Goal: Task Accomplishment & Management: Use online tool/utility

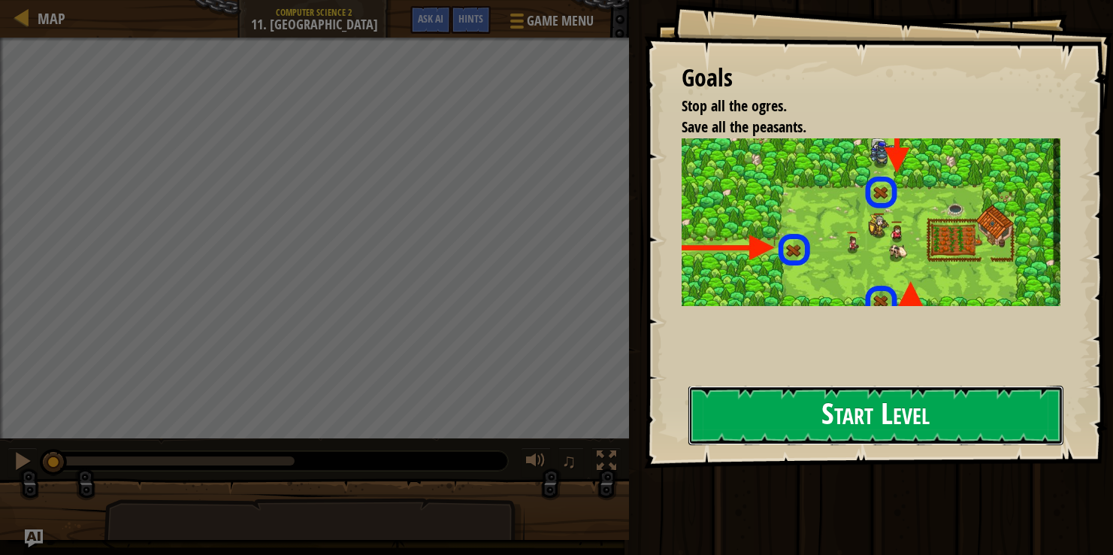
click at [741, 404] on button "Start Level" at bounding box center [875, 415] width 375 height 59
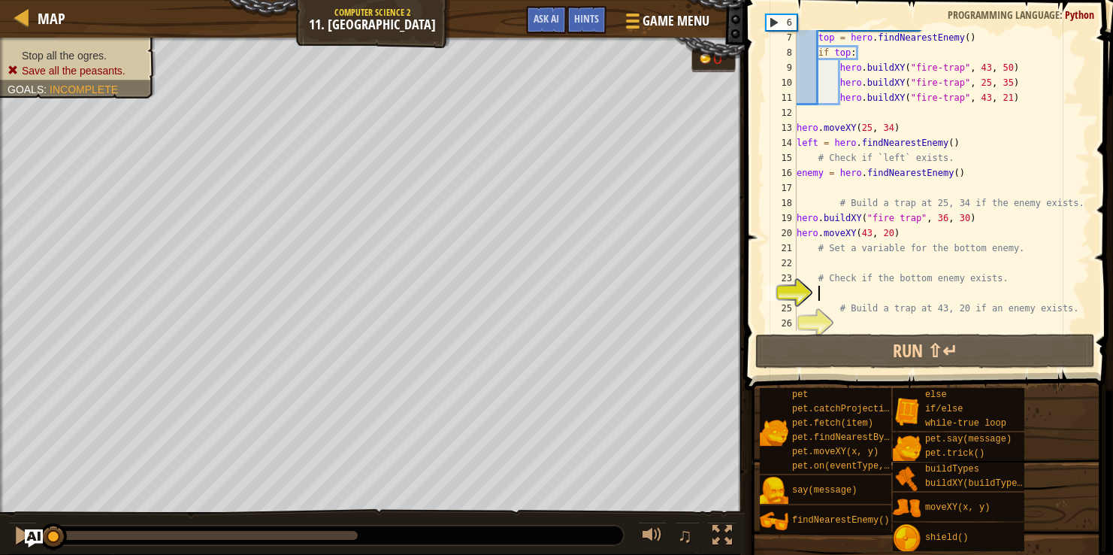
scroll to position [89, 0]
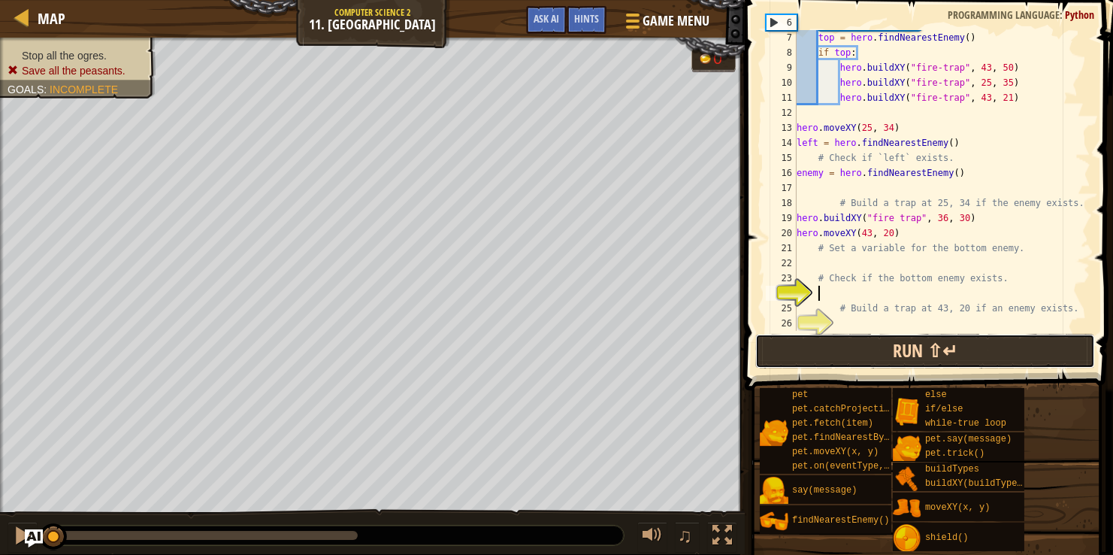
click at [817, 347] on button "Run ⇧↵" at bounding box center [925, 351] width 340 height 35
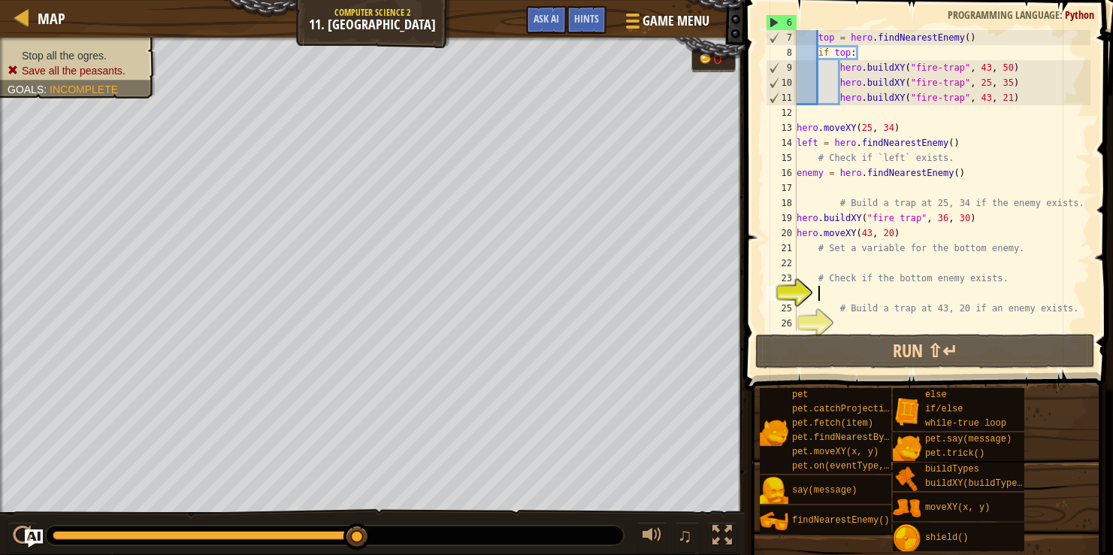
click at [1026, 92] on div "hero . moveXY ( 43 , 50 ) top = hero . findNearestEnemy ( ) if top : hero . bui…" at bounding box center [942, 180] width 297 height 331
type textarea "hero.buildXY("fire-trap", 43, 21)"
click at [637, 18] on div at bounding box center [631, 21] width 20 height 22
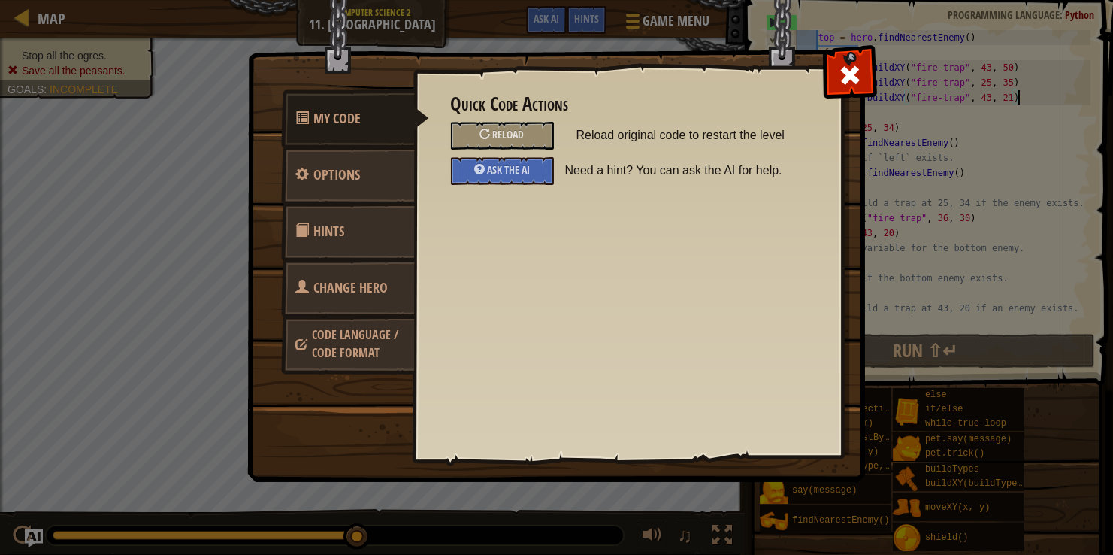
click at [296, 293] on span at bounding box center [303, 287] width 14 height 14
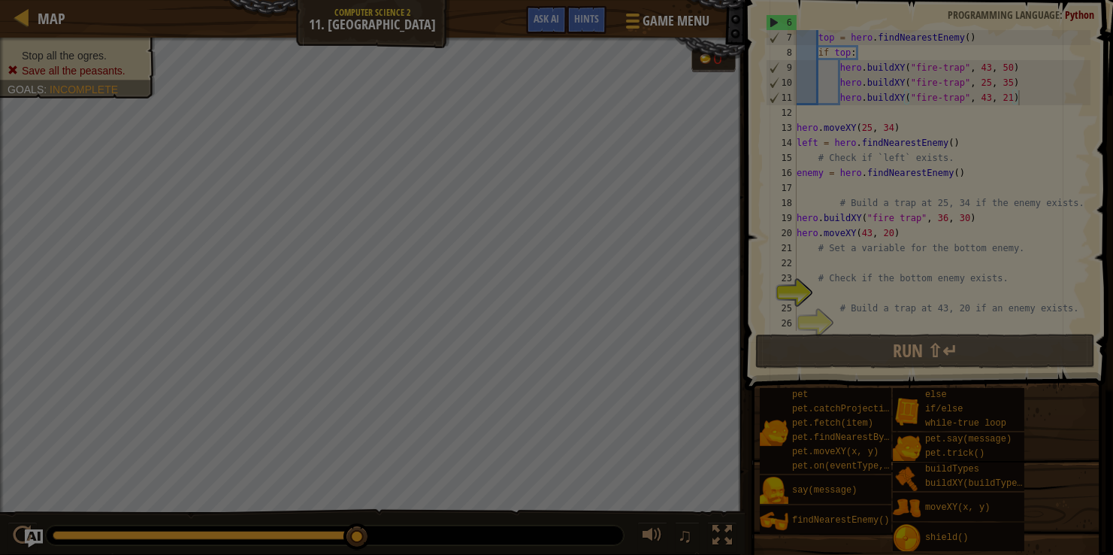
click at [296, 294] on div at bounding box center [556, 277] width 1113 height 555
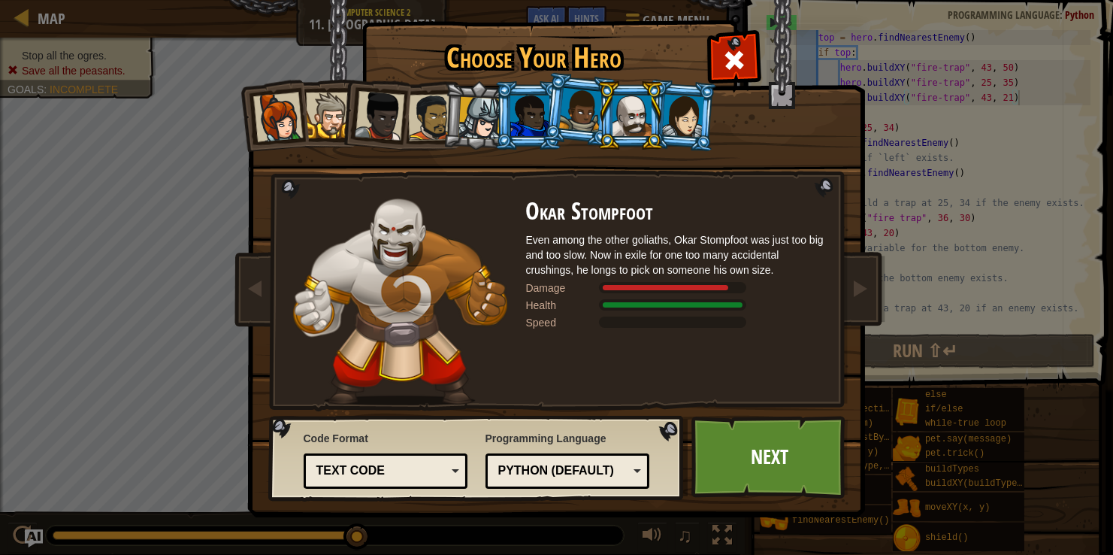
click at [296, 294] on img at bounding box center [400, 301] width 214 height 207
click at [589, 106] on div at bounding box center [580, 110] width 43 height 44
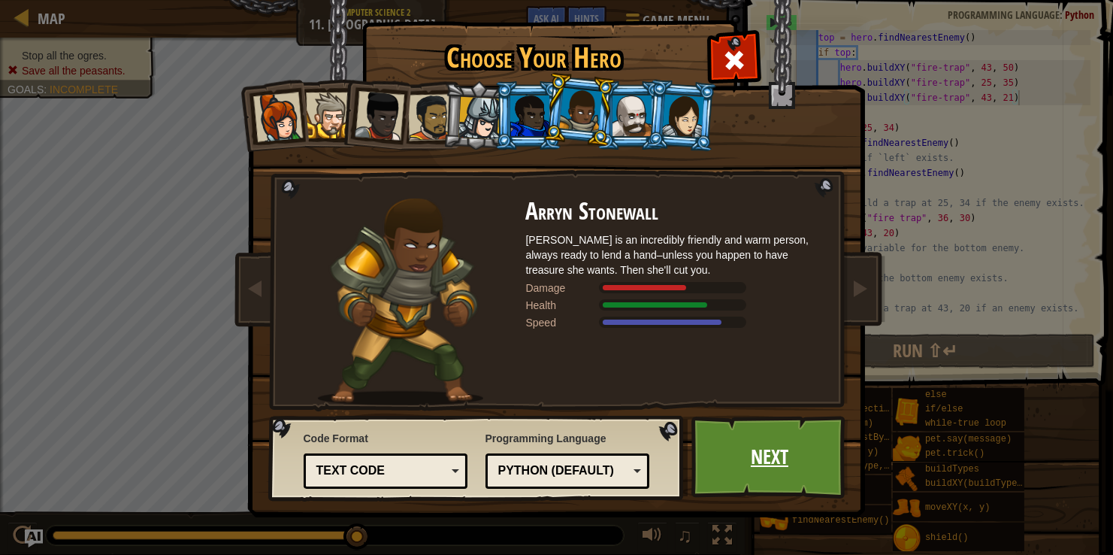
click at [795, 465] on link "Next" at bounding box center [769, 457] width 157 height 83
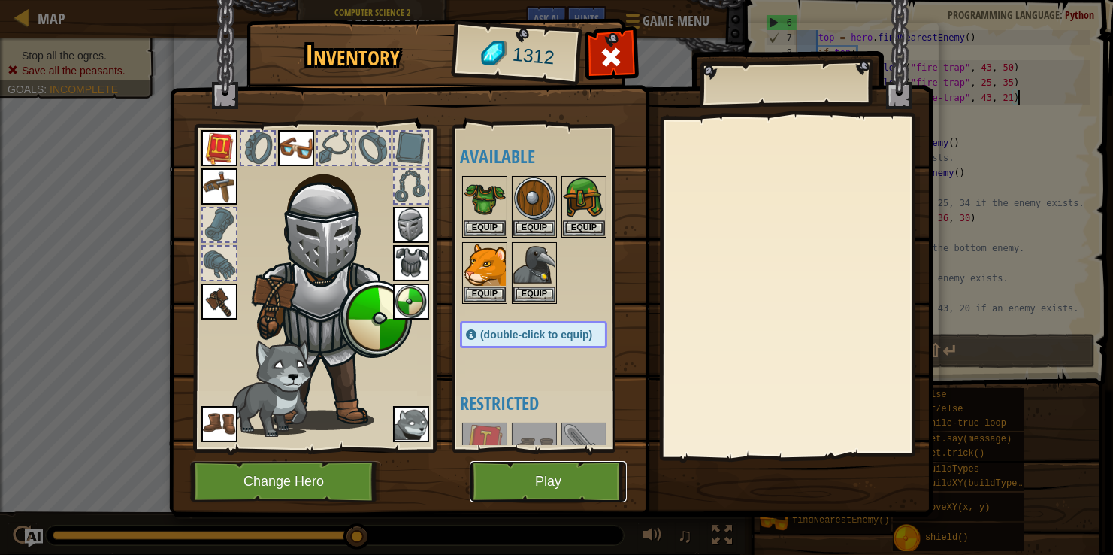
click at [600, 489] on button "Play" at bounding box center [548, 481] width 157 height 41
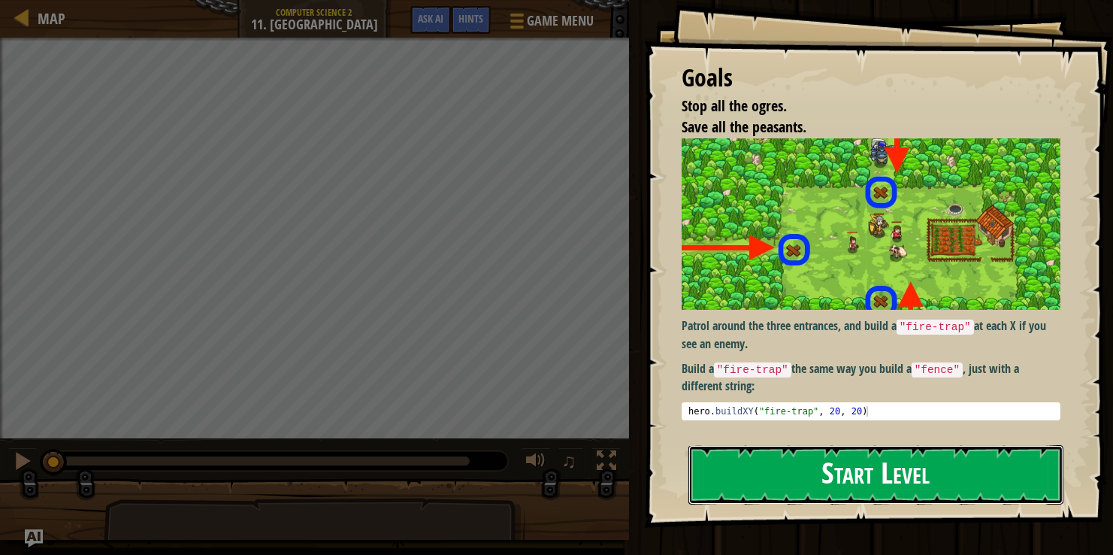
click at [827, 478] on button "Start Level" at bounding box center [875, 474] width 375 height 59
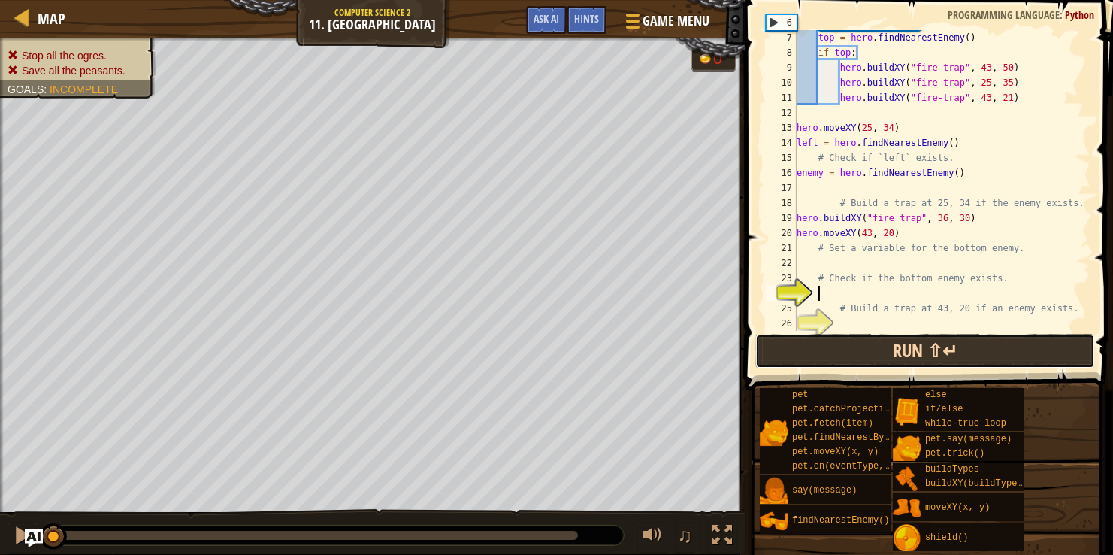
click at [832, 353] on button "Run ⇧↵" at bounding box center [925, 351] width 340 height 35
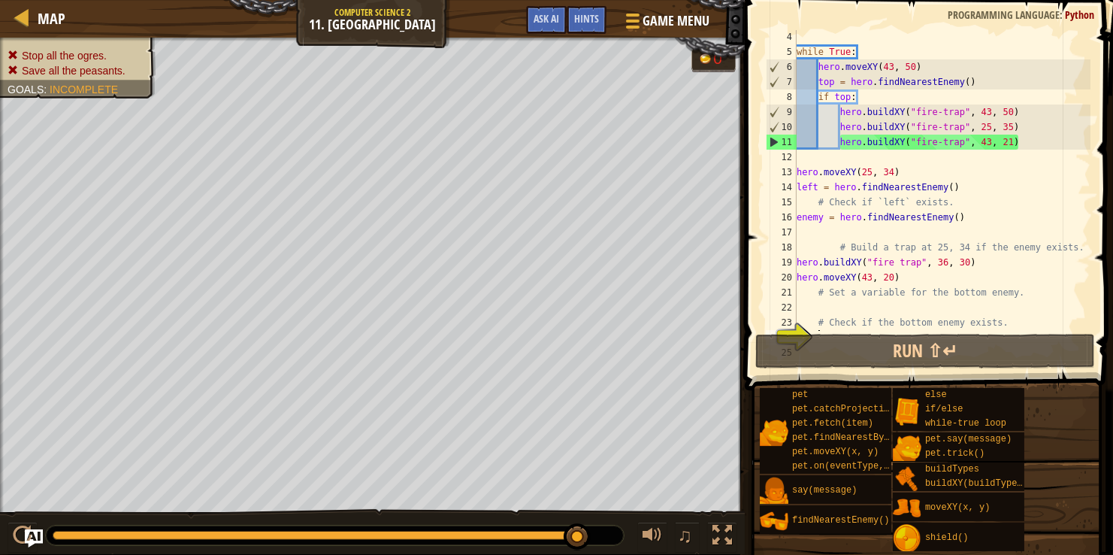
scroll to position [0, 0]
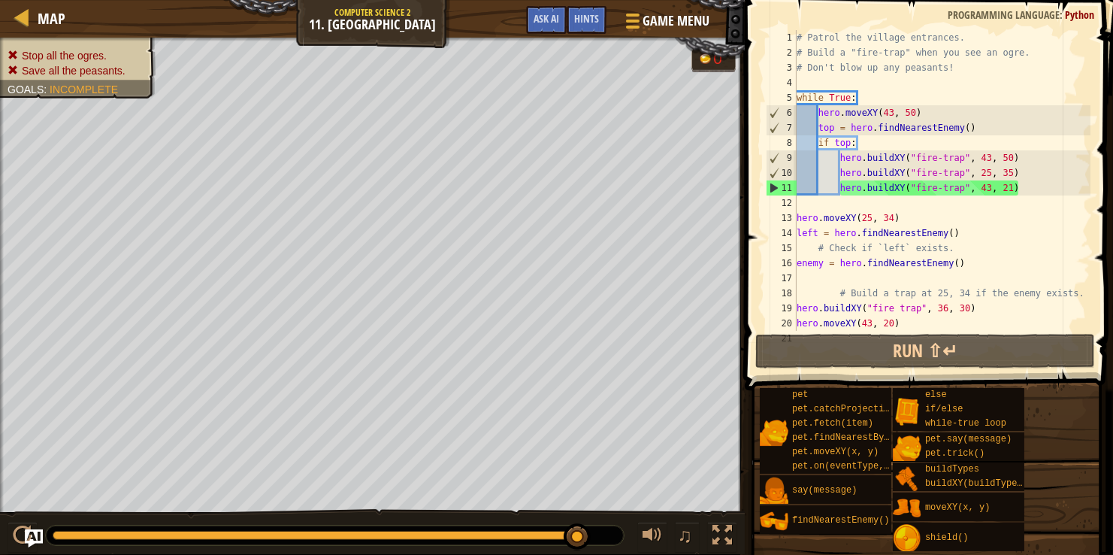
click at [803, 77] on div "# Patrol the village entrances. # Build a "fire-trap" when you see an ogre. # D…" at bounding box center [942, 195] width 297 height 331
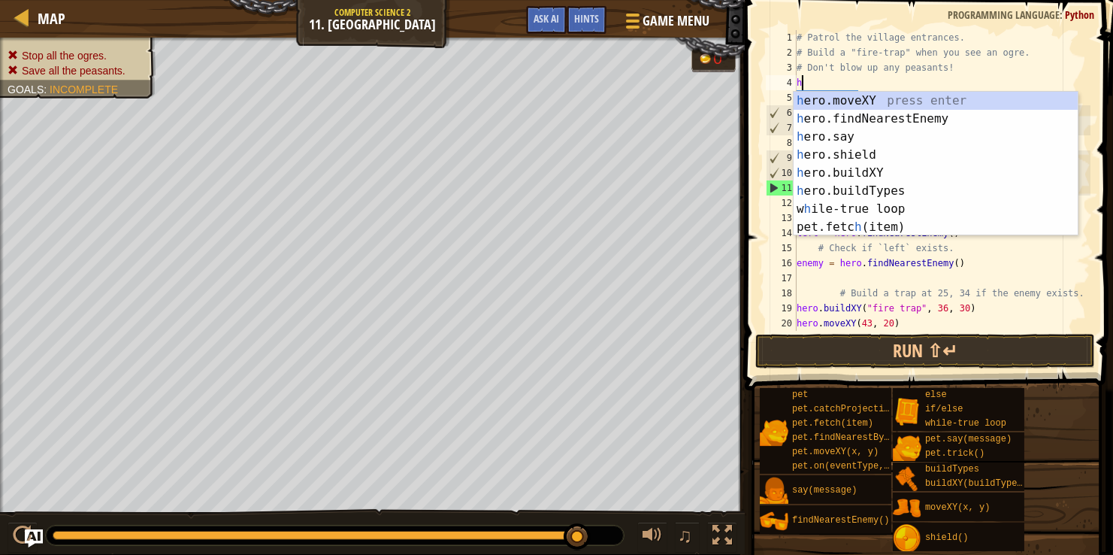
scroll to position [6, 0]
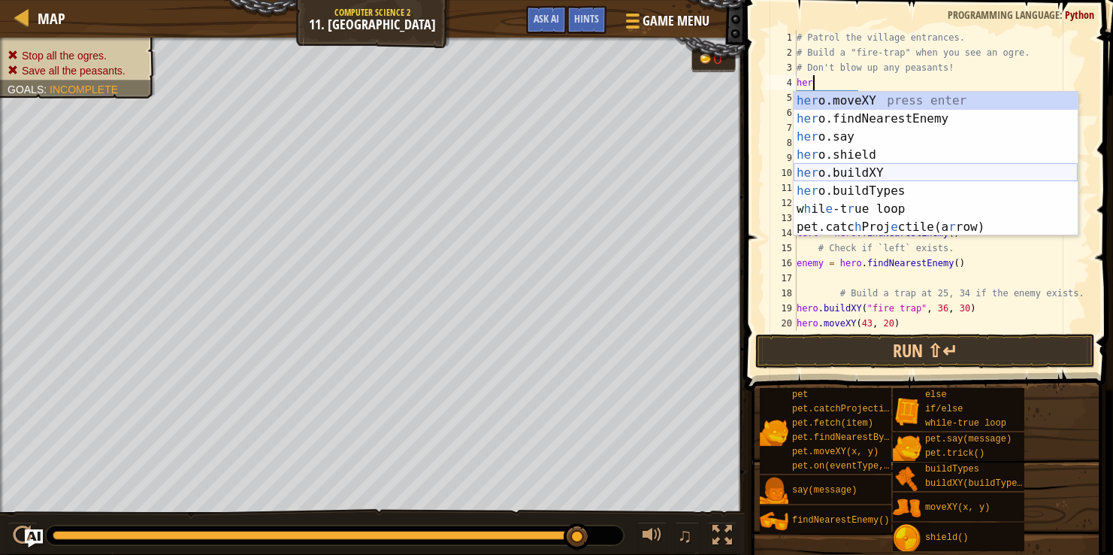
click at [849, 169] on div "her o.moveXY press enter her o.findNearestEnemy press enter her o.say press ent…" at bounding box center [936, 182] width 284 height 180
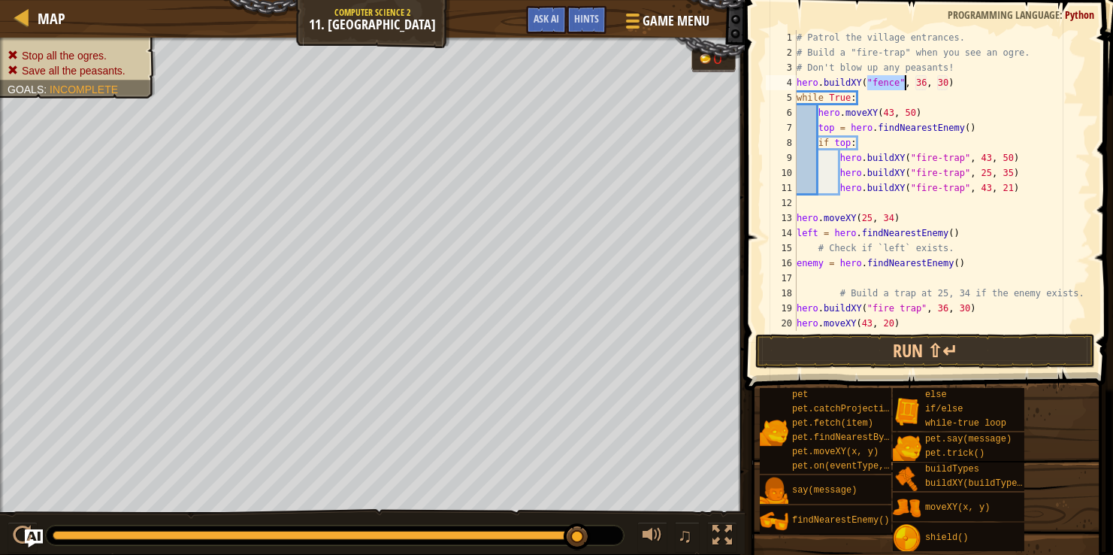
click at [927, 86] on div "# Patrol the village entrances. # Build a "fire-trap" when you see an ogre. # D…" at bounding box center [942, 195] width 297 height 331
click at [782, 349] on button "Run ⇧↵" at bounding box center [925, 351] width 340 height 35
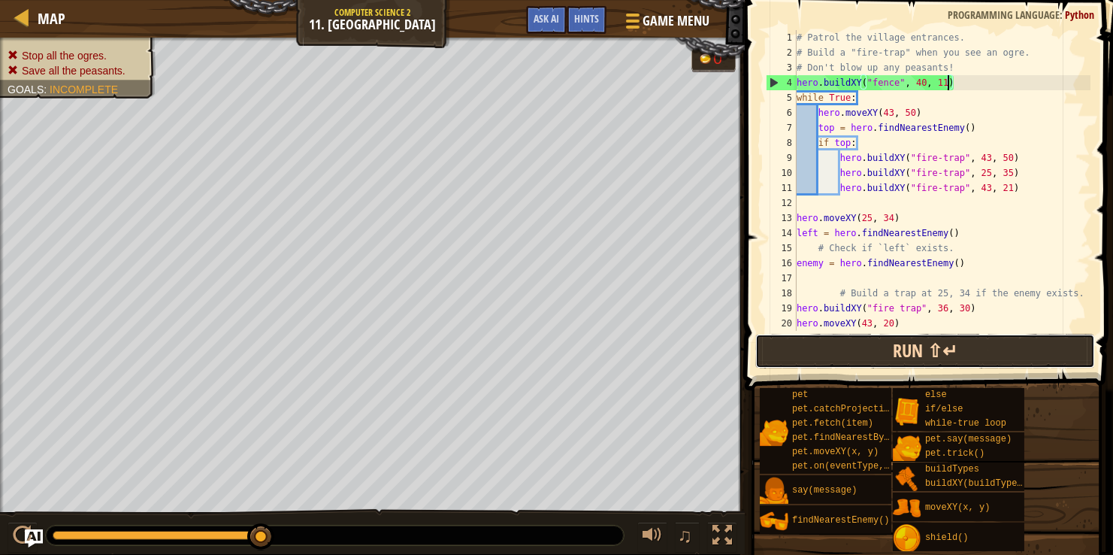
click at [782, 349] on button "Run ⇧↵" at bounding box center [925, 351] width 340 height 35
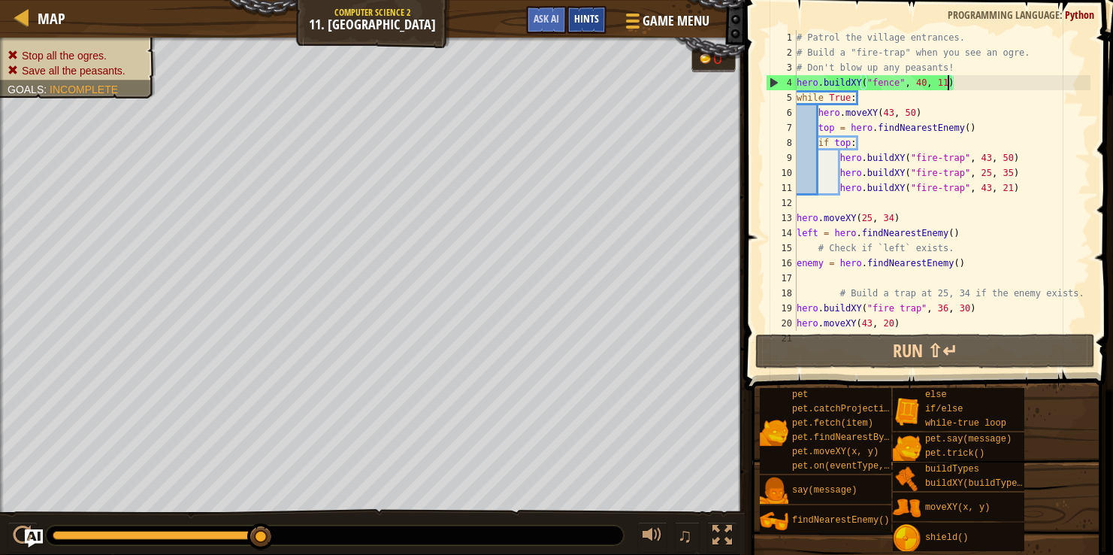
click at [596, 18] on span "Hints" at bounding box center [586, 18] width 25 height 14
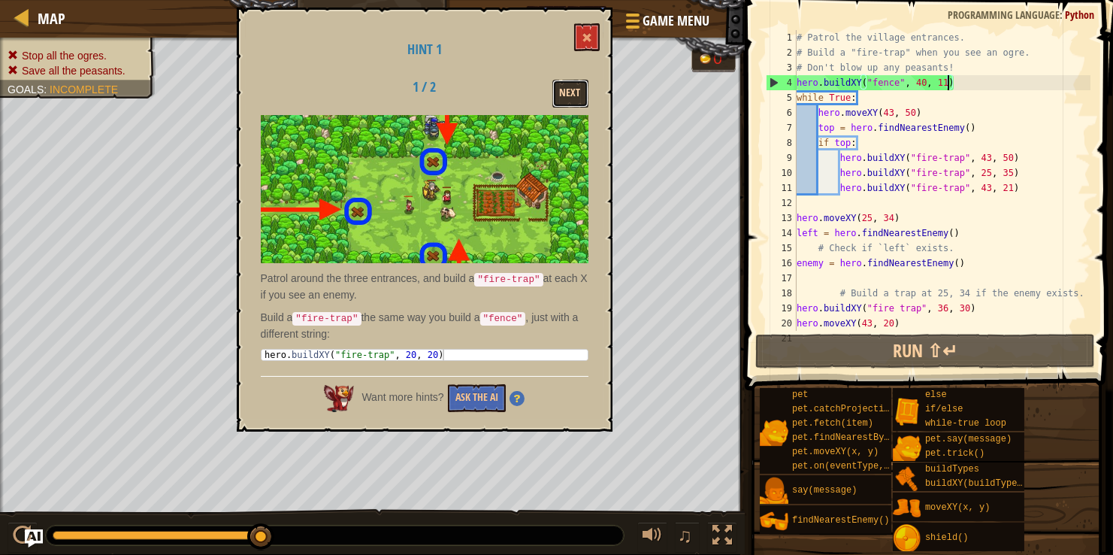
click at [566, 95] on button "Next" at bounding box center [570, 94] width 36 height 28
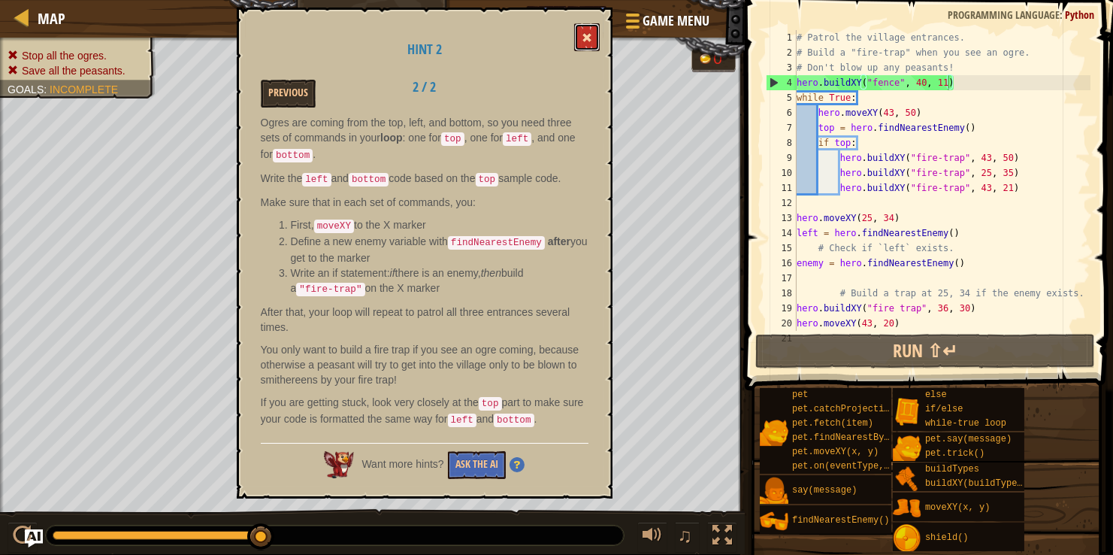
click at [586, 47] on button at bounding box center [587, 37] width 26 height 28
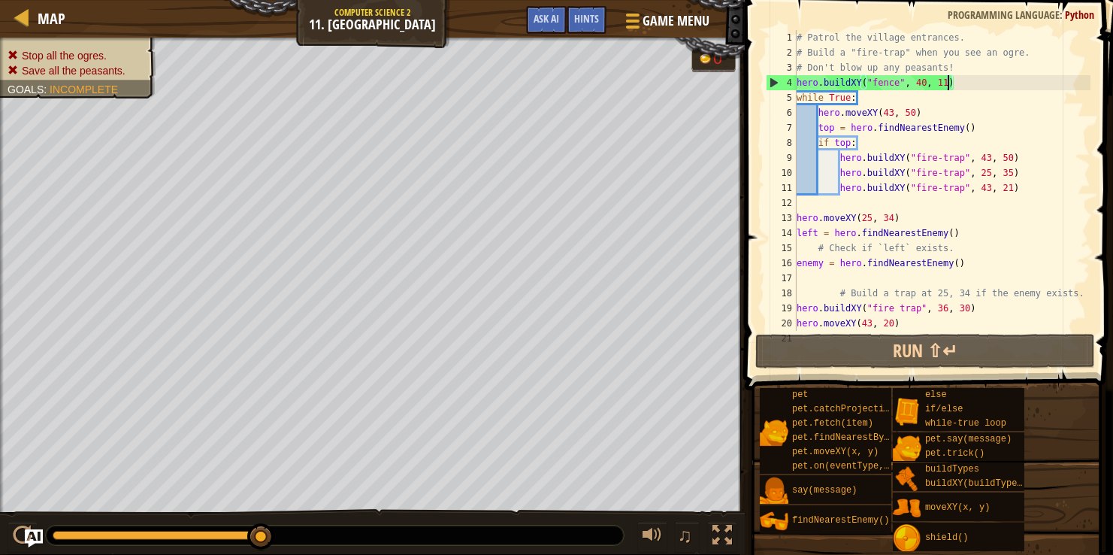
click at [972, 158] on div "# Patrol the village entrances. # Build a "fire-trap" when you see an ogre. # D…" at bounding box center [942, 195] width 297 height 331
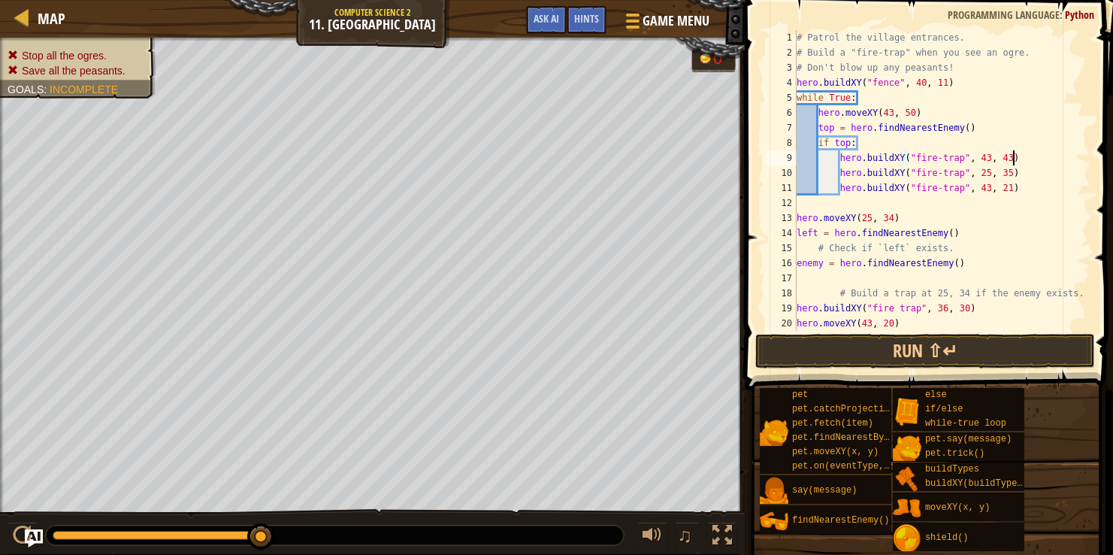
scroll to position [7, 17]
click at [758, 354] on button "Run ⇧↵" at bounding box center [925, 351] width 340 height 35
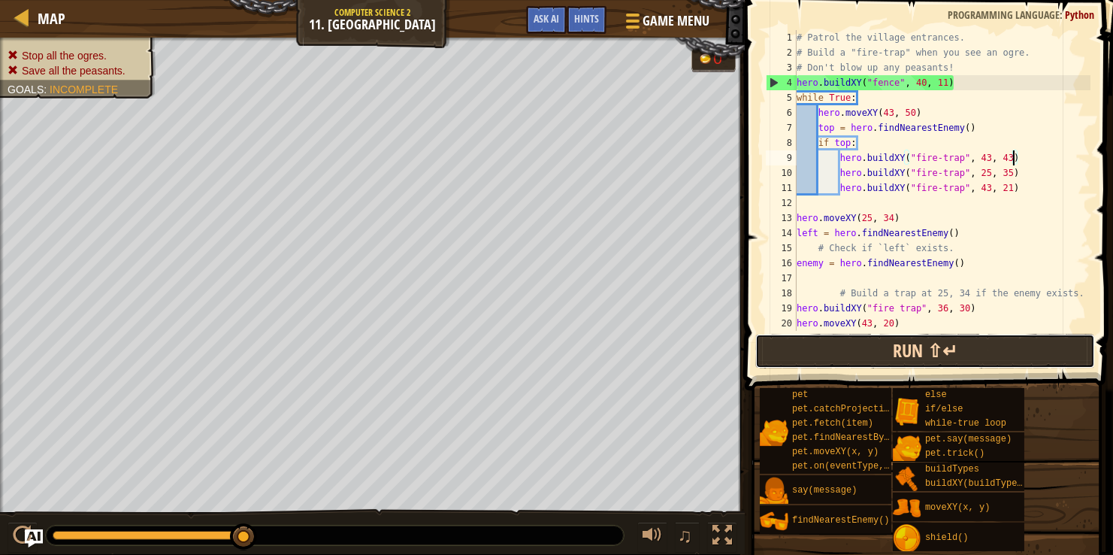
click at [770, 360] on button "Run ⇧↵" at bounding box center [925, 351] width 340 height 35
click at [933, 353] on button "Run ⇧↵" at bounding box center [925, 351] width 340 height 35
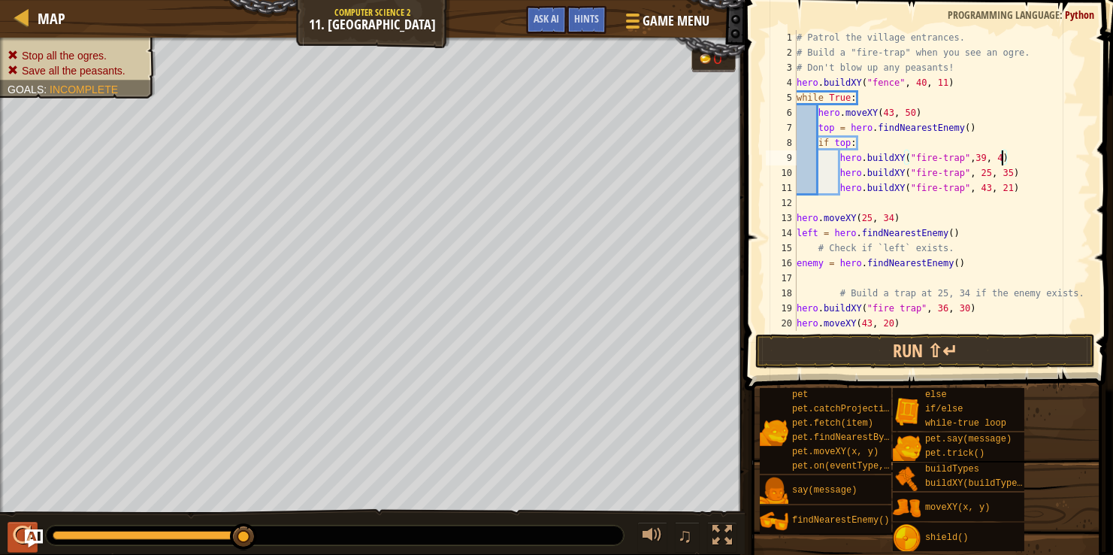
scroll to position [7, 17]
click at [871, 359] on button "Run ⇧↵" at bounding box center [925, 351] width 340 height 35
click at [808, 356] on button "Run ⇧↵" at bounding box center [925, 351] width 340 height 35
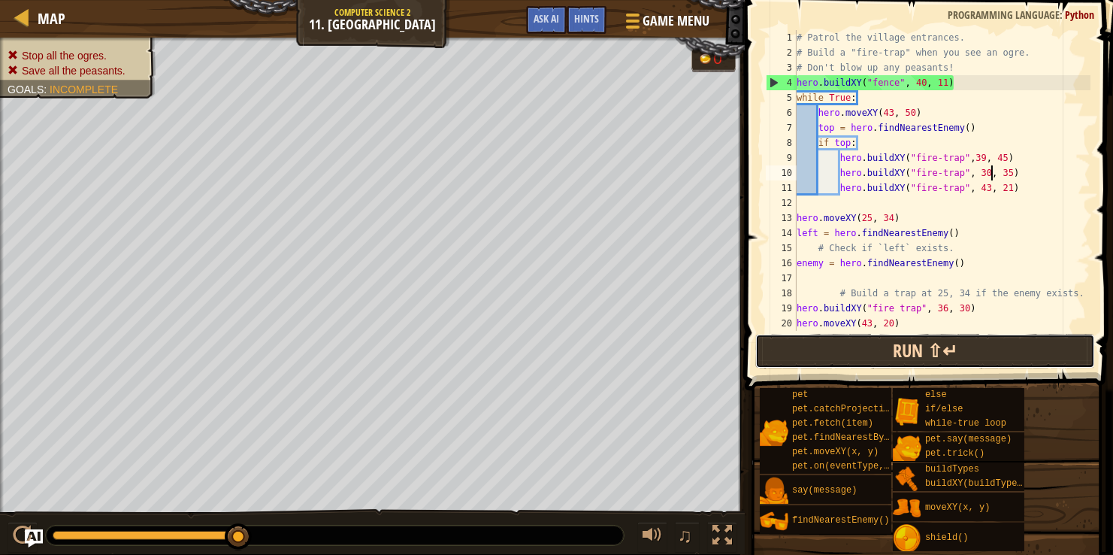
click at [808, 356] on button "Run ⇧↵" at bounding box center [925, 351] width 340 height 35
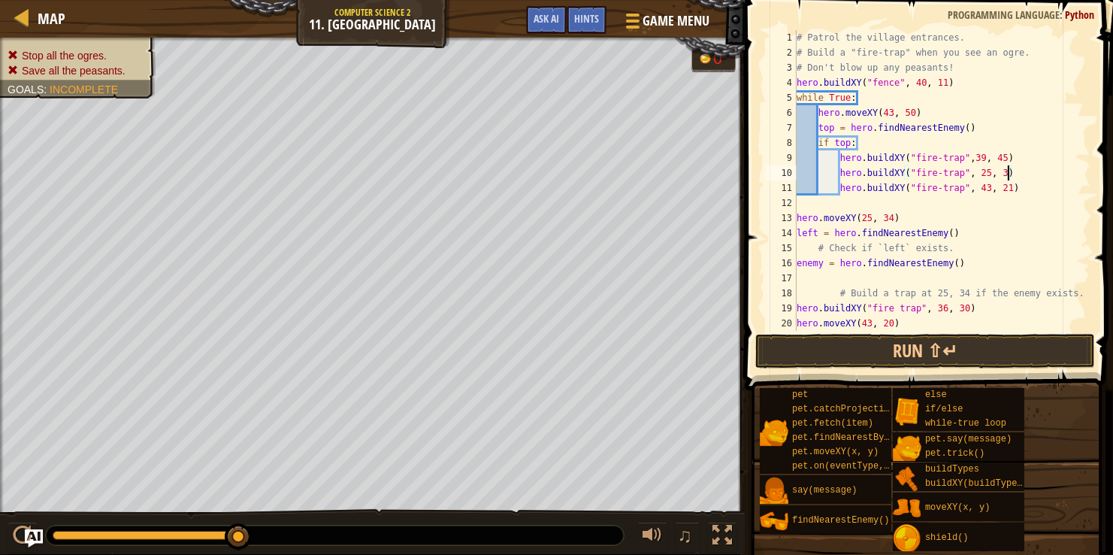
scroll to position [7, 17]
type textarea "hero.buildXY("fire-trap", 25, 34)"
click at [807, 343] on button "Run ⇧↵" at bounding box center [925, 351] width 340 height 35
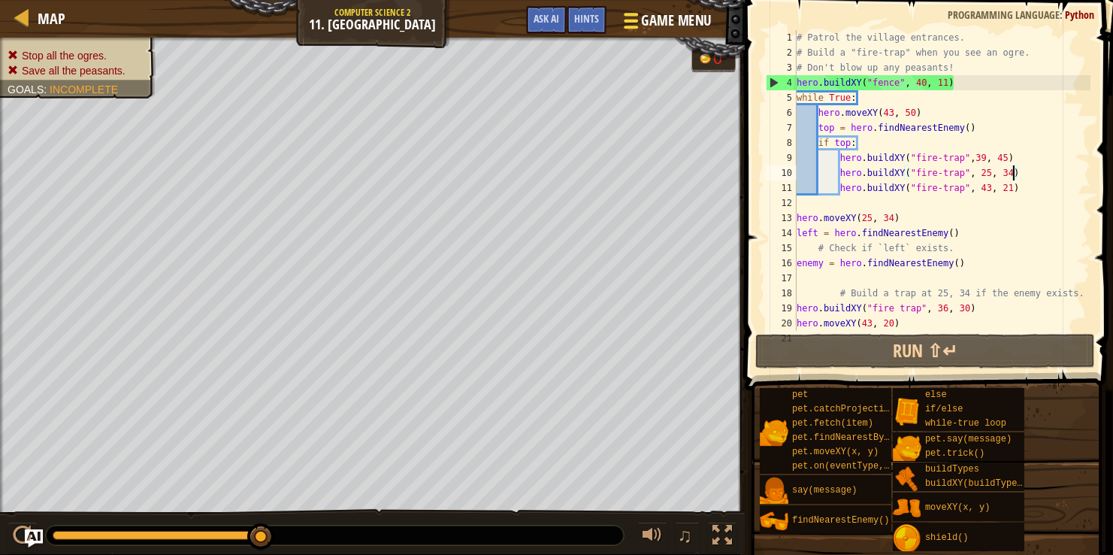
click at [636, 27] on span at bounding box center [631, 27] width 14 height 3
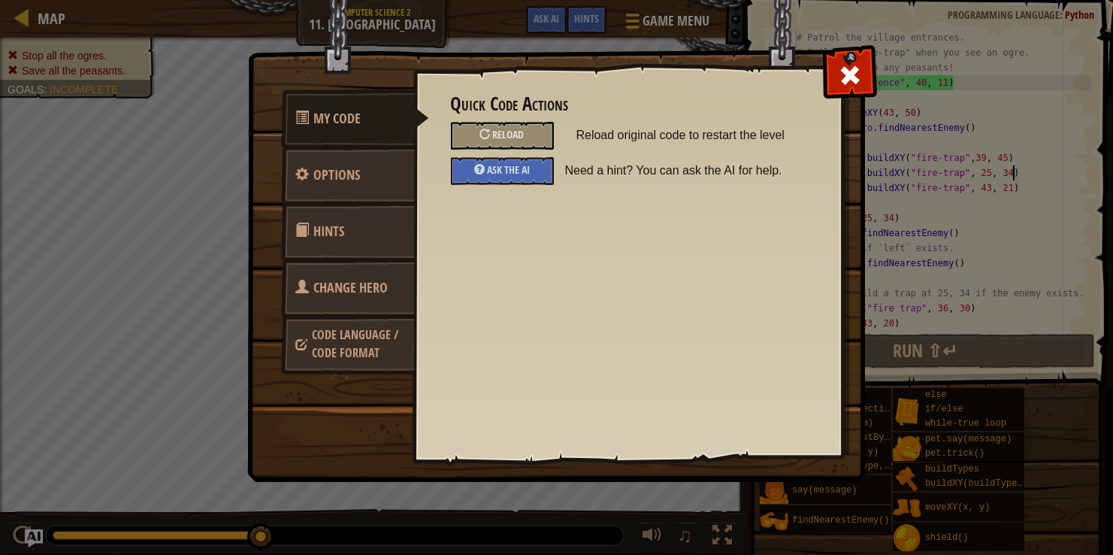
click at [330, 287] on span "Change Hero" at bounding box center [351, 287] width 74 height 19
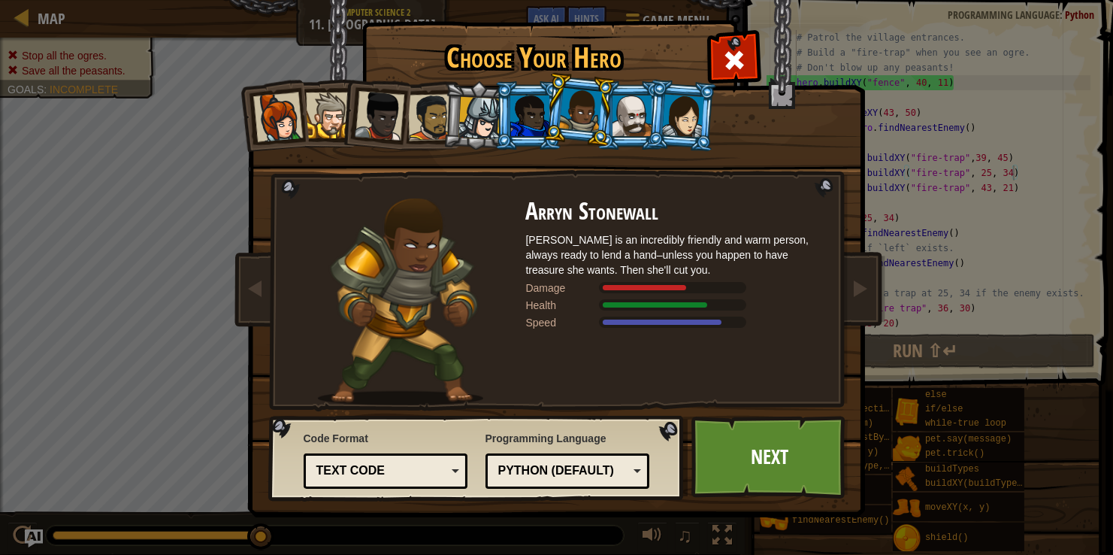
click at [634, 115] on div at bounding box center [632, 115] width 39 height 41
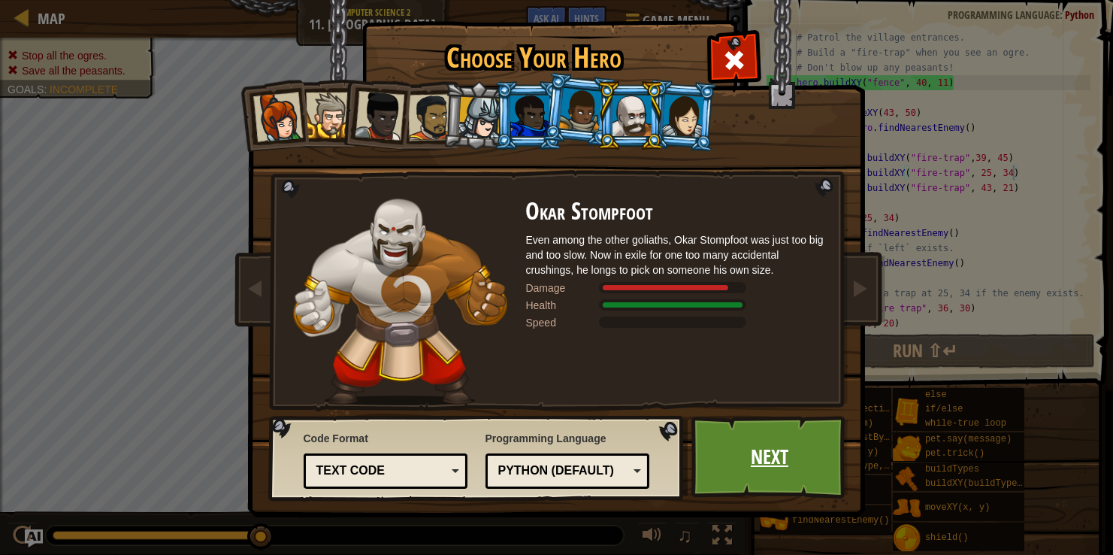
click at [771, 437] on link "Next" at bounding box center [769, 457] width 157 height 83
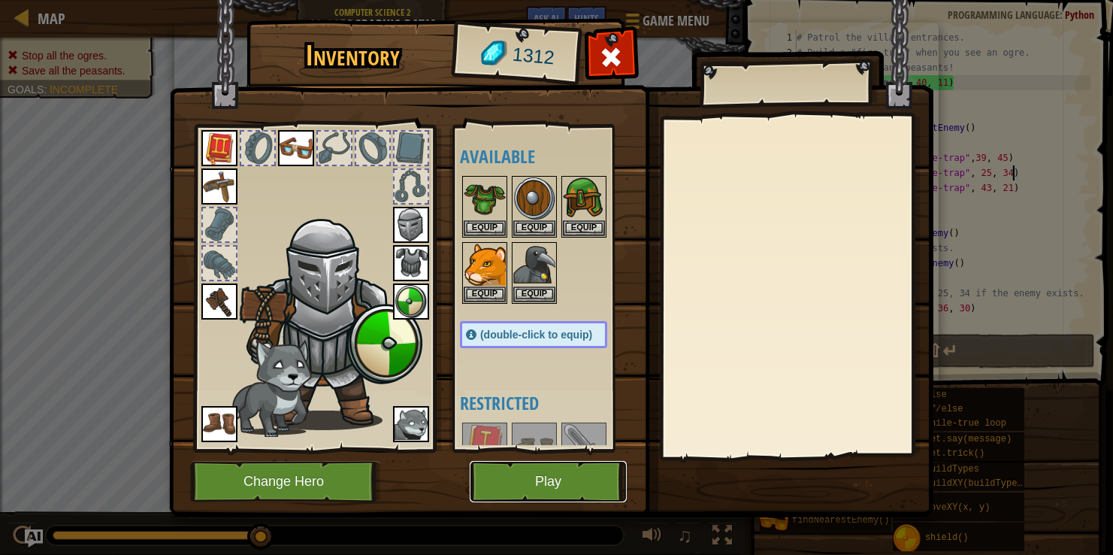
click at [547, 486] on button "Play" at bounding box center [548, 481] width 157 height 41
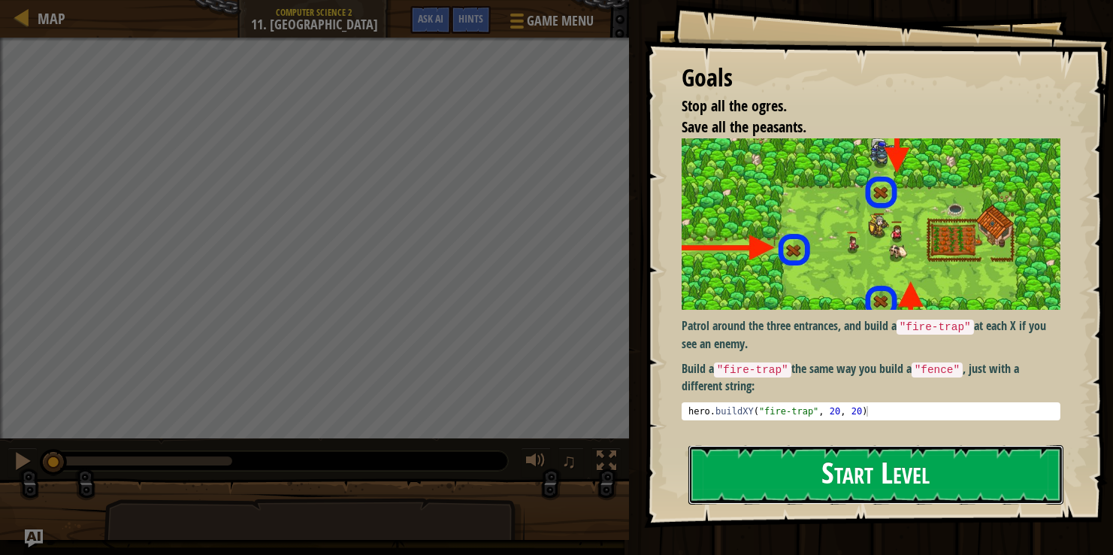
click at [778, 445] on button "Start Level" at bounding box center [875, 474] width 375 height 59
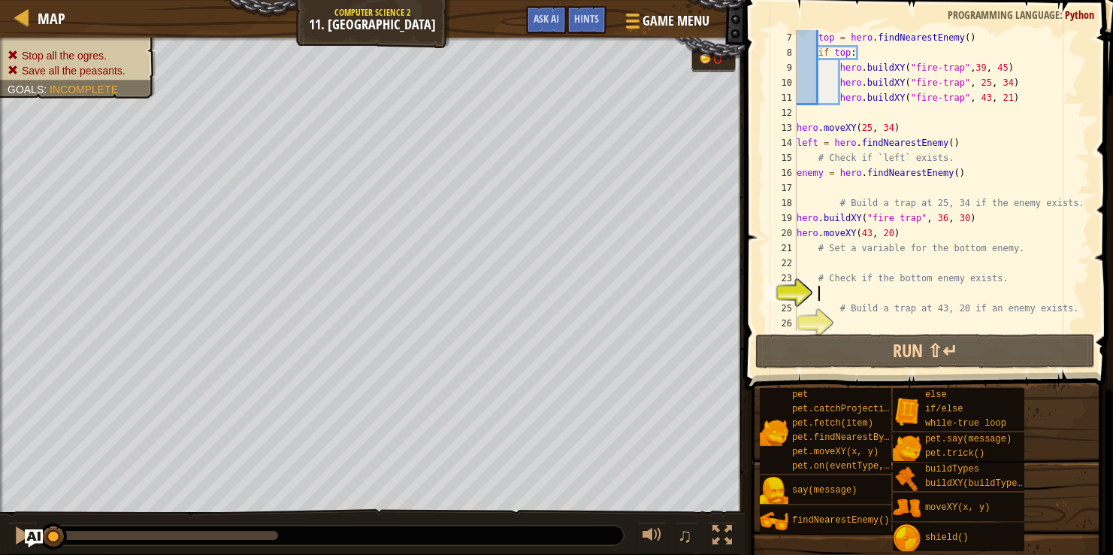
scroll to position [89, 0]
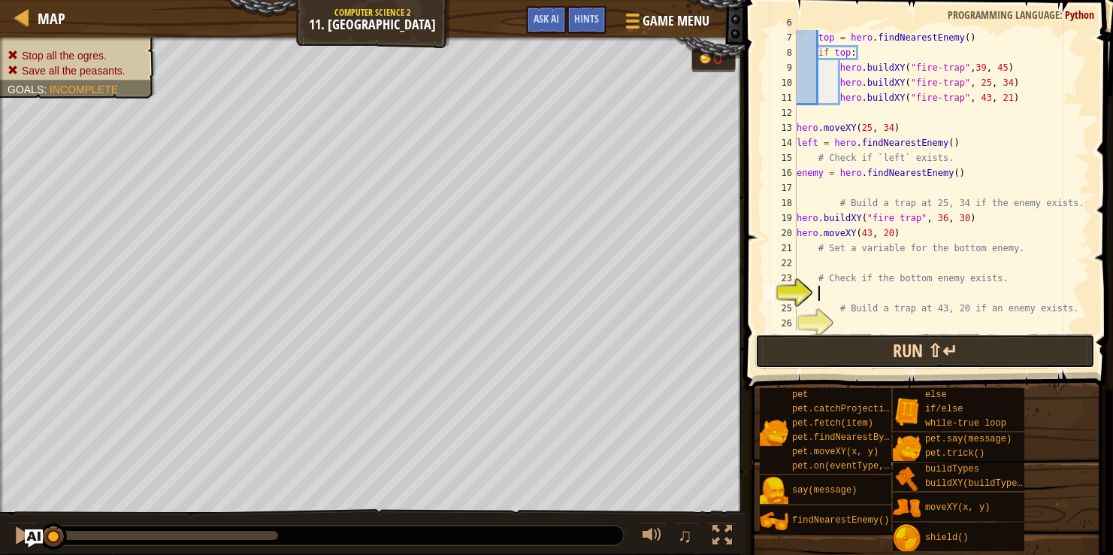
click at [785, 350] on button "Run ⇧↵" at bounding box center [925, 351] width 340 height 35
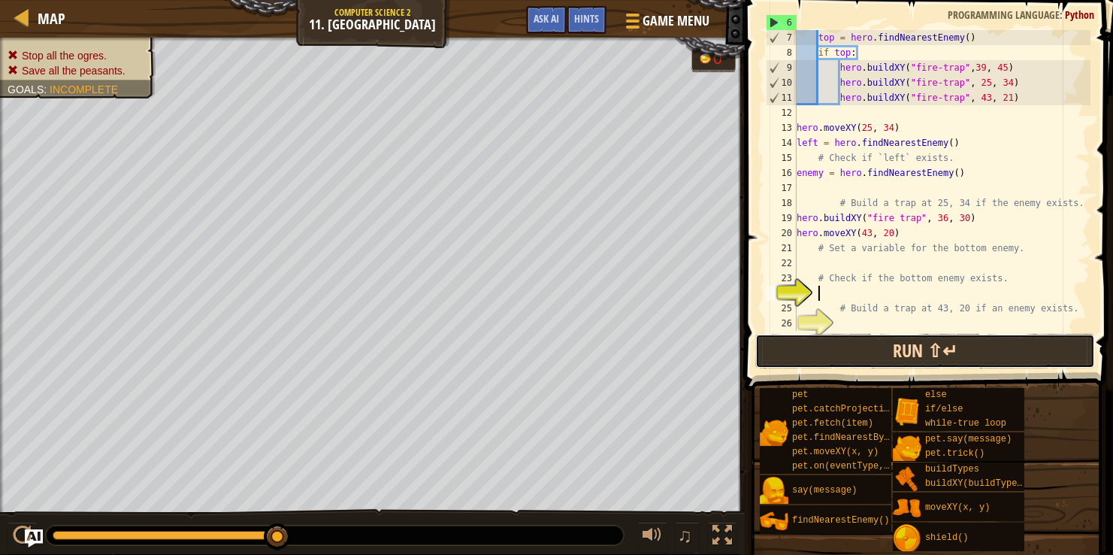
click at [807, 346] on button "Run ⇧↵" at bounding box center [925, 351] width 340 height 35
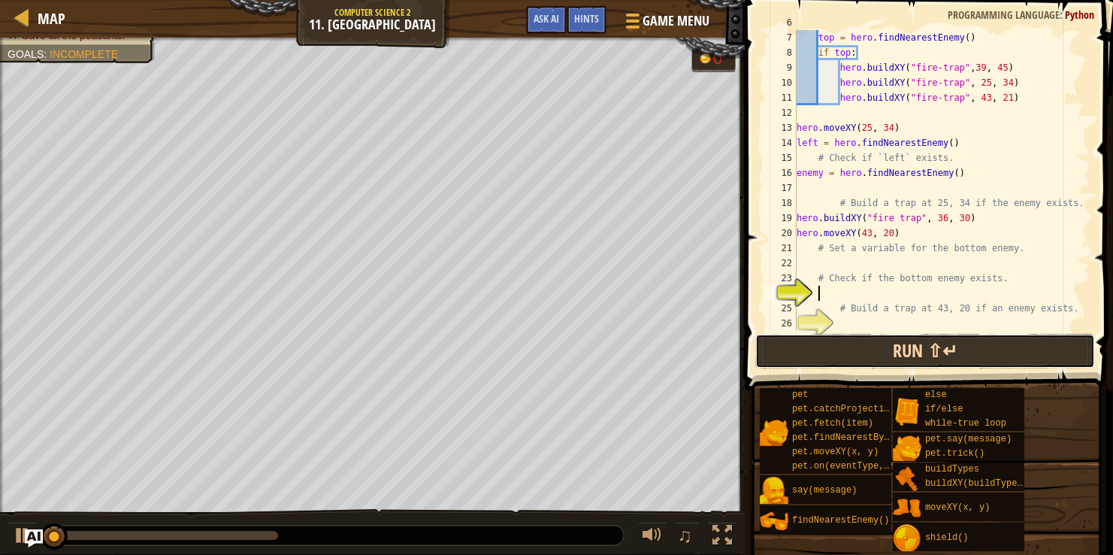
click at [807, 346] on button "Run ⇧↵" at bounding box center [925, 351] width 340 height 35
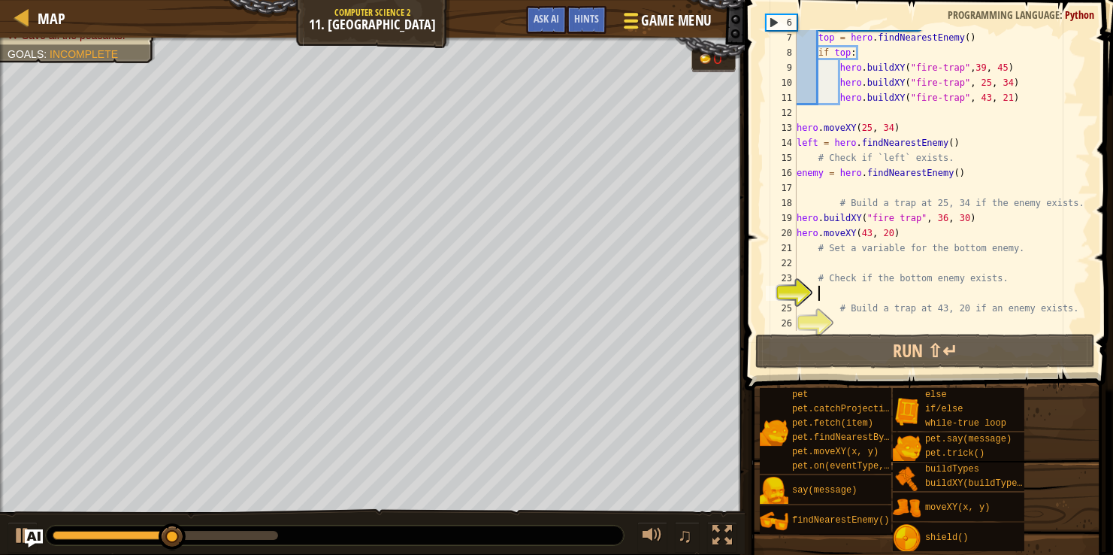
click at [634, 30] on div at bounding box center [631, 21] width 20 height 22
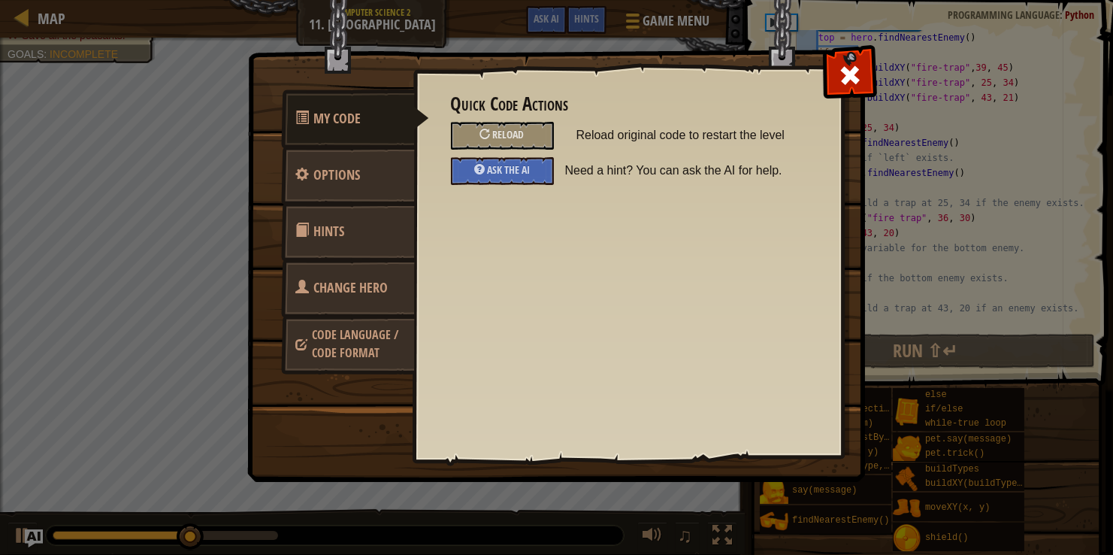
click at [337, 292] on span "Change Hero" at bounding box center [351, 287] width 74 height 19
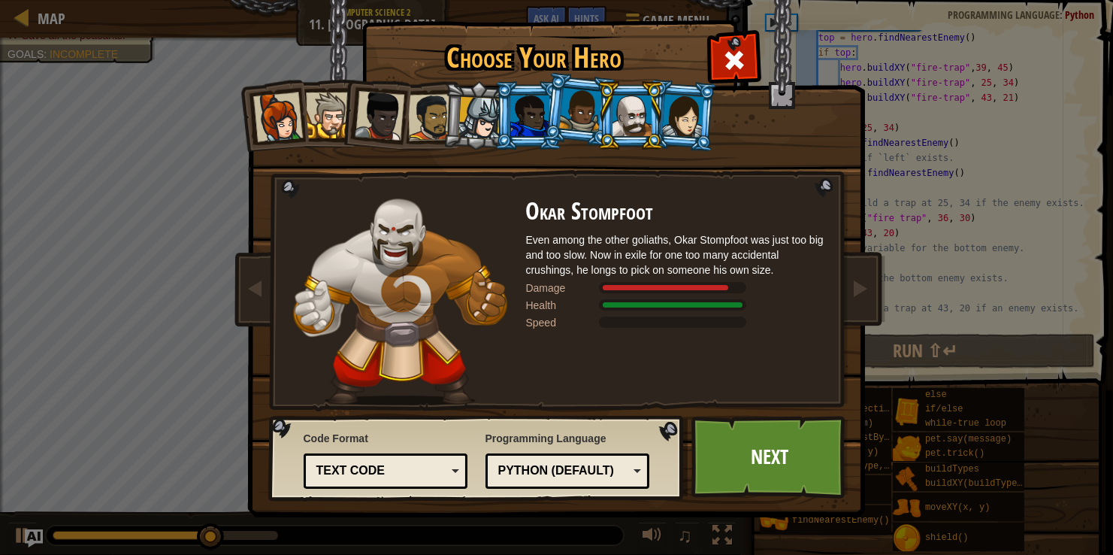
click at [520, 111] on div at bounding box center [529, 115] width 39 height 41
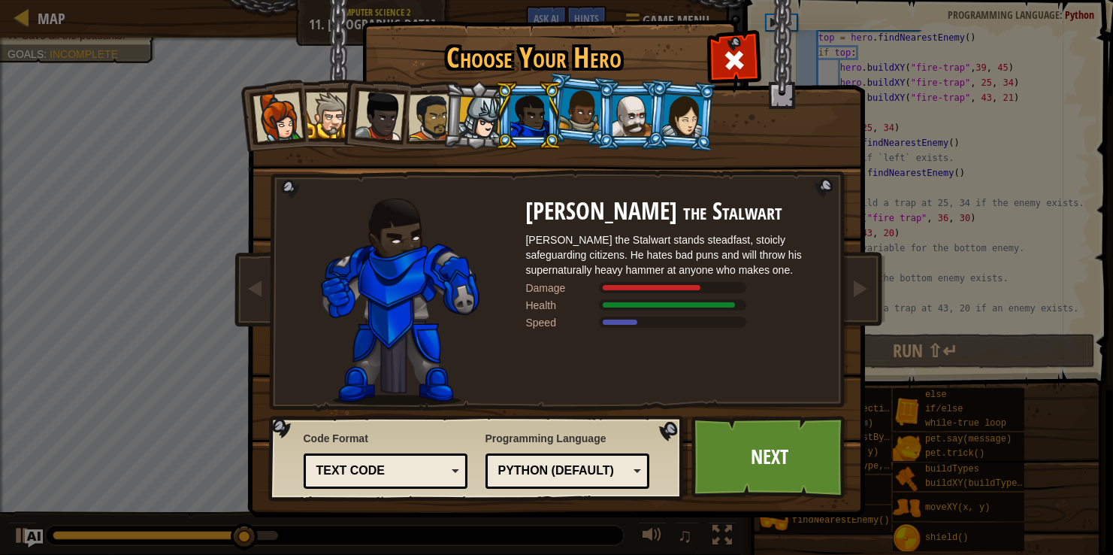
click at [577, 100] on div at bounding box center [580, 110] width 43 height 44
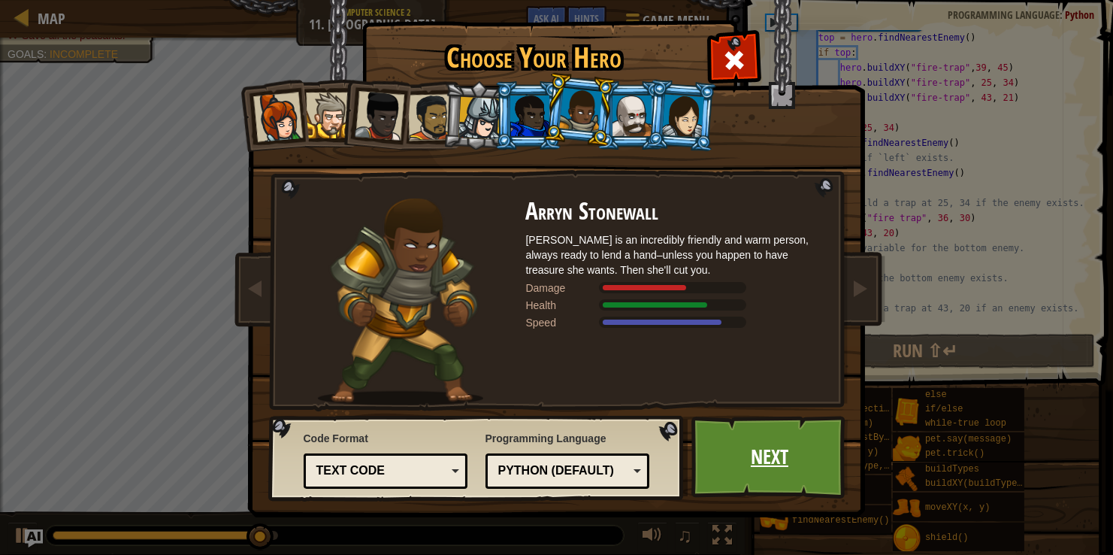
click at [730, 435] on link "Next" at bounding box center [769, 457] width 157 height 83
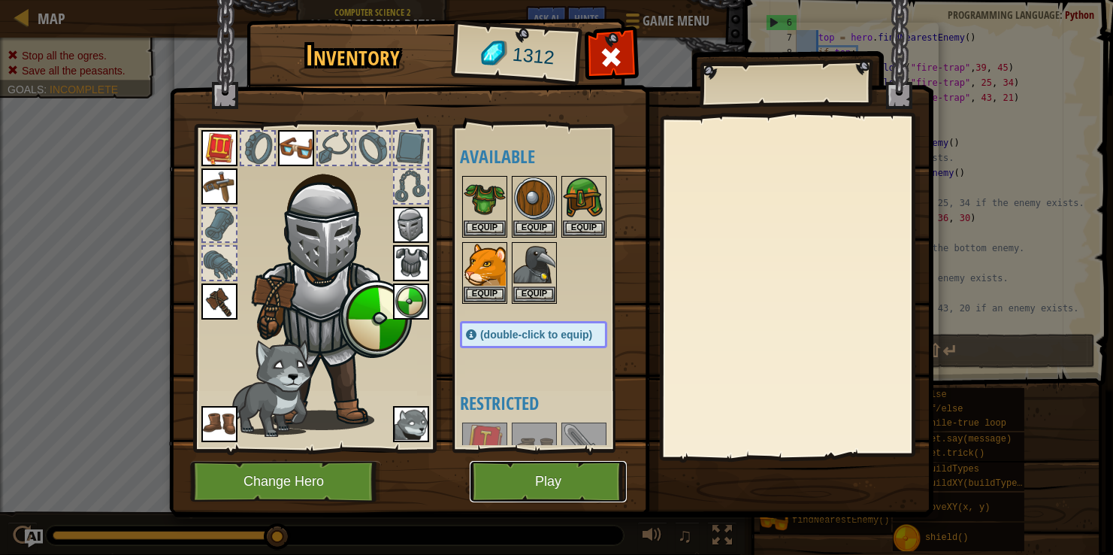
click at [508, 475] on button "Play" at bounding box center [548, 481] width 157 height 41
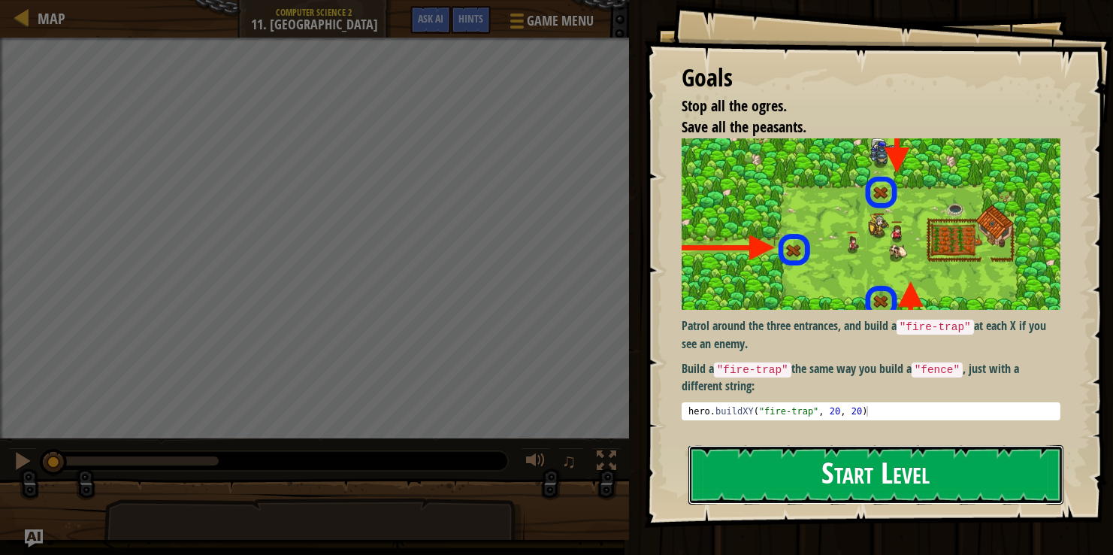
click at [814, 493] on button "Start Level" at bounding box center [875, 474] width 375 height 59
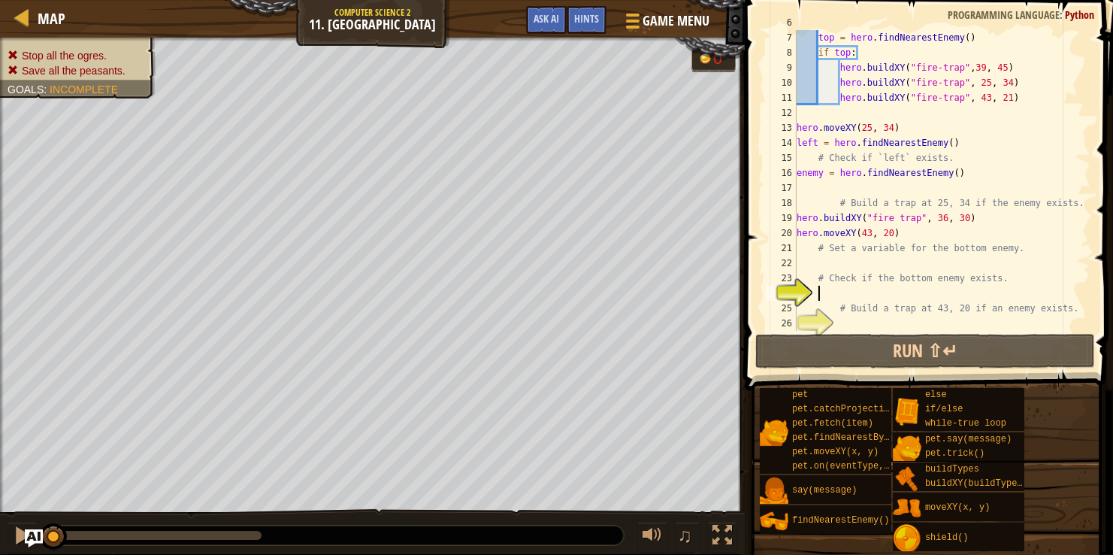
scroll to position [0, 0]
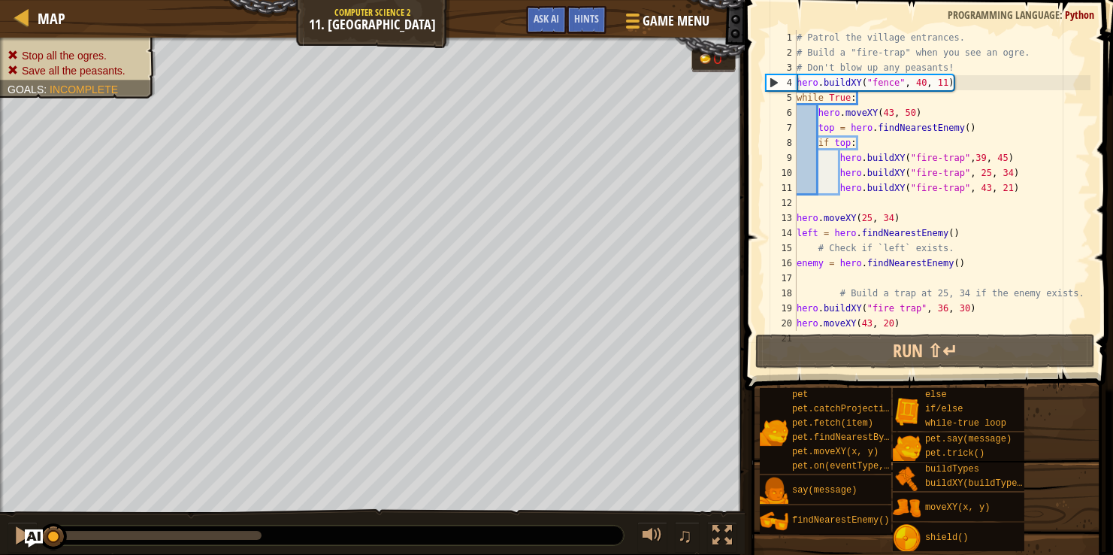
click at [959, 77] on div "# Patrol the village entrances. # Build a "fire-trap" when you see an ogre. # D…" at bounding box center [942, 195] width 297 height 331
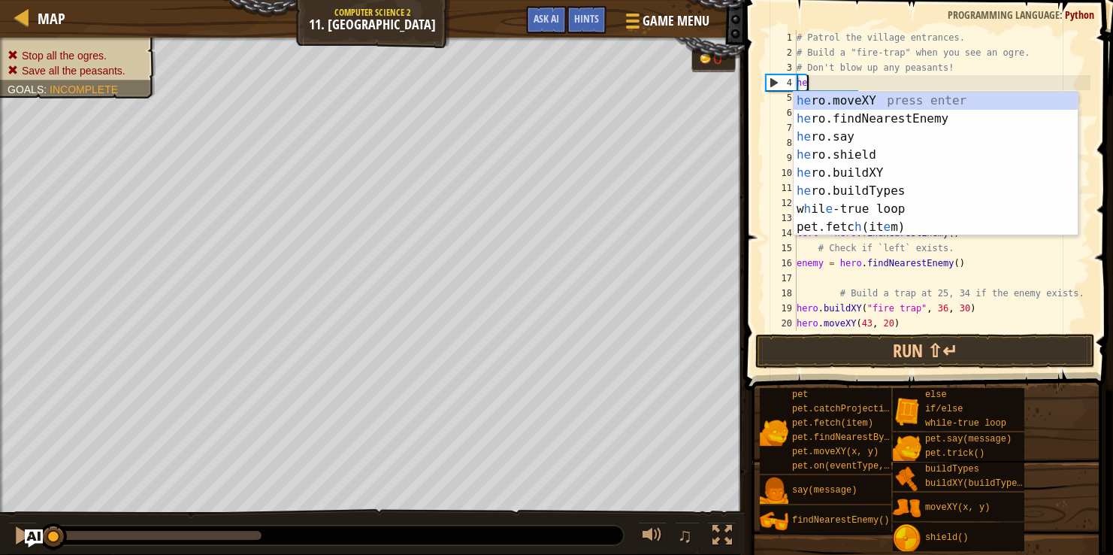
type textarea "h"
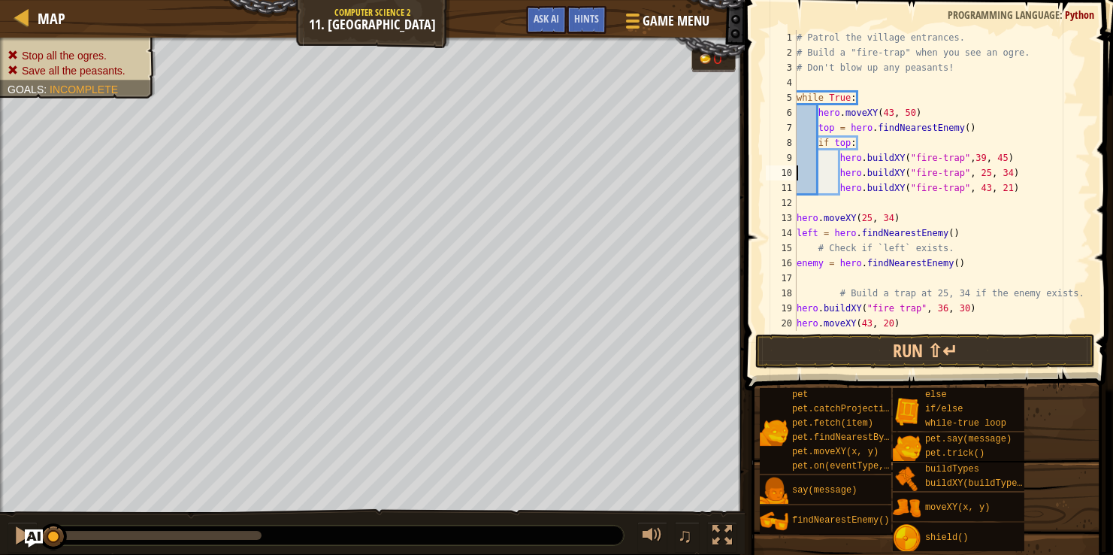
type textarea "hero.buildXY("fire-trap", 43, 21)"
type textarea "enemy = hero.findNearestEnemy()"
type textarea "# Build a trap at 25, 34 if the enemy exists."
type textarea "enemy = hero.findNearestEnemy()"
click at [984, 150] on div "# Patrol the village entrances. # Build a "fire-trap" when you see an ogre. # D…" at bounding box center [942, 195] width 297 height 331
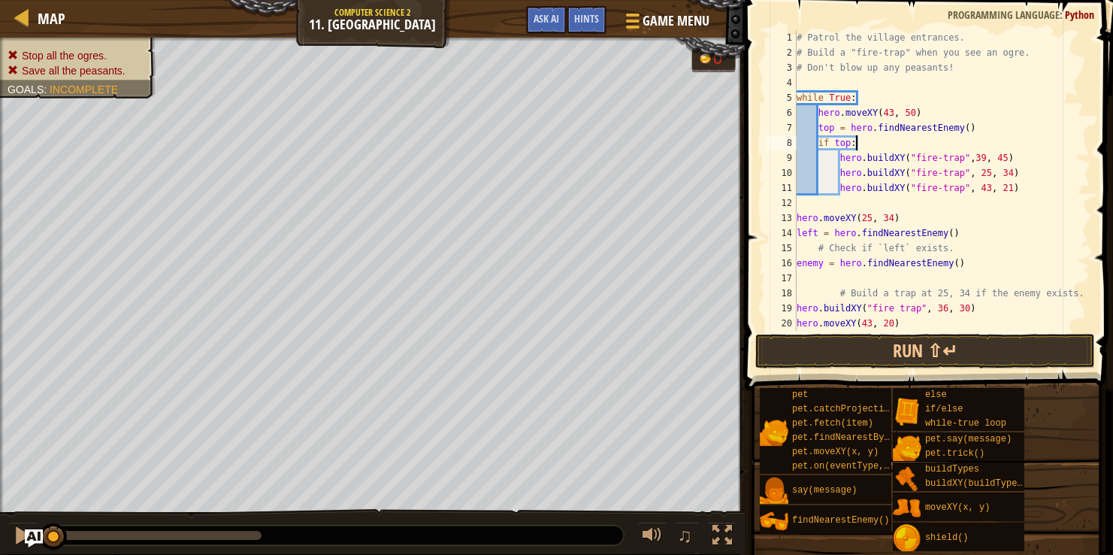
click at [985, 153] on div "# Patrol the village entrances. # Build a "fire-trap" when you see an ogre. # D…" at bounding box center [942, 195] width 297 height 331
click at [961, 245] on div "# Patrol the village entrances. # Build a "fire-trap" when you see an ogre. # D…" at bounding box center [942, 195] width 297 height 331
type textarea "#"
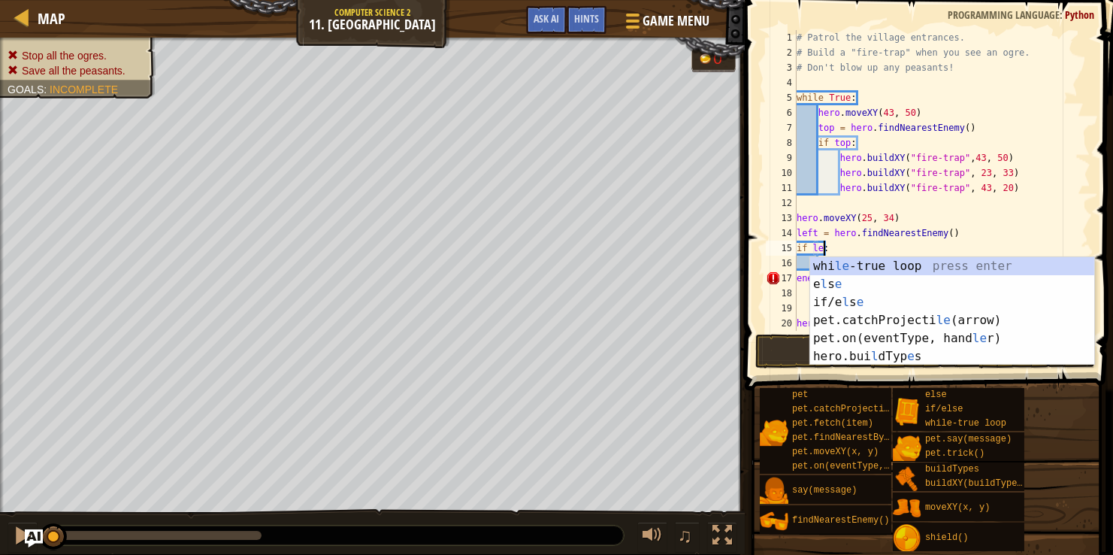
scroll to position [7, 2]
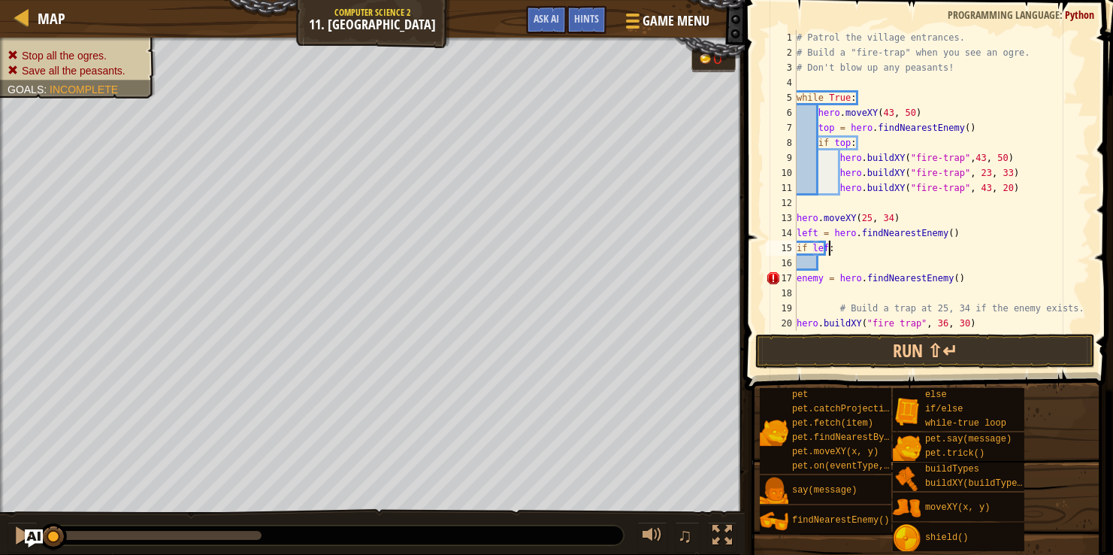
type textarea "if left:"
type textarea "g"
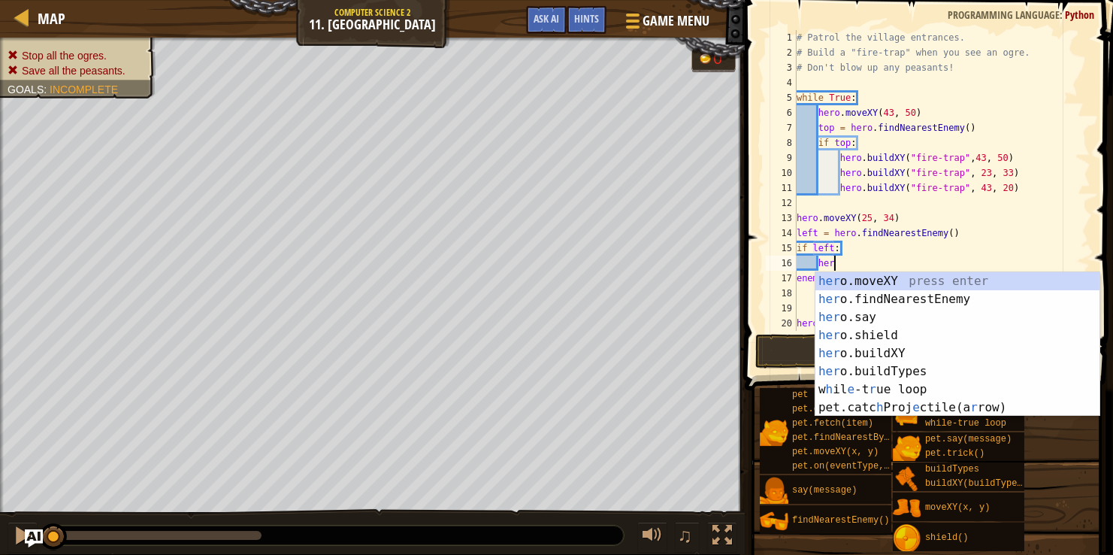
scroll to position [7, 2]
click at [885, 350] on div "her o.moveXY press enter her o.findNearestEnemy press enter her o.say press ent…" at bounding box center [958, 362] width 284 height 180
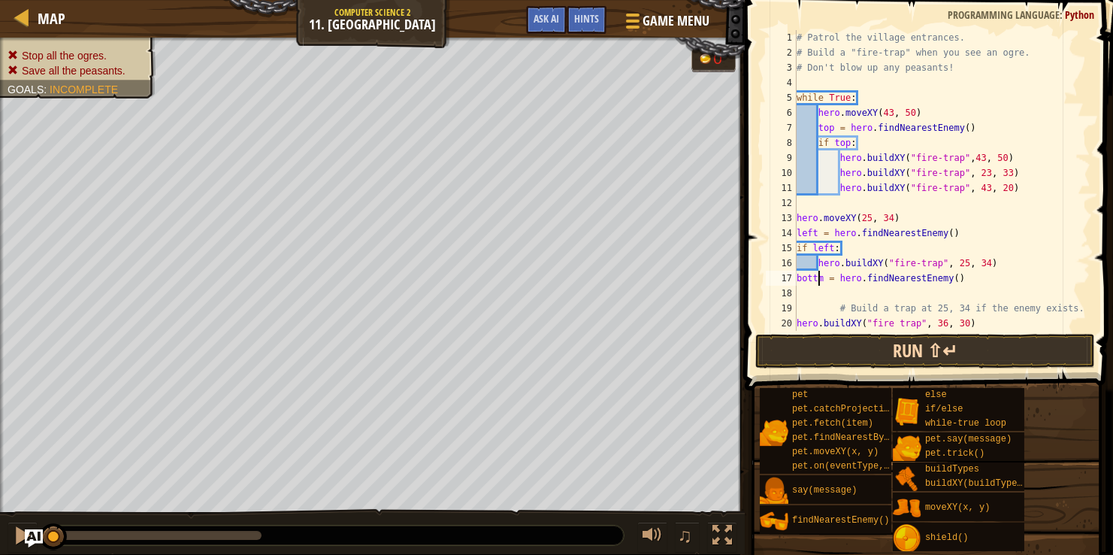
type textarea "bottom = hero.findNearestEnemy()"
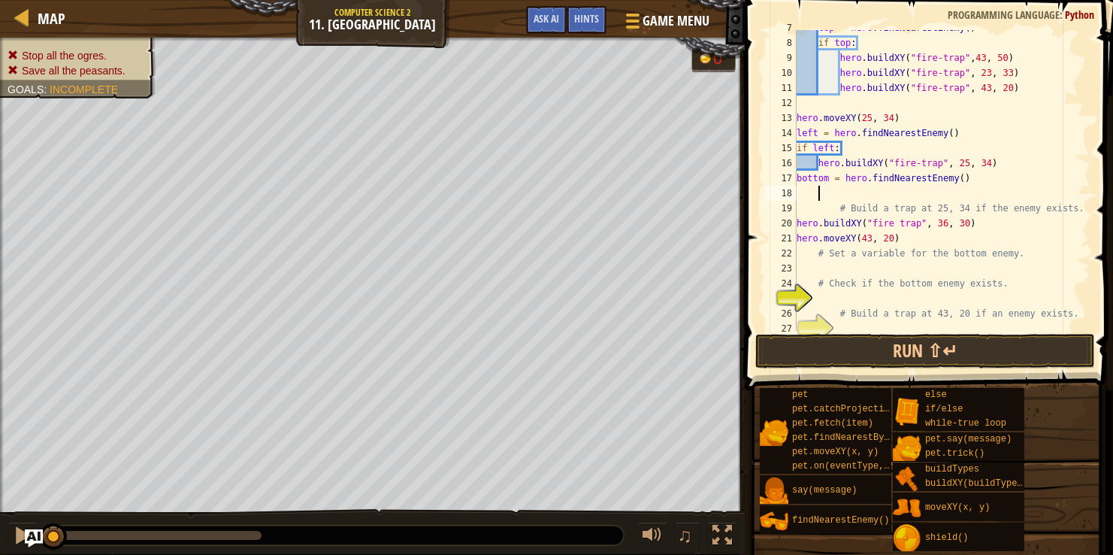
scroll to position [104, 0]
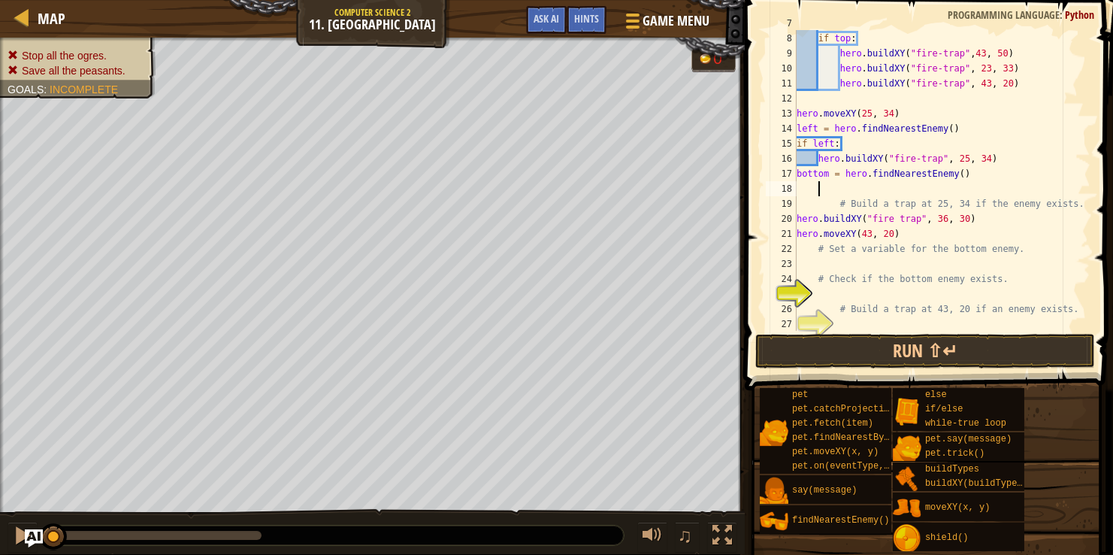
click at [906, 233] on div "top = hero . findNearestEnemy ( ) if top : hero . buildXY ( "fire-trap" , 43 , …" at bounding box center [942, 181] width 297 height 331
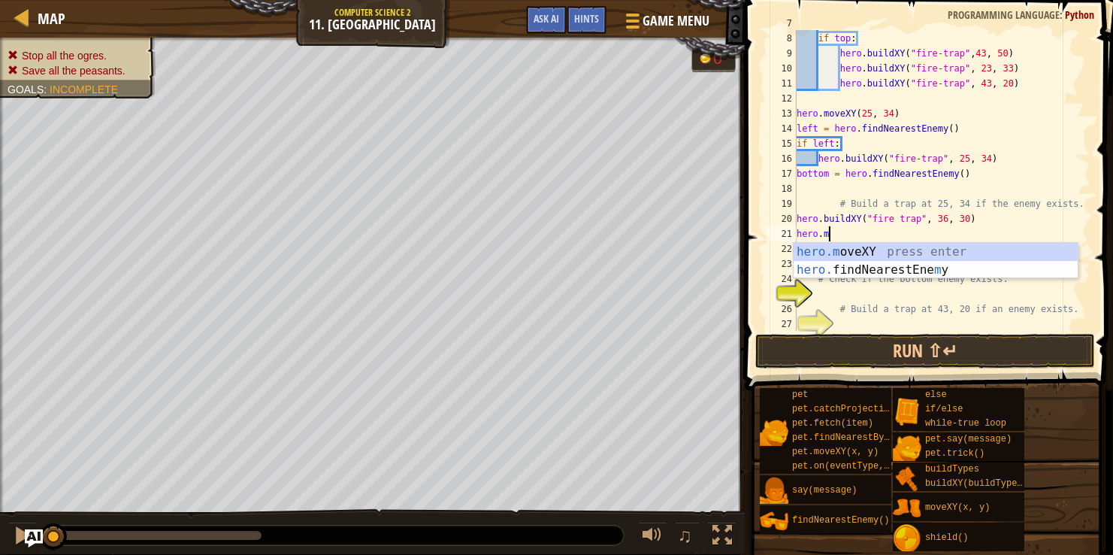
type textarea "h"
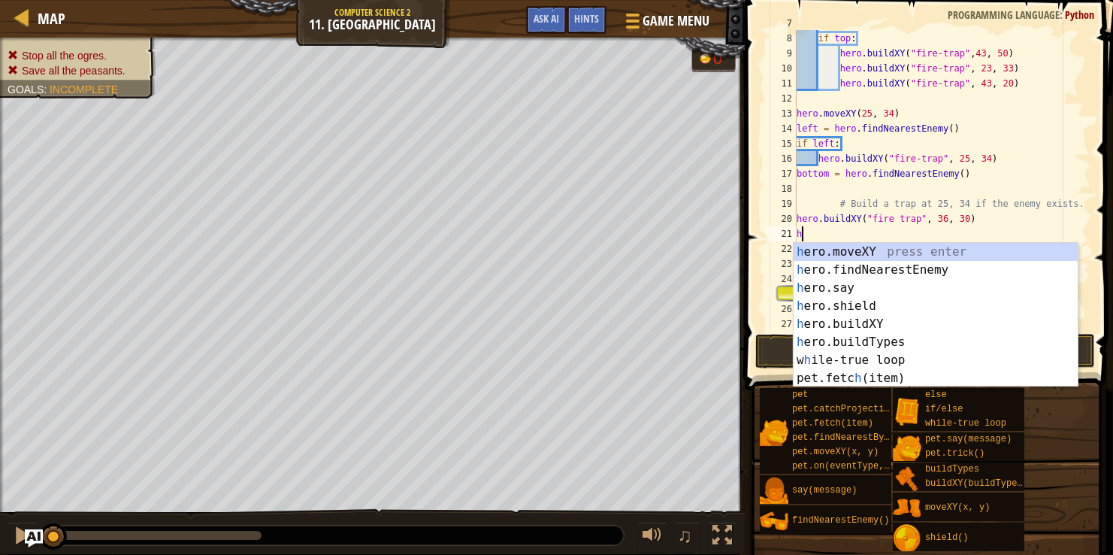
scroll to position [89, 0]
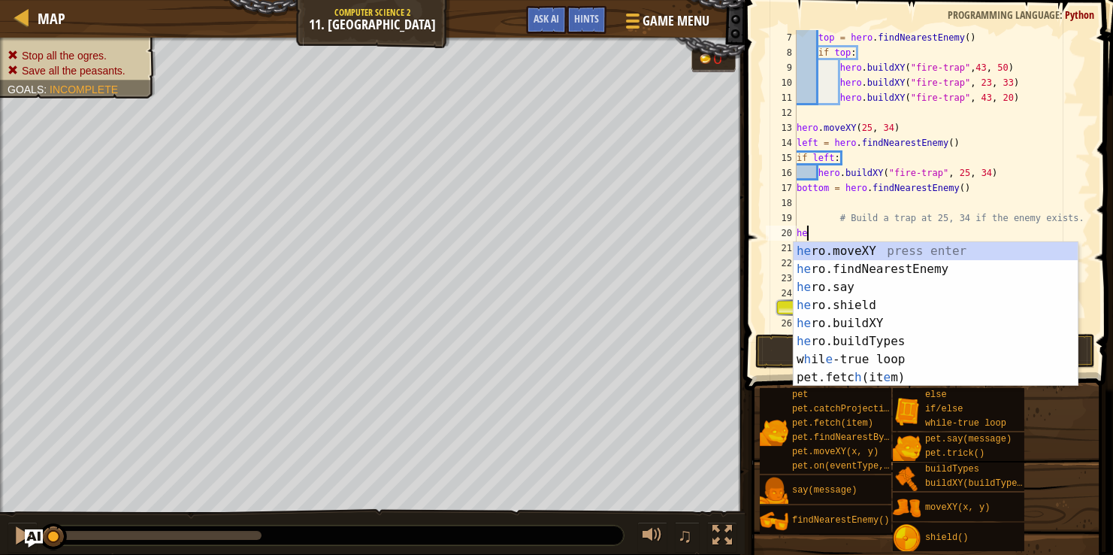
type textarea "h"
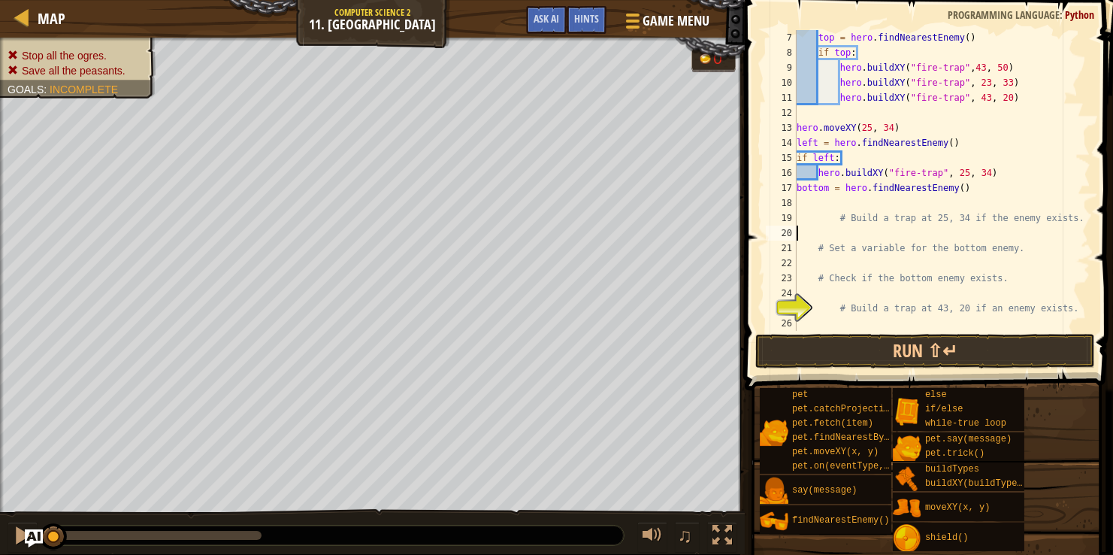
type textarea "# Build a trap at 25, 34 if the enemy exists."
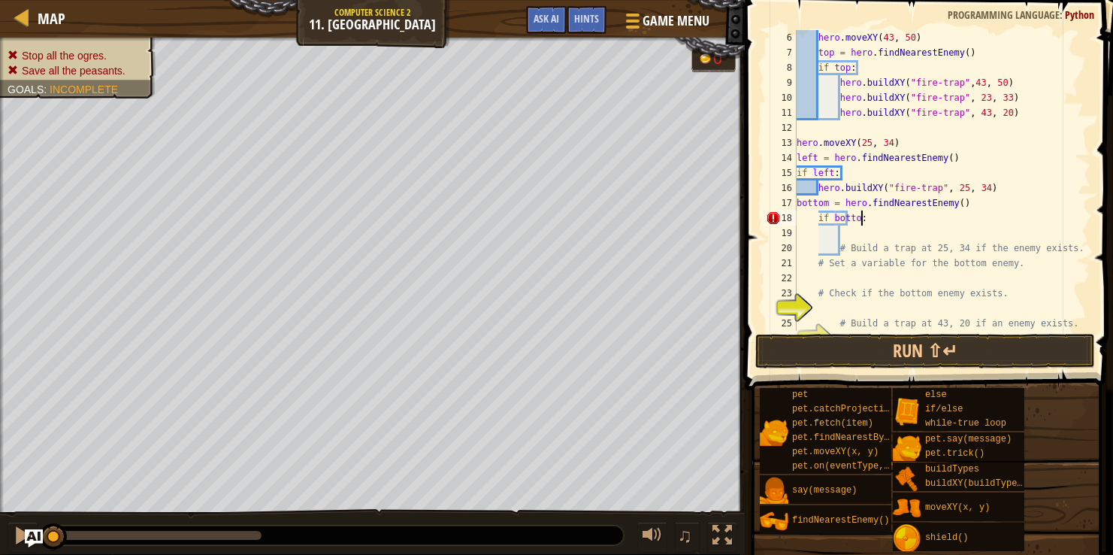
scroll to position [7, 5]
type textarea "if bottom:"
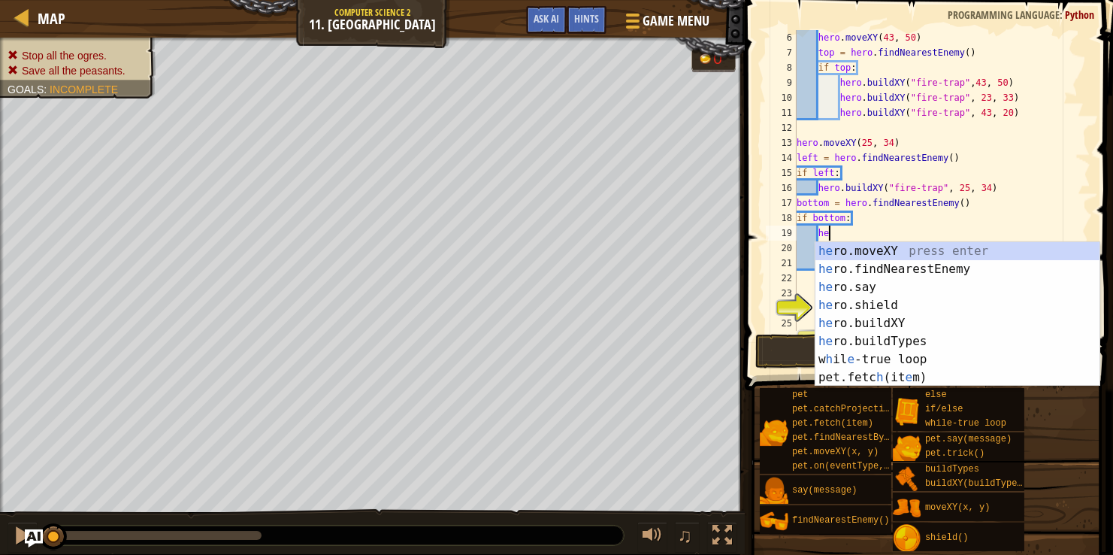
scroll to position [7, 3]
click at [912, 316] on div "her o.moveXY press enter her o.findNearestEnemy press enter her o.say press ent…" at bounding box center [958, 332] width 284 height 180
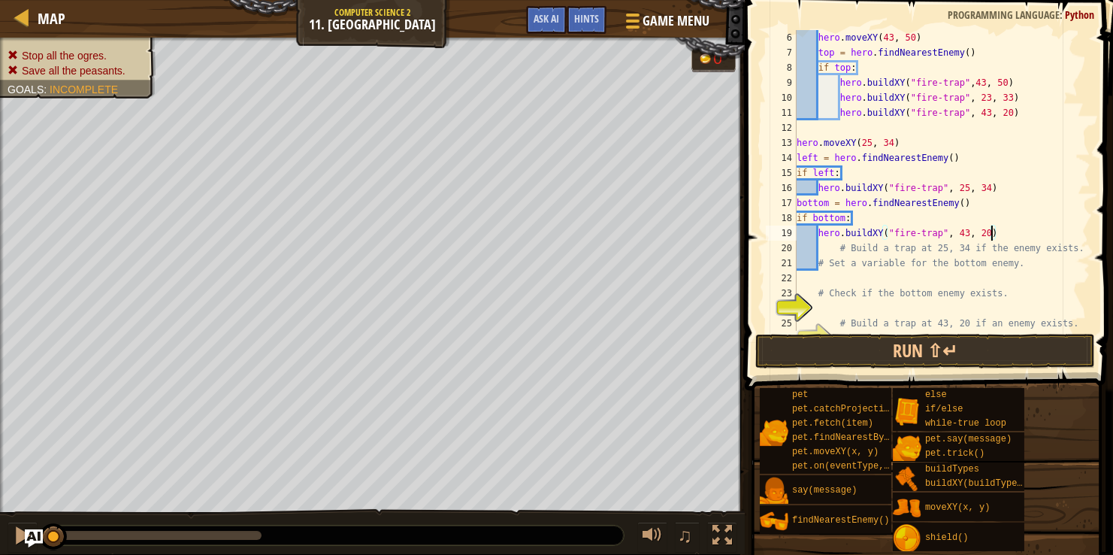
scroll to position [7, 16]
click at [926, 345] on button "Run ⇧↵" at bounding box center [925, 351] width 340 height 35
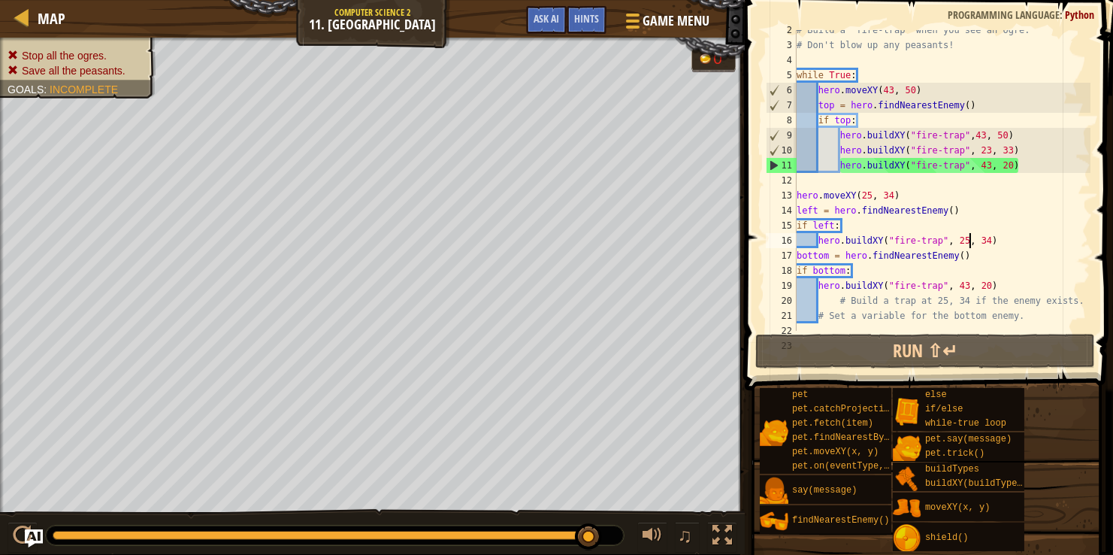
scroll to position [7, 2]
type textarea "hero.moveXY(25, 34)"
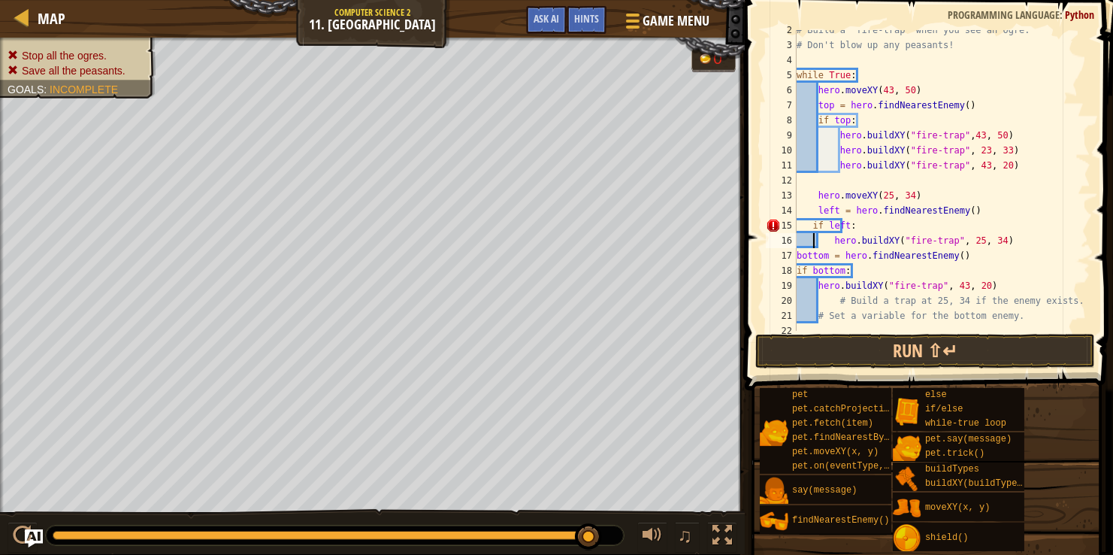
click at [797, 254] on div "# Build a "fire-trap" when you see an ogre. # Don't blow up any peasants! while…" at bounding box center [942, 188] width 297 height 331
click at [839, 241] on div "# Build a "fire-trap" when you see an ogre. # Don't blow up any peasants! while…" at bounding box center [942, 188] width 297 height 331
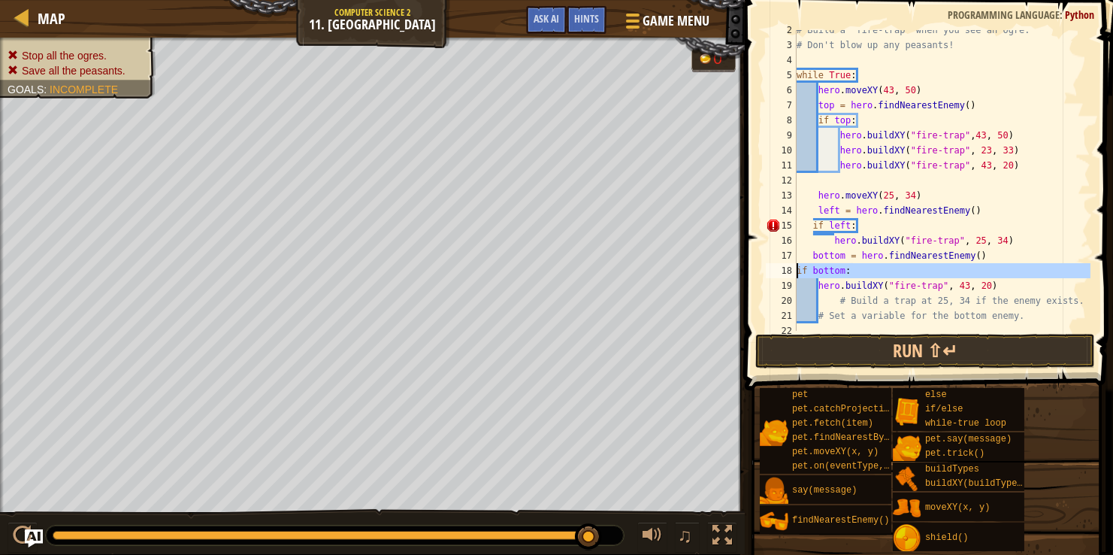
click at [796, 271] on div "18" at bounding box center [781, 270] width 31 height 15
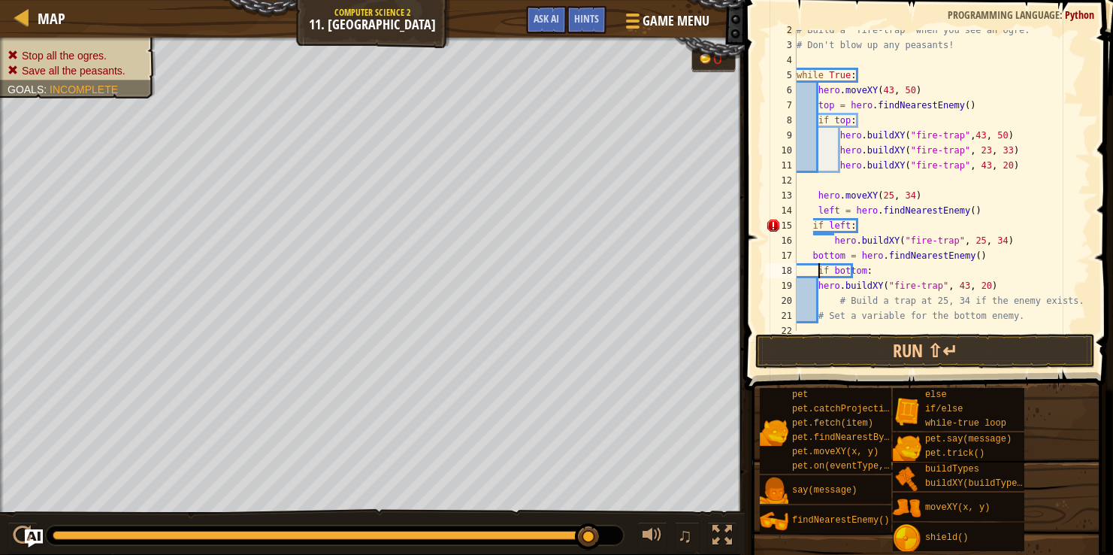
click at [821, 286] on div "# Build a "fire-trap" when you see an ogre. # Don't blow up any peasants! while…" at bounding box center [942, 188] width 297 height 331
click at [833, 239] on div "# Build a "fire-trap" when you see an ogre. # Don't blow up any peasants! while…" at bounding box center [942, 188] width 297 height 331
click at [924, 208] on div "# Build a "fire-trap" when you see an ogre. # Don't blow up any peasants! while…" at bounding box center [942, 188] width 297 height 331
click at [786, 360] on button "Run ⇧↵" at bounding box center [925, 351] width 340 height 35
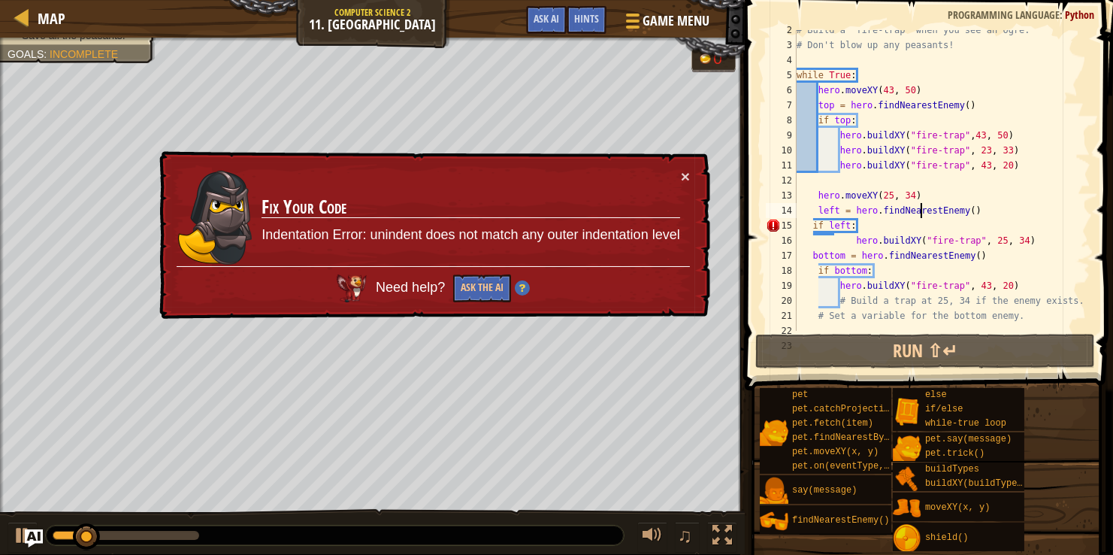
click at [691, 171] on div "× Fix Your Code Indentation Error: unindent does not match any outer indentatio…" at bounding box center [433, 235] width 554 height 168
click at [685, 176] on button "×" at bounding box center [685, 176] width 9 height 16
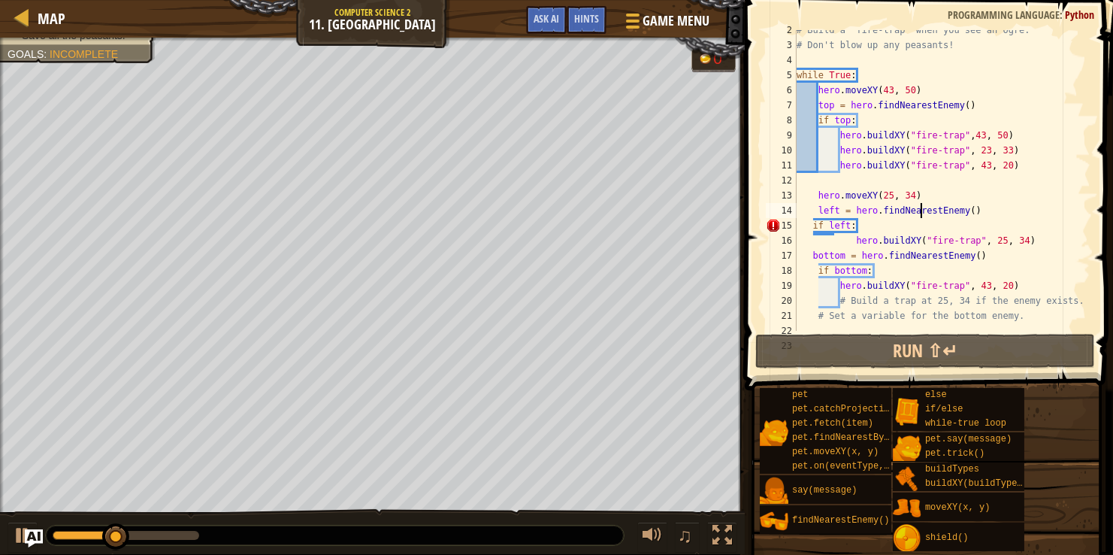
click at [802, 242] on div "# Build a "fire-trap" when you see an ogre. # Don't blow up any peasants! while…" at bounding box center [942, 188] width 297 height 331
click at [855, 249] on div "# Build a "fire-trap" when you see an ogre. # Don't blow up any peasants! while…" at bounding box center [942, 188] width 297 height 331
click at [855, 243] on div "# Build a "fire-trap" when you see an ogre. # Don't blow up any peasants! while…" at bounding box center [942, 188] width 297 height 331
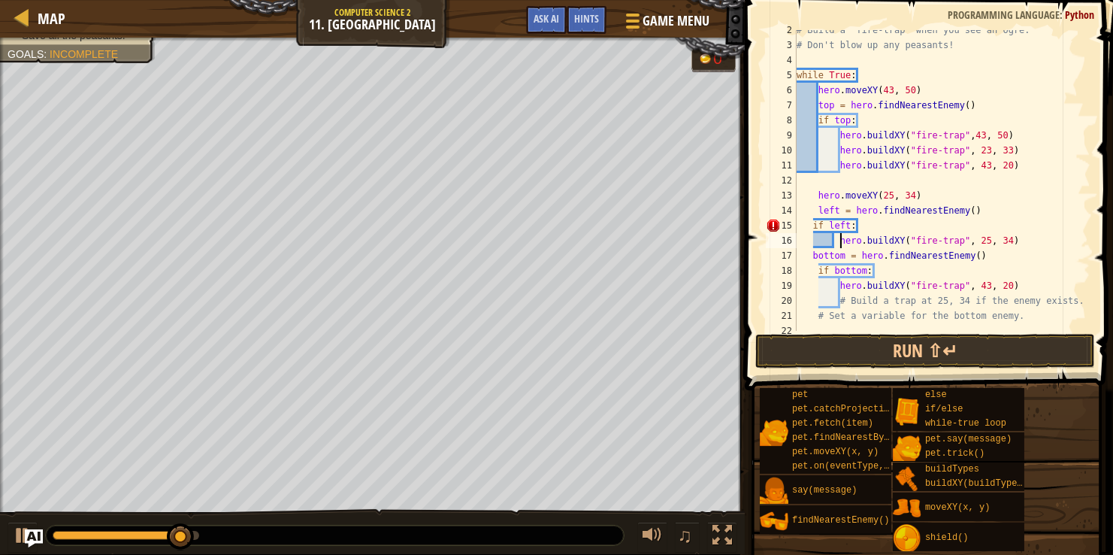
click at [803, 235] on div "# Build a "fire-trap" when you see an ogre. # Don't blow up any peasants! while…" at bounding box center [942, 188] width 297 height 331
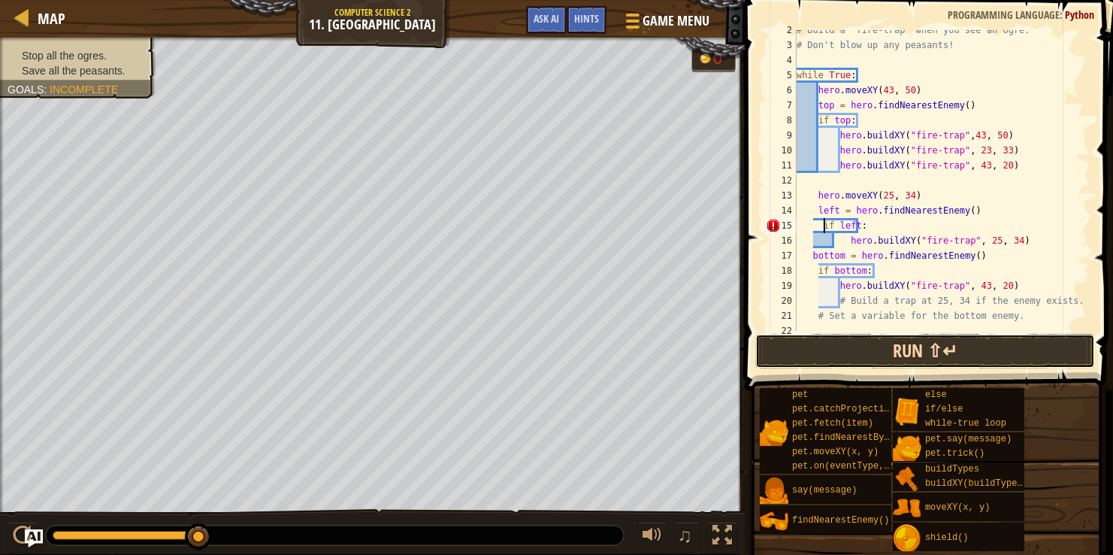
click at [844, 347] on button "Run ⇧↵" at bounding box center [925, 351] width 340 height 35
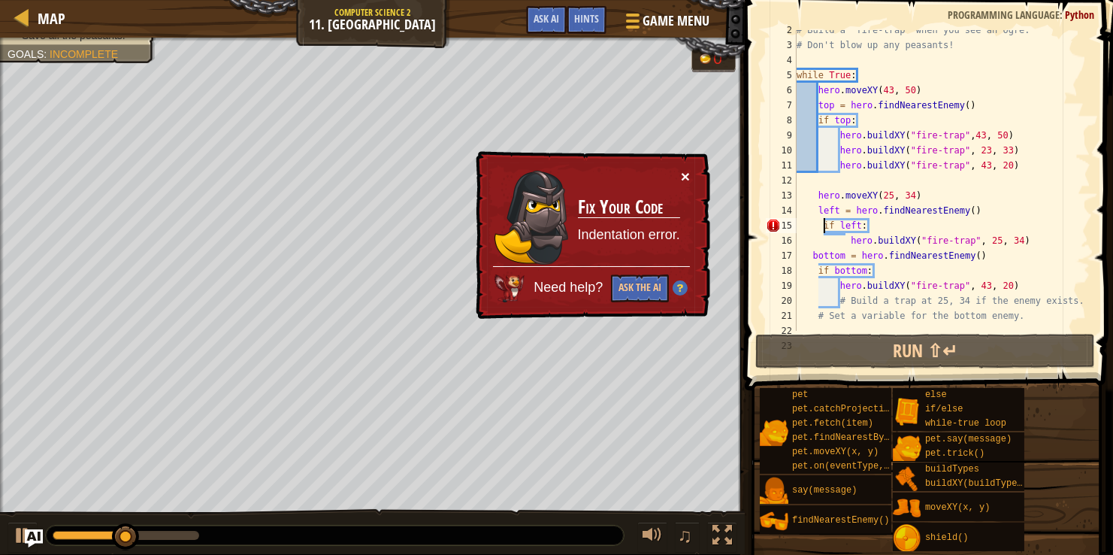
click at [684, 174] on button "×" at bounding box center [685, 176] width 9 height 16
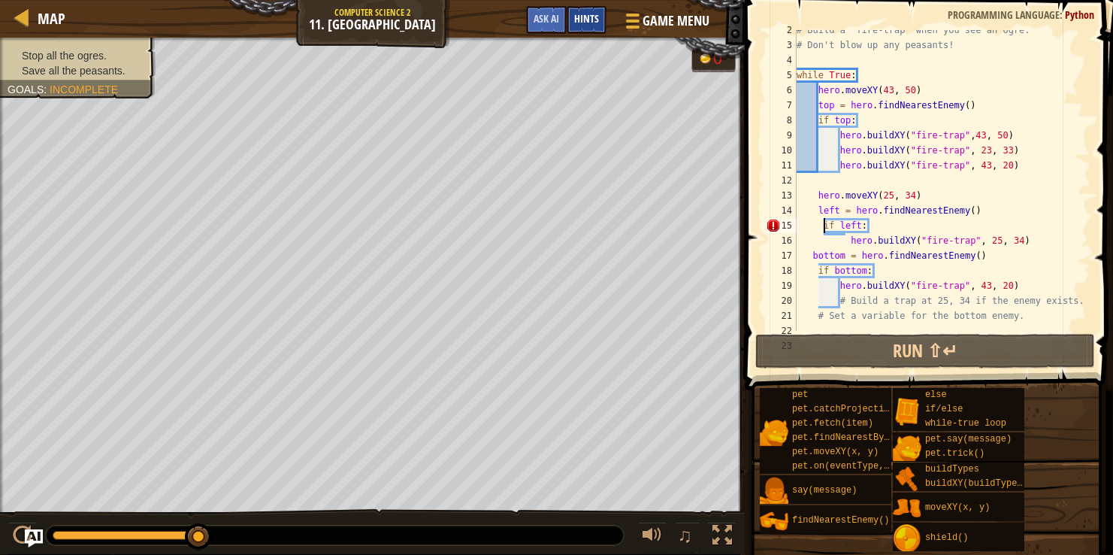
click at [834, 147] on div "# Build a "fire-trap" when you see an ogre. # Don't blow up any peasants! while…" at bounding box center [942, 188] width 297 height 331
click at [1018, 162] on div "# Build a "fire-trap" when you see an ogre. # Don't blow up any peasants! while…" at bounding box center [942, 188] width 297 height 331
click at [1018, 162] on div "# Build a "fire-trap" when you see an ogre. # Don't blow up any peasants! while…" at bounding box center [942, 180] width 297 height 301
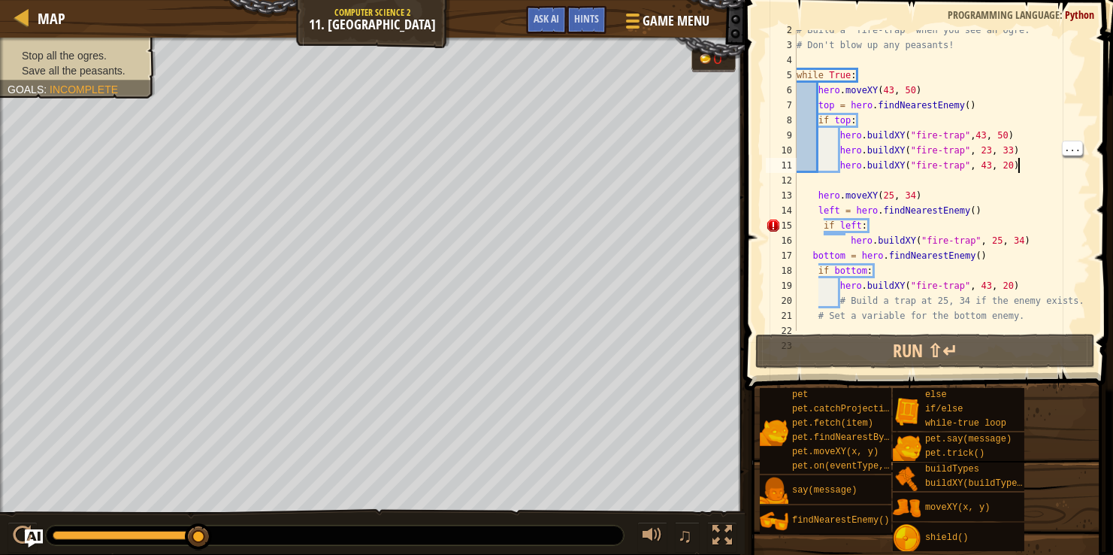
click at [1018, 162] on div "# Build a "fire-trap" when you see an ogre. # Don't blow up any peasants! while…" at bounding box center [942, 188] width 297 height 331
click at [1018, 162] on div "# Build a "fire-trap" when you see an ogre. # Don't blow up any peasants! while…" at bounding box center [942, 180] width 297 height 301
click at [1018, 162] on div "# Build a "fire-trap" when you see an ogre. # Don't blow up any peasants! while…" at bounding box center [942, 188] width 297 height 331
click at [796, 68] on div "5" at bounding box center [781, 75] width 31 height 15
drag, startPoint x: 797, startPoint y: 74, endPoint x: 842, endPoint y: 85, distance: 45.8
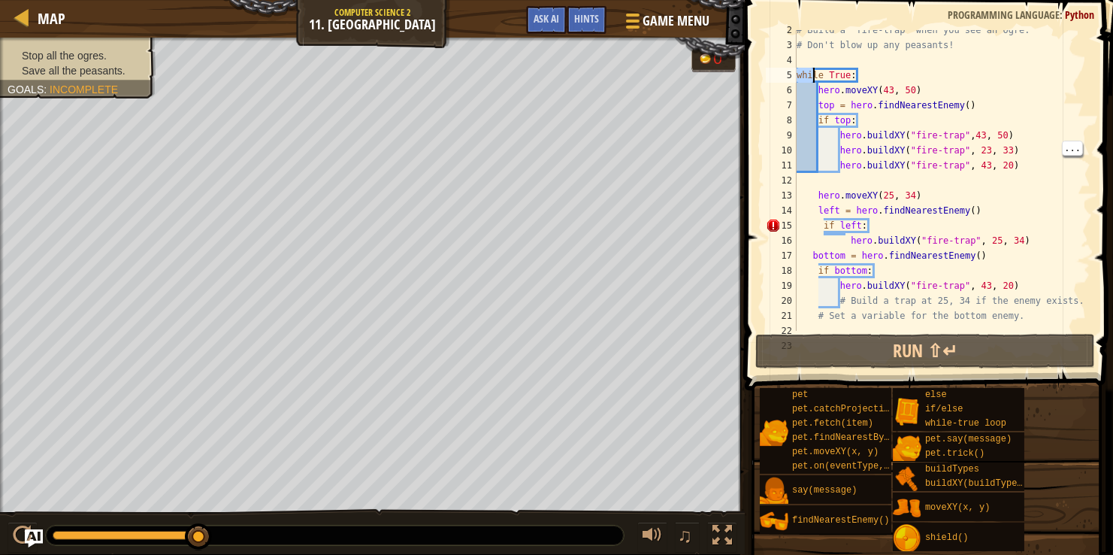
click at [842, 85] on div "# Build a "fire-trap" when you see an ogre. # Don't blow up any peasants! while…" at bounding box center [942, 188] width 297 height 331
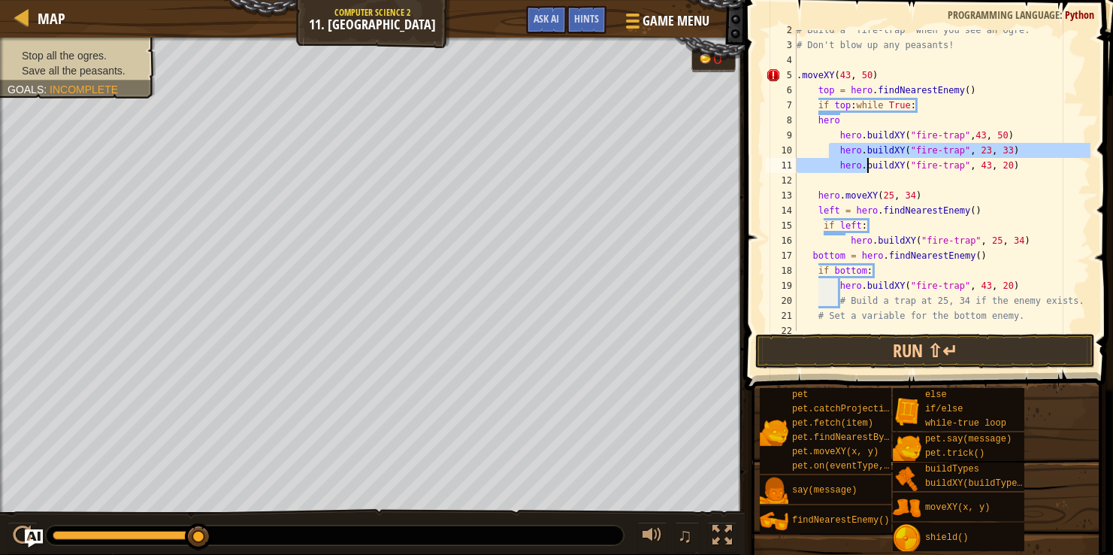
drag, startPoint x: 832, startPoint y: 149, endPoint x: 1015, endPoint y: 202, distance: 191.0
click at [1015, 202] on div "# Build a "fire-trap" when you see an ogre. # Don't blow up any peasants! . mov…" at bounding box center [942, 188] width 297 height 331
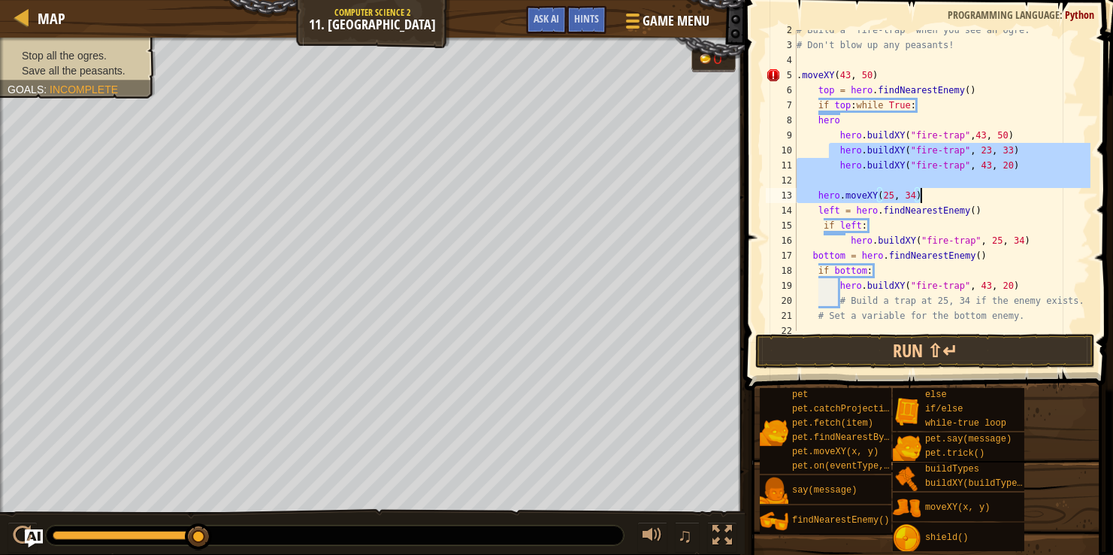
type textarea "hero.moveXY(25, 34)"
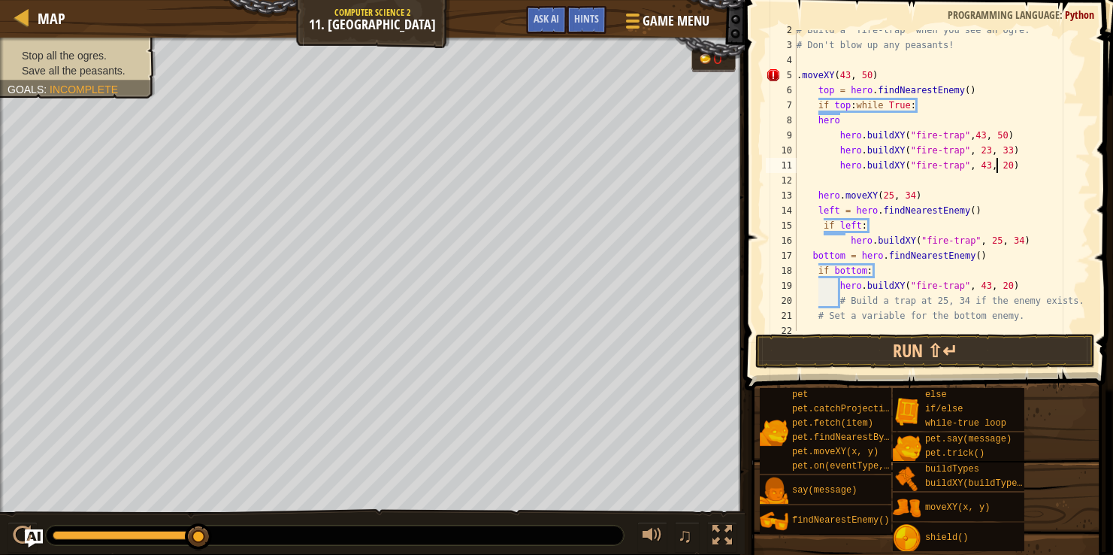
click at [1022, 166] on div "# Build a "fire-trap" when you see an ogre. # Don't blow up any peasants! . mov…" at bounding box center [942, 188] width 297 height 331
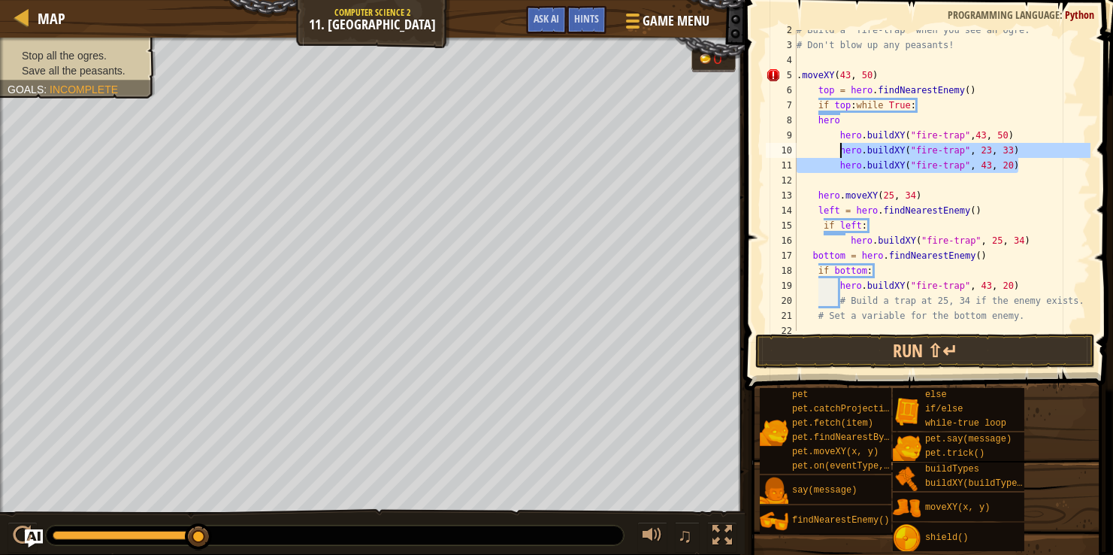
drag, startPoint x: 1022, startPoint y: 166, endPoint x: 840, endPoint y: 151, distance: 183.3
click at [840, 151] on div "# Build a "fire-trap" when you see an ogre. # Don't blow up any peasants! . mov…" at bounding box center [942, 188] width 297 height 331
click at [637, 22] on div at bounding box center [631, 21] width 20 height 22
type textarea "hero.buildXY("fire-trap", 23, 33)"
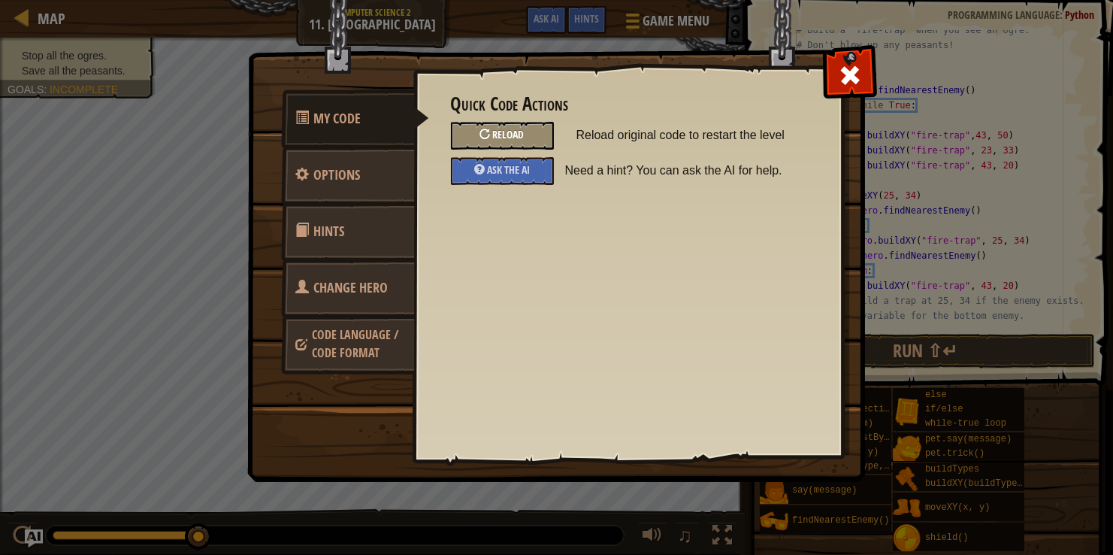
click at [501, 139] on span "Reload" at bounding box center [509, 134] width 32 height 14
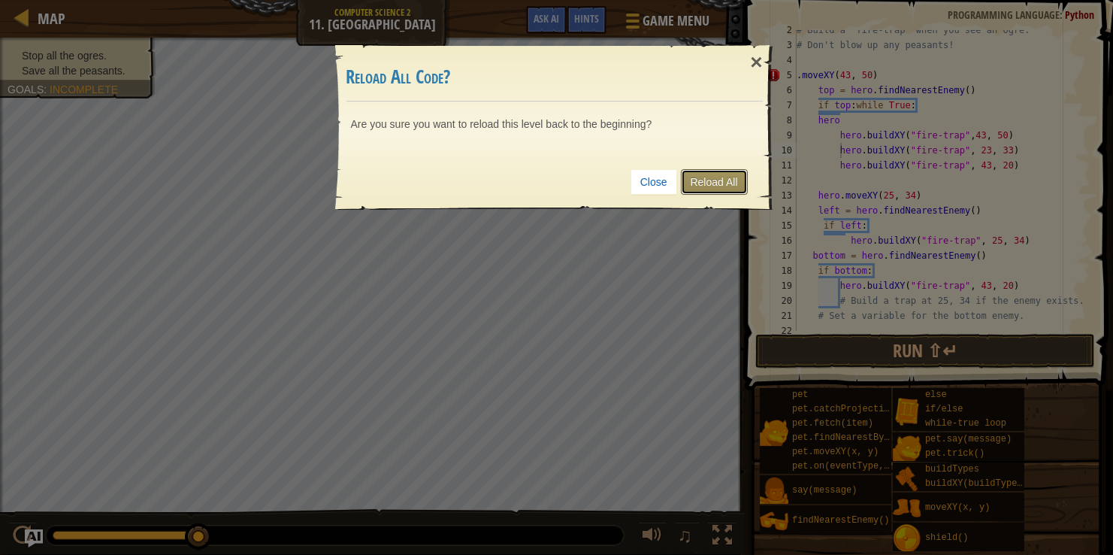
click at [698, 177] on link "Reload All" at bounding box center [714, 182] width 67 height 26
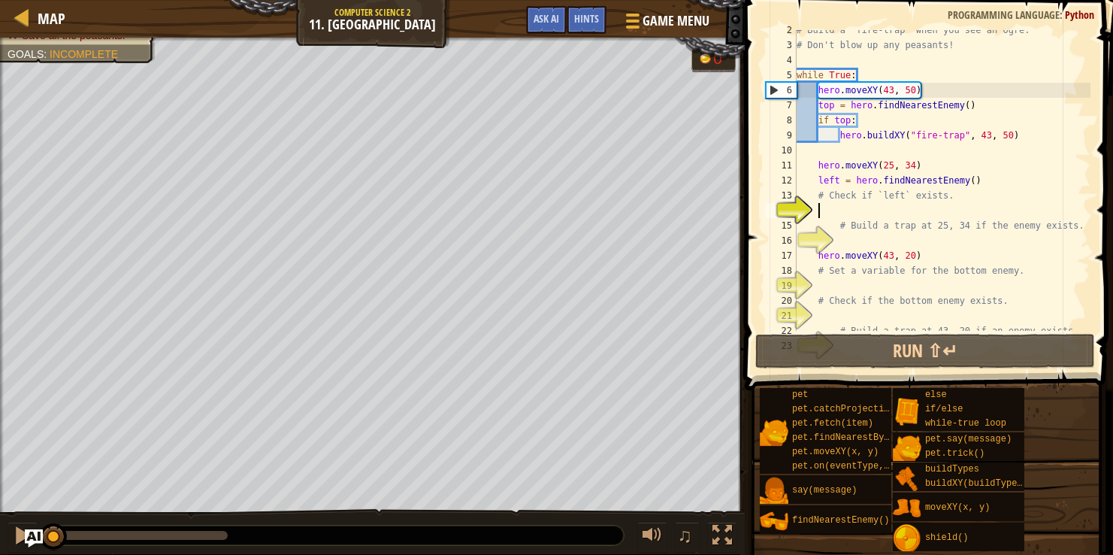
click at [1035, 130] on div "# Build a "fire-trap" when you see an ogre. # Don't blow up any peasants! while…" at bounding box center [942, 188] width 297 height 331
type textarea "hero.buildXY("fire-trap", 43, 50)"
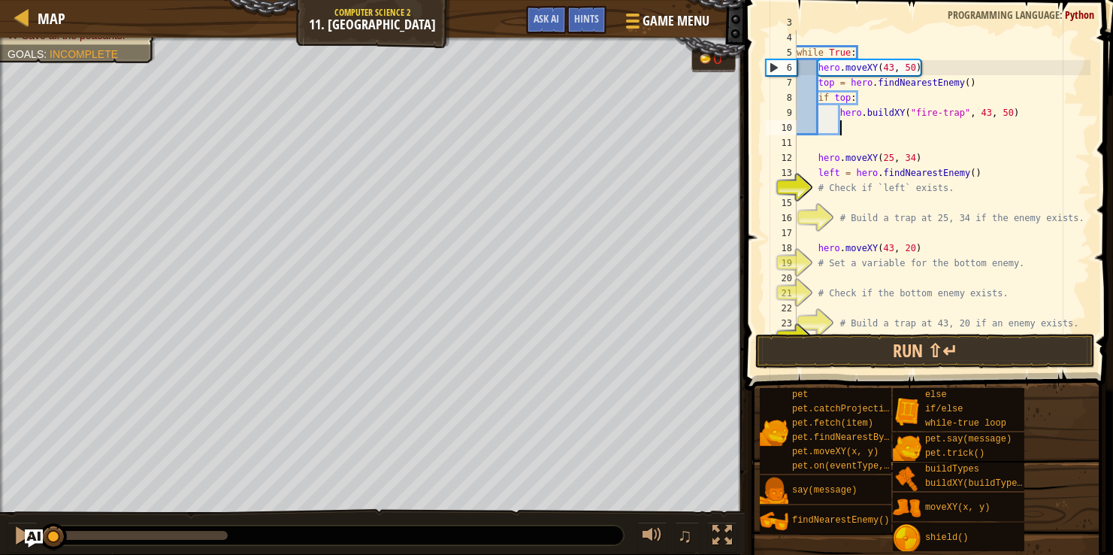
scroll to position [45, 0]
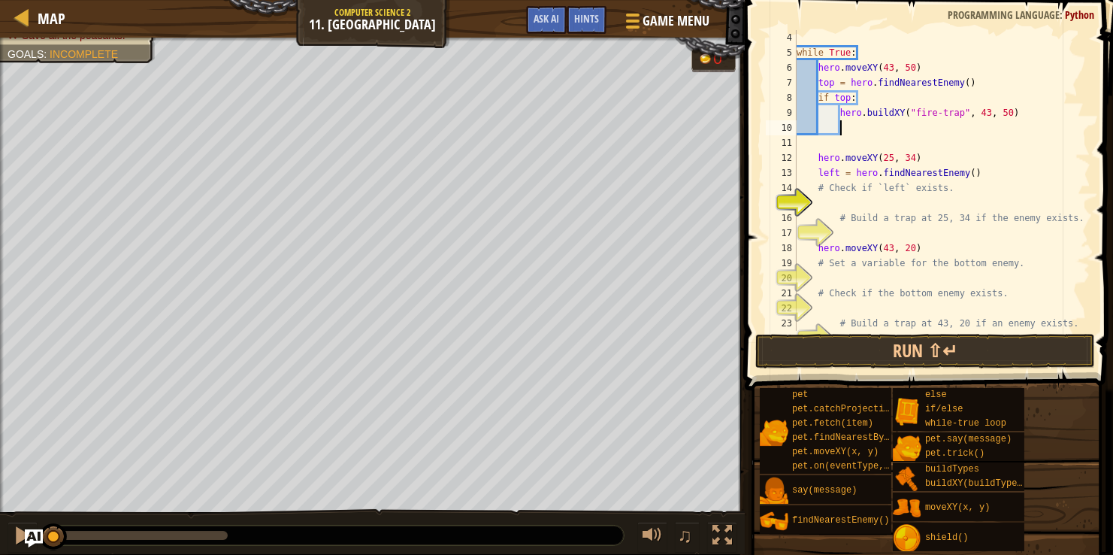
paste textarea "hero.buildXY("fire-trap", 43, 20)"
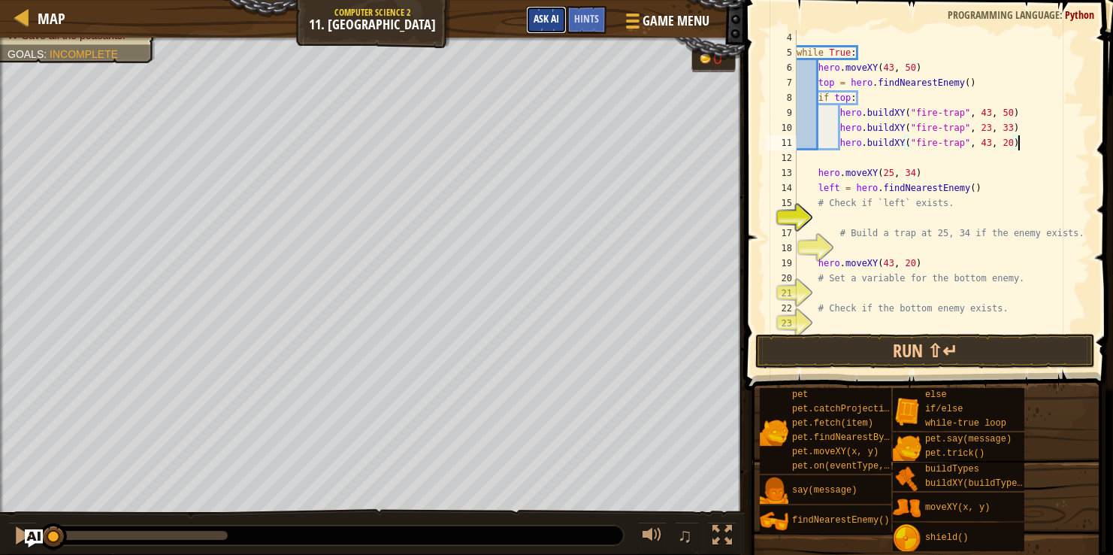
click at [555, 16] on span "Ask AI" at bounding box center [547, 18] width 26 height 14
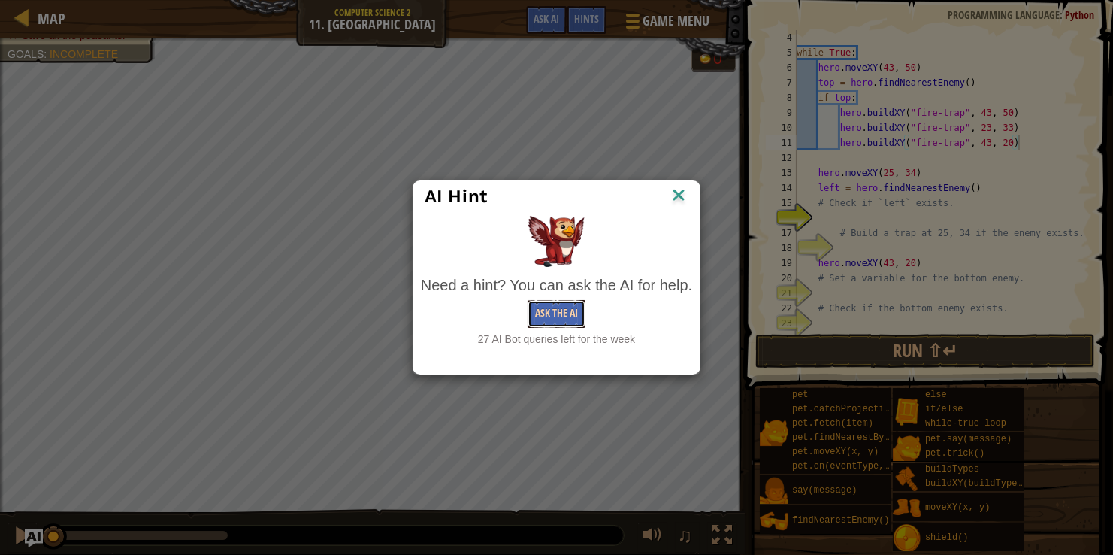
click at [568, 307] on button "Ask the AI" at bounding box center [557, 314] width 58 height 28
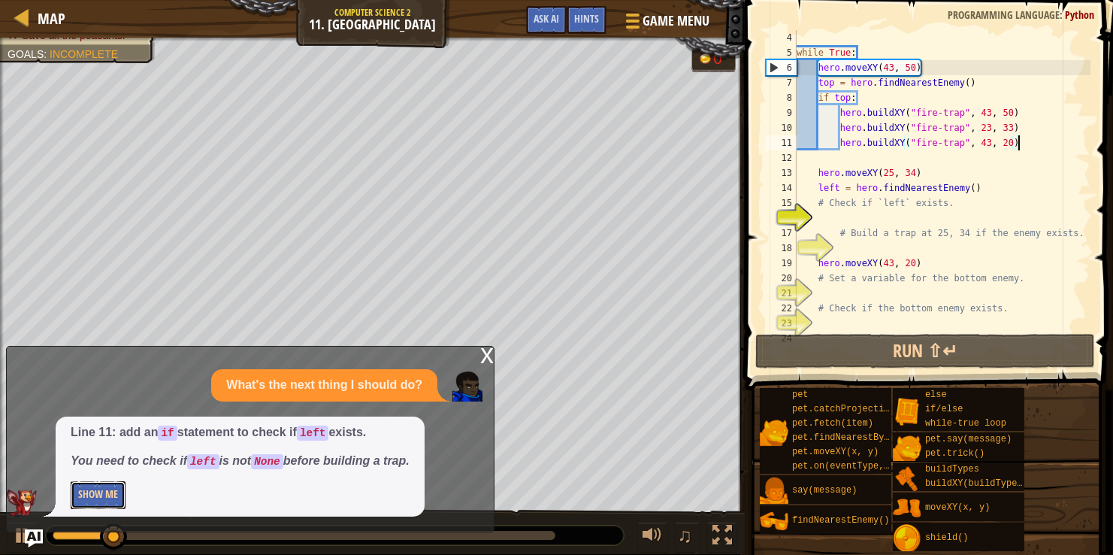
click at [112, 486] on button "Show Me" at bounding box center [98, 495] width 55 height 28
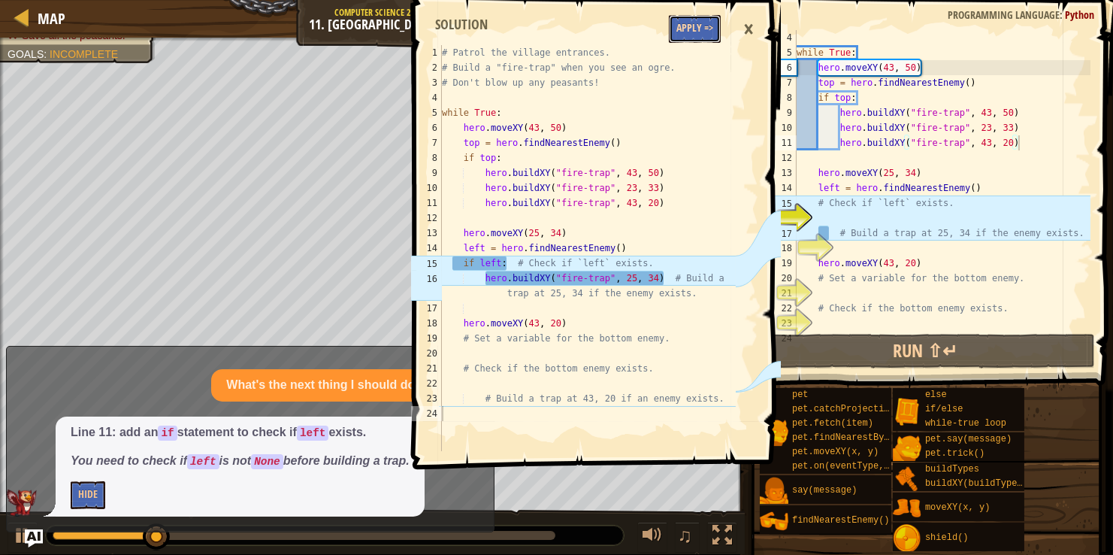
click at [675, 31] on button "Apply =>" at bounding box center [695, 29] width 52 height 28
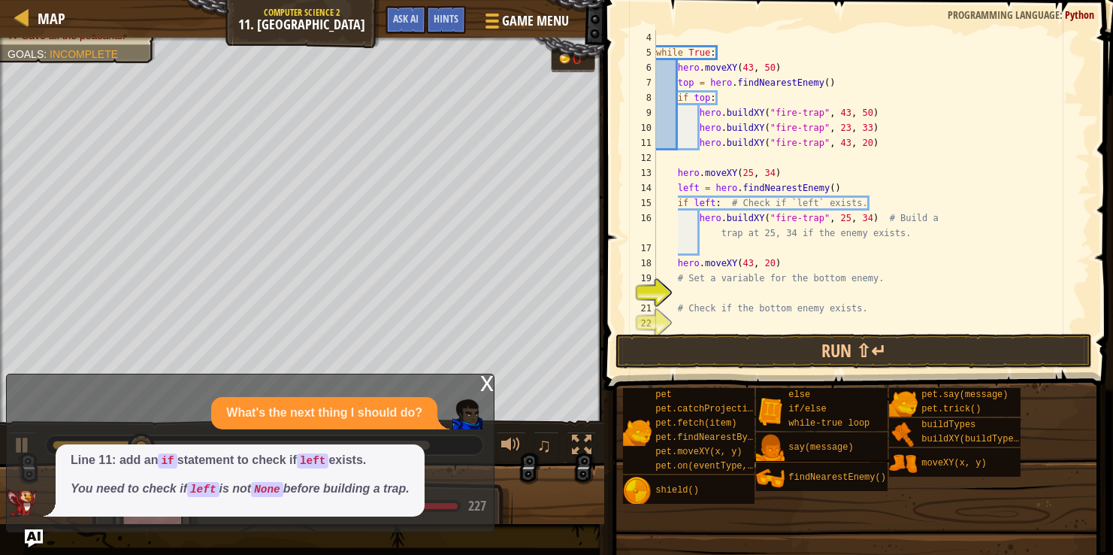
scroll to position [30, 0]
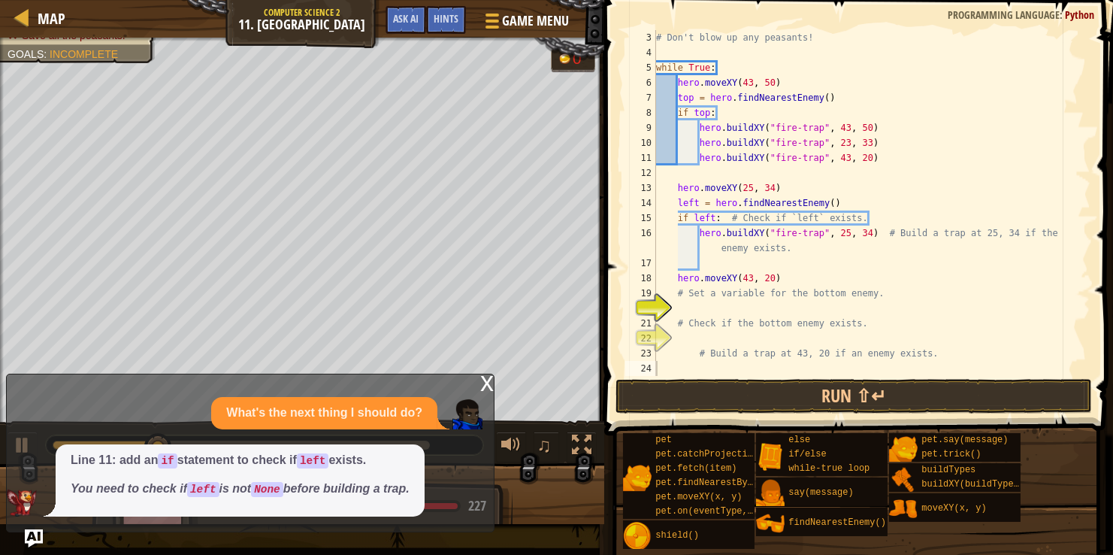
type textarea "# Set a variable for the bottom enemy."
click at [672, 297] on div "# Don't blow up any peasants! while True : hero . moveXY ( 43 , 50 ) top = hero…" at bounding box center [871, 218] width 437 height 376
click at [675, 303] on div "# Don't blow up any peasants! while True : hero . moveXY ( 43 , 50 ) top = hero…" at bounding box center [871, 218] width 437 height 376
click at [408, 25] on span "Ask AI" at bounding box center [406, 18] width 26 height 14
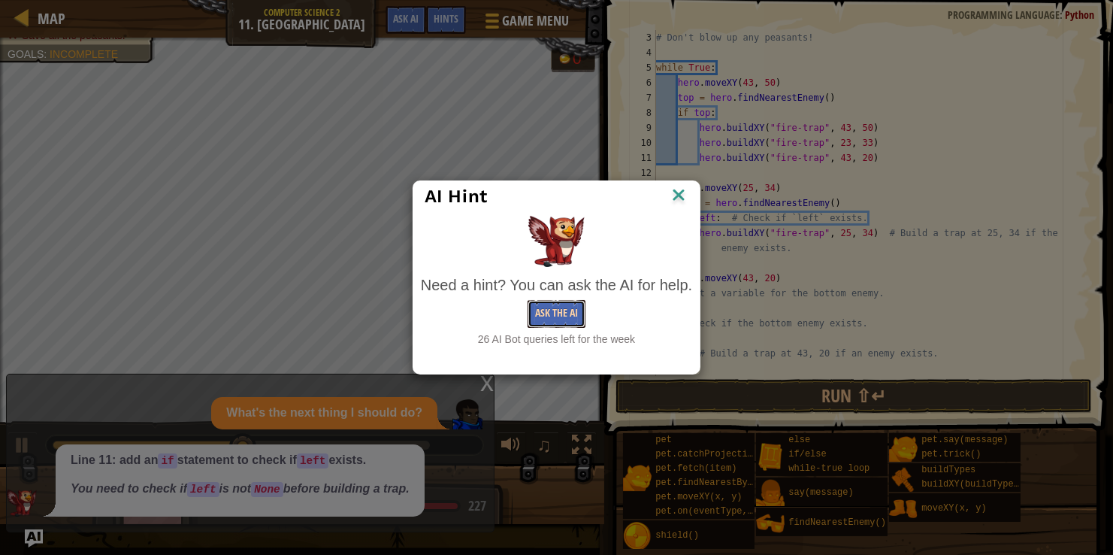
click at [549, 327] on button "Ask the AI" at bounding box center [557, 314] width 58 height 28
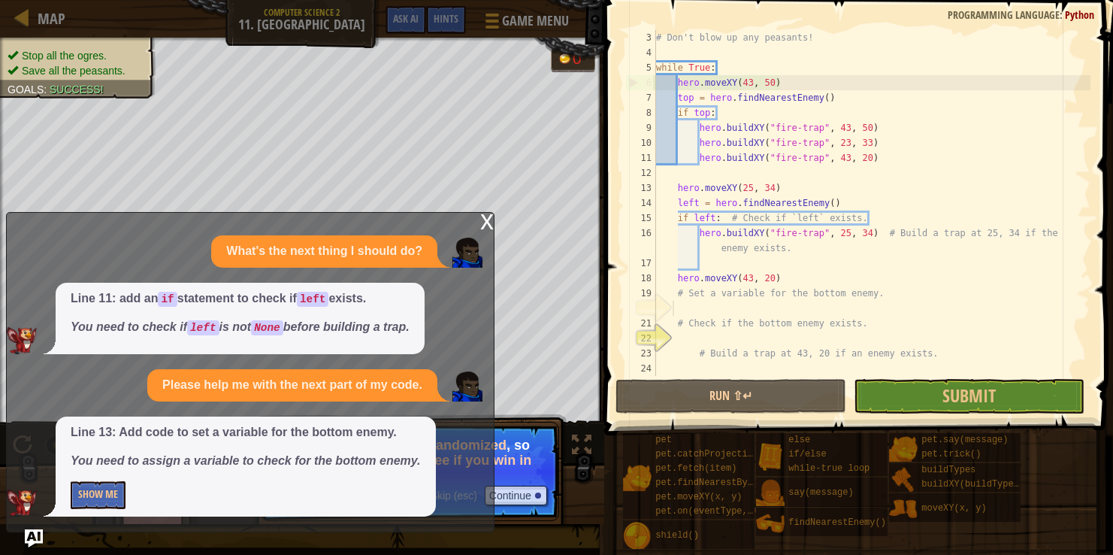
click at [489, 222] on div "x" at bounding box center [487, 220] width 14 height 15
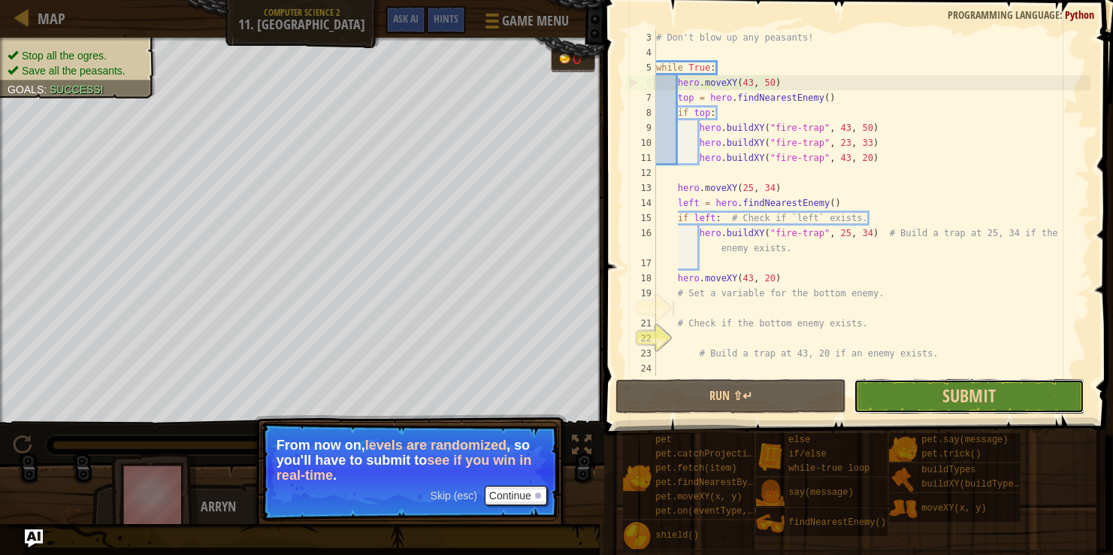
click at [1057, 398] on button "Submit" at bounding box center [969, 396] width 231 height 35
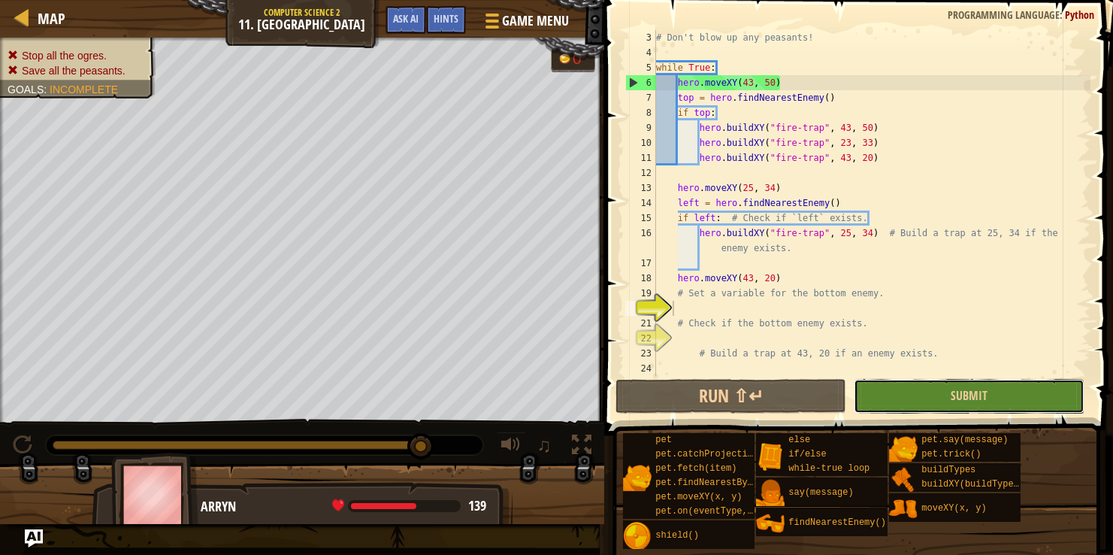
click at [947, 392] on button "Submit" at bounding box center [969, 396] width 231 height 35
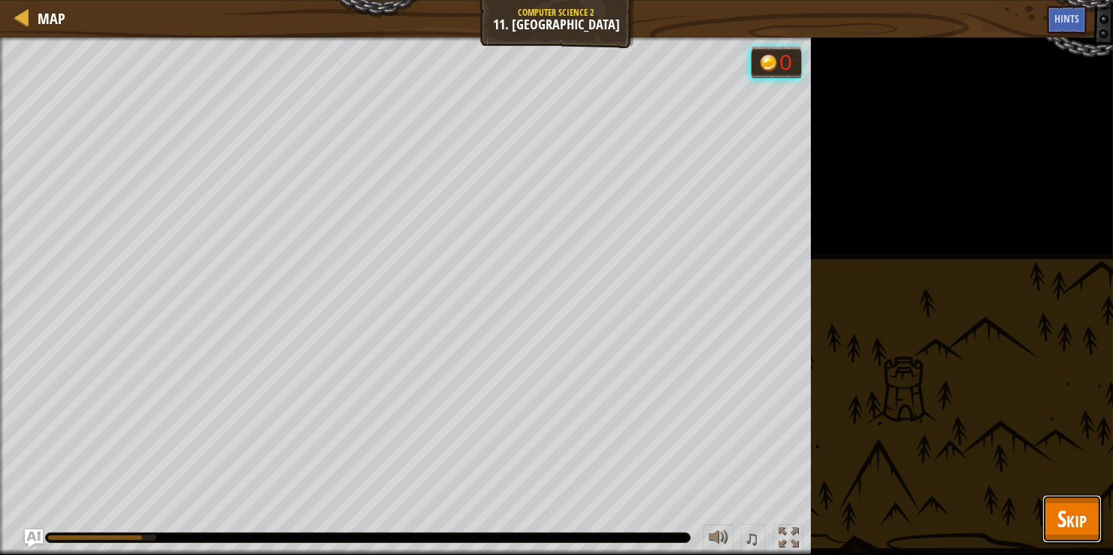
click at [1059, 499] on button "Skip" at bounding box center [1071, 519] width 59 height 48
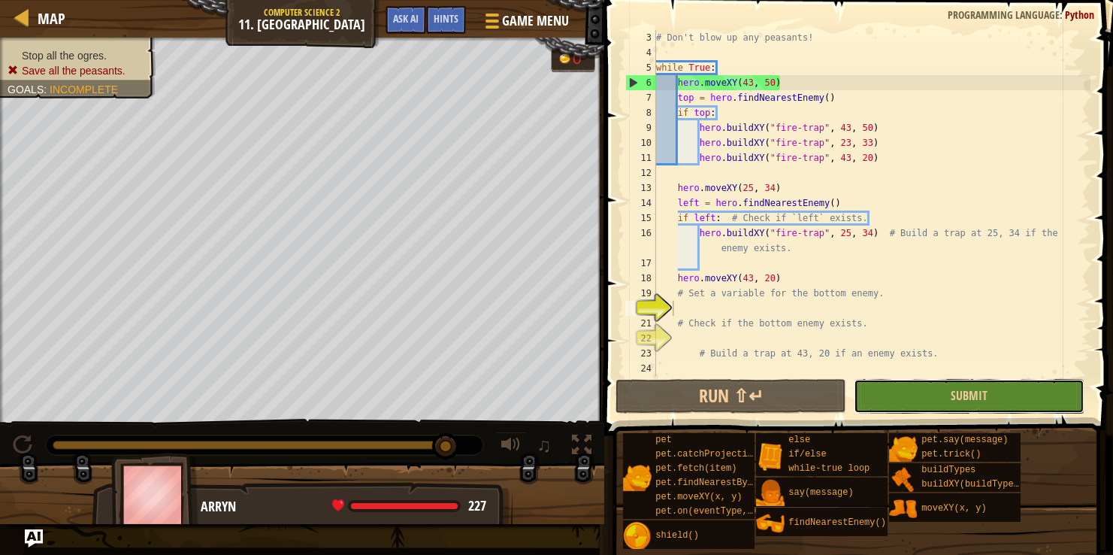
click at [944, 390] on button "Submit" at bounding box center [969, 396] width 231 height 35
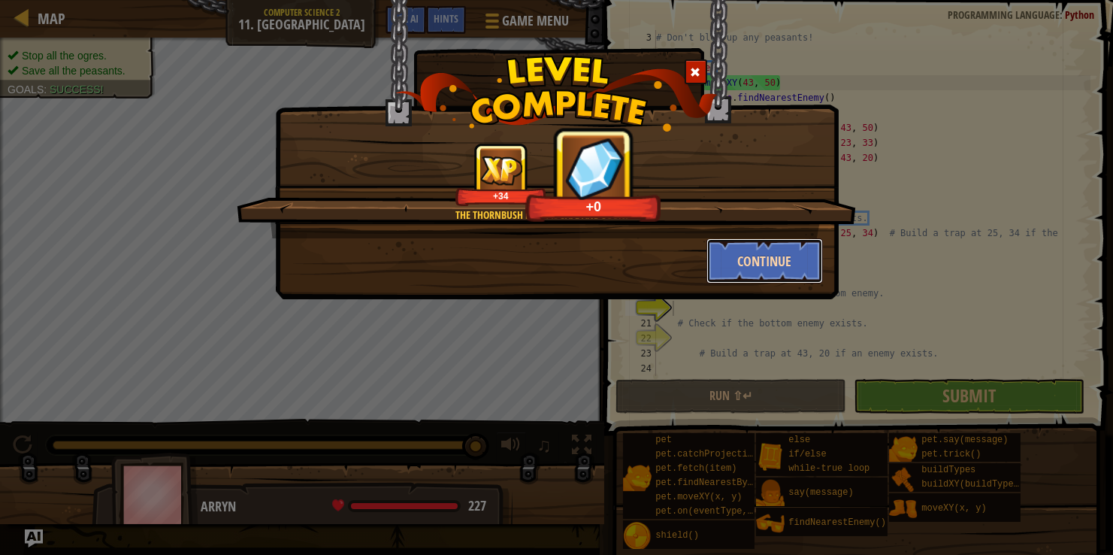
click at [776, 266] on button "Continue" at bounding box center [765, 260] width 117 height 45
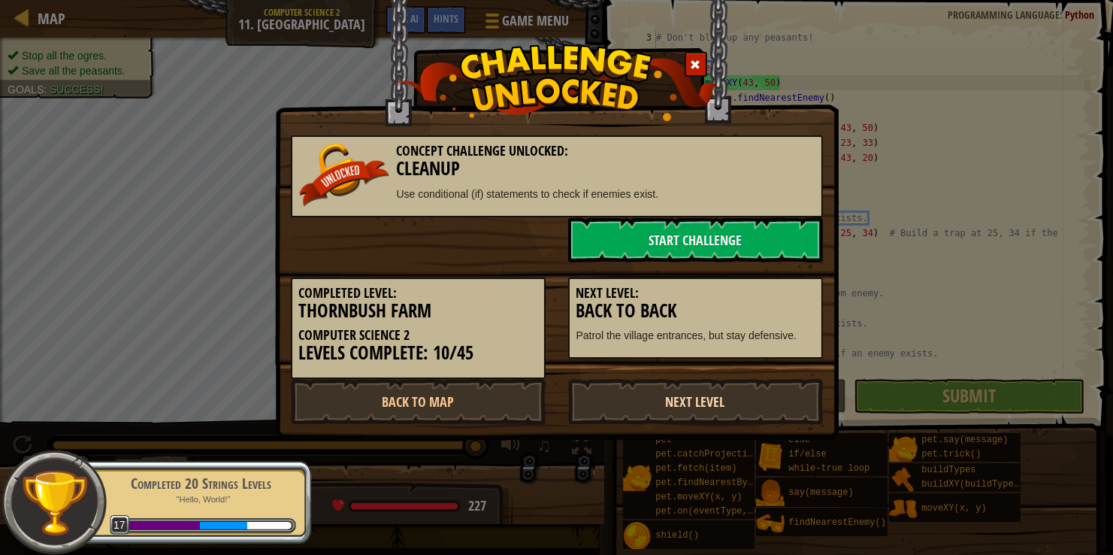
click at [646, 414] on link "Next Level" at bounding box center [695, 401] width 255 height 45
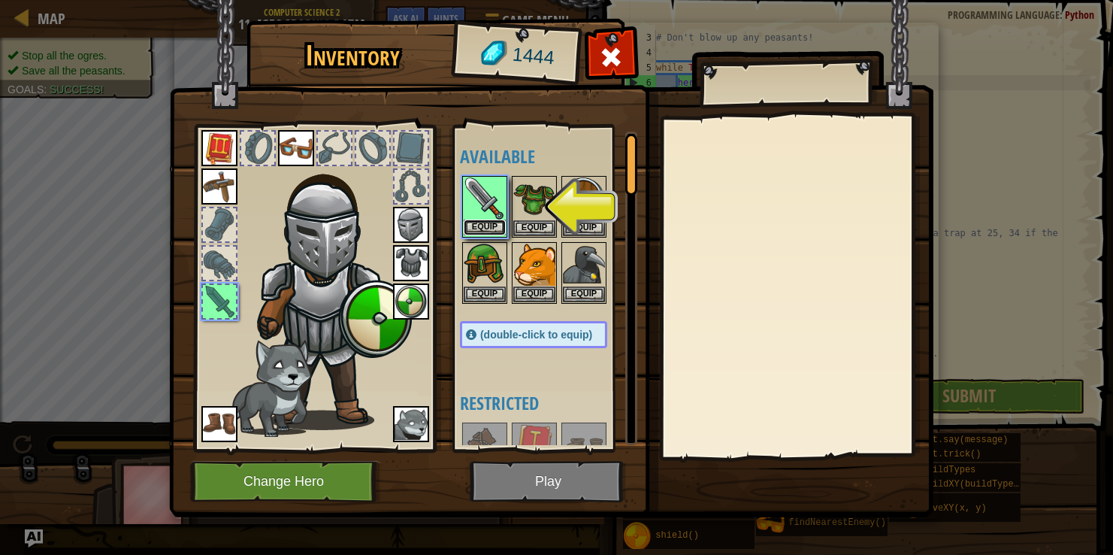
click at [468, 220] on button "Equip" at bounding box center [485, 227] width 42 height 16
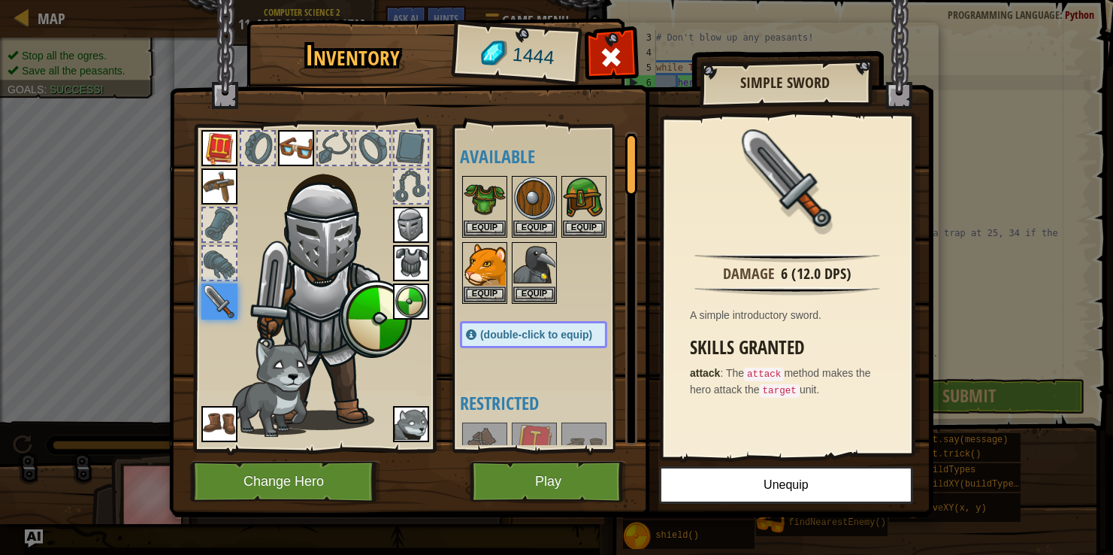
click at [277, 274] on img at bounding box center [331, 291] width 162 height 277
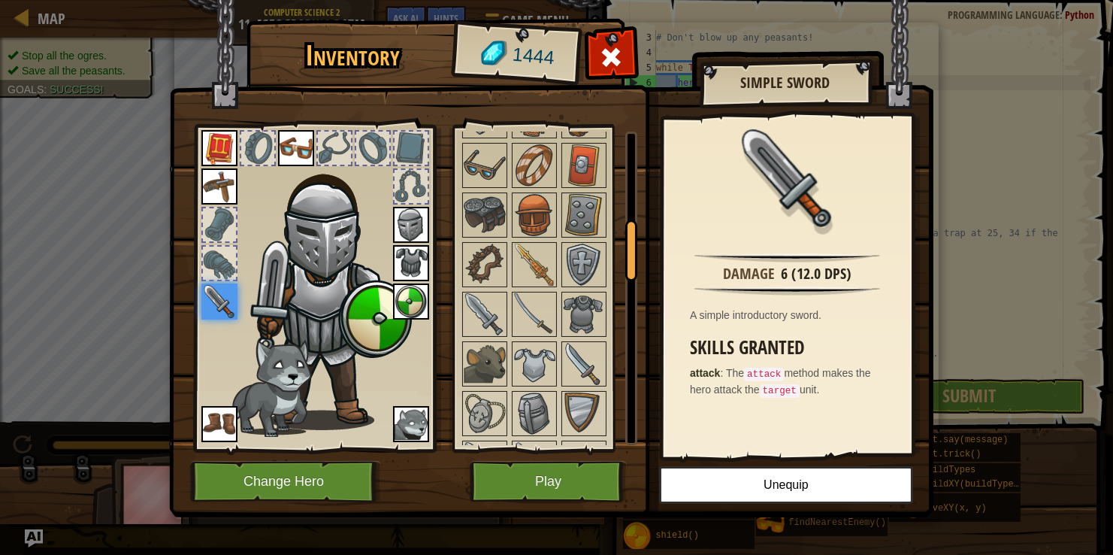
scroll to position [474, 0]
click at [521, 265] on img at bounding box center [534, 262] width 42 height 42
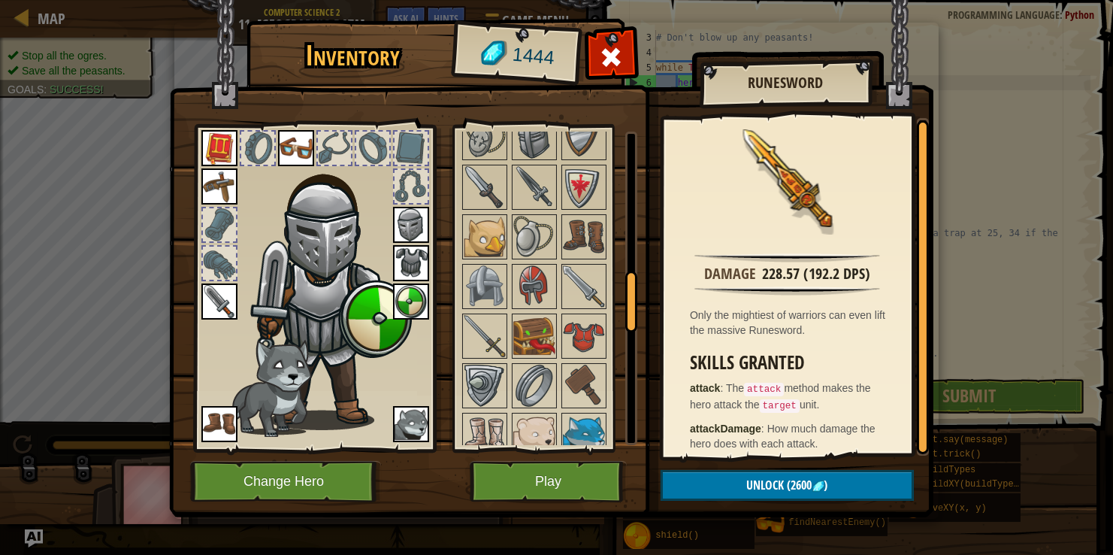
scroll to position [753, 0]
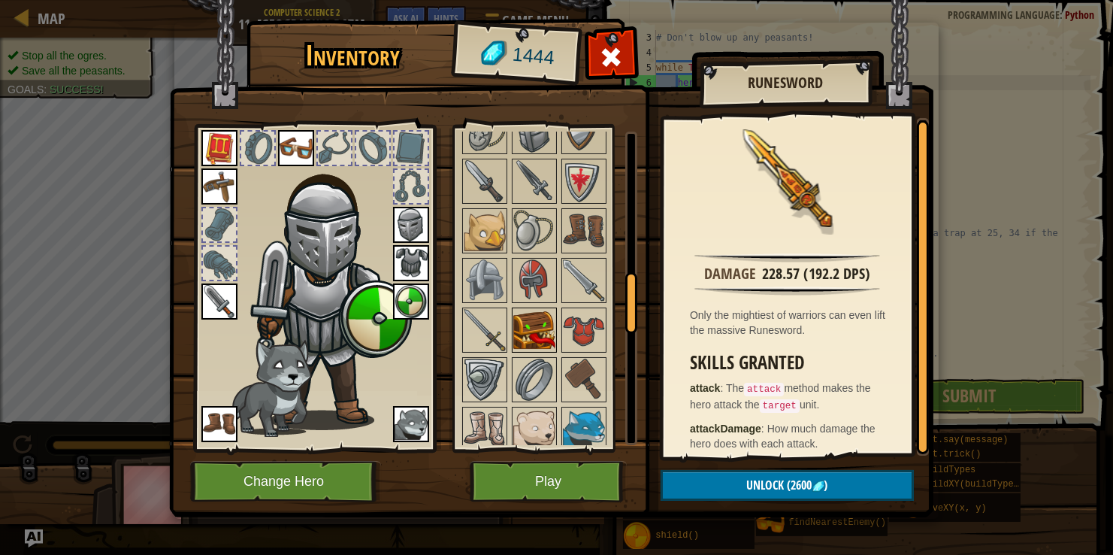
click at [504, 314] on img at bounding box center [485, 330] width 42 height 42
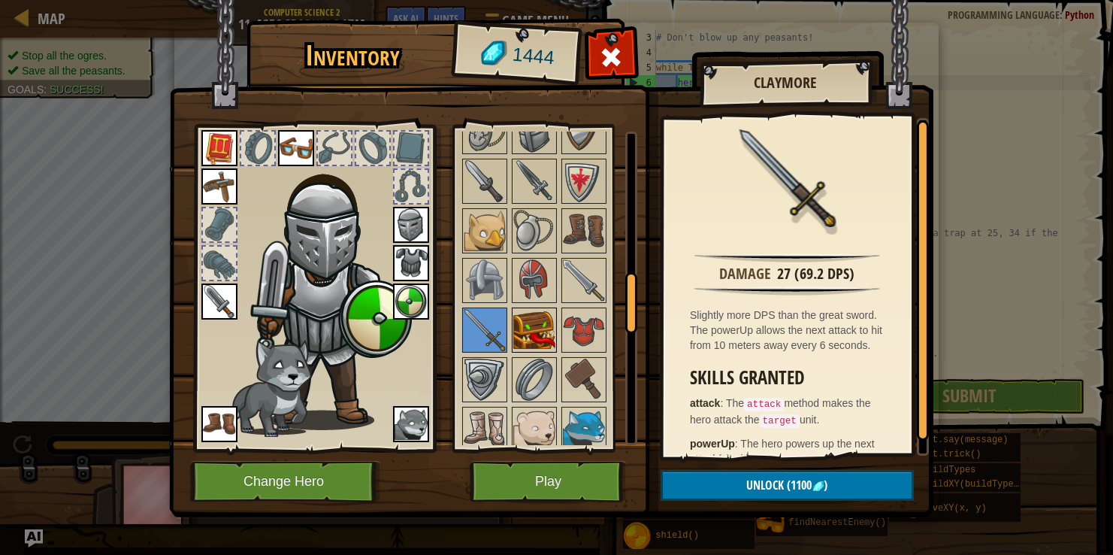
click at [544, 320] on img at bounding box center [534, 330] width 42 height 42
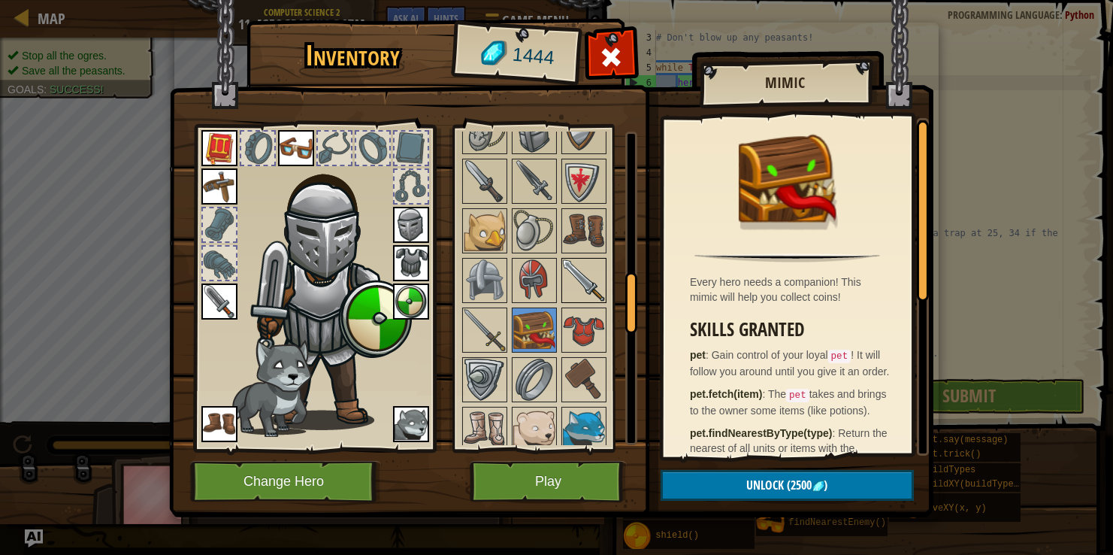
click at [585, 277] on img at bounding box center [584, 280] width 42 height 42
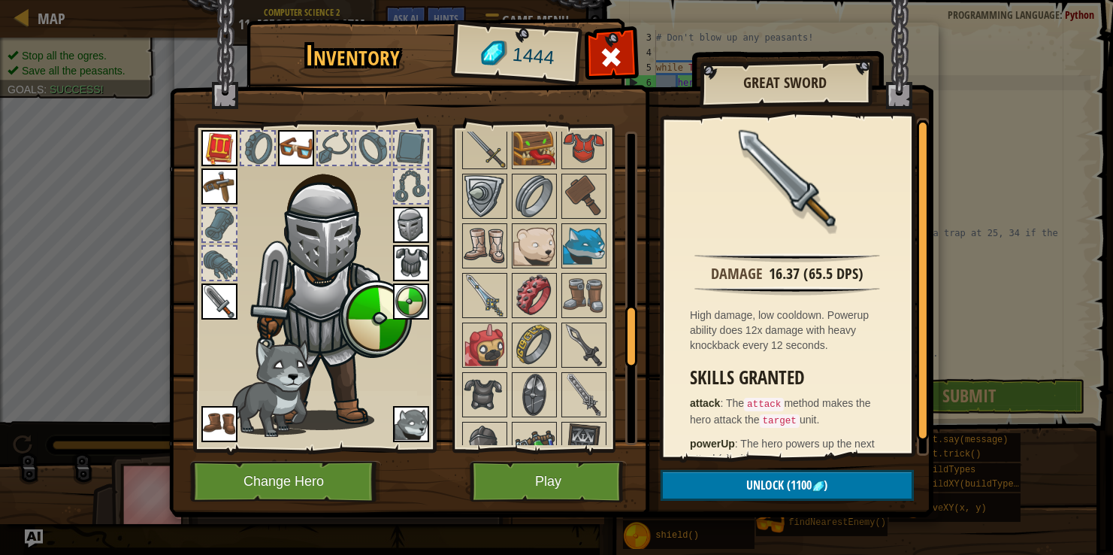
scroll to position [943, 0]
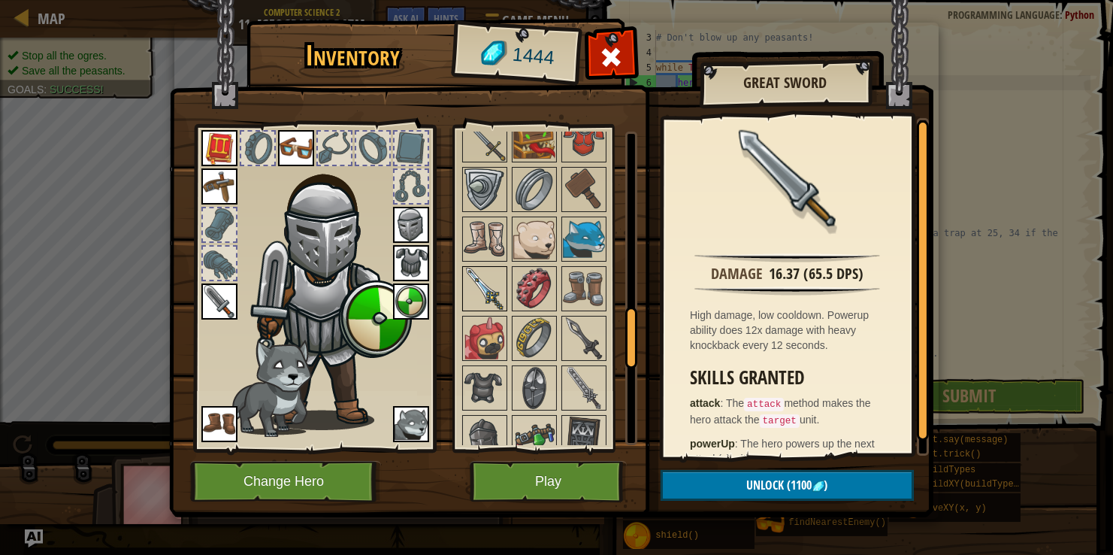
click at [496, 279] on img at bounding box center [485, 289] width 42 height 42
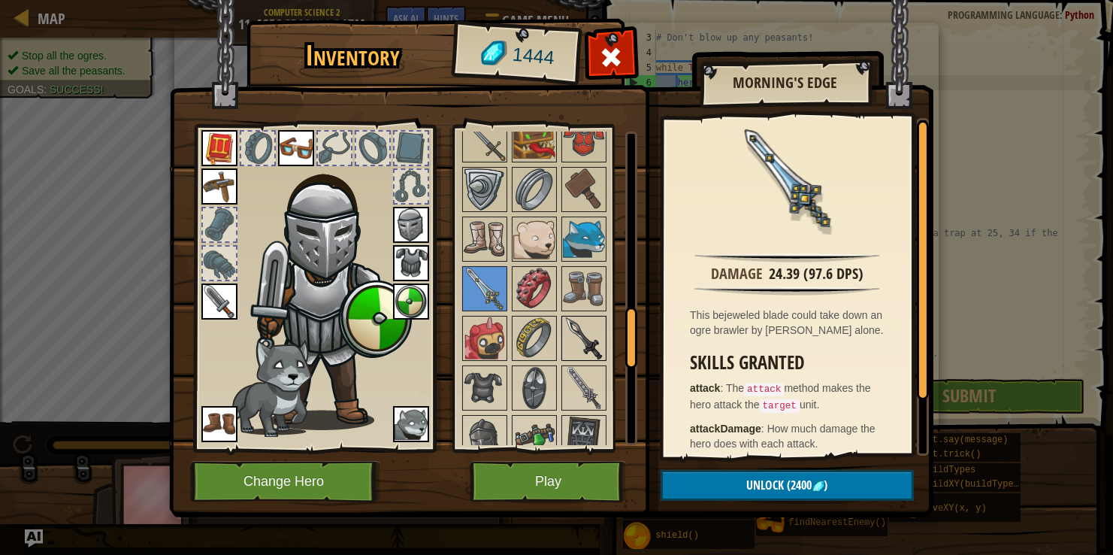
click at [572, 338] on img at bounding box center [584, 338] width 42 height 42
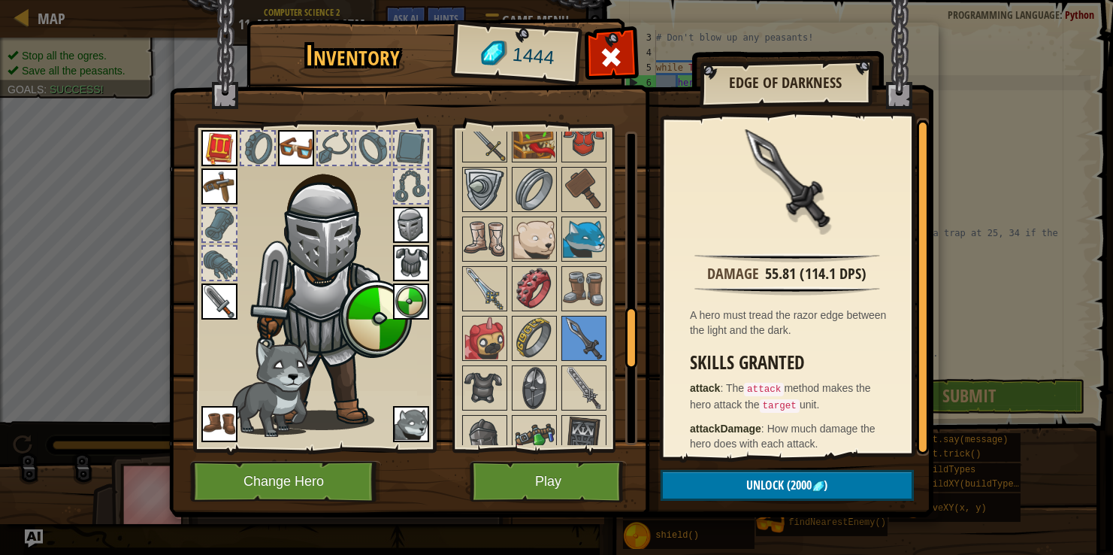
click at [218, 289] on img at bounding box center [219, 301] width 36 height 36
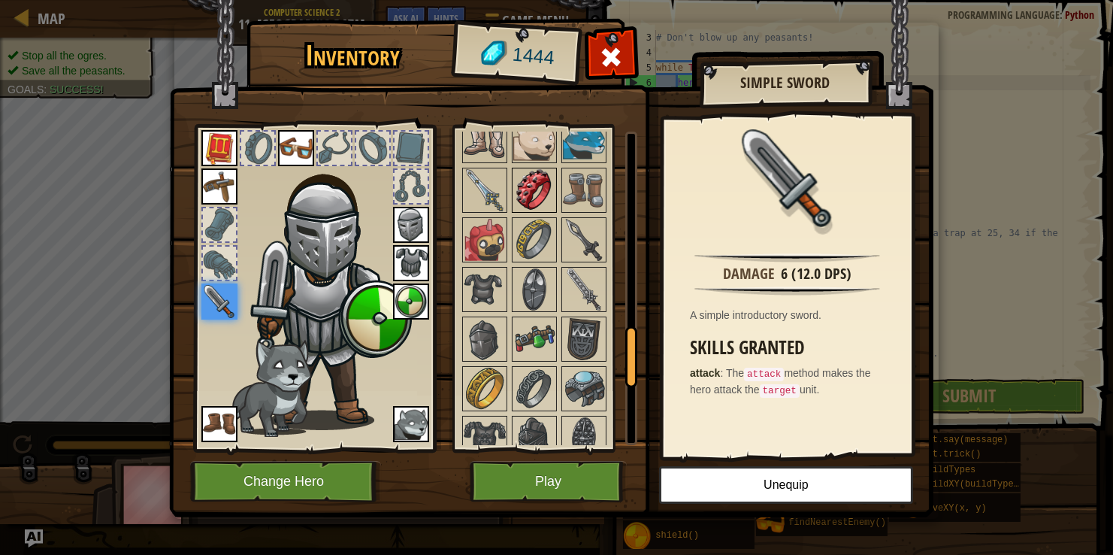
scroll to position [1054, 0]
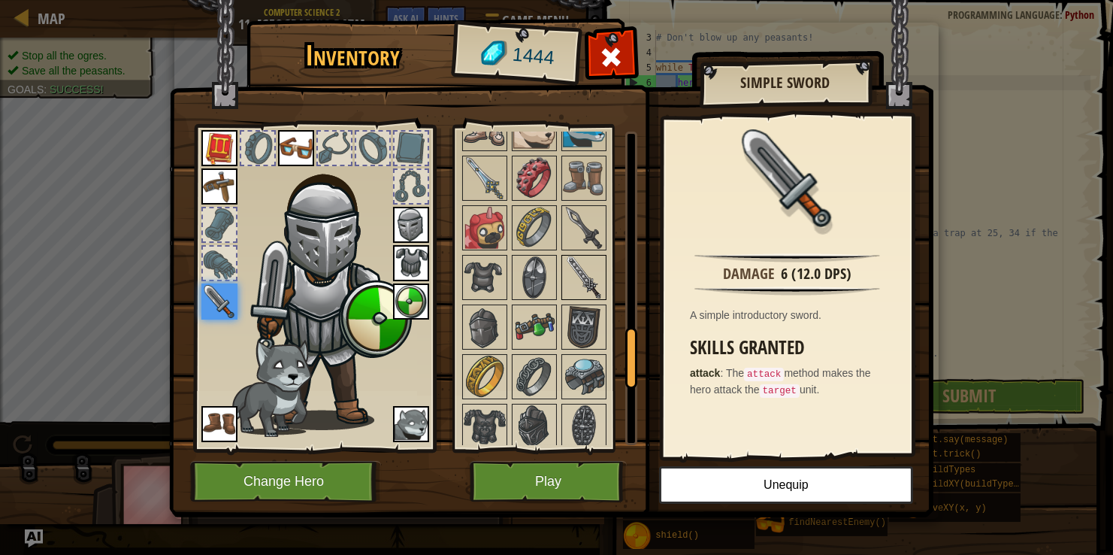
click at [573, 268] on img at bounding box center [584, 277] width 42 height 42
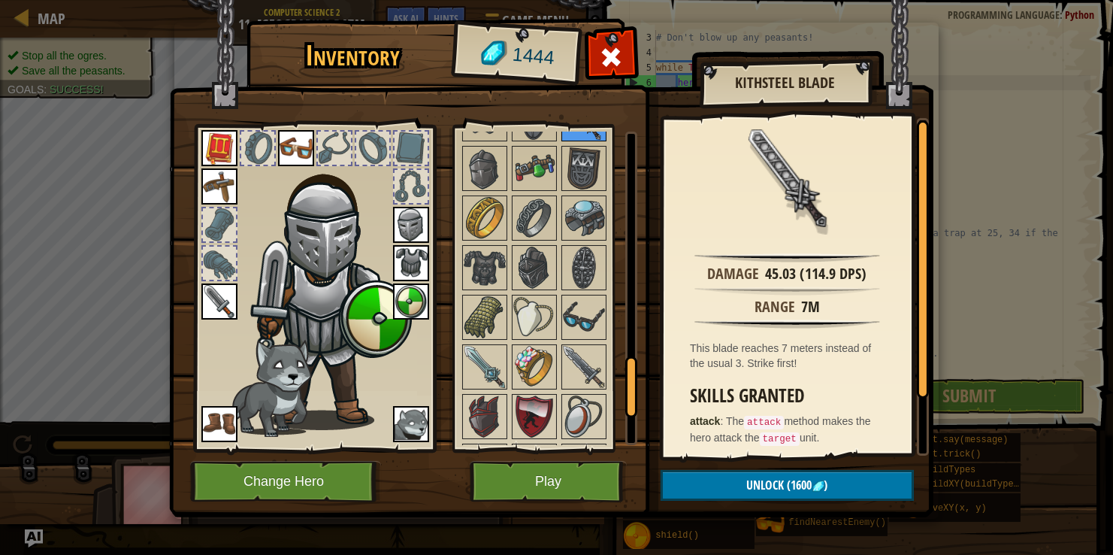
scroll to position [1214, 0]
click at [485, 344] on img at bounding box center [485, 365] width 42 height 42
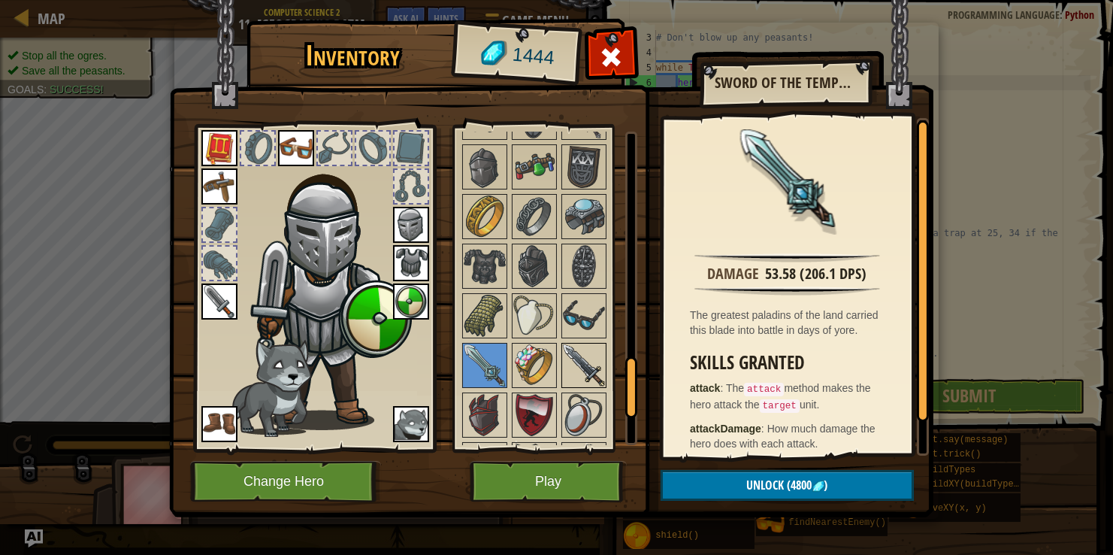
click at [598, 344] on img at bounding box center [584, 365] width 42 height 42
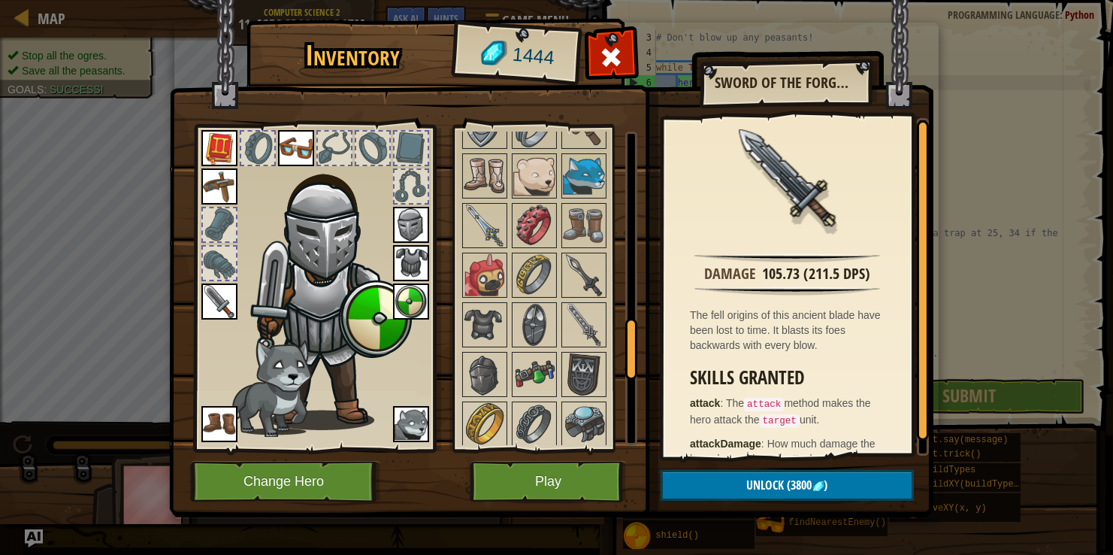
scroll to position [997, 0]
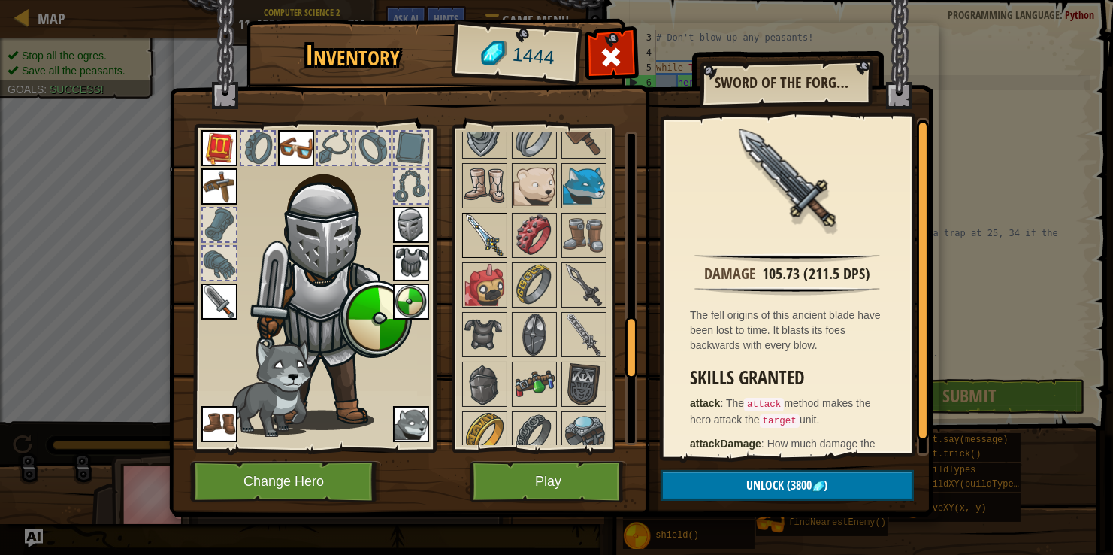
click at [479, 233] on img at bounding box center [485, 235] width 42 height 42
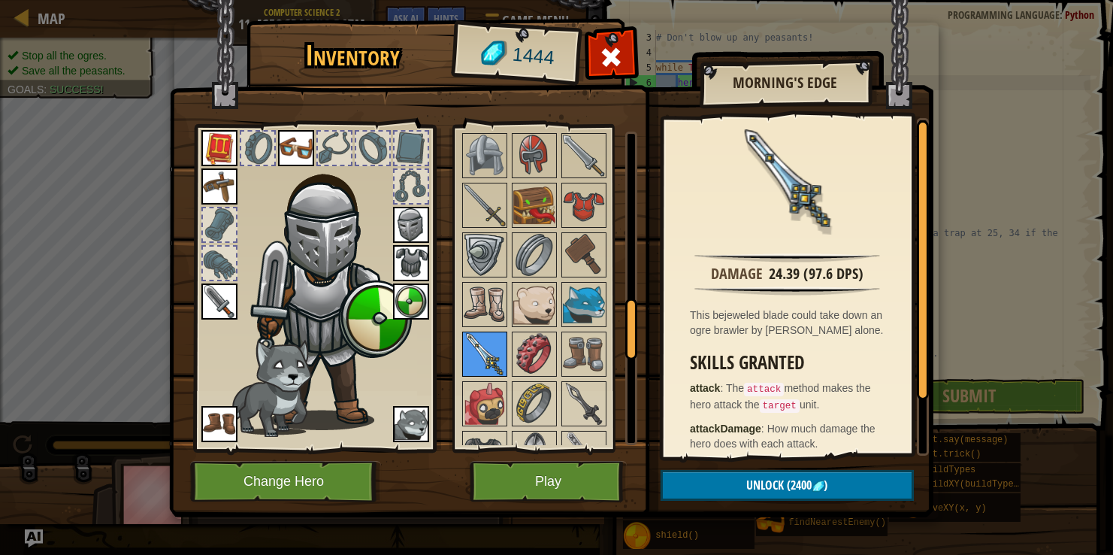
scroll to position [870, 0]
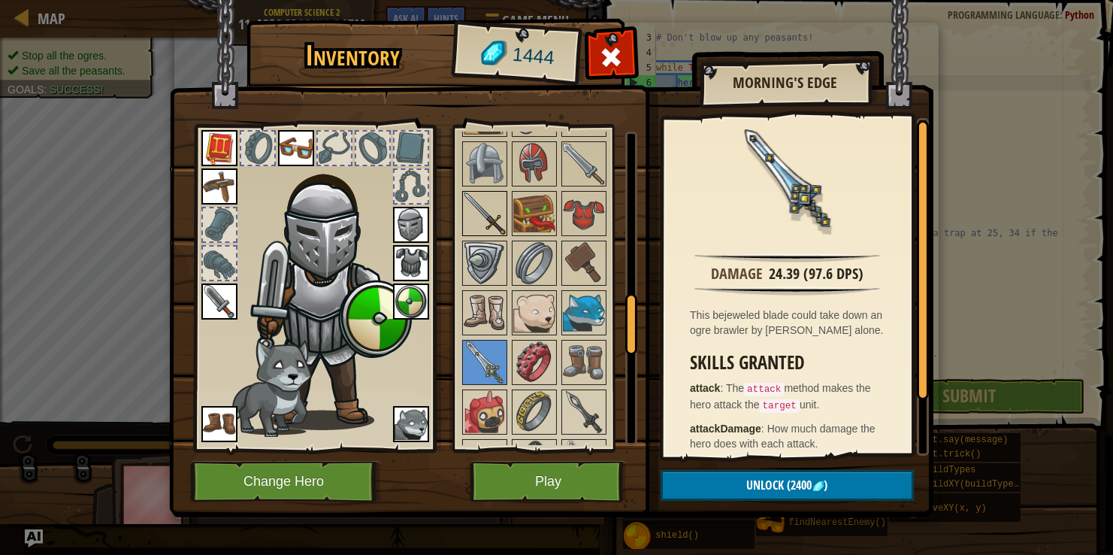
click at [479, 216] on img at bounding box center [485, 213] width 42 height 42
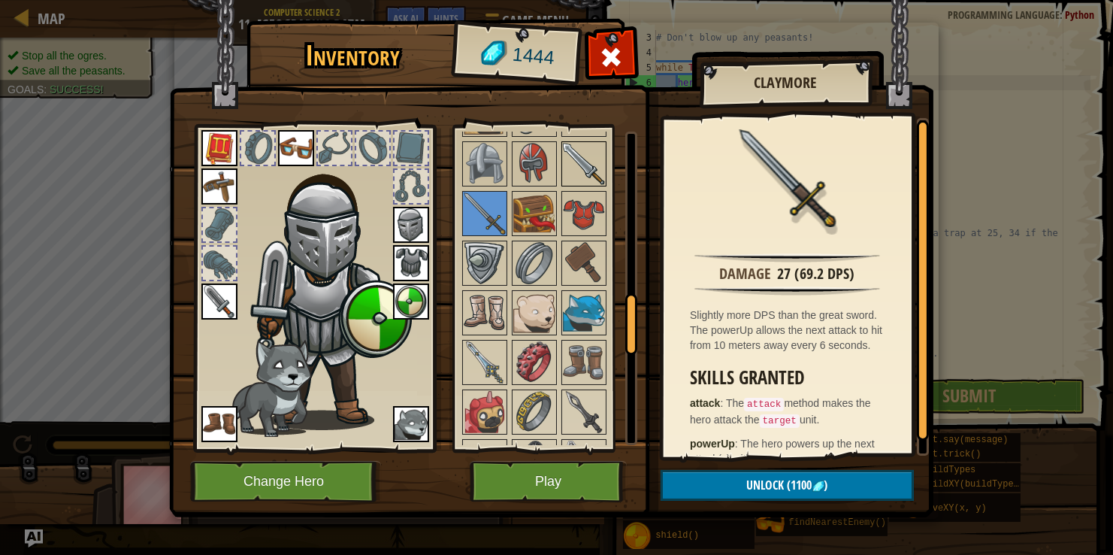
click at [574, 160] on img at bounding box center [584, 164] width 42 height 42
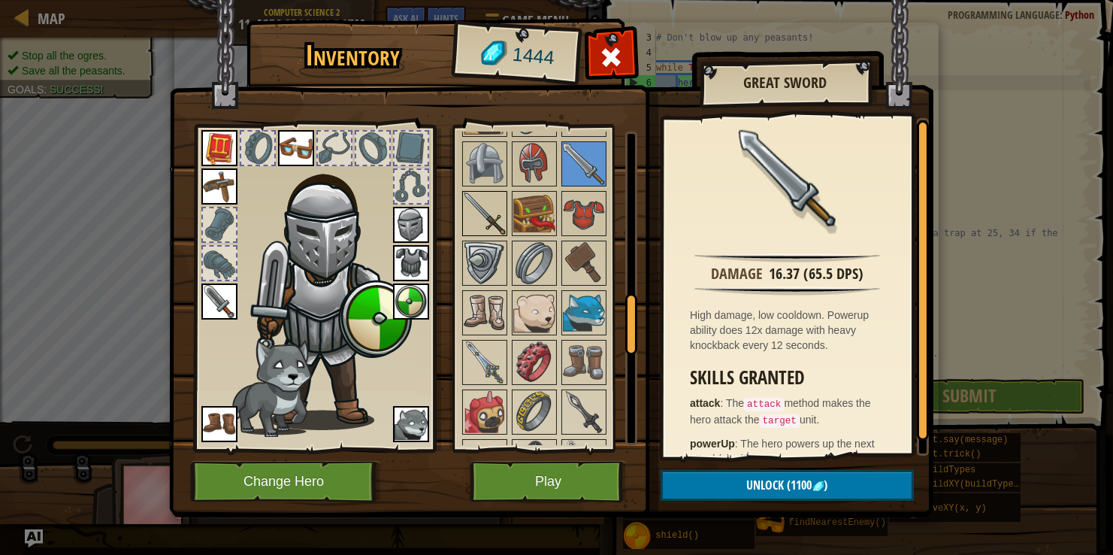
click at [483, 216] on img at bounding box center [485, 213] width 42 height 42
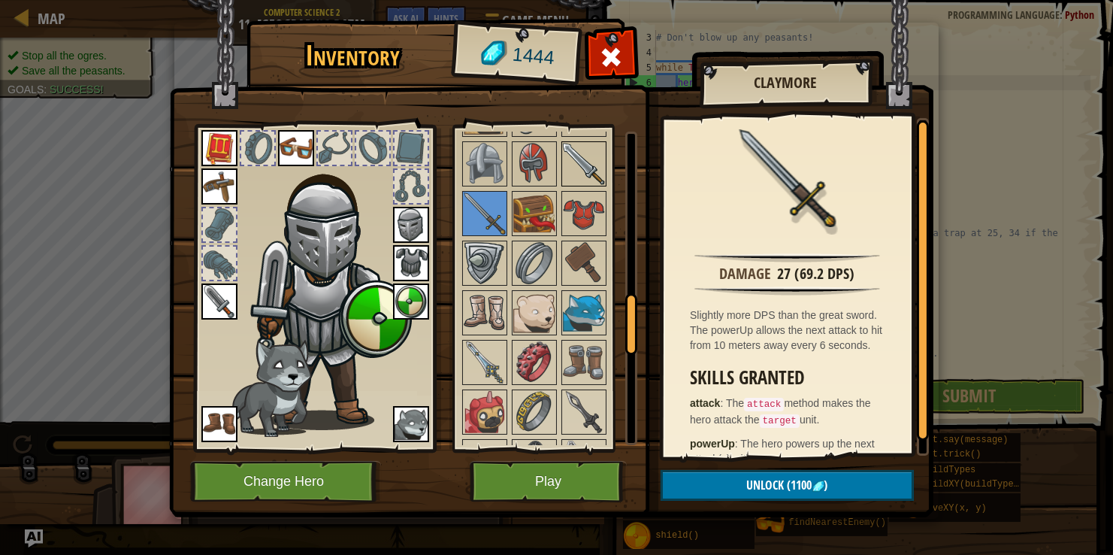
click at [569, 150] on img at bounding box center [584, 164] width 42 height 42
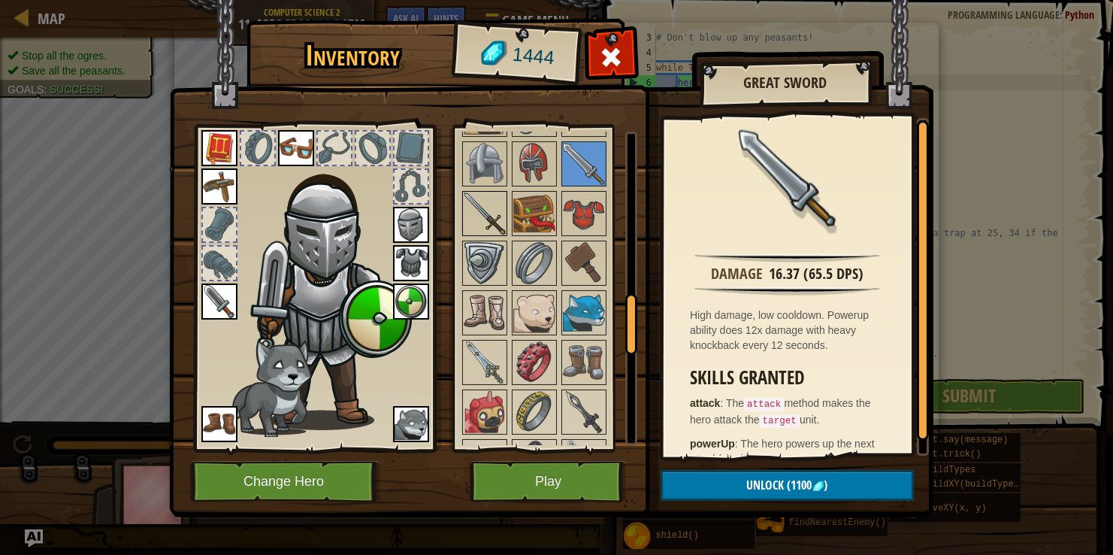
click at [480, 206] on img at bounding box center [485, 213] width 42 height 42
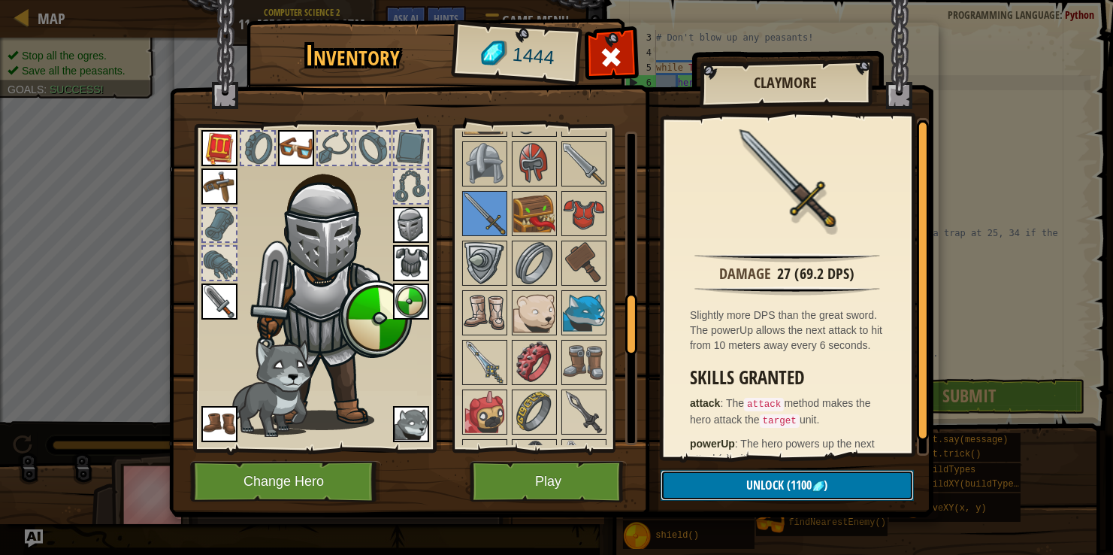
click at [743, 481] on button "Unlock (1100 )" at bounding box center [787, 485] width 253 height 31
click at [743, 481] on button "Confirm" at bounding box center [787, 485] width 253 height 31
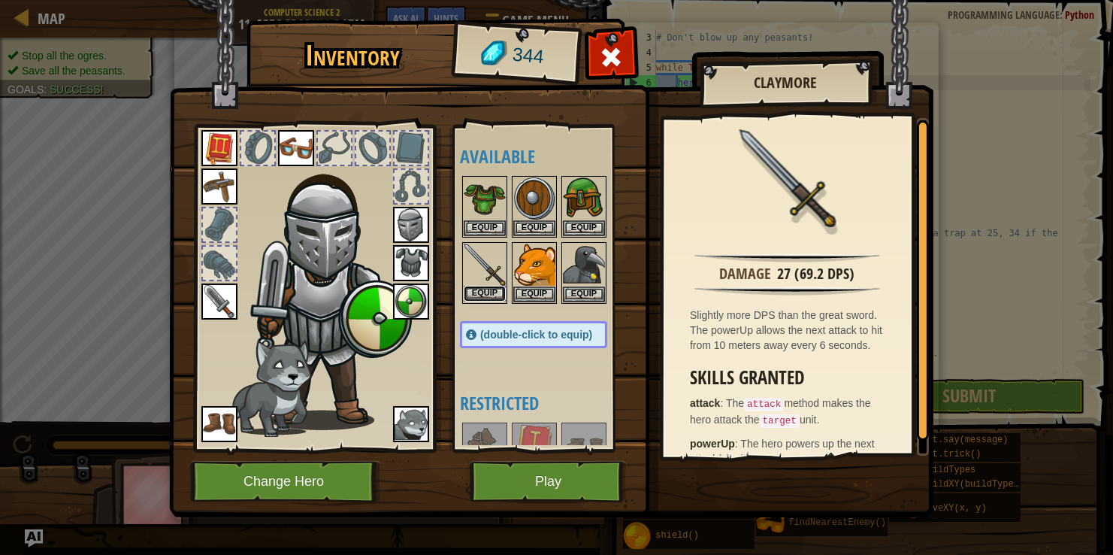
click at [489, 286] on button "Equip" at bounding box center [485, 294] width 42 height 16
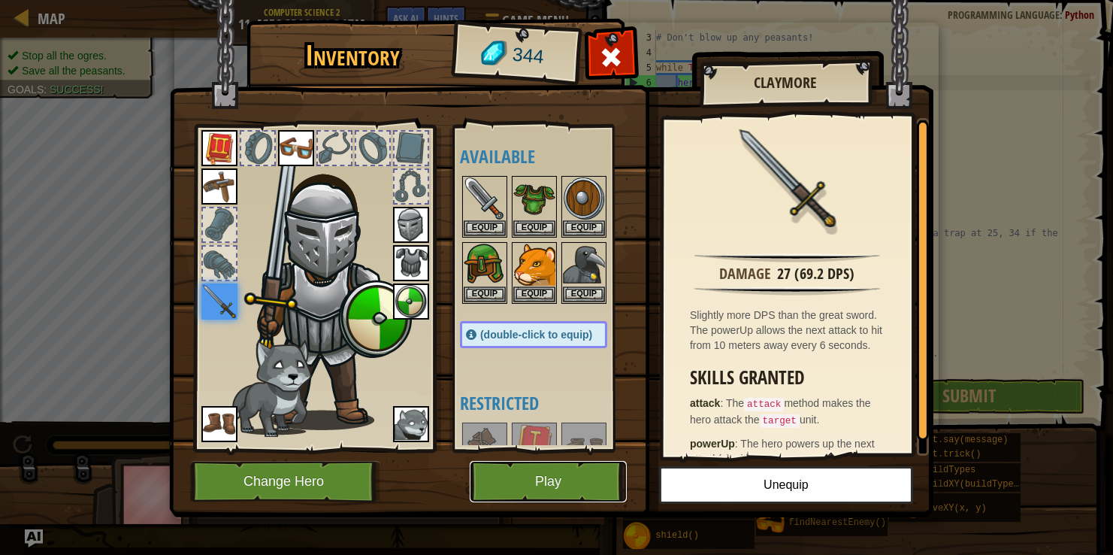
click at [507, 479] on button "Play" at bounding box center [548, 481] width 157 height 41
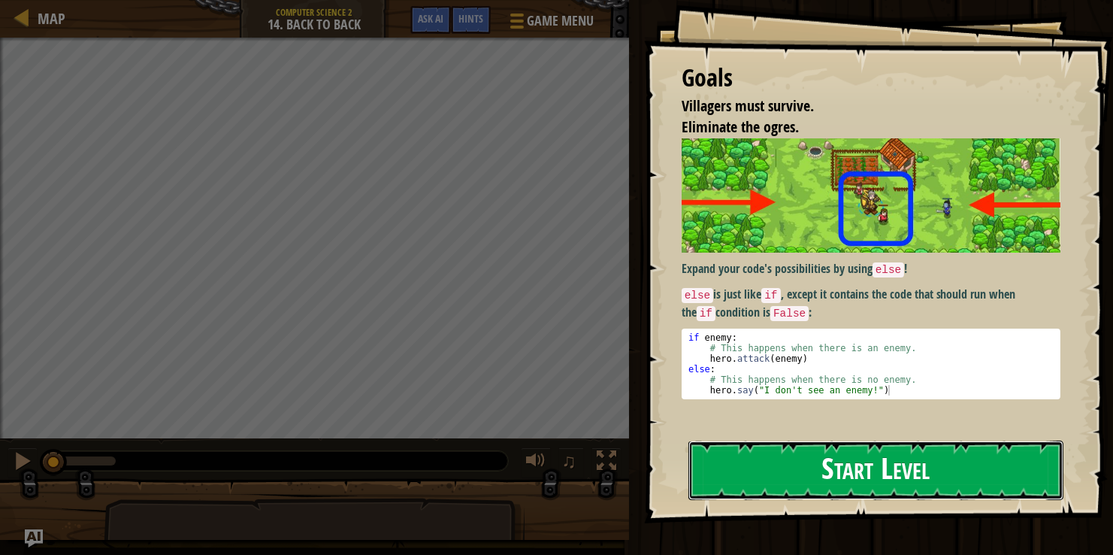
click at [723, 466] on button "Start Level" at bounding box center [875, 469] width 375 height 59
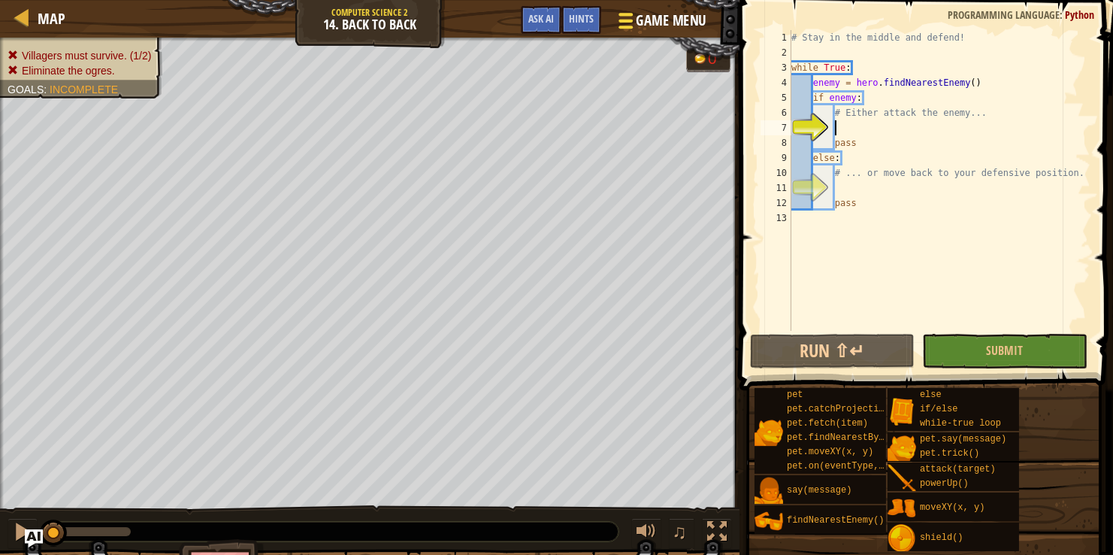
click at [663, 16] on span "Game Menu" at bounding box center [671, 21] width 70 height 20
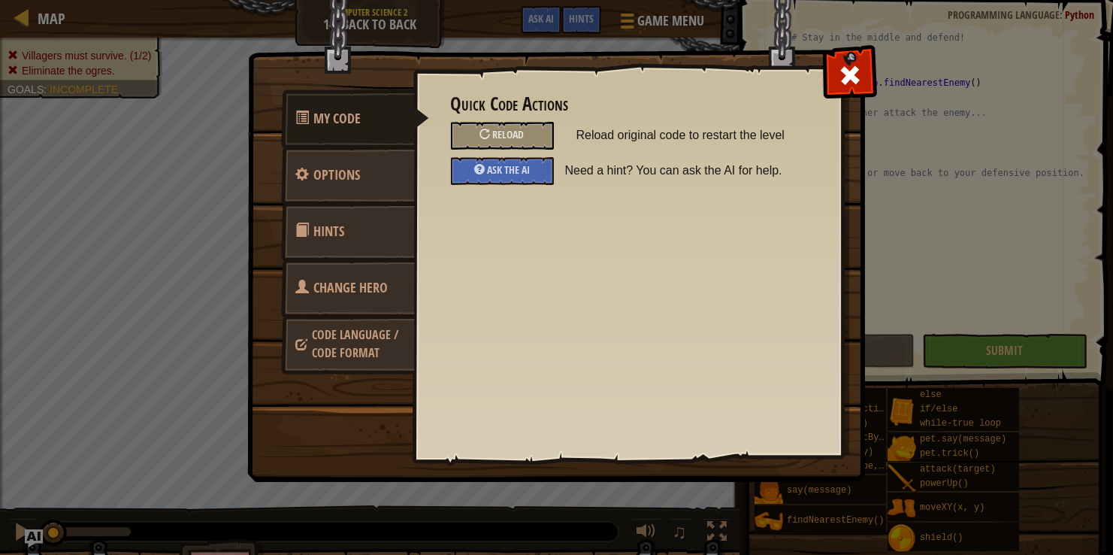
click at [301, 289] on span at bounding box center [303, 287] width 14 height 14
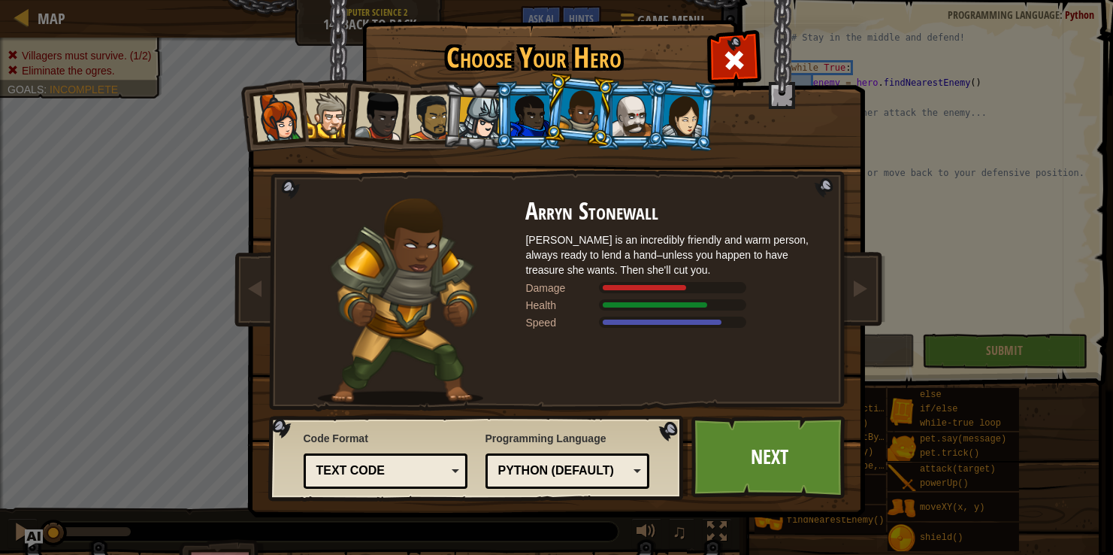
click at [619, 122] on div at bounding box center [632, 115] width 39 height 41
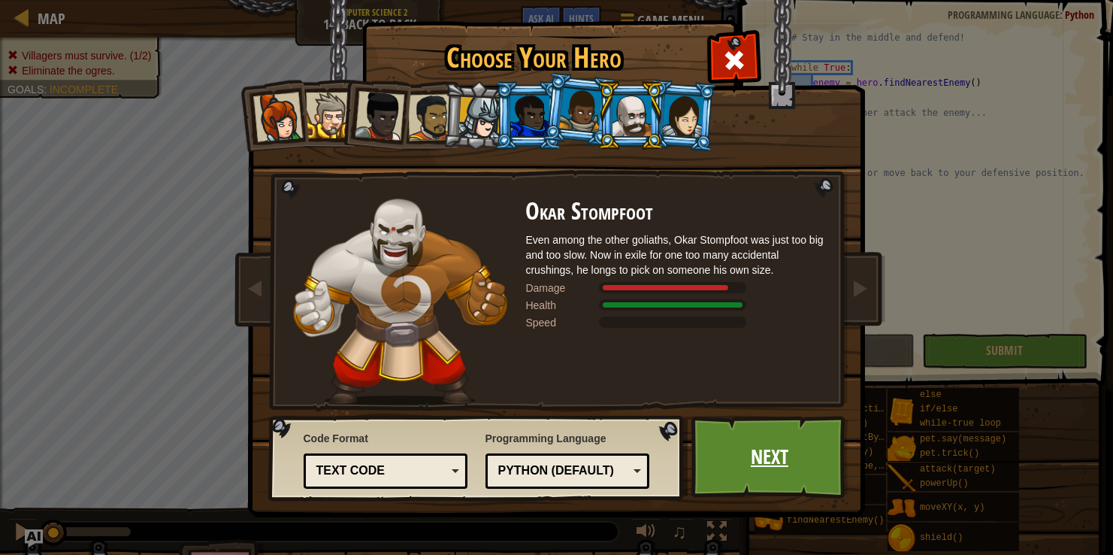
click at [746, 445] on link "Next" at bounding box center [769, 457] width 157 height 83
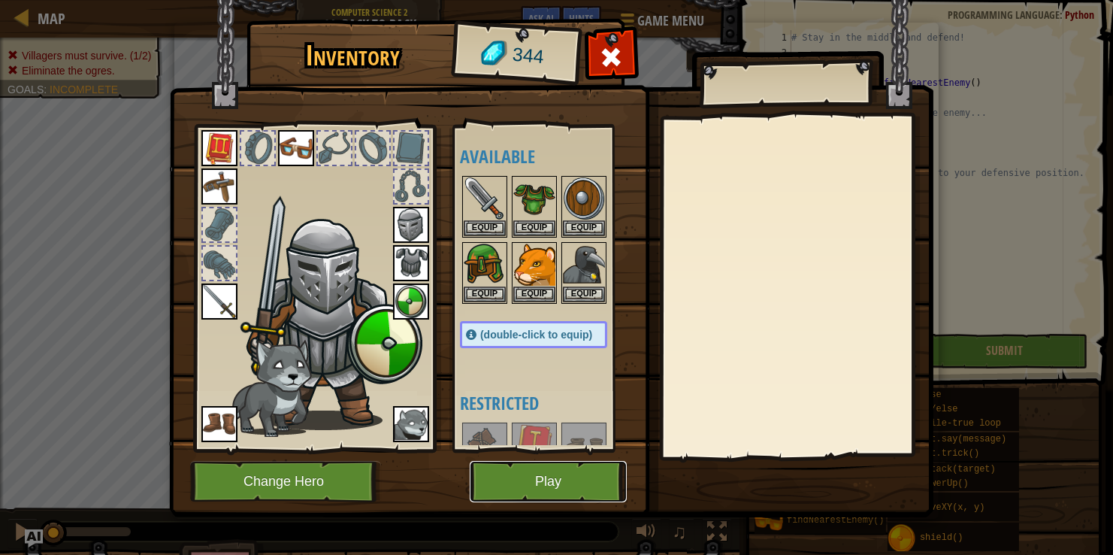
click at [579, 485] on button "Play" at bounding box center [548, 481] width 157 height 41
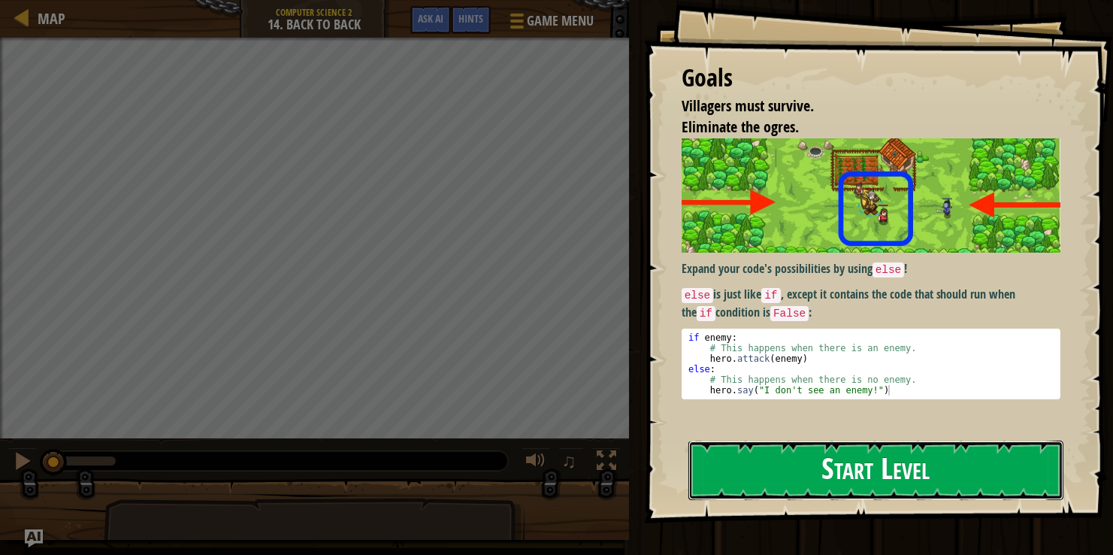
click at [764, 476] on button "Start Level" at bounding box center [875, 469] width 375 height 59
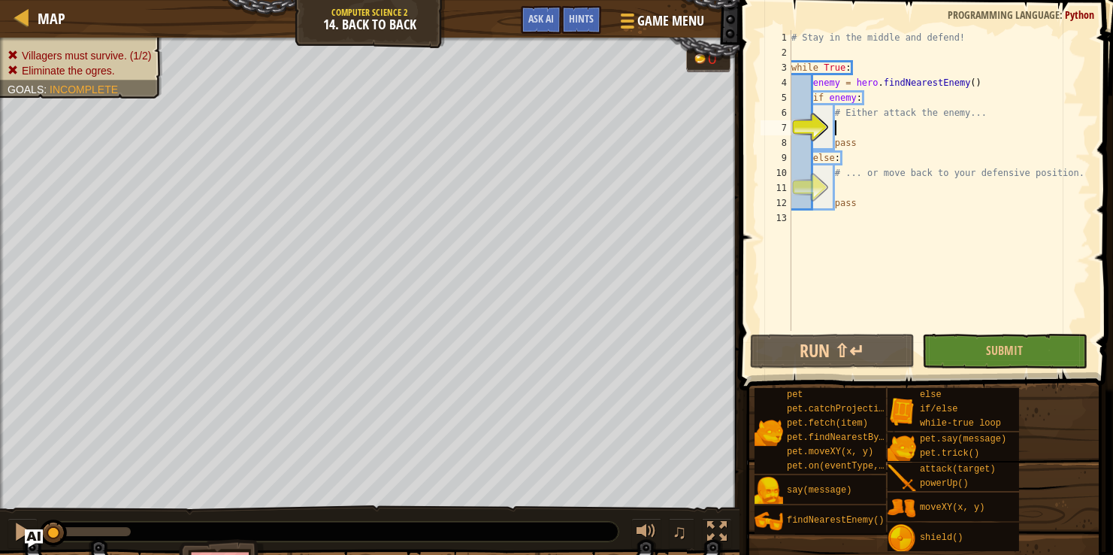
type textarea "h"
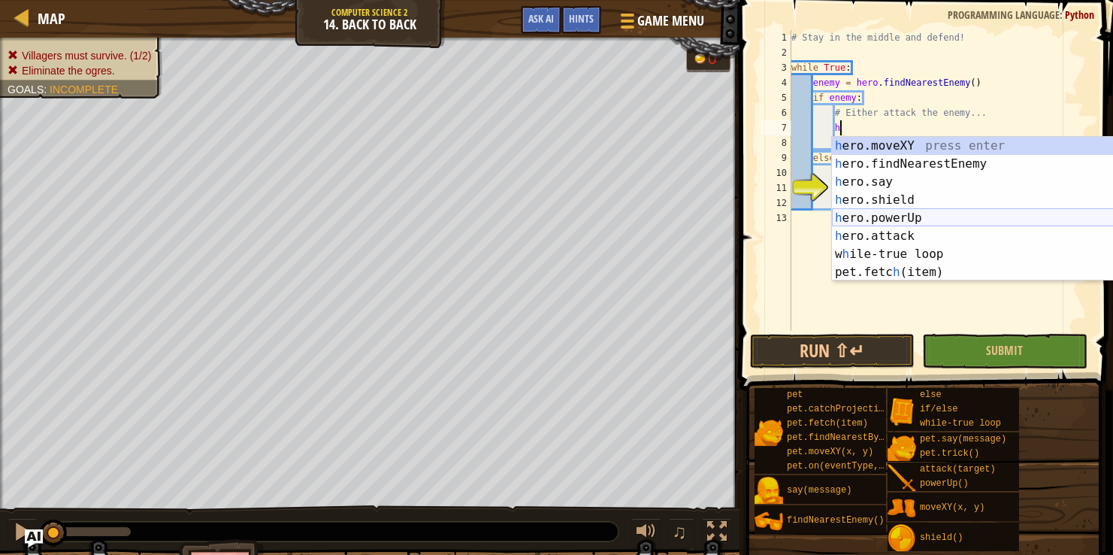
click at [846, 221] on div "h ero.moveXY press enter h ero.findNearestEnemy press enter h ero.say press ent…" at bounding box center [974, 227] width 284 height 180
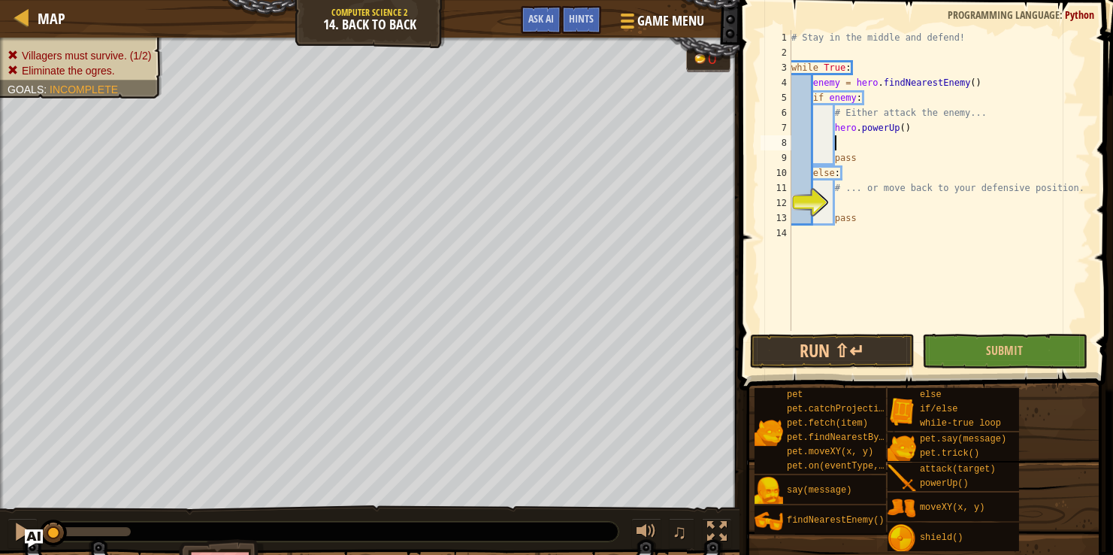
click at [906, 123] on div "# Stay in the middle and defend! while True : enemy = hero . findNearestEnemy (…" at bounding box center [939, 195] width 302 height 331
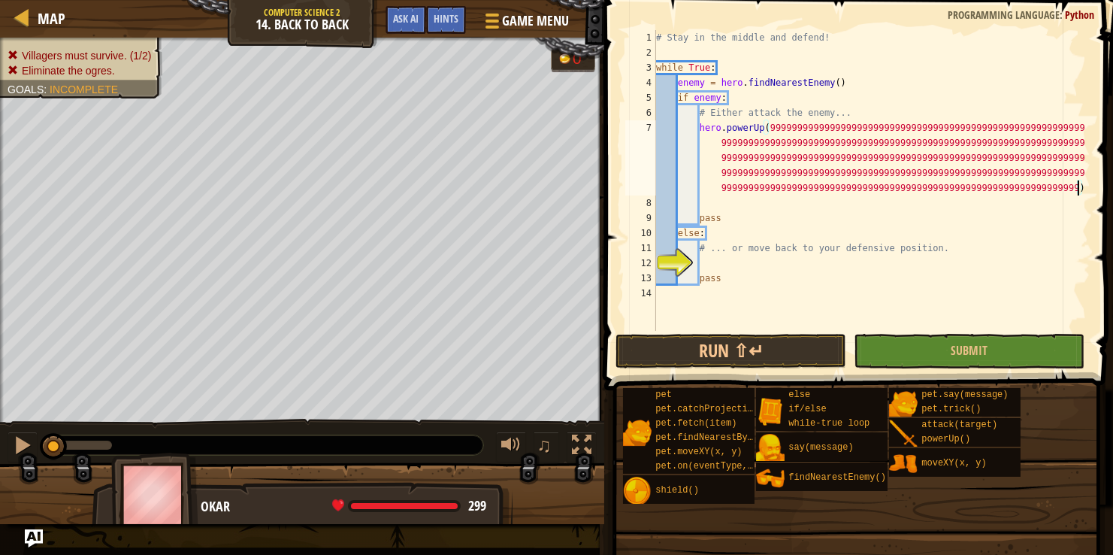
type textarea "hero.powerUp(999999999999999999999999999999999999999999999999999999999999999999…"
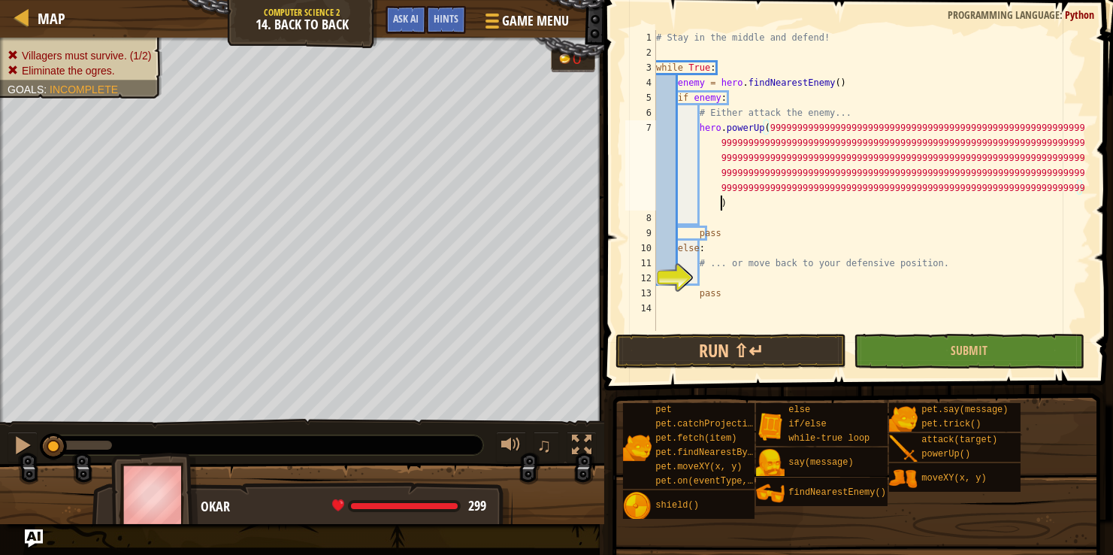
scroll to position [7, 154]
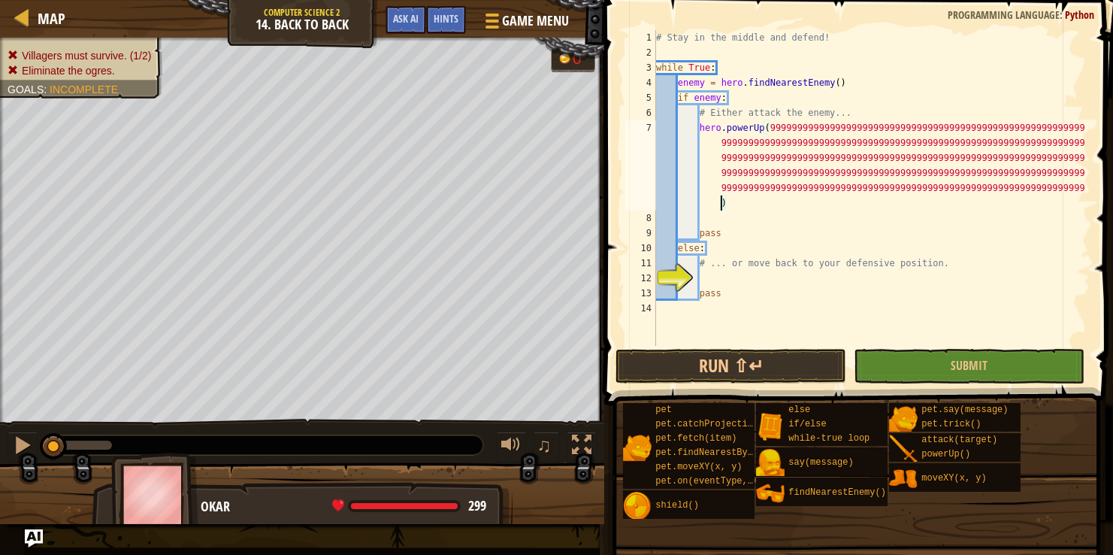
click at [706, 273] on div "# Stay in the middle and defend! while True : enemy = hero . findNearestEnemy (…" at bounding box center [871, 203] width 437 height 346
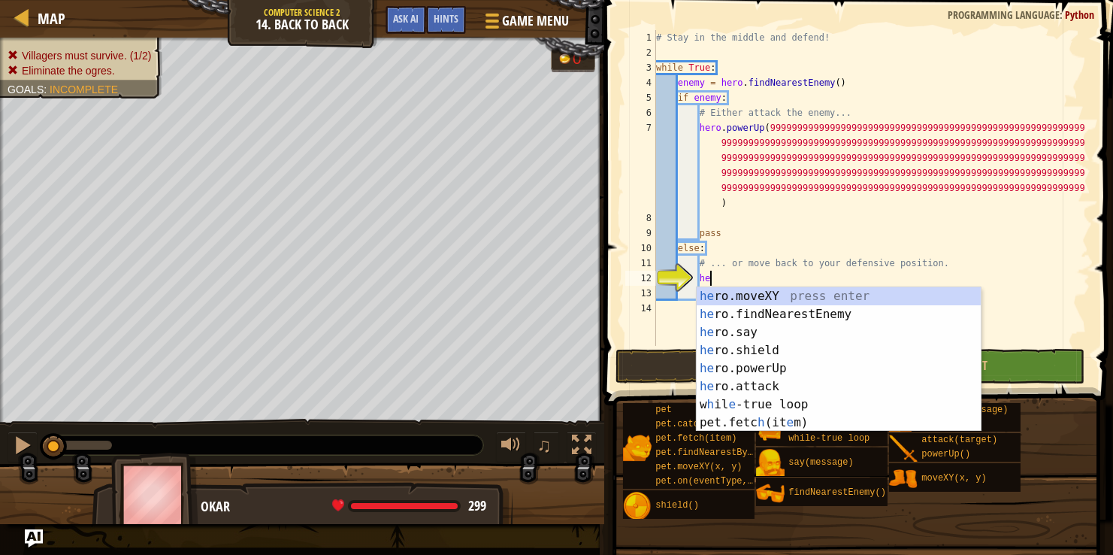
scroll to position [7, 4]
click at [738, 389] on div "her o.moveXY press enter her o.findNearestEnemy press enter her o.say press ent…" at bounding box center [839, 377] width 284 height 180
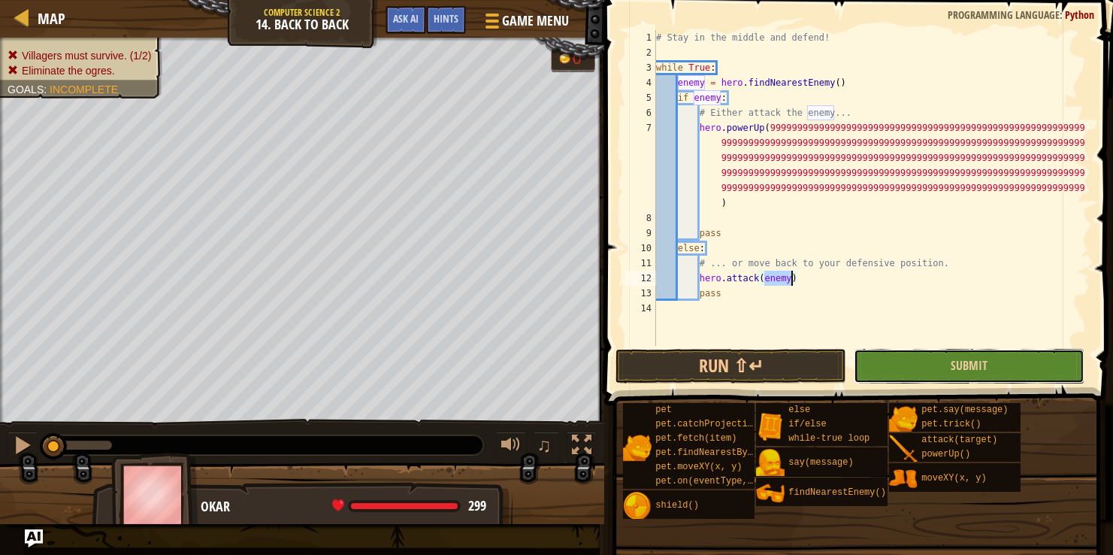
click at [894, 365] on button "Submit" at bounding box center [969, 366] width 231 height 35
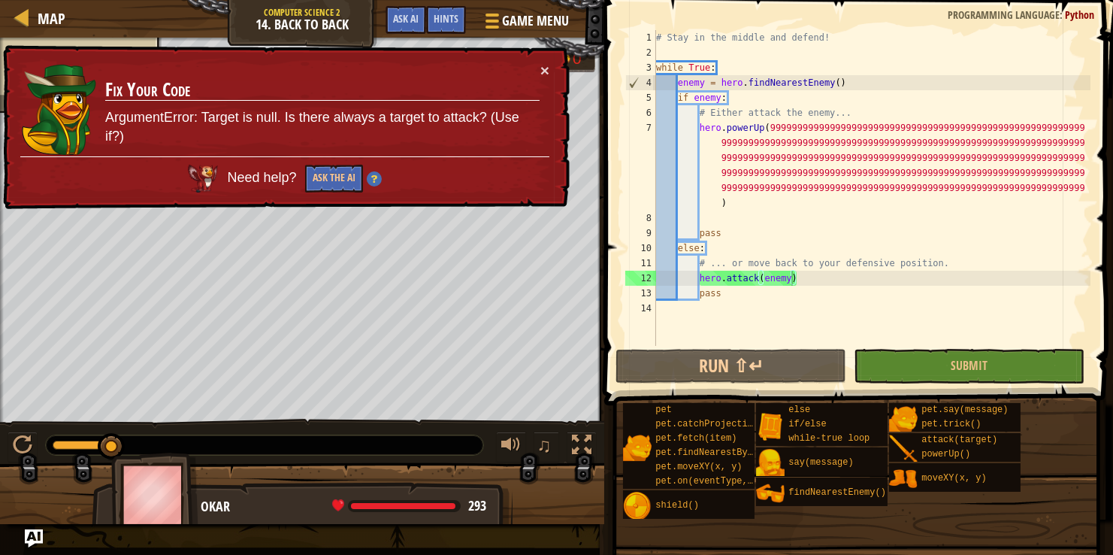
click at [716, 201] on div "# Stay in the middle and defend! while True : enemy = hero . findNearestEnemy (…" at bounding box center [871, 203] width 437 height 346
type textarea "hero.powerUp(999999999999999999999999999999999999999999999999999999999999999999…"
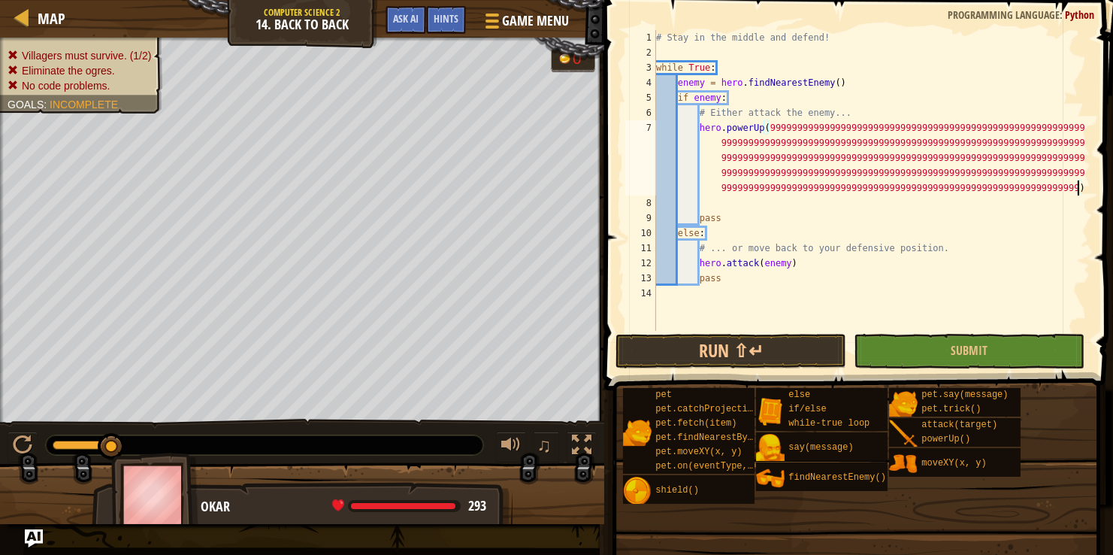
click at [719, 203] on div "# Stay in the middle and defend! while True : enemy = hero . findNearestEnemy (…" at bounding box center [871, 195] width 437 height 331
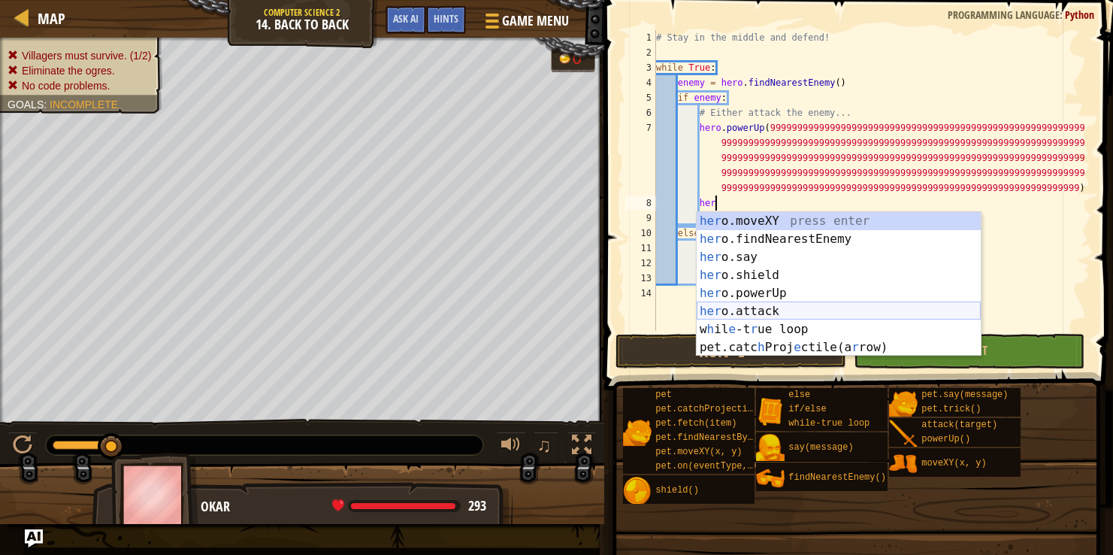
click at [717, 305] on div "her o.moveXY press enter her o.findNearestEnemy press enter her o.say press ent…" at bounding box center [839, 302] width 284 height 180
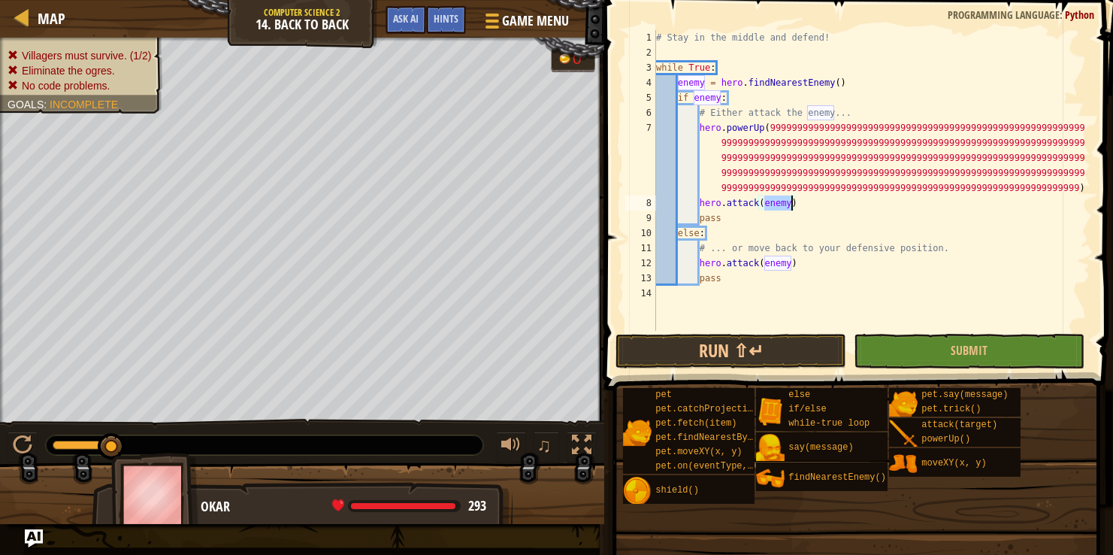
click at [797, 259] on div "# Stay in the middle and defend! while True : enemy = hero . findNearestEnemy (…" at bounding box center [871, 195] width 437 height 331
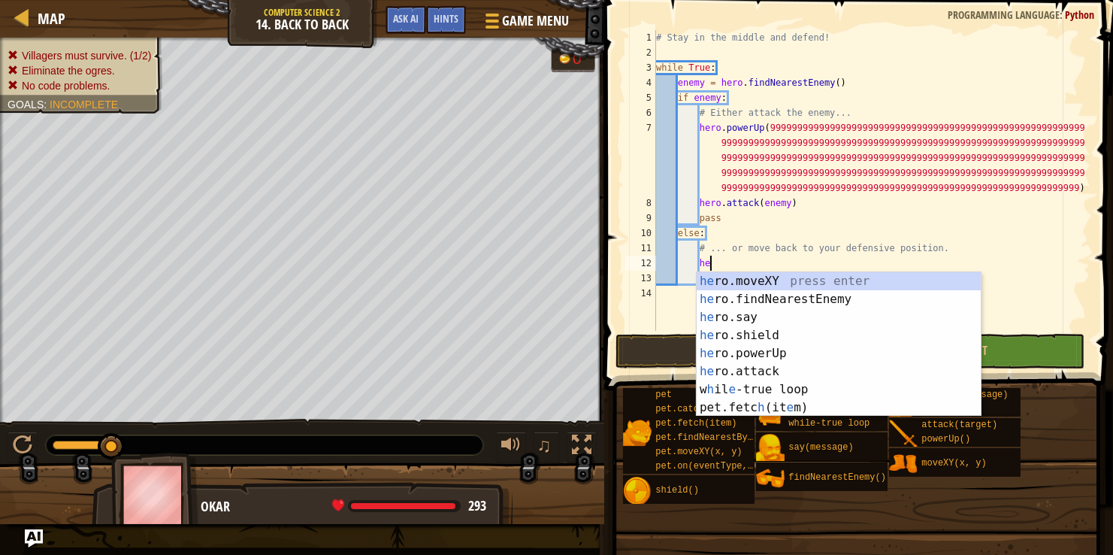
type textarea "h"
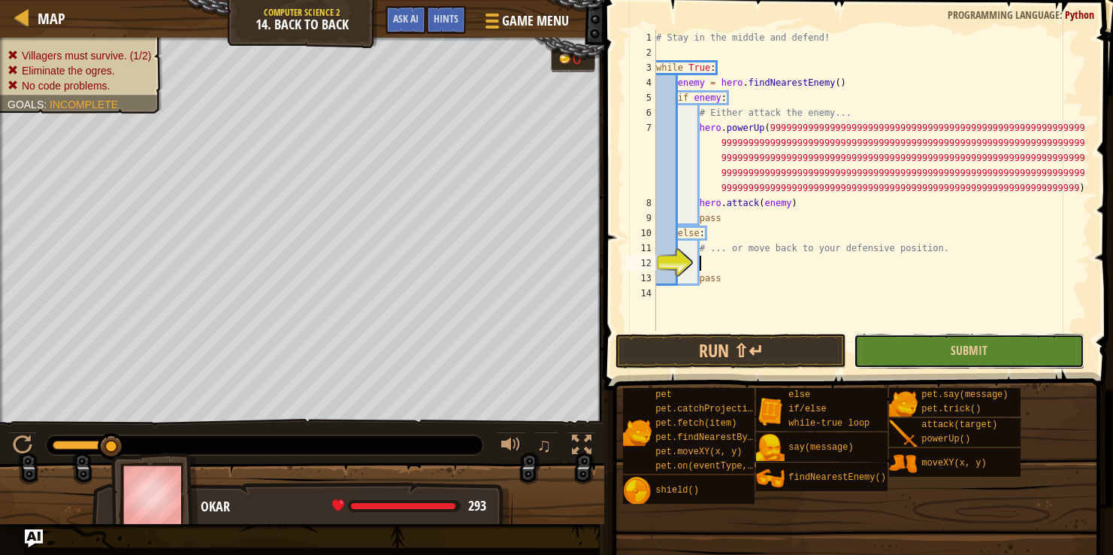
click at [901, 350] on button "Submit" at bounding box center [969, 351] width 231 height 35
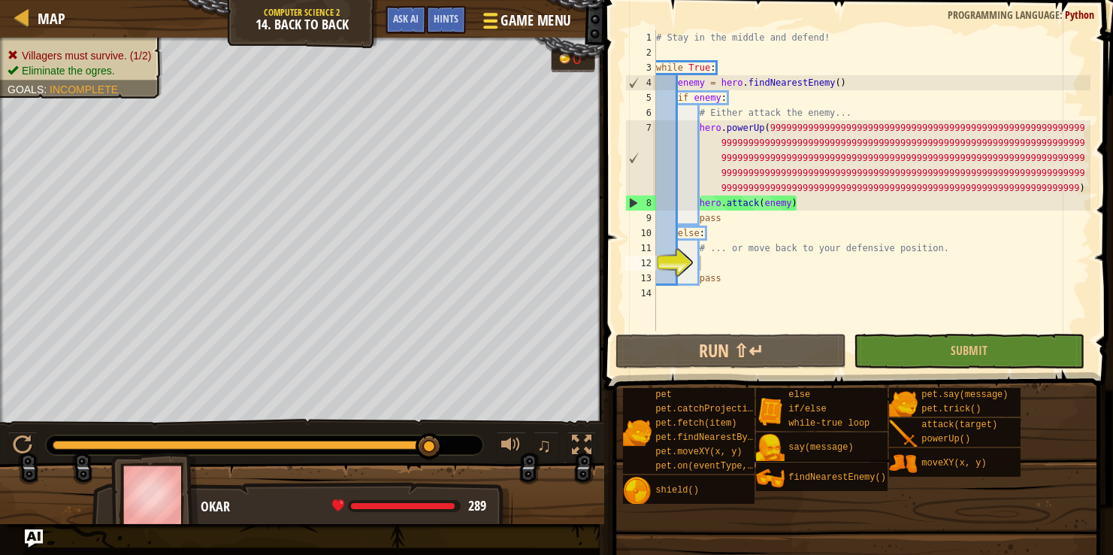
click at [509, 13] on span "Game Menu" at bounding box center [536, 21] width 70 height 20
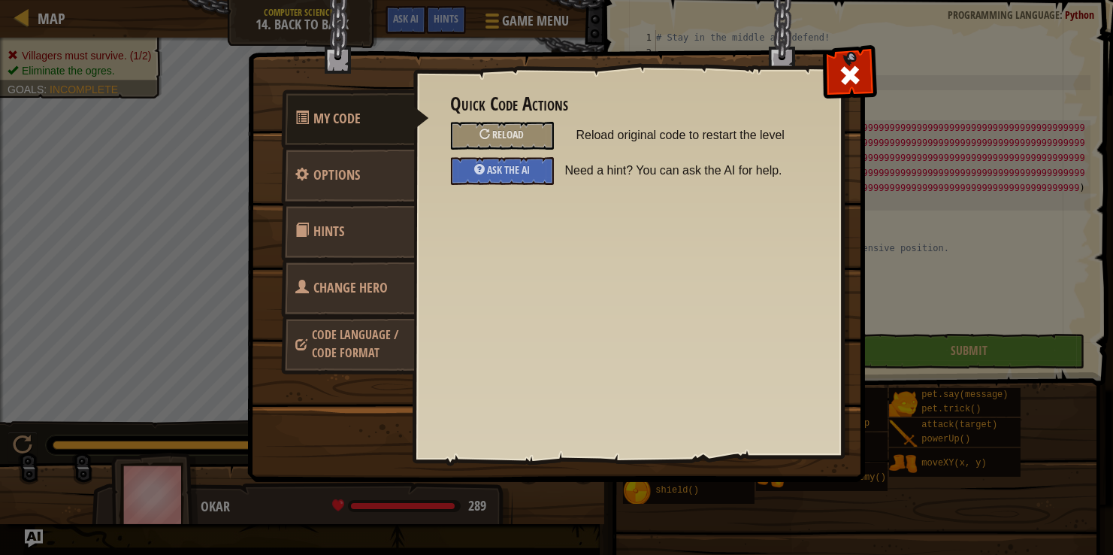
click at [328, 280] on span "Change Hero" at bounding box center [351, 287] width 74 height 19
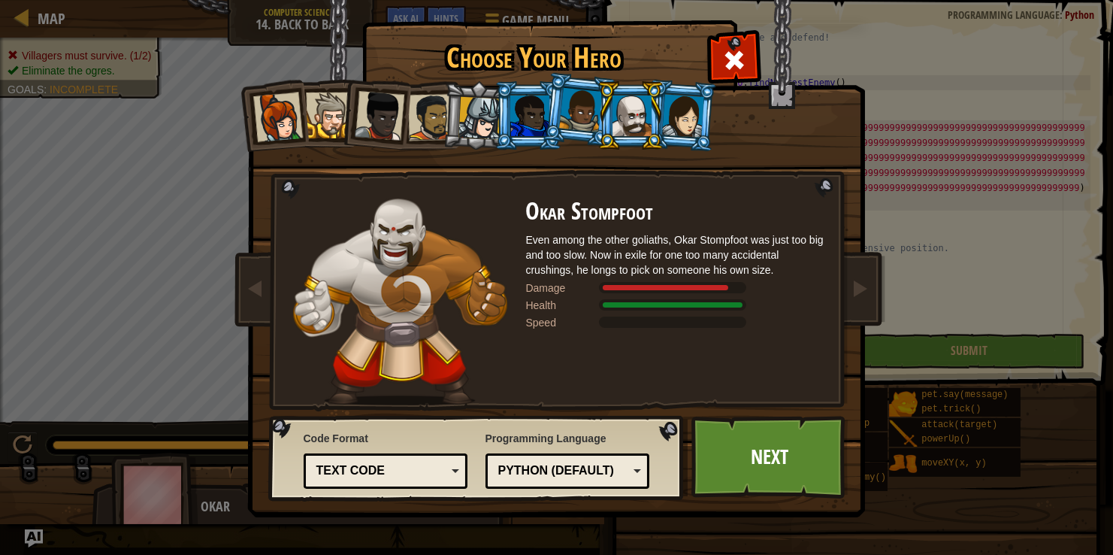
click at [566, 117] on div at bounding box center [580, 110] width 43 height 44
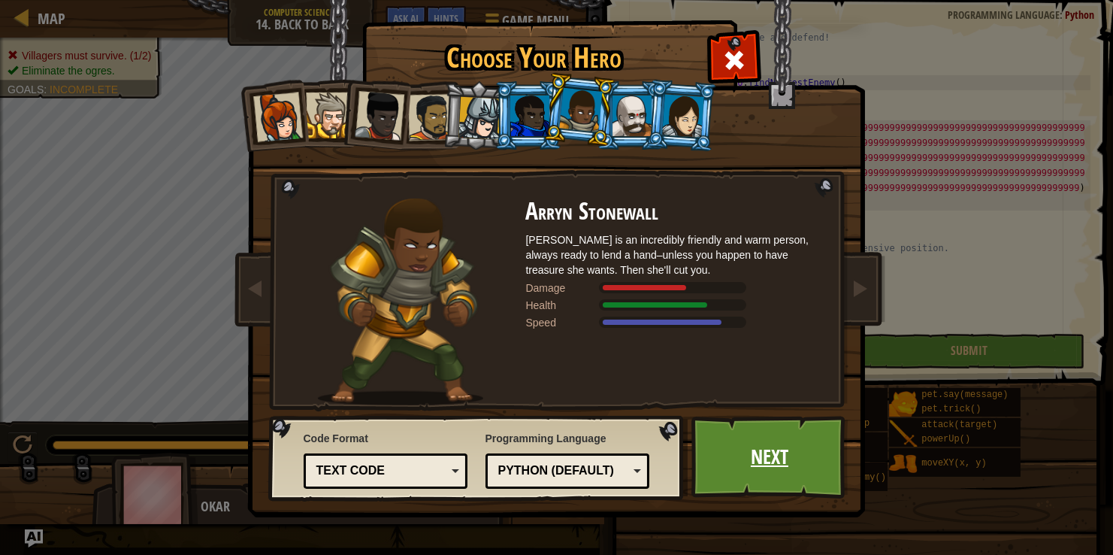
click at [802, 440] on link "Next" at bounding box center [769, 457] width 157 height 83
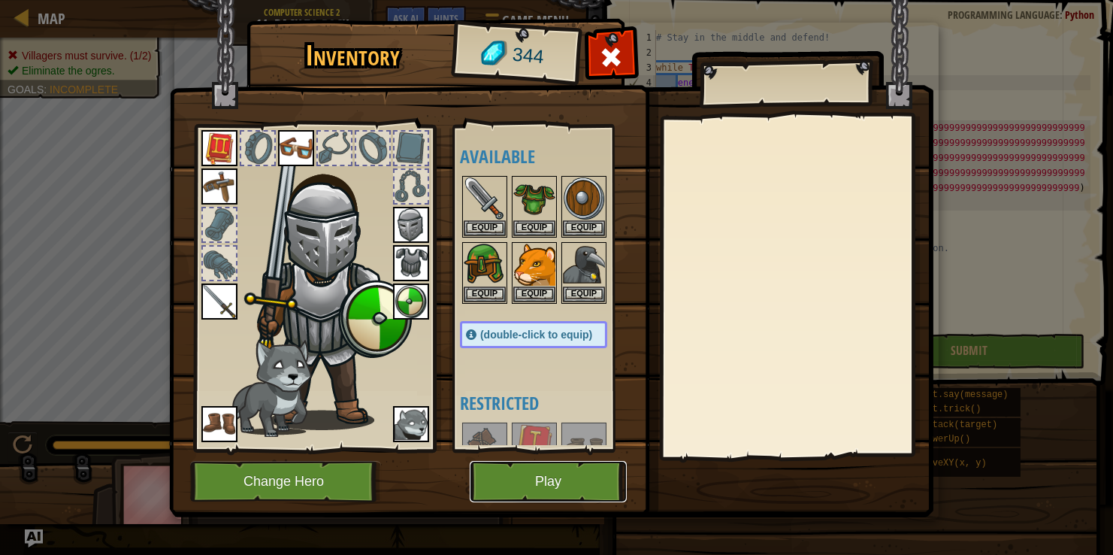
click at [534, 477] on button "Play" at bounding box center [548, 481] width 157 height 41
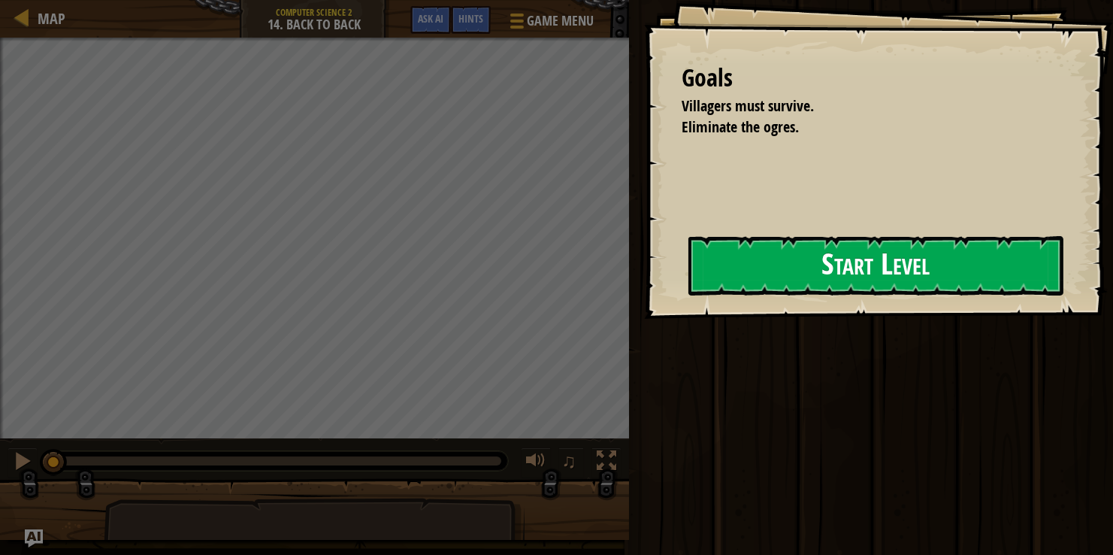
click at [674, 274] on div "Goals Villagers must survive. Eliminate the ogres. Start Level Error loading fr…" at bounding box center [878, 159] width 469 height 319
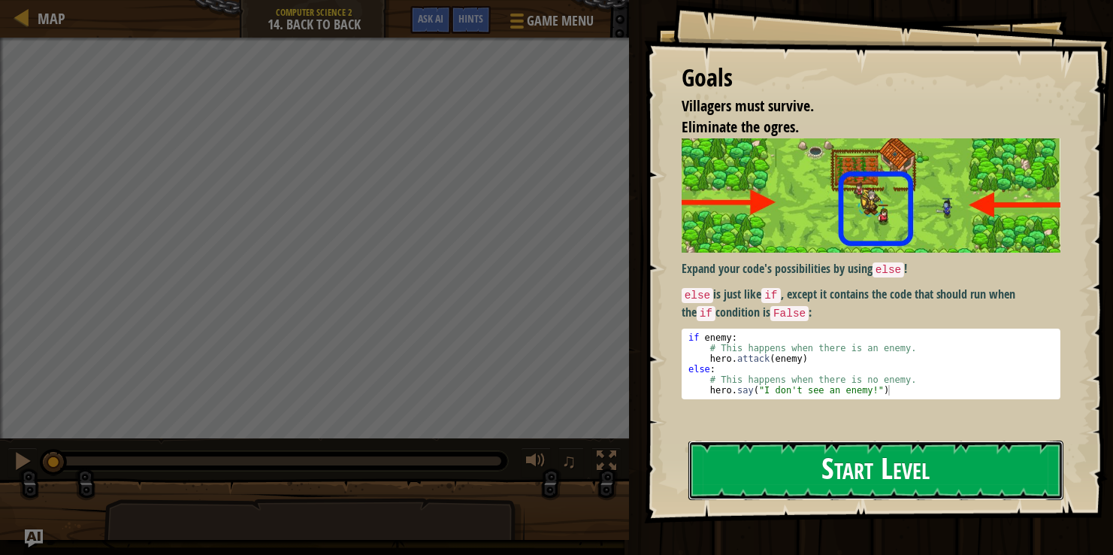
click at [701, 483] on button "Start Level" at bounding box center [875, 469] width 375 height 59
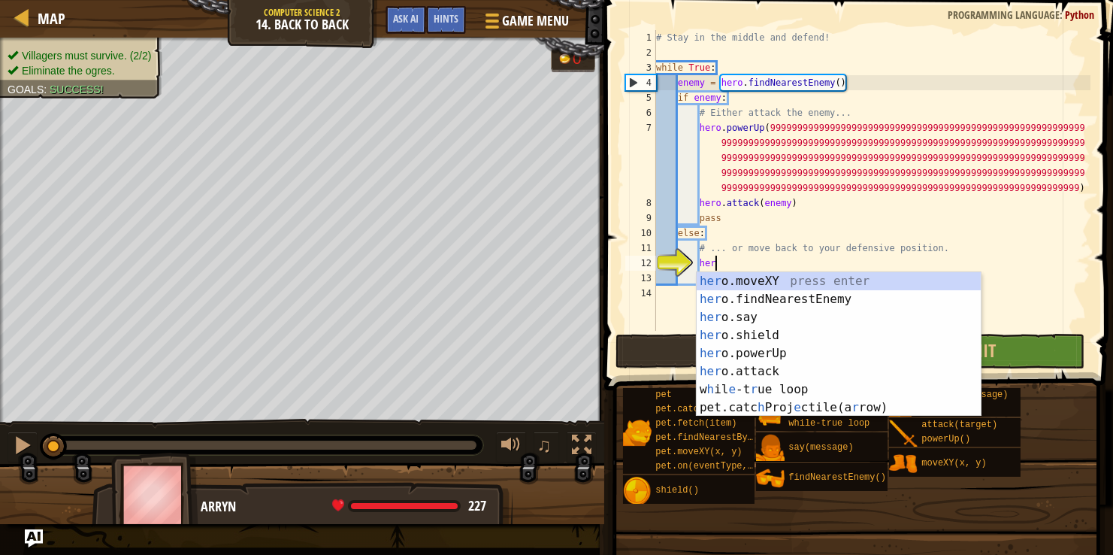
scroll to position [6, 4]
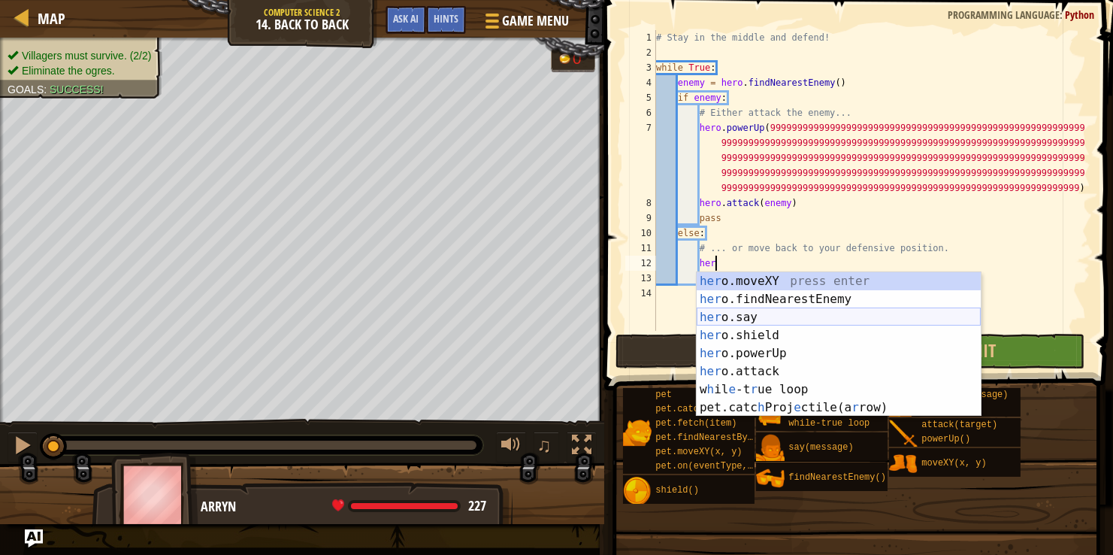
click at [732, 319] on div "her o.moveXY press enter her o.findNearestEnemy press enter her o.say press ent…" at bounding box center [839, 362] width 284 height 180
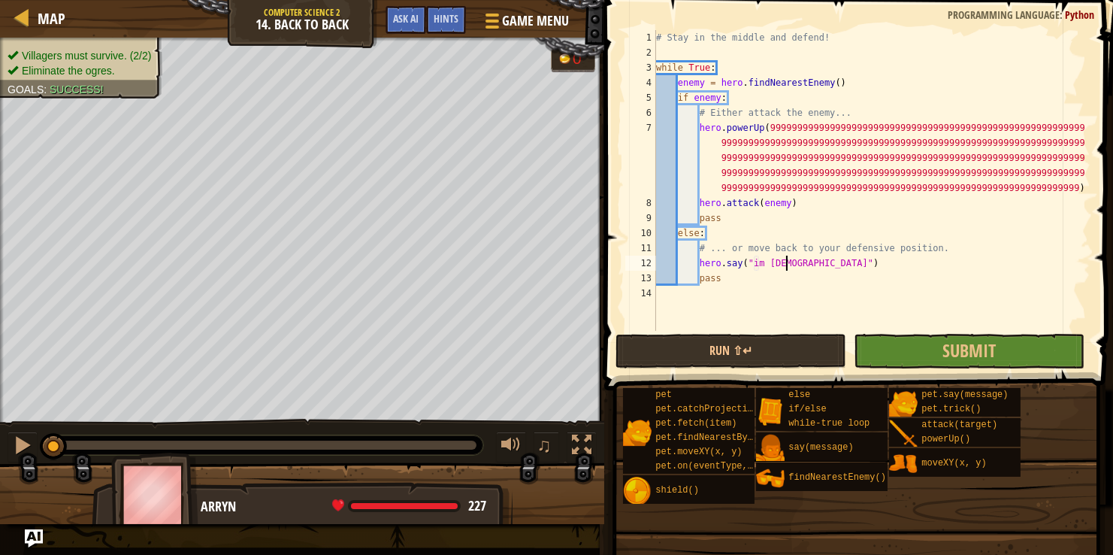
scroll to position [6, 10]
click at [876, 346] on button "Submit" at bounding box center [969, 351] width 231 height 35
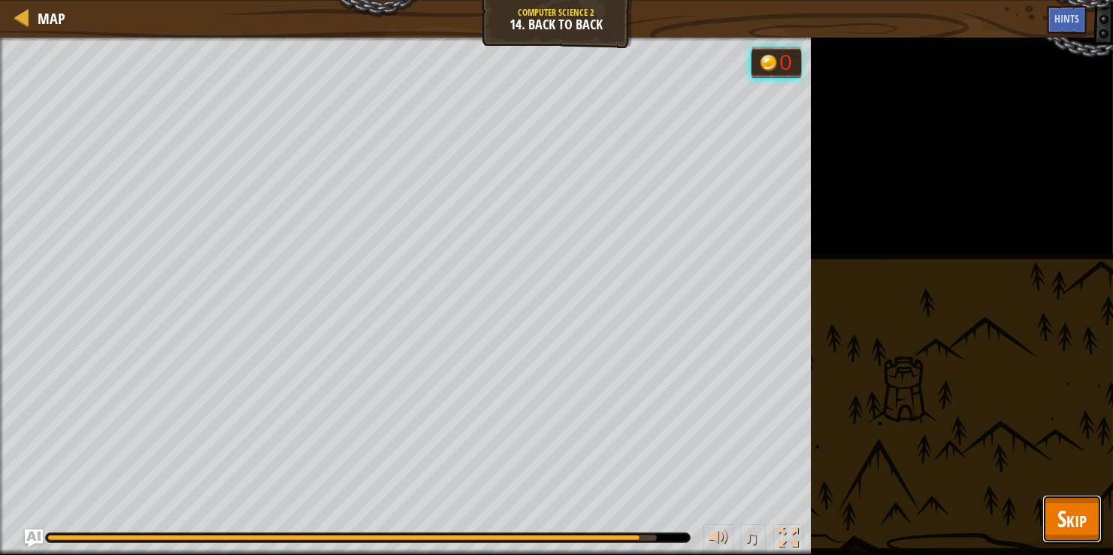
click at [1067, 539] on button "Skip" at bounding box center [1071, 519] width 59 height 48
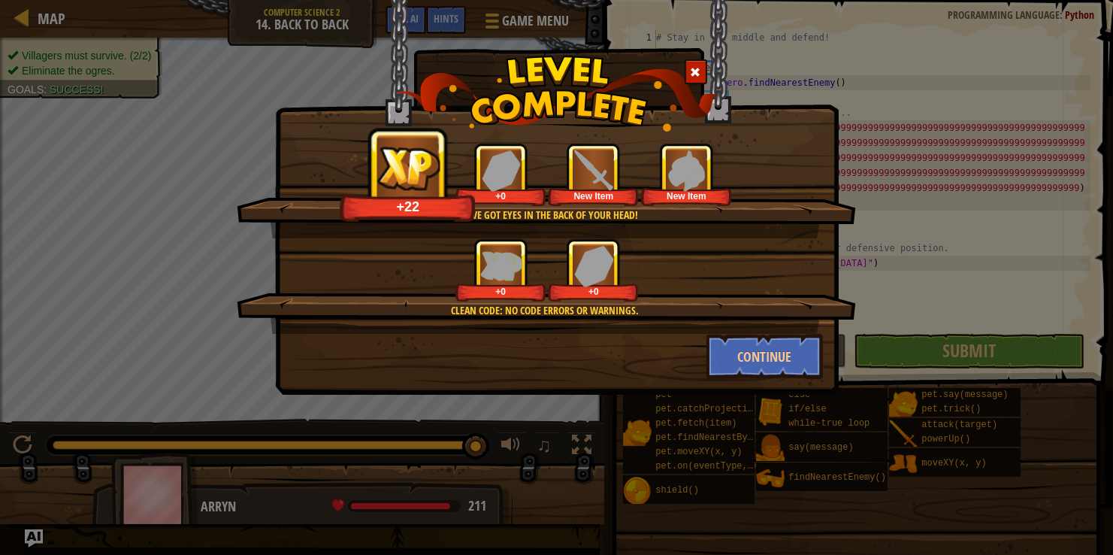
click at [694, 67] on span at bounding box center [696, 72] width 11 height 11
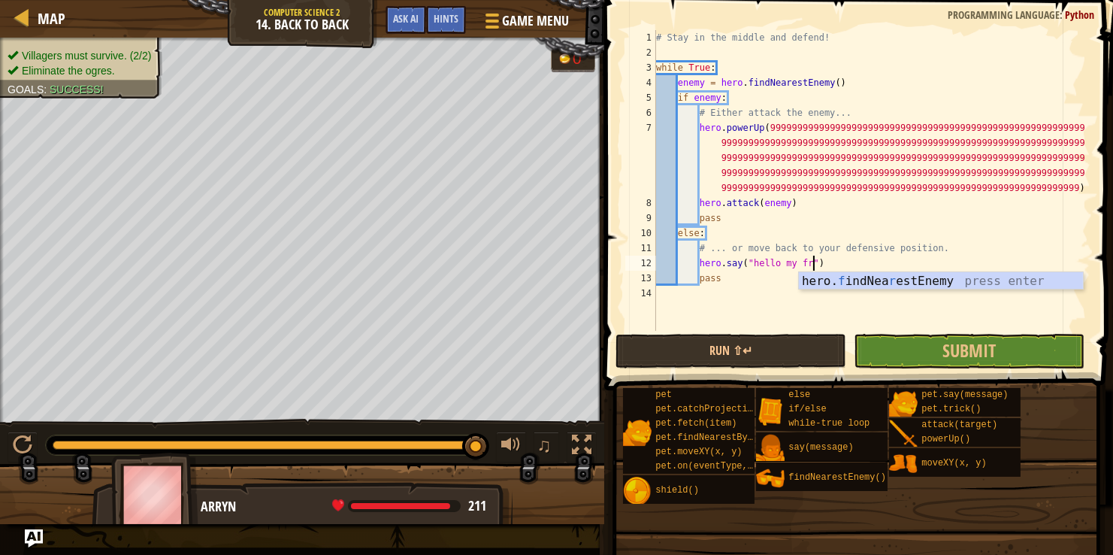
scroll to position [6, 13]
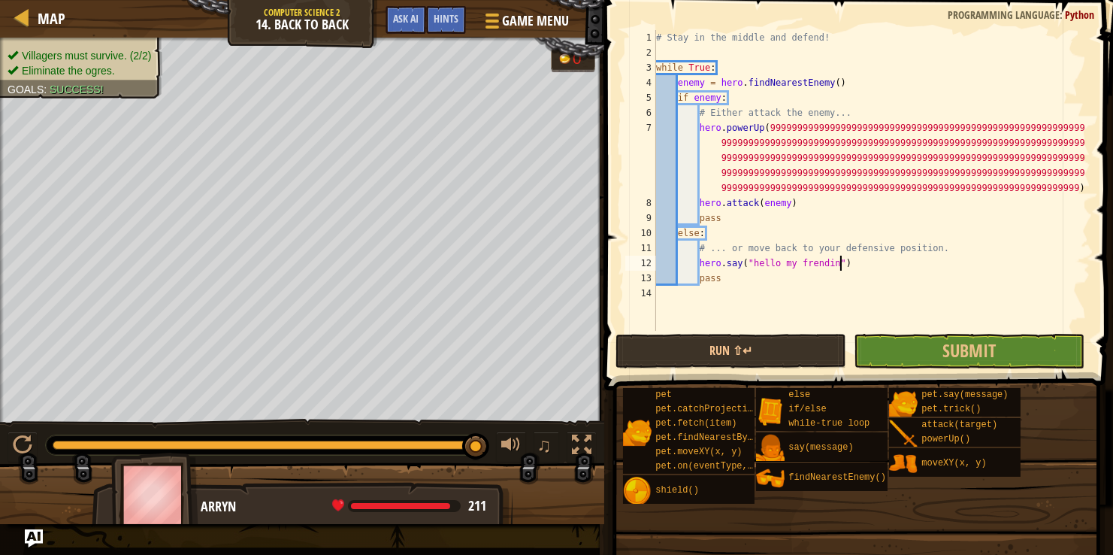
type textarea "hero.say("hello my frending")"
click at [927, 350] on button "Submit" at bounding box center [969, 351] width 231 height 35
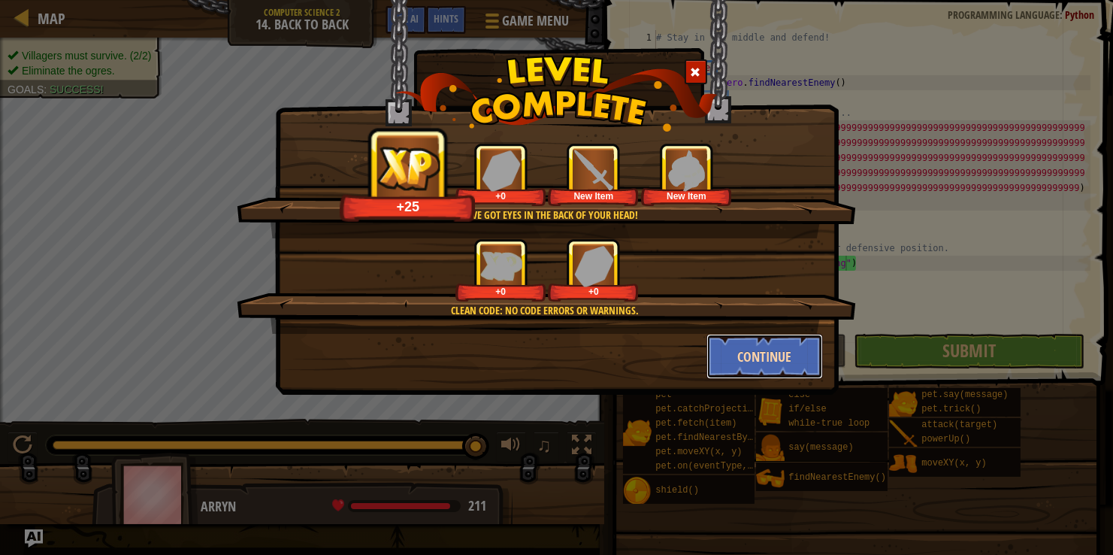
click at [737, 370] on button "Continue" at bounding box center [765, 356] width 117 height 45
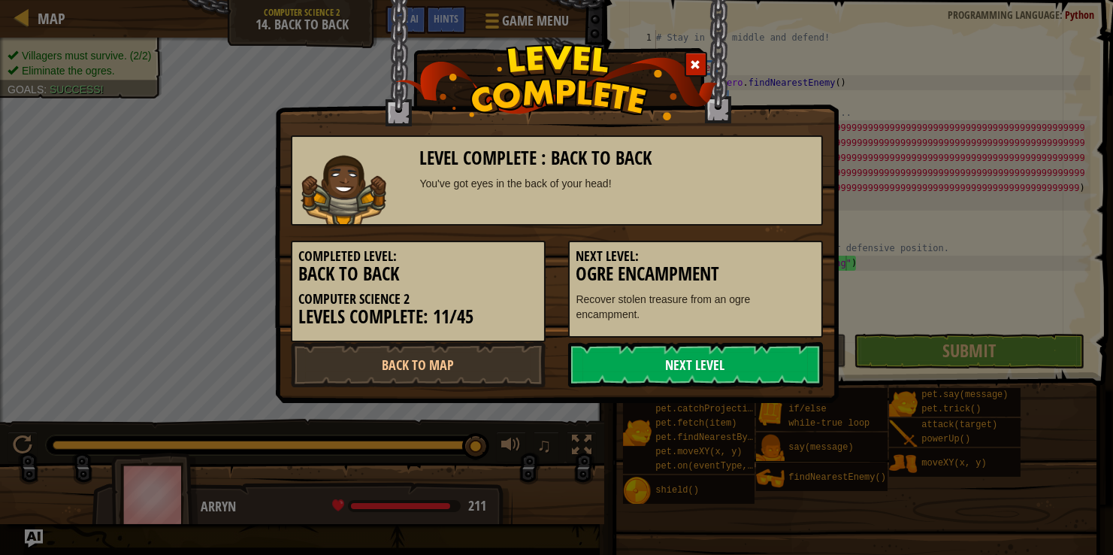
click at [683, 356] on link "Next Level" at bounding box center [695, 364] width 255 height 45
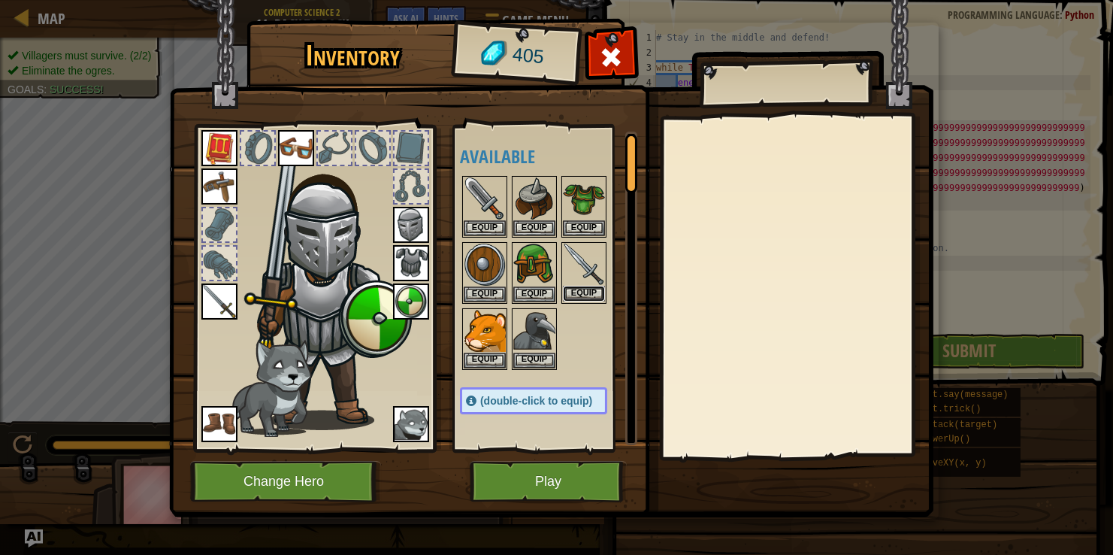
click at [586, 291] on button "Equip" at bounding box center [584, 294] width 42 height 16
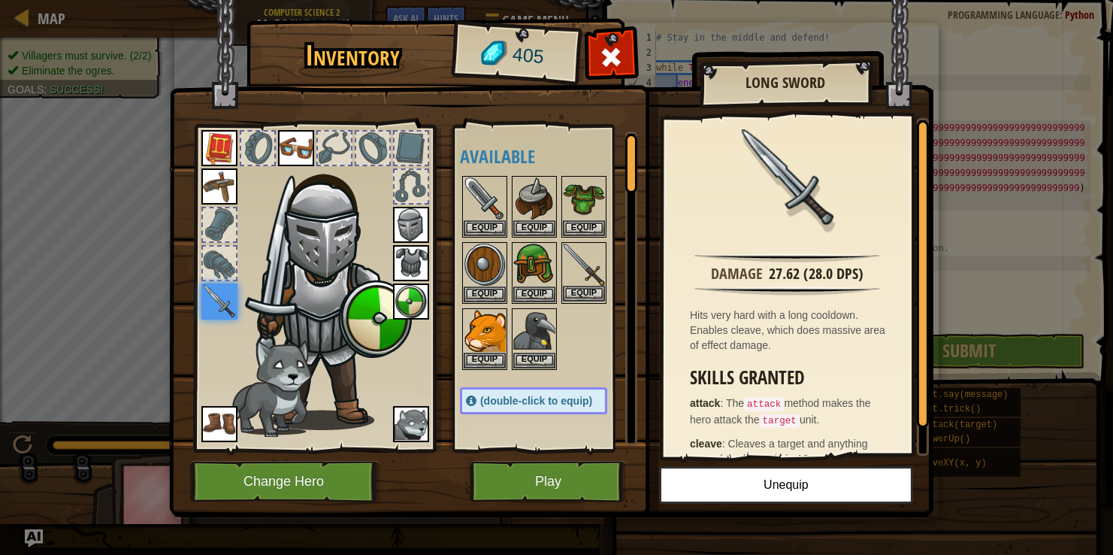
click at [585, 274] on img at bounding box center [584, 265] width 42 height 42
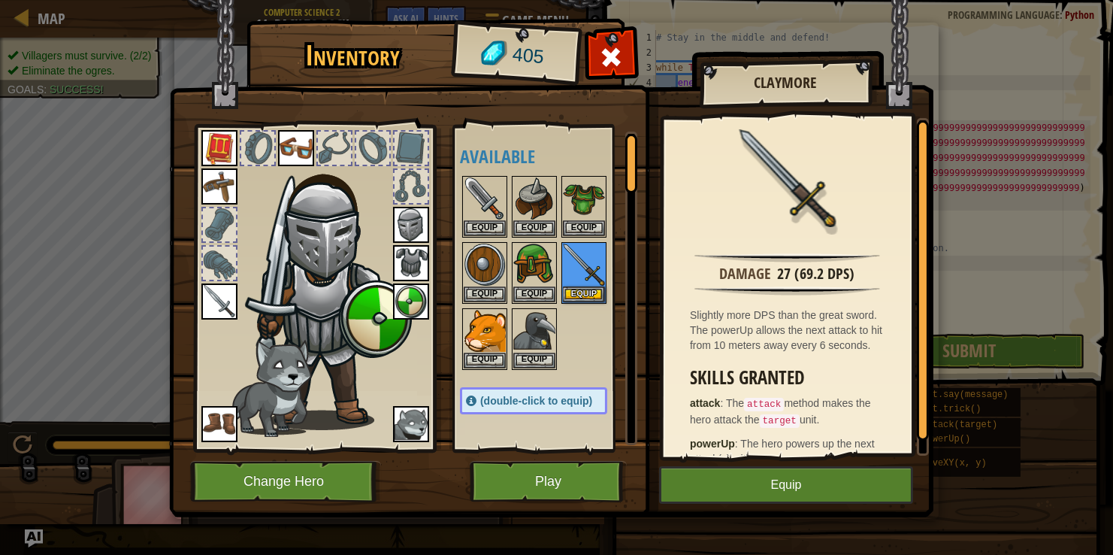
click at [213, 302] on img at bounding box center [219, 301] width 36 height 36
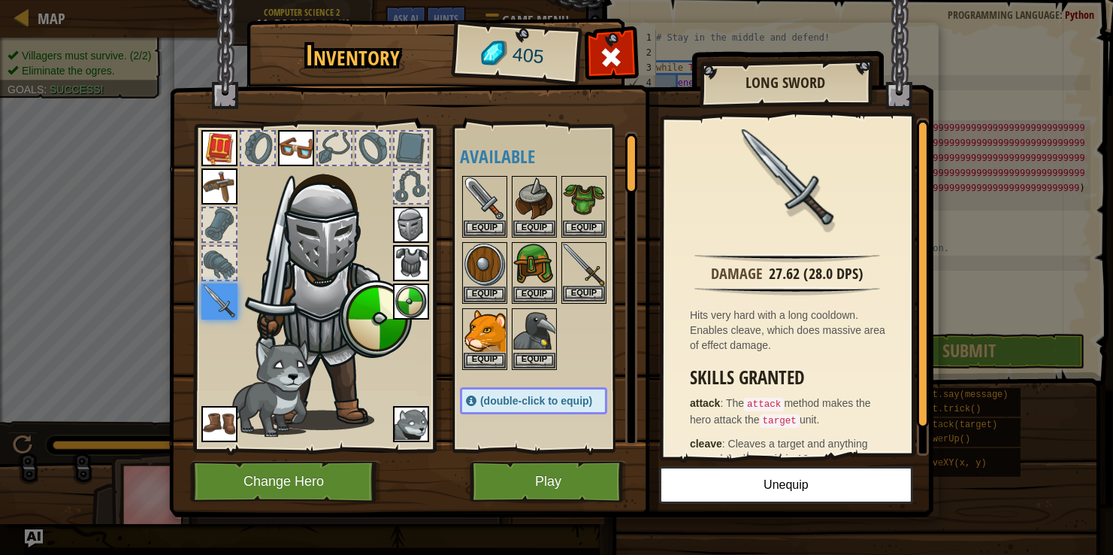
click at [563, 265] on img at bounding box center [584, 265] width 42 height 42
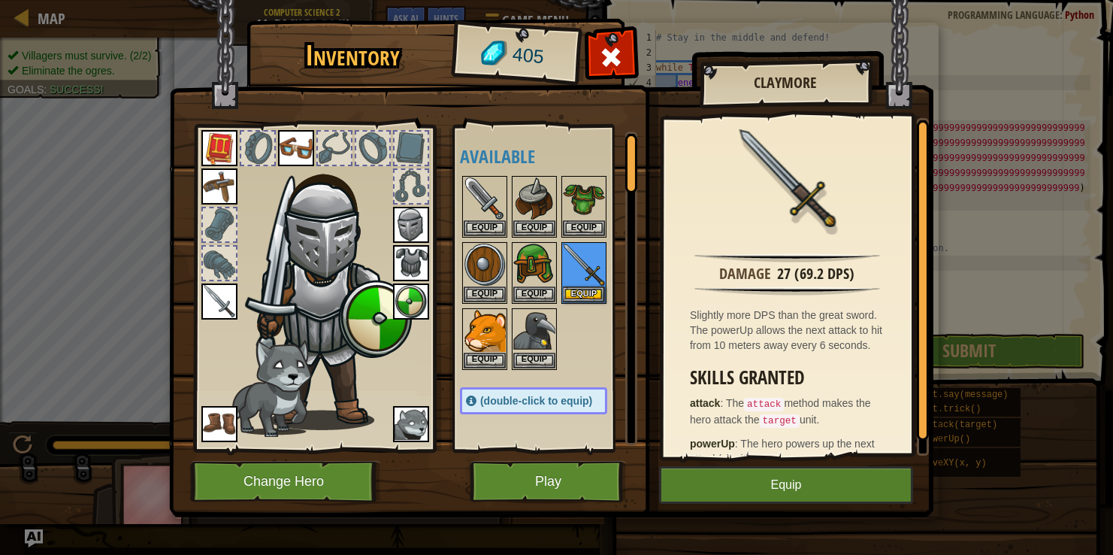
click at [214, 298] on img at bounding box center [219, 301] width 36 height 36
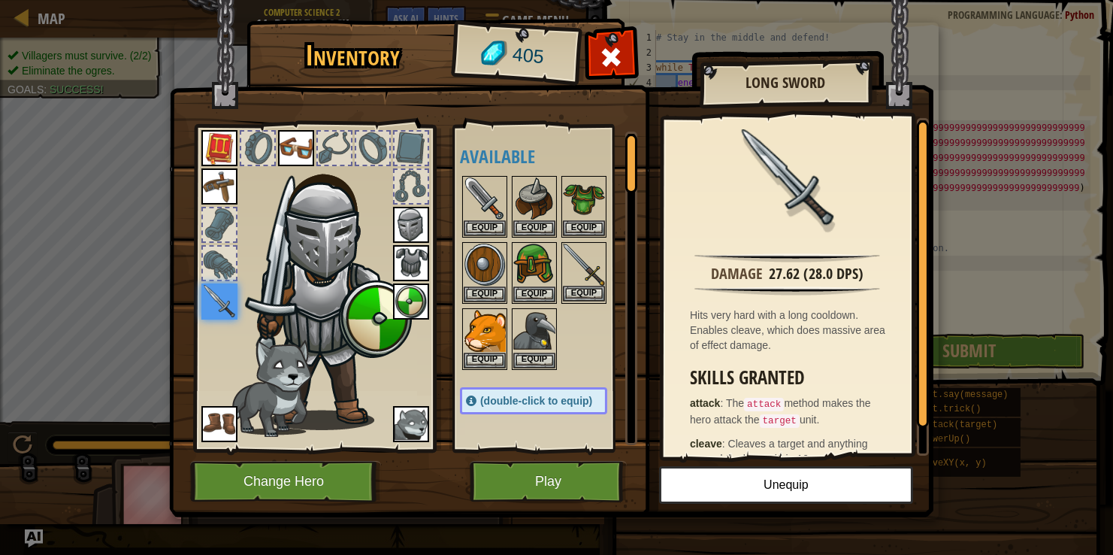
click at [571, 266] on img at bounding box center [584, 265] width 42 height 42
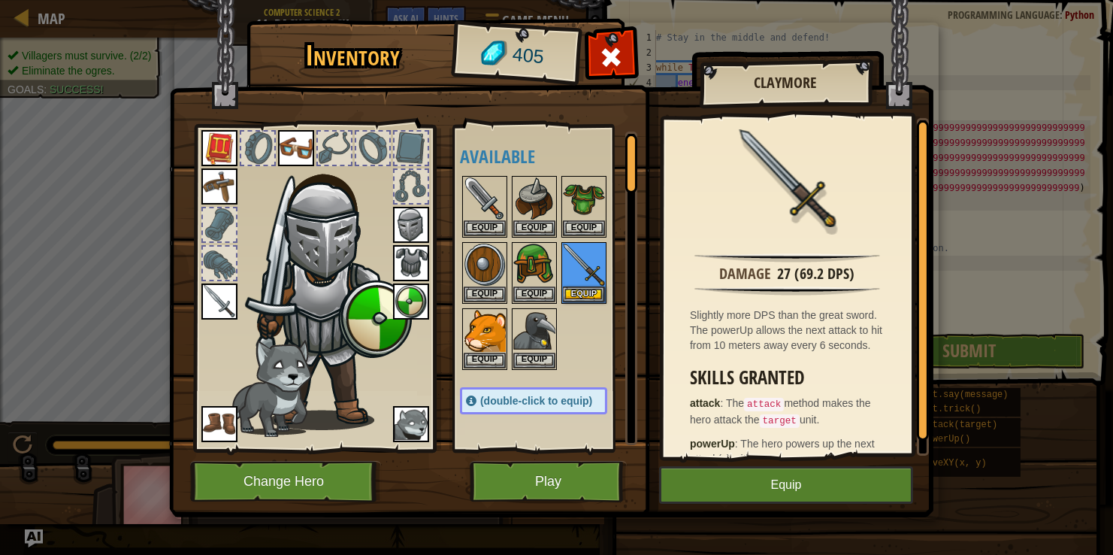
click at [231, 306] on img at bounding box center [219, 301] width 36 height 36
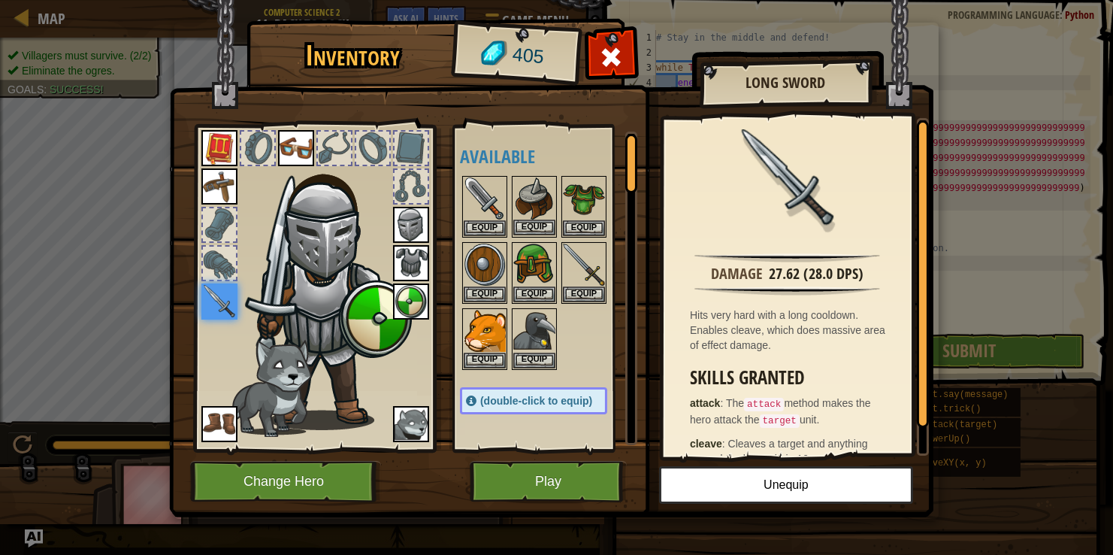
click at [533, 203] on img at bounding box center [534, 198] width 42 height 42
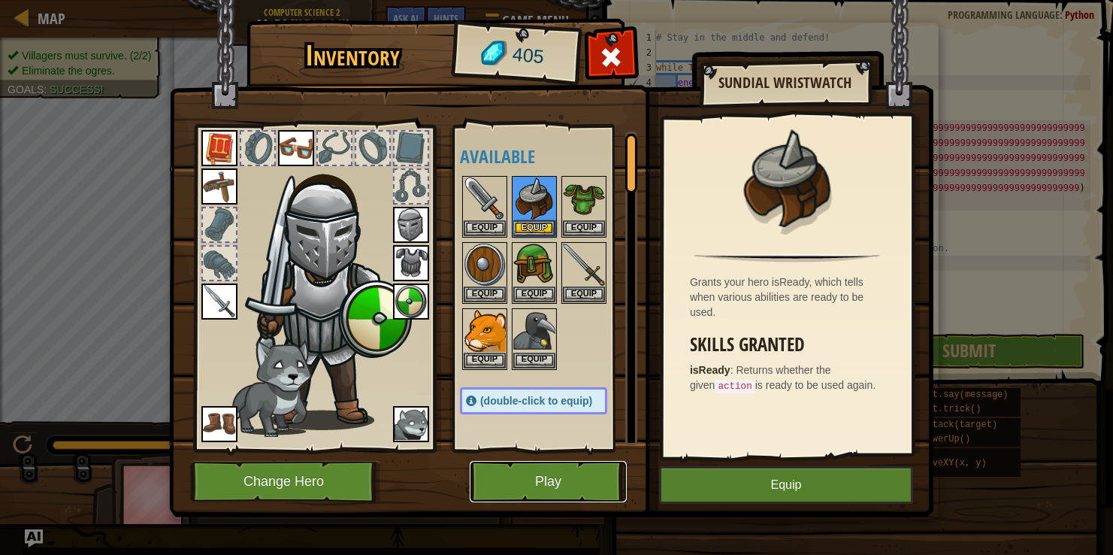
click at [496, 480] on button "Play" at bounding box center [548, 481] width 157 height 41
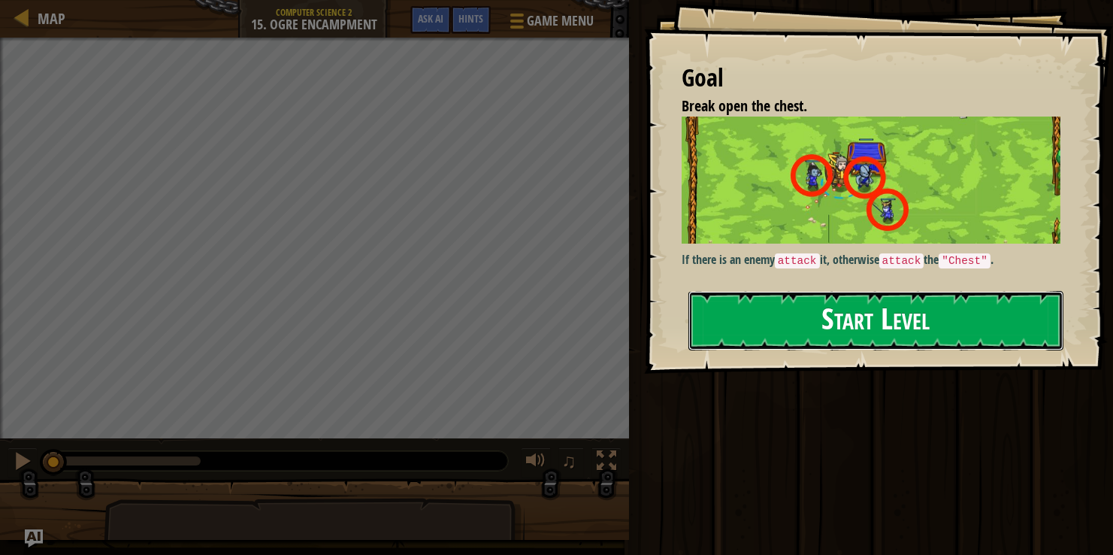
click at [800, 321] on button "Start Level" at bounding box center [875, 320] width 375 height 59
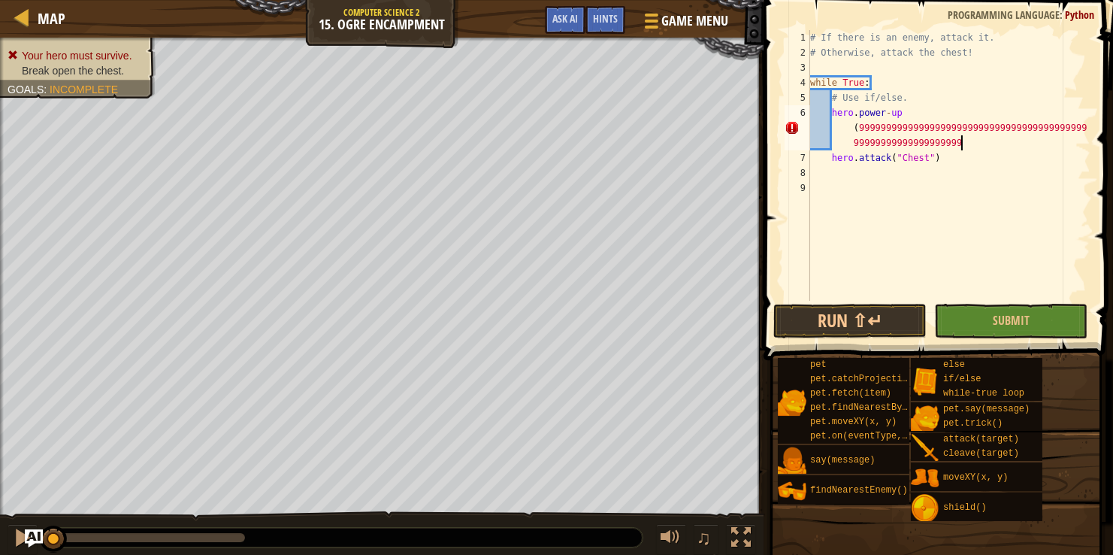
scroll to position [7, 35]
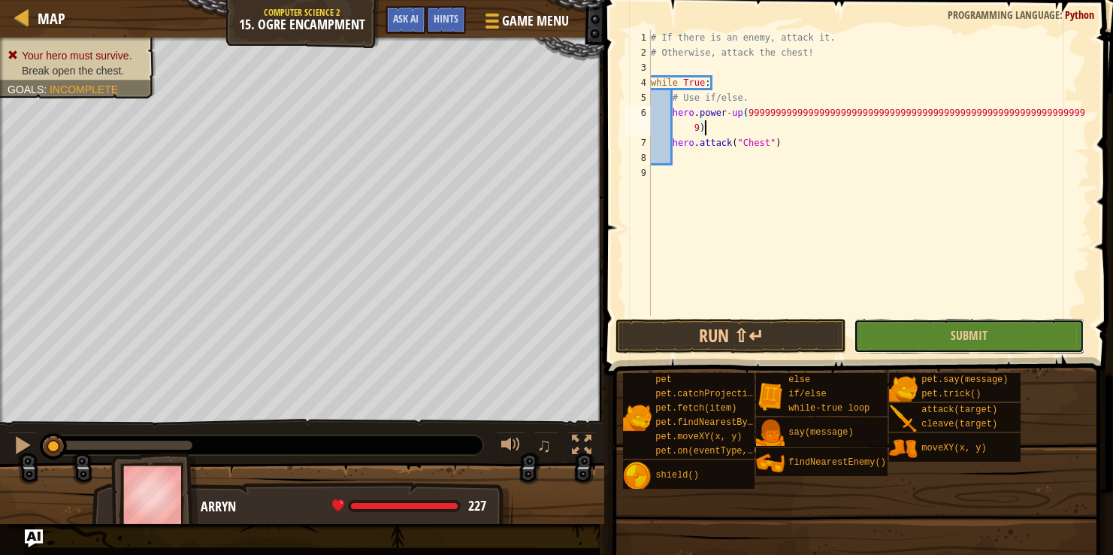
click at [921, 319] on button "Submit" at bounding box center [969, 336] width 231 height 35
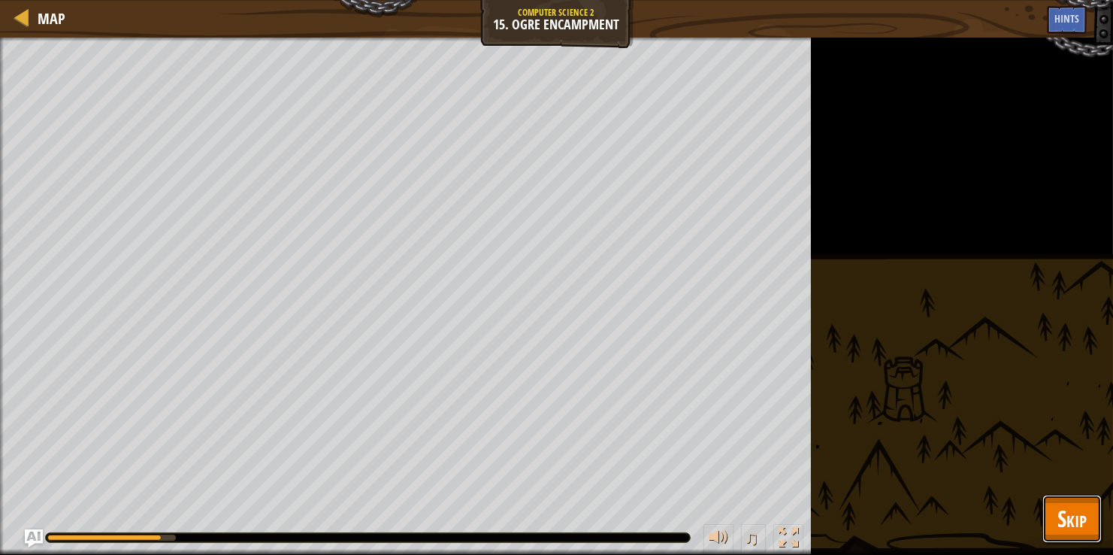
click at [1070, 506] on span "Skip" at bounding box center [1072, 518] width 29 height 31
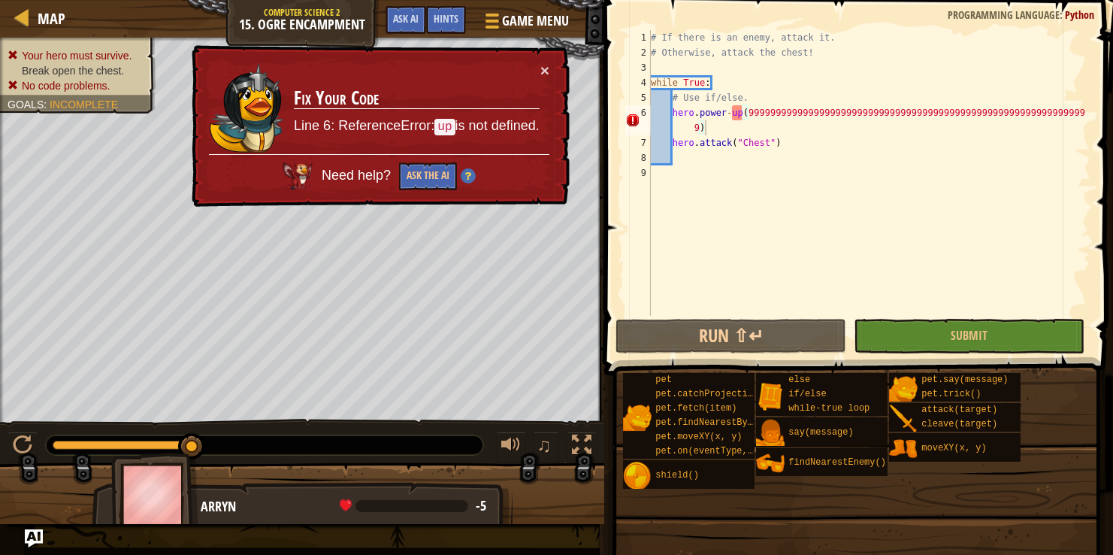
click at [738, 110] on div "# If there is an enemy, attack it. # Otherwise, attack the chest! while True : …" at bounding box center [869, 188] width 443 height 316
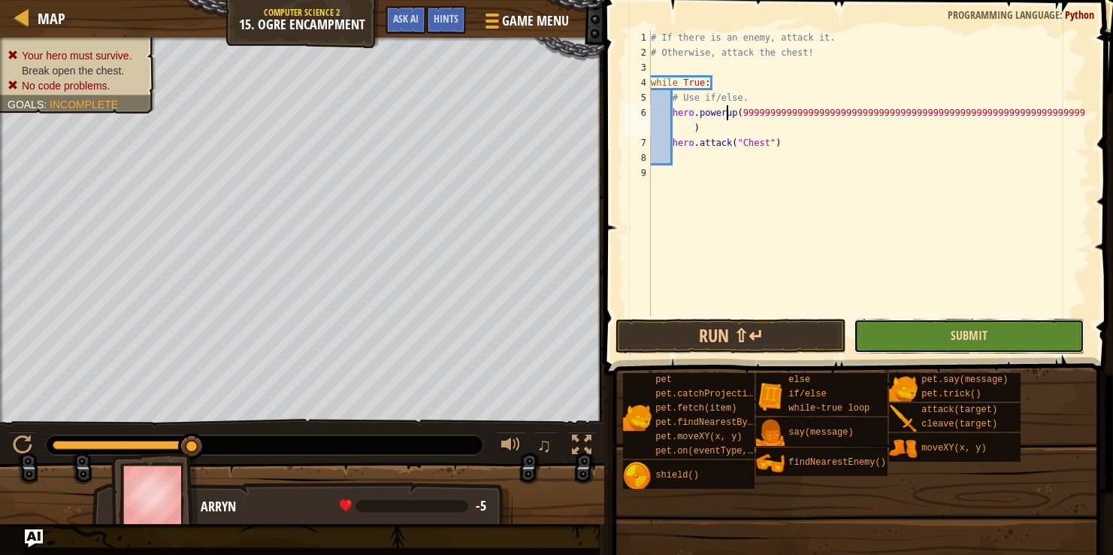
click at [967, 337] on span "Submit" at bounding box center [969, 335] width 37 height 17
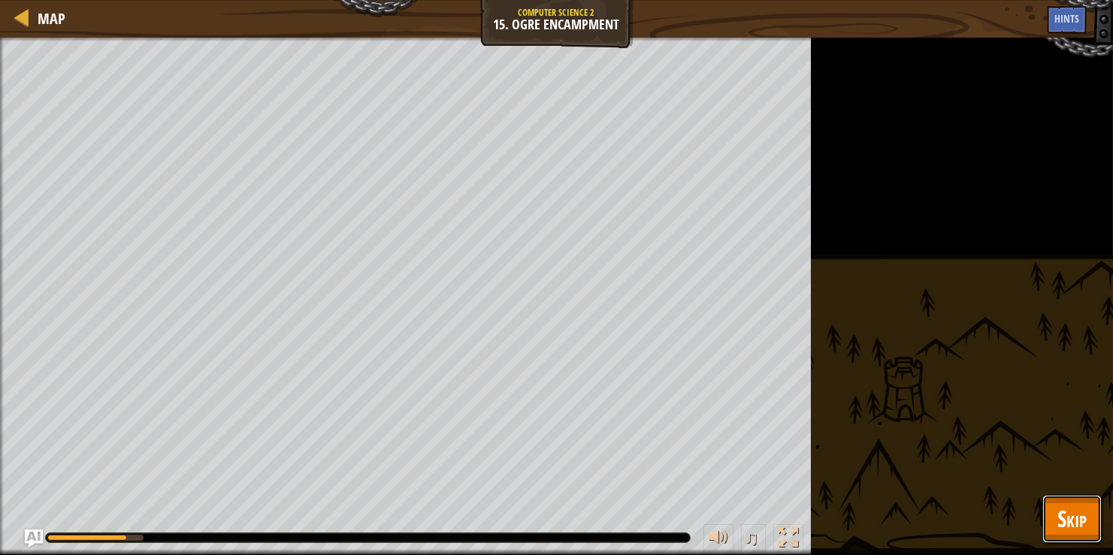
click at [1073, 503] on span "Skip" at bounding box center [1072, 518] width 29 height 31
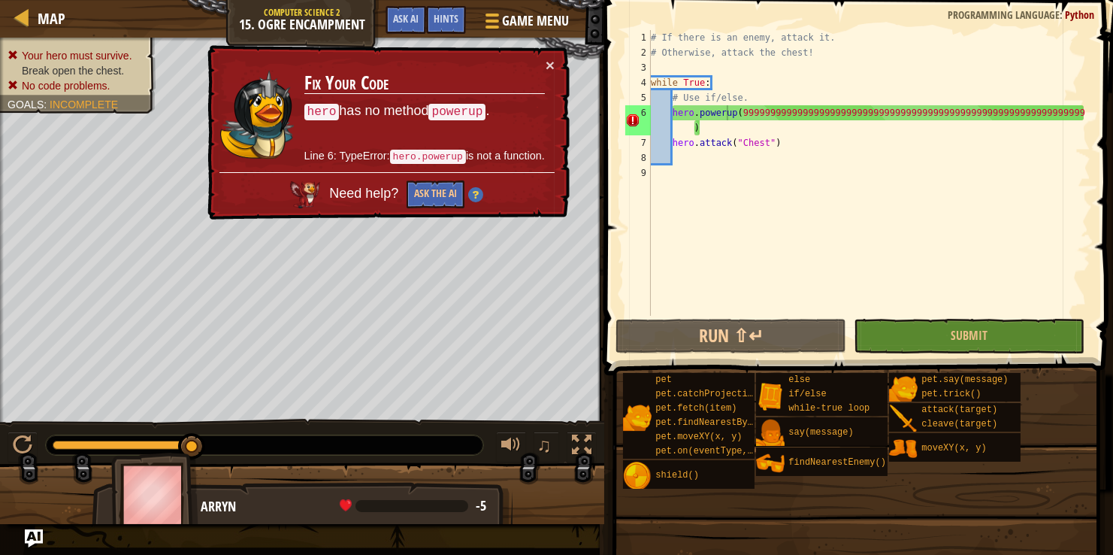
click at [704, 125] on div "# If there is an enemy, attack it. # Otherwise, attack the chest! while True : …" at bounding box center [869, 188] width 443 height 316
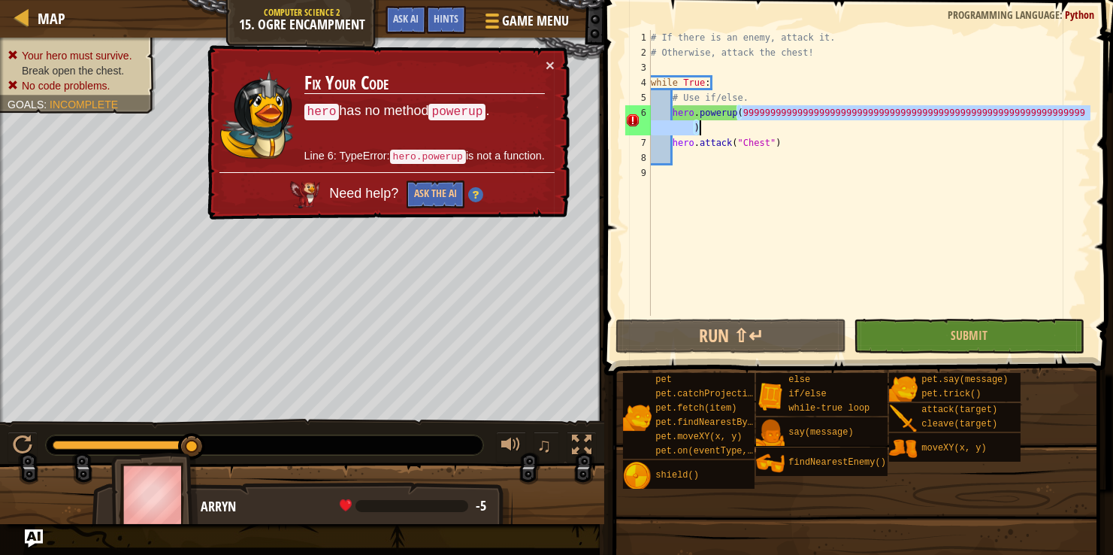
click at [704, 125] on div "# If there is an enemy, attack it. # Otherwise, attack the chest! while True : …" at bounding box center [869, 188] width 443 height 316
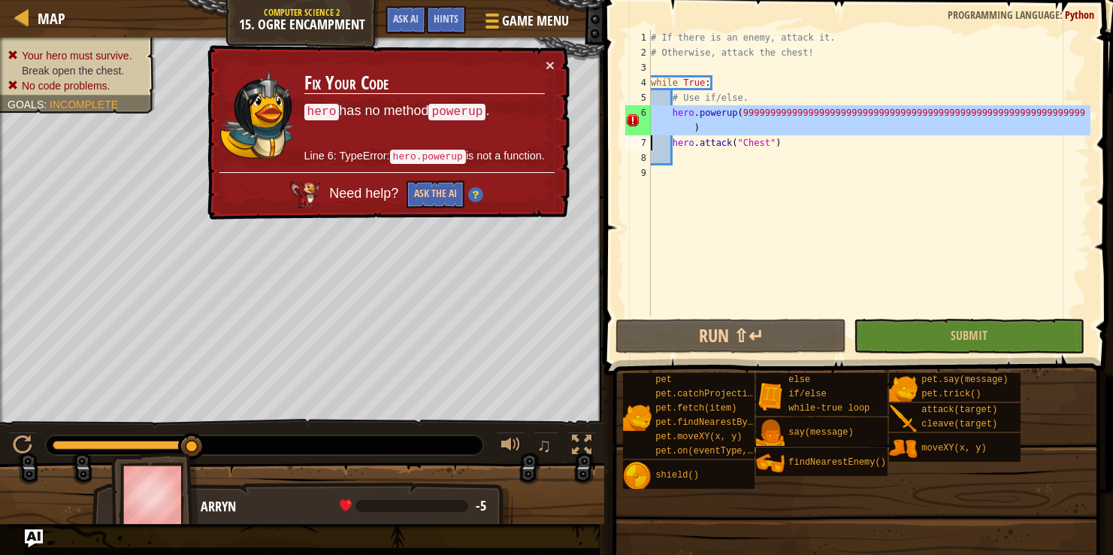
click at [704, 125] on div "# If there is an enemy, attack it. # Otherwise, attack the chest! while True : …" at bounding box center [869, 173] width 443 height 286
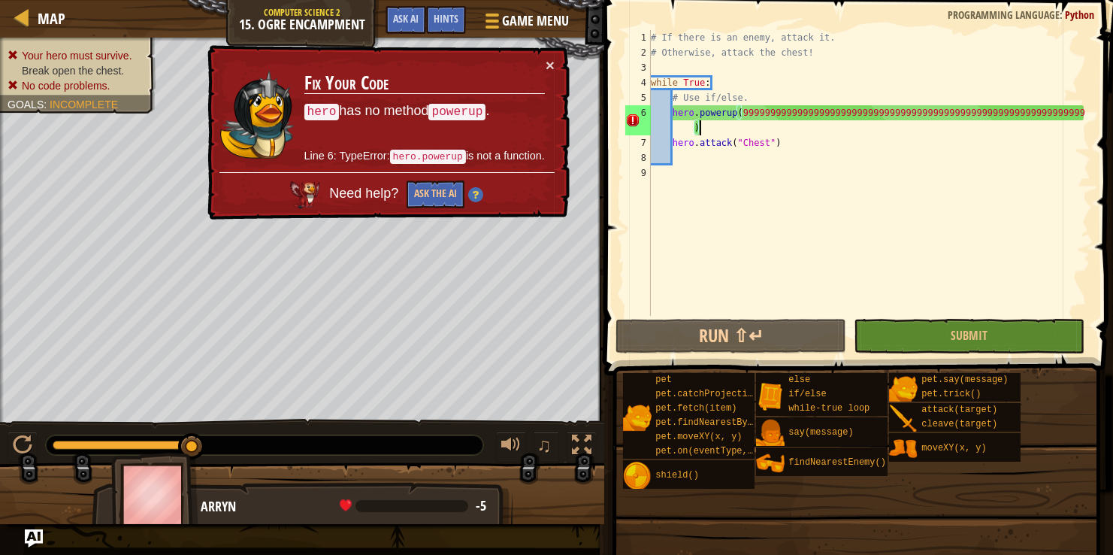
click at [704, 125] on div "# If there is an enemy, attack it. # Otherwise, attack the chest! while True : …" at bounding box center [869, 188] width 443 height 316
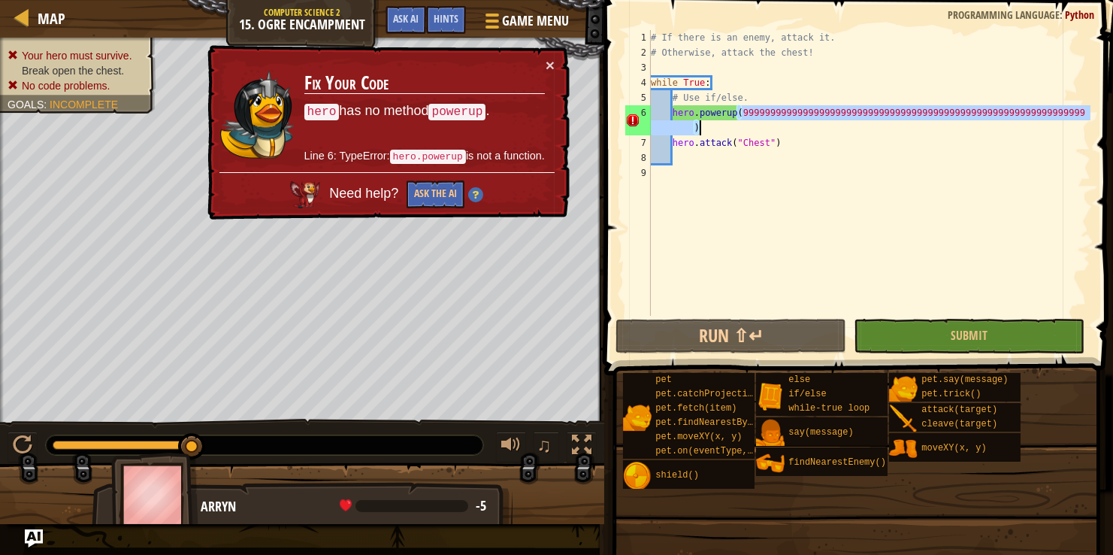
click at [704, 125] on div "# If there is an enemy, attack it. # Otherwise, attack the chest! while True : …" at bounding box center [869, 173] width 443 height 286
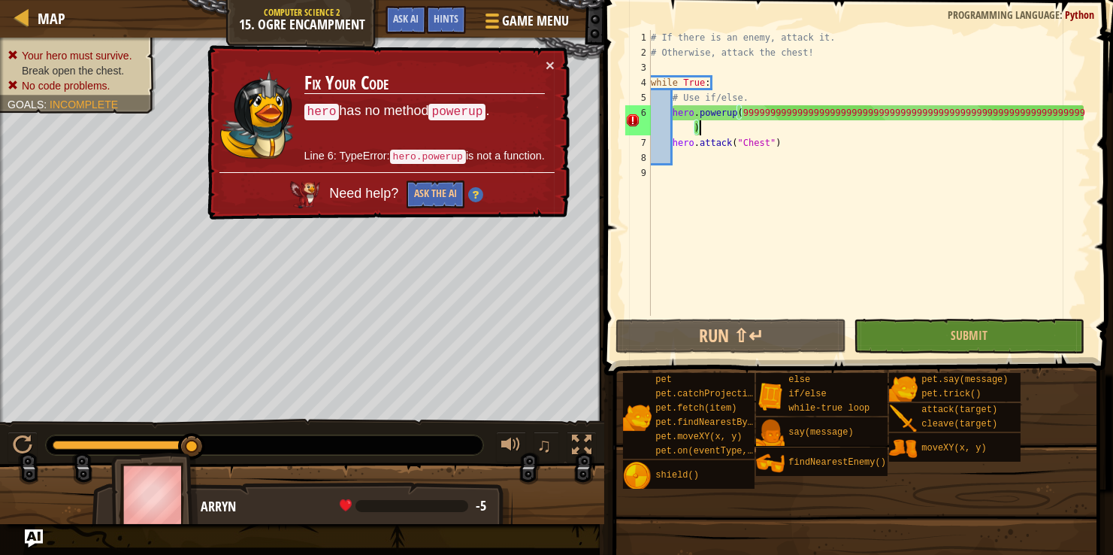
click at [704, 125] on div "# If there is an enemy, attack it. # Otherwise, attack the chest! while True : …" at bounding box center [869, 188] width 443 height 316
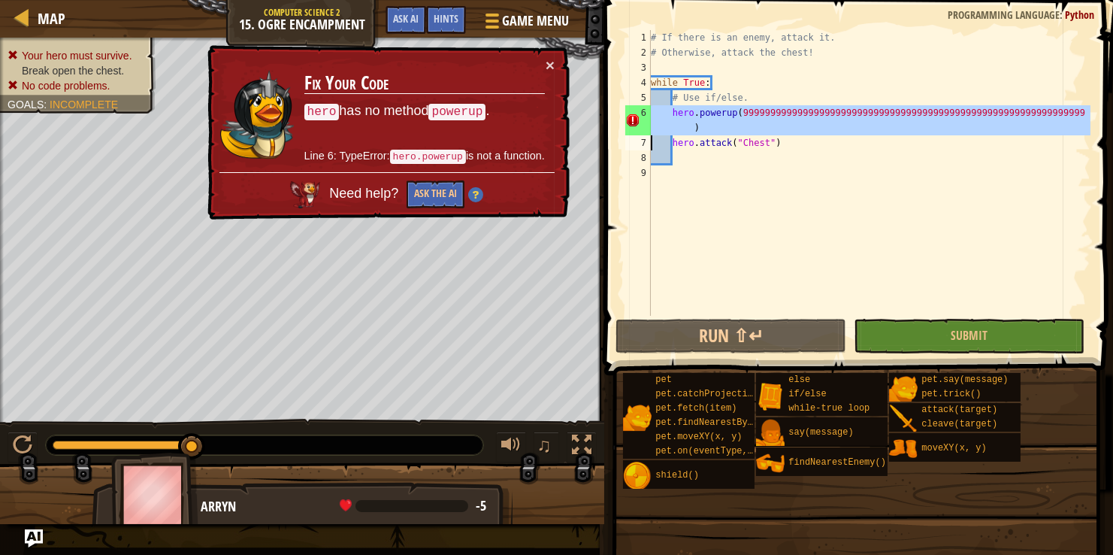
click at [704, 125] on div "# If there is an enemy, attack it. # Otherwise, attack the chest! while True : …" at bounding box center [869, 173] width 443 height 286
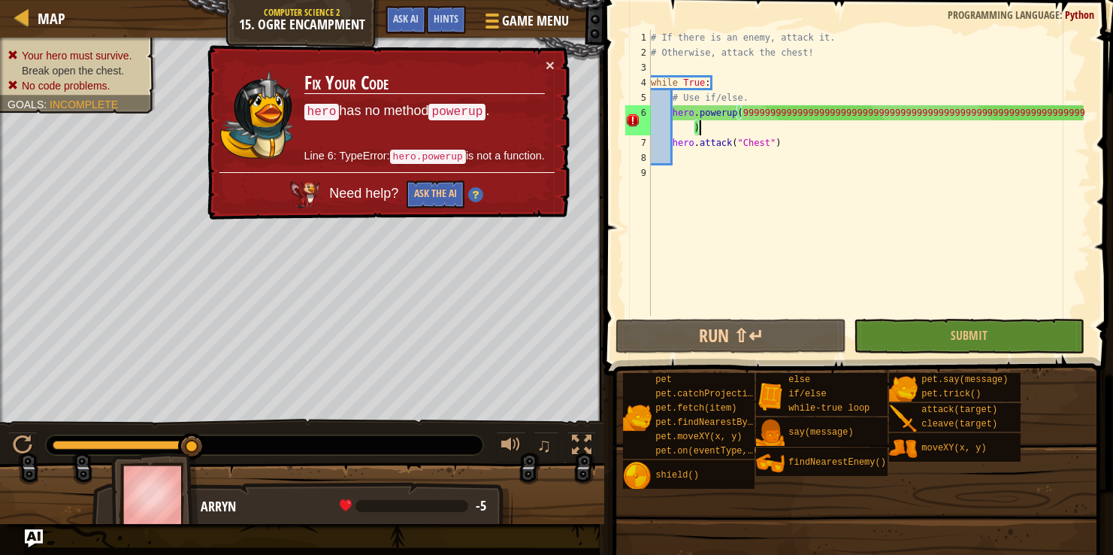
click at [704, 125] on div "# If there is an enemy, attack it. # Otherwise, attack the chest! while True : …" at bounding box center [869, 188] width 443 height 316
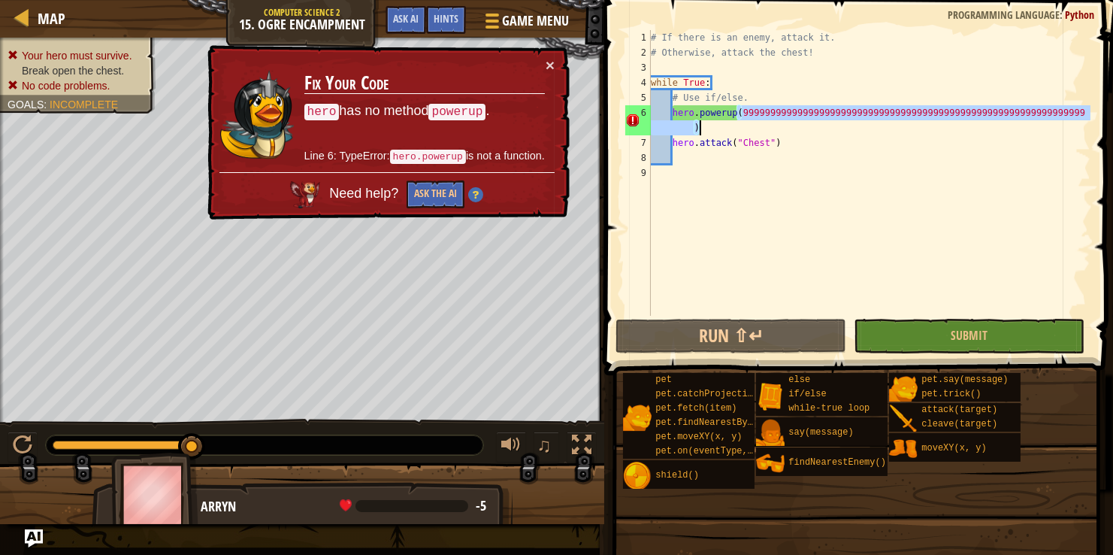
click at [704, 125] on div "# If there is an enemy, attack it. # Otherwise, attack the chest! while True : …" at bounding box center [869, 173] width 443 height 286
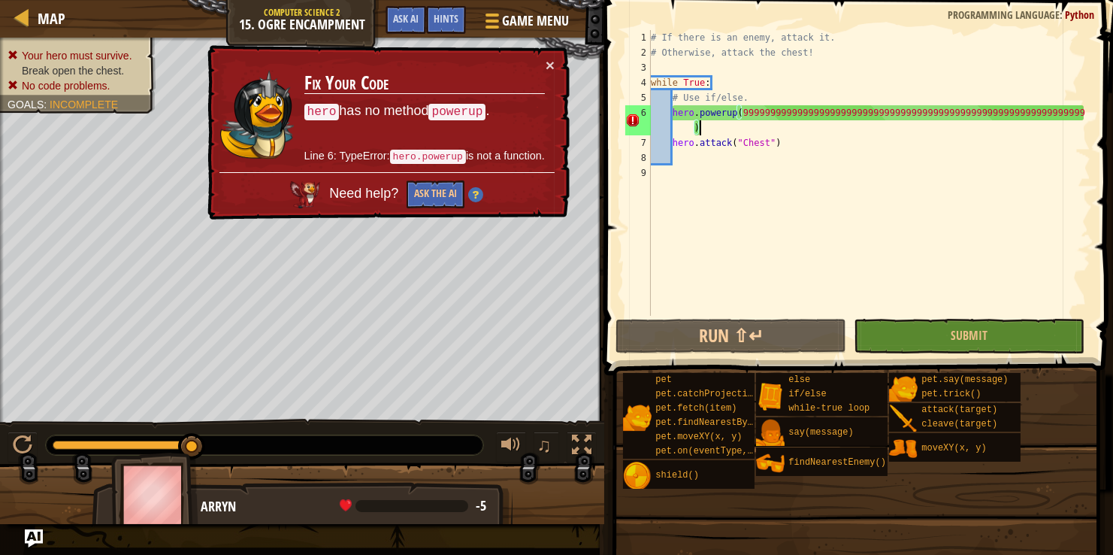
click at [704, 125] on div "# If there is an enemy, attack it. # Otherwise, attack the chest! while True : …" at bounding box center [869, 188] width 443 height 316
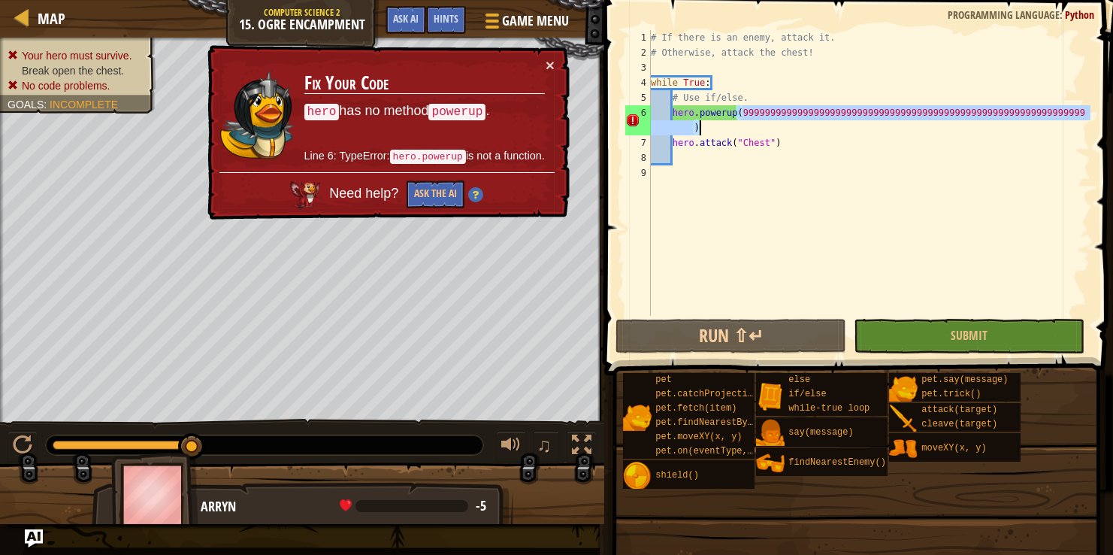
click at [704, 125] on div "# If there is an enemy, attack it. # Otherwise, attack the chest! while True : …" at bounding box center [869, 188] width 443 height 316
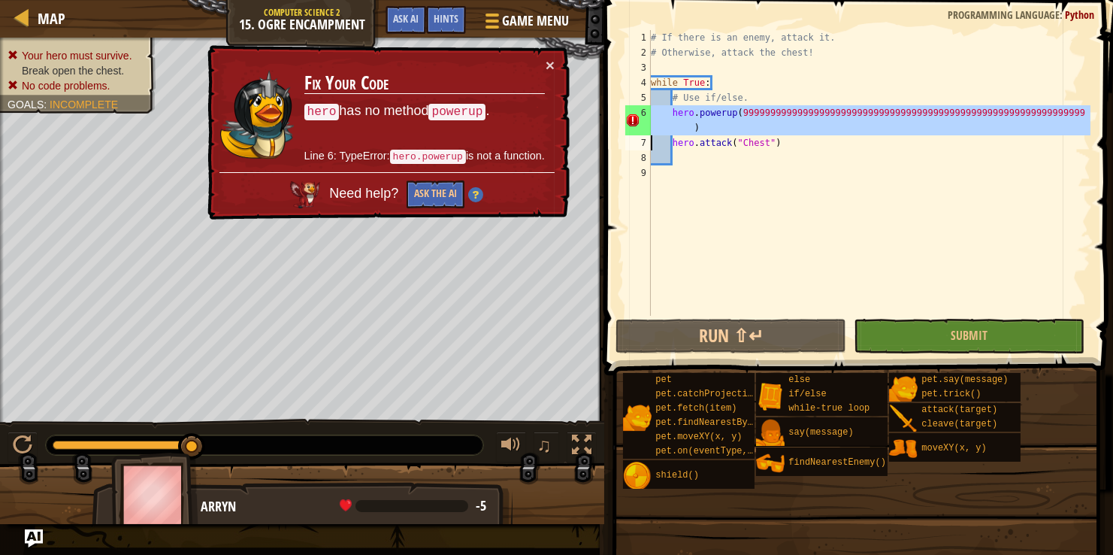
type textarea "hero.attack("Chest")"
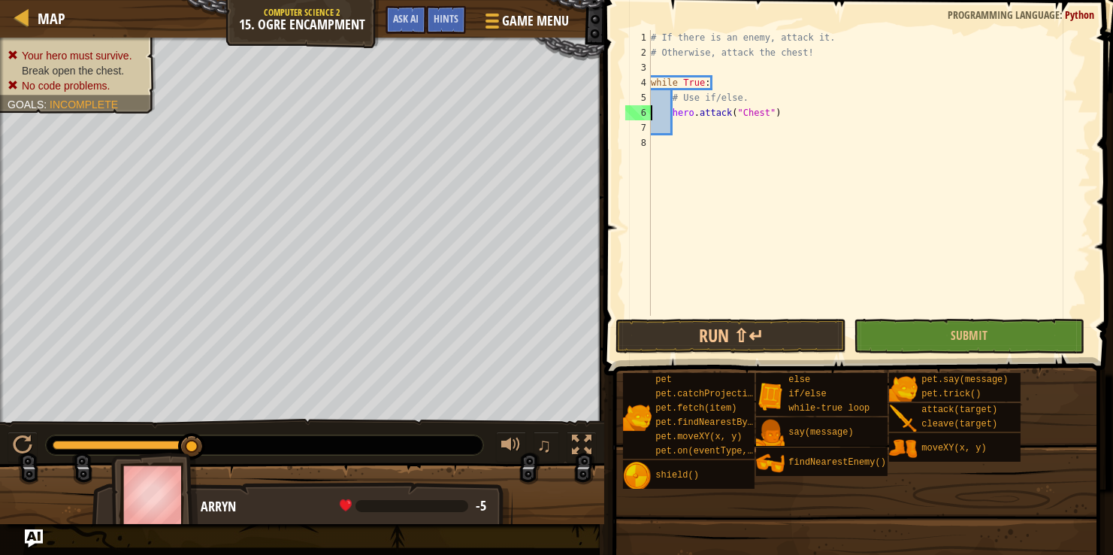
scroll to position [7, 10]
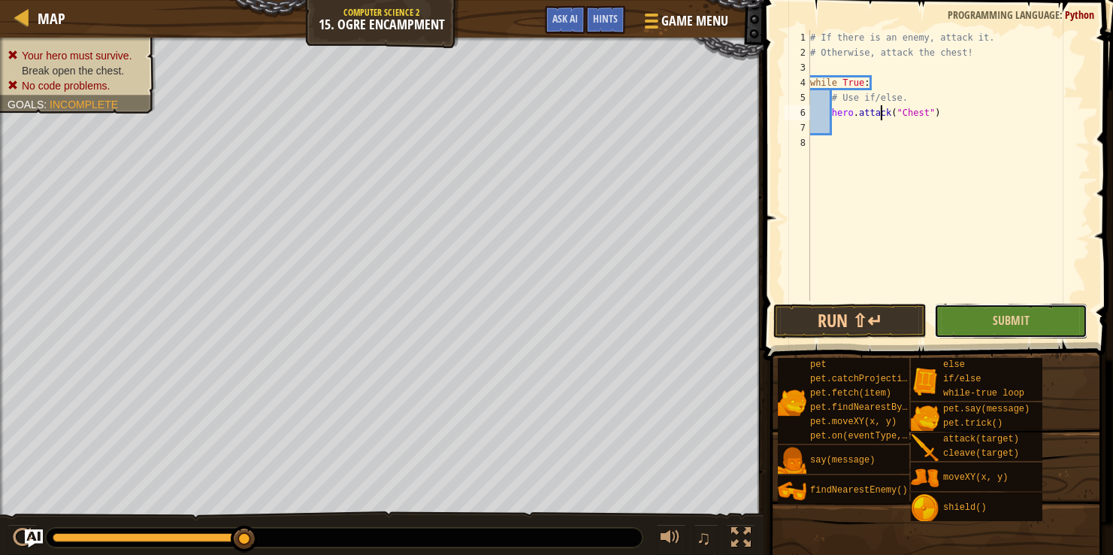
click at [987, 321] on button "Submit" at bounding box center [1010, 321] width 153 height 35
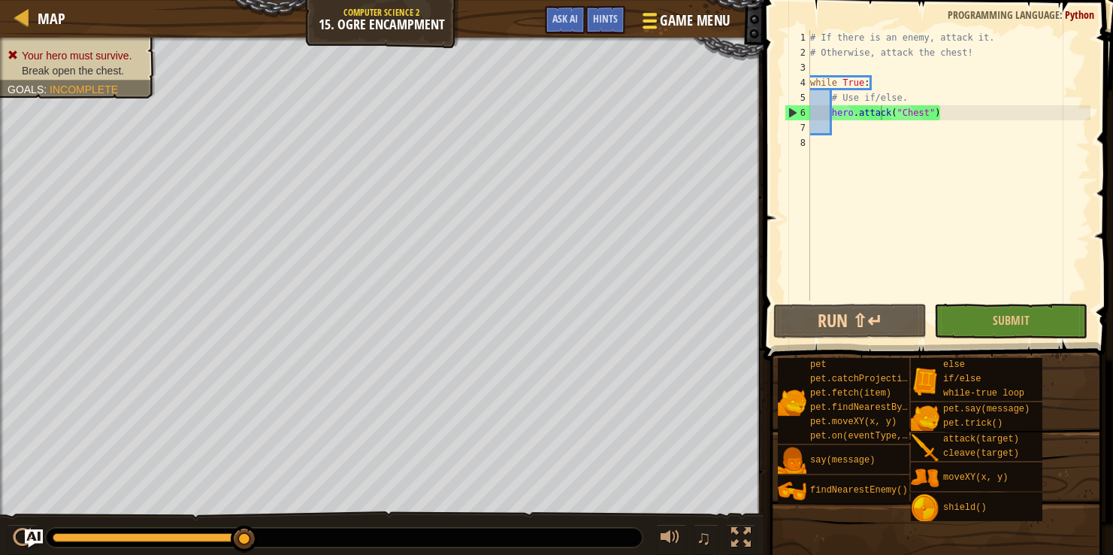
click at [685, 14] on span "Game Menu" at bounding box center [695, 21] width 70 height 20
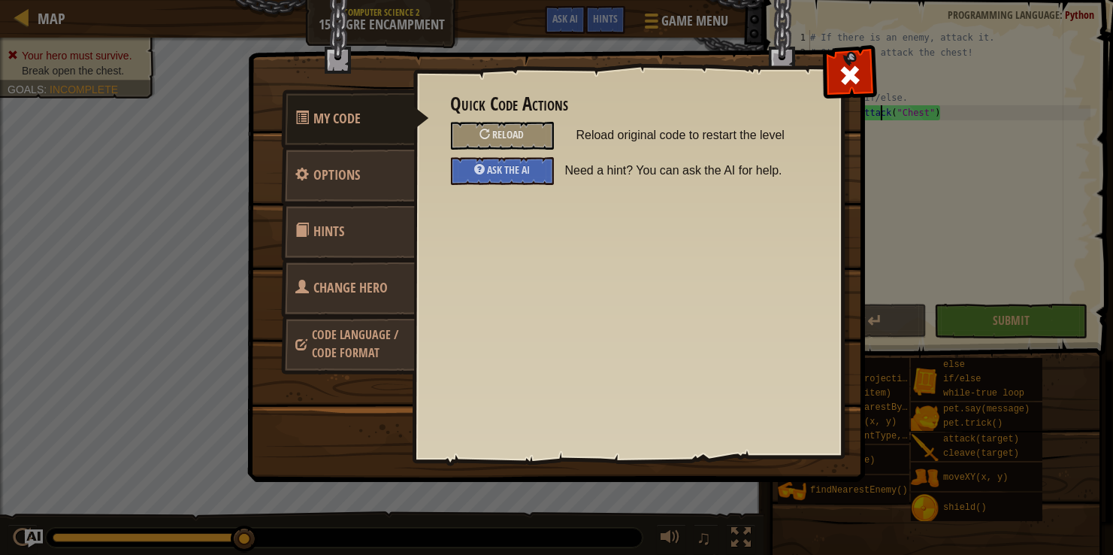
click at [331, 284] on span "Change Hero" at bounding box center [351, 287] width 74 height 19
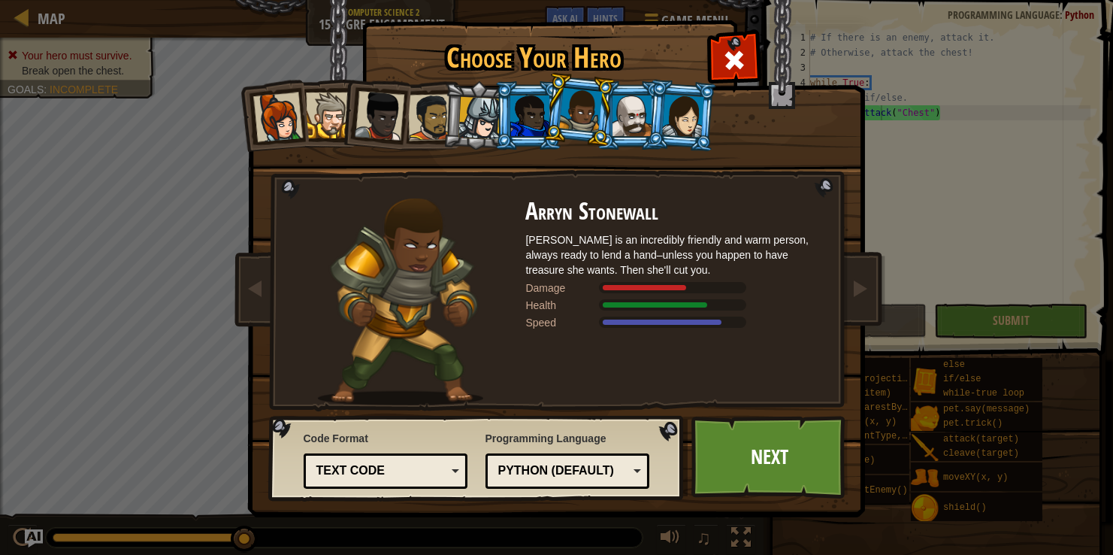
click at [633, 113] on div at bounding box center [632, 115] width 39 height 41
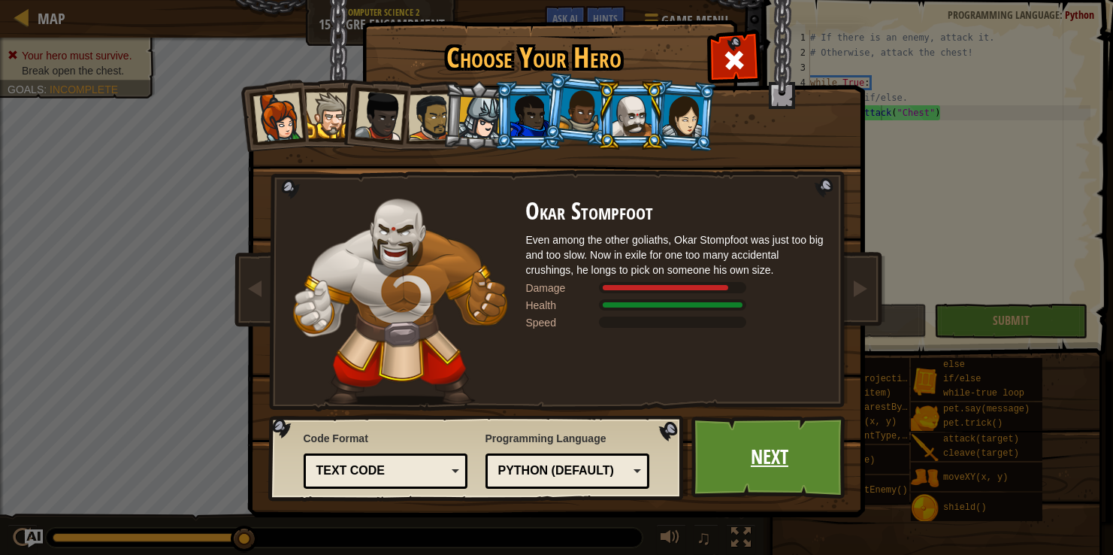
click at [753, 471] on link "Next" at bounding box center [769, 457] width 157 height 83
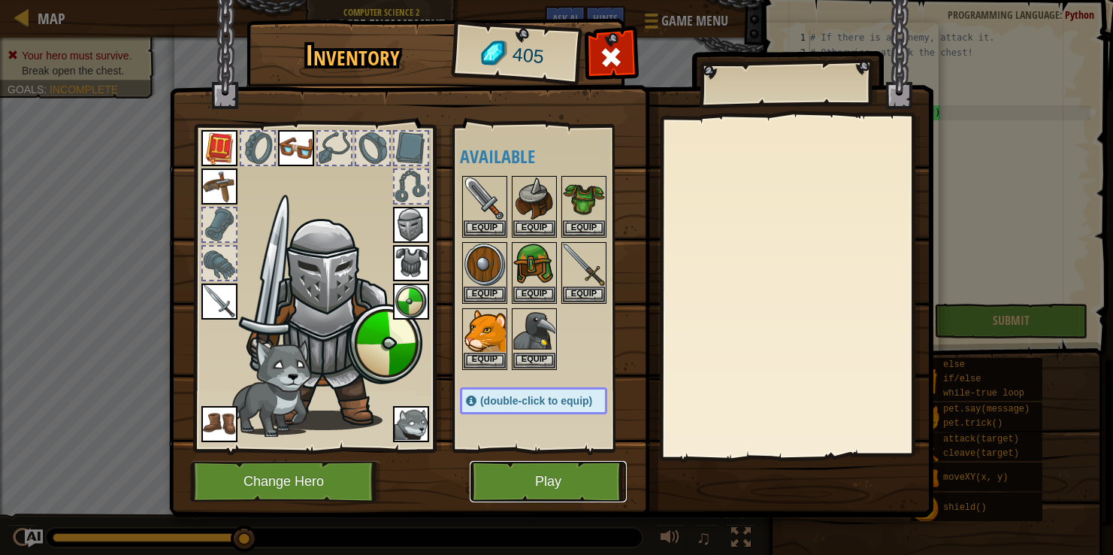
click at [565, 483] on button "Play" at bounding box center [548, 481] width 157 height 41
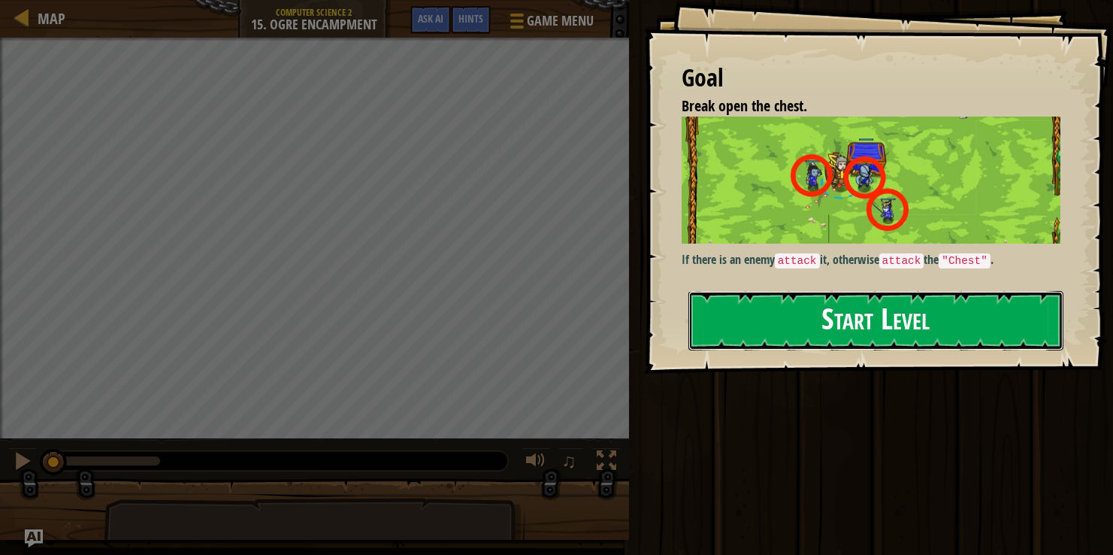
click at [731, 291] on button "Start Level" at bounding box center [875, 320] width 375 height 59
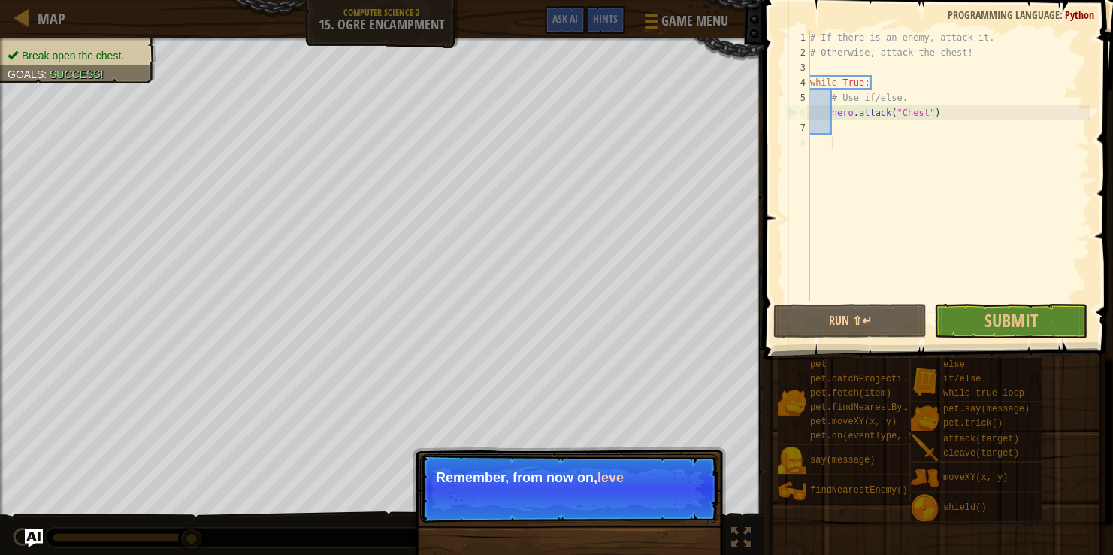
click at [908, 98] on div "# If there is an enemy, attack it. # Otherwise, attack the chest! while True : …" at bounding box center [948, 180] width 283 height 301
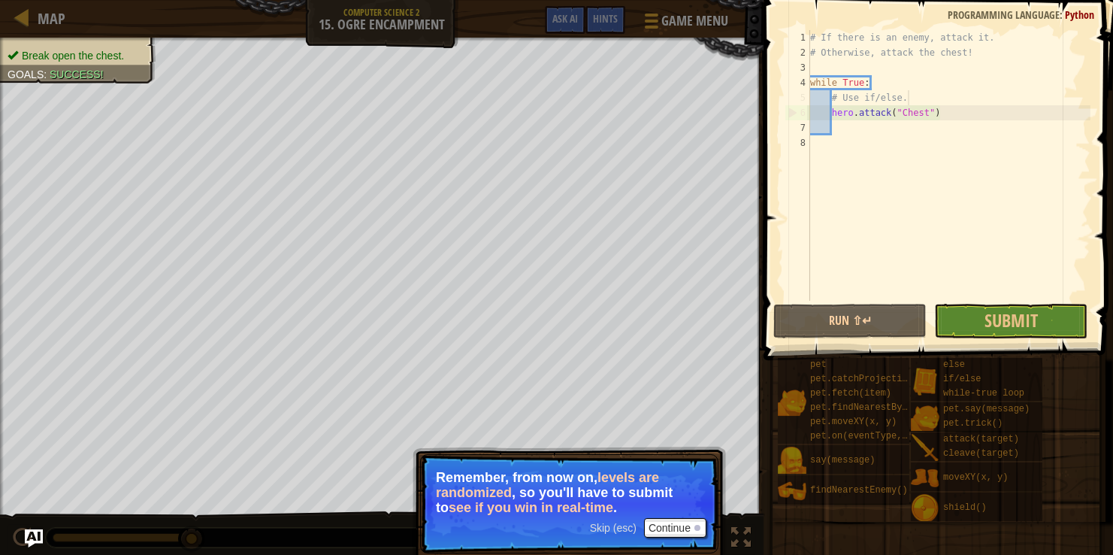
click at [946, 119] on div "# If there is an enemy, attack it. # Otherwise, attack the chest! while True : …" at bounding box center [948, 180] width 283 height 301
click at [879, 83] on div "# If there is an enemy, attack it. # Otherwise, attack the chest! while True : …" at bounding box center [948, 180] width 283 height 301
click at [914, 95] on div "# If there is an enemy, attack it. # Otherwise, attack the chest! while True : …" at bounding box center [948, 180] width 283 height 301
type textarea "# Use if/else."
click at [910, 95] on div "# If there is an enemy, attack it. # Otherwise, attack the chest! while True : …" at bounding box center [948, 180] width 283 height 301
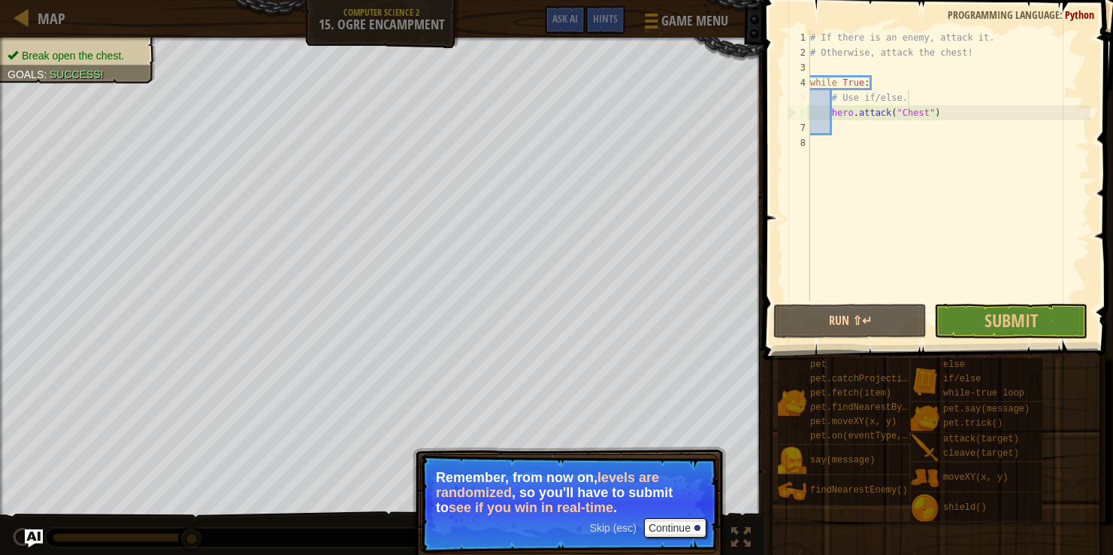
click at [910, 95] on div "# If there is an enemy, attack it. # Otherwise, attack the chest! while True : …" at bounding box center [948, 180] width 283 height 301
click at [984, 316] on button "Submit" at bounding box center [1010, 321] width 153 height 35
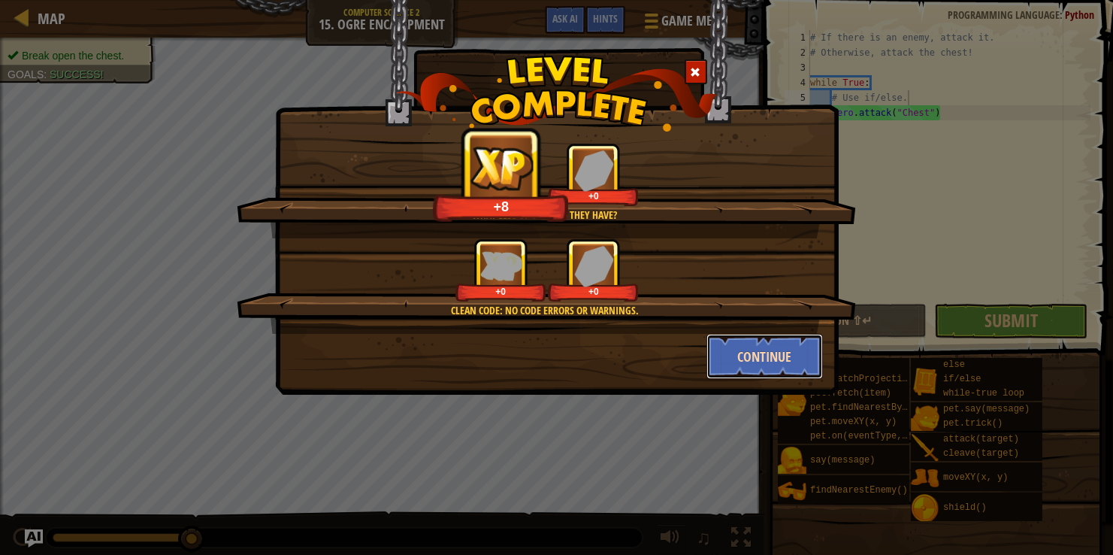
click at [770, 361] on button "Continue" at bounding box center [765, 356] width 117 height 45
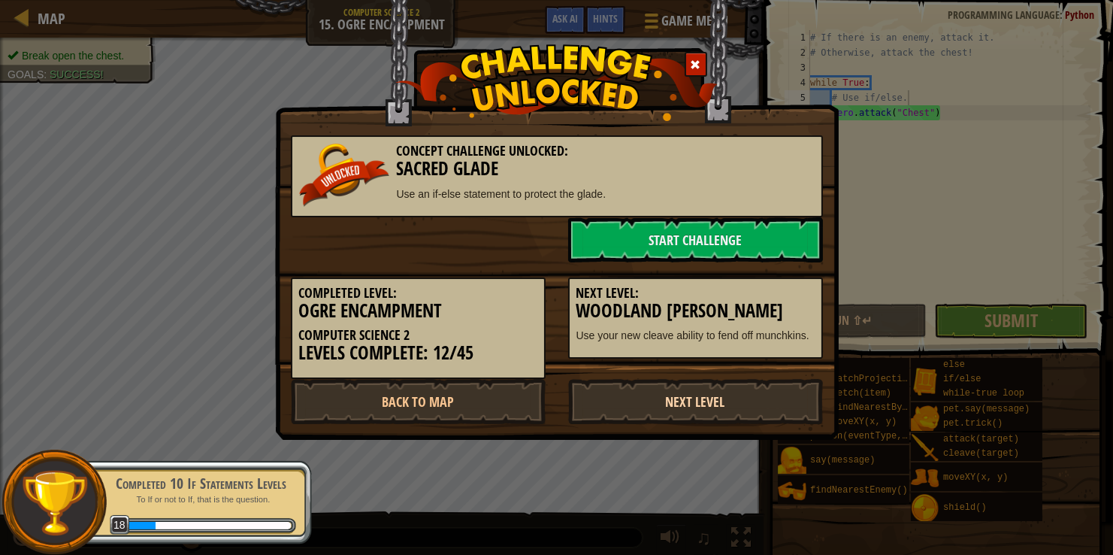
click at [674, 404] on link "Next Level" at bounding box center [695, 401] width 255 height 45
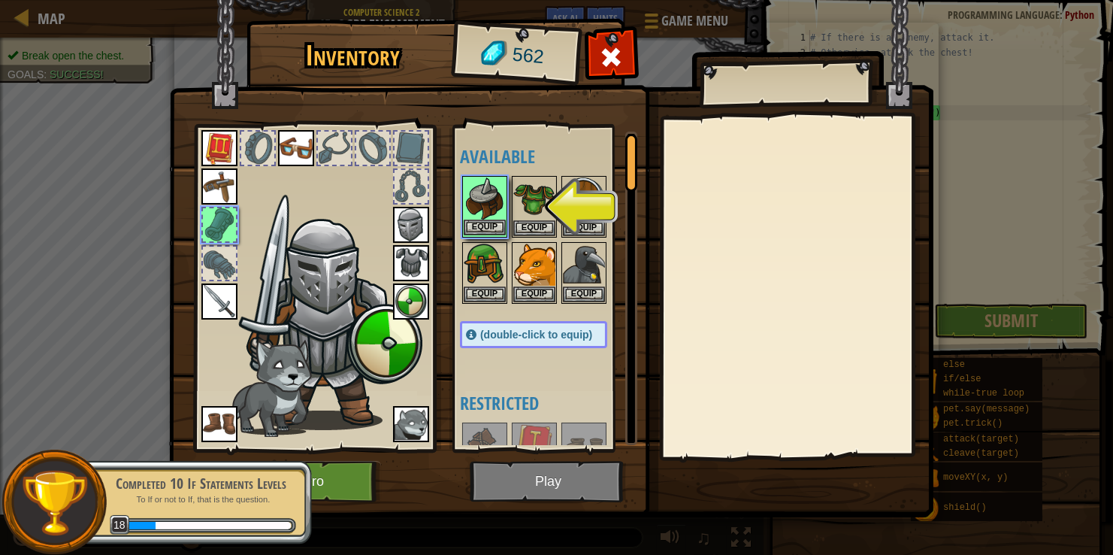
click at [471, 209] on img at bounding box center [485, 198] width 42 height 42
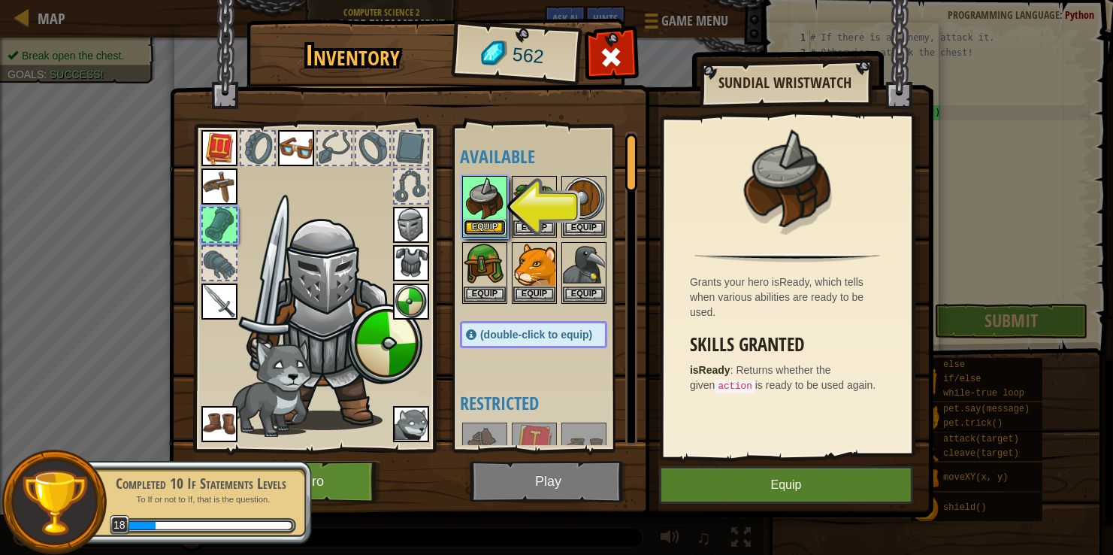
click at [472, 222] on button "Equip" at bounding box center [485, 227] width 42 height 16
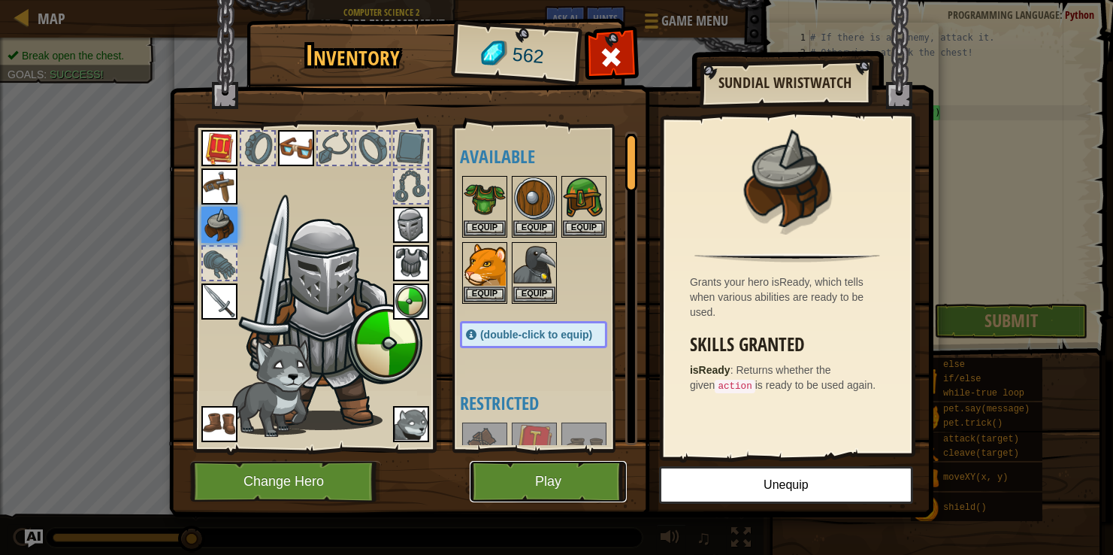
click at [520, 483] on button "Play" at bounding box center [548, 481] width 157 height 41
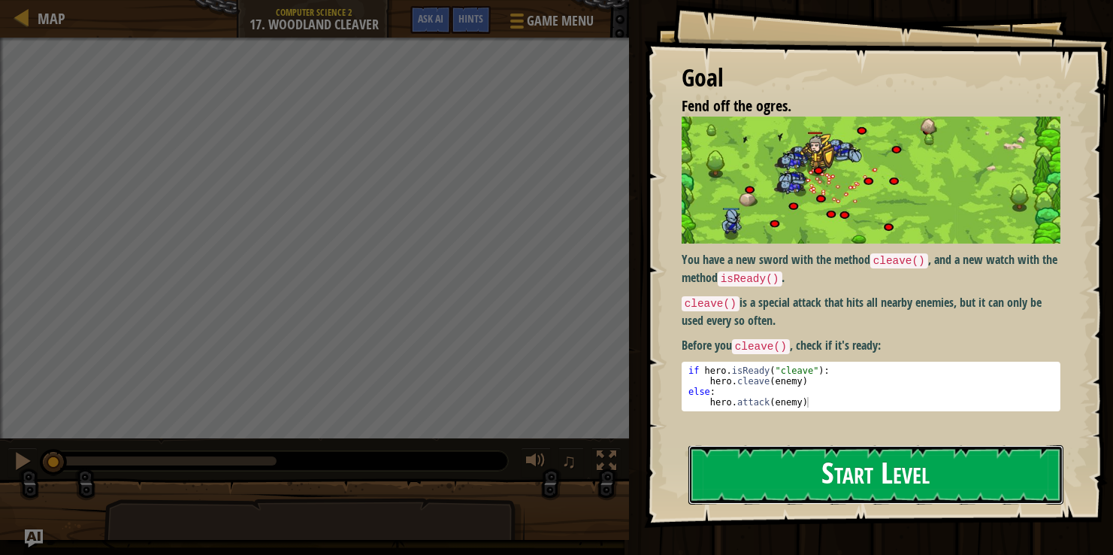
click at [731, 457] on button "Start Level" at bounding box center [875, 474] width 375 height 59
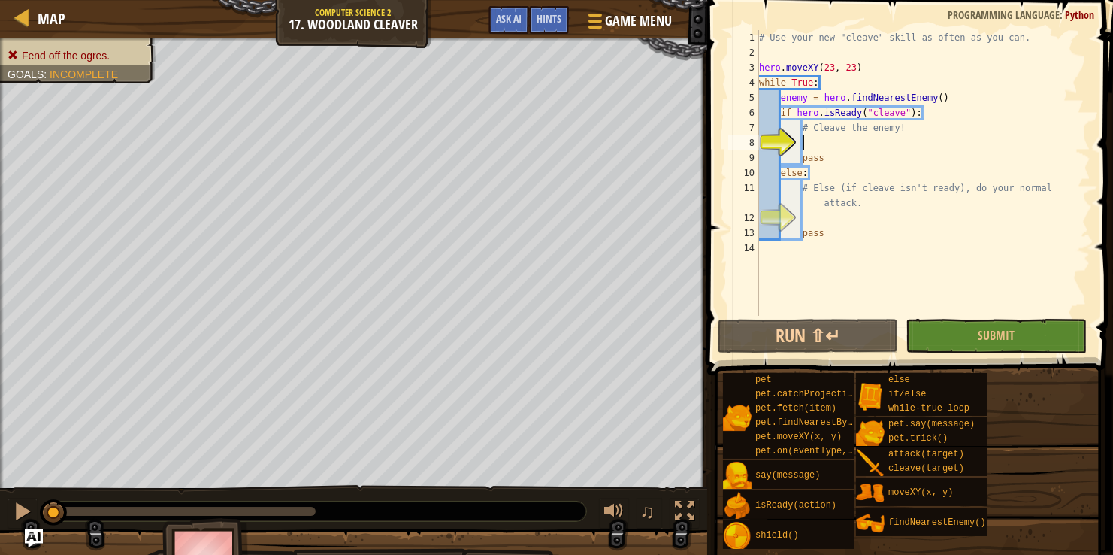
scroll to position [7, 2]
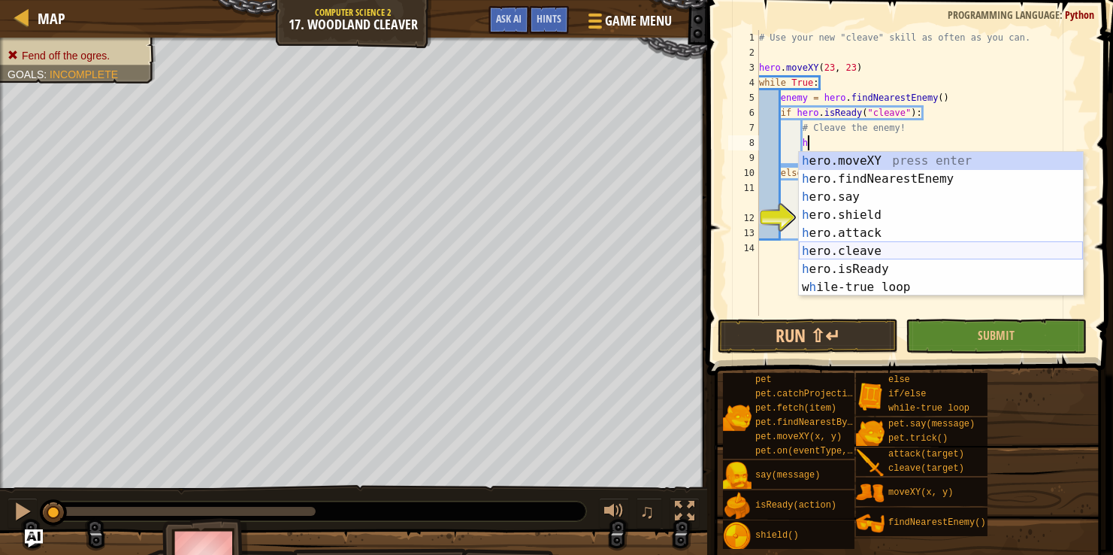
click at [840, 248] on div "h ero.moveXY press enter h ero.findNearestEnemy press enter h ero.say press ent…" at bounding box center [941, 242] width 284 height 180
type textarea "hero.cleave(enemy)"
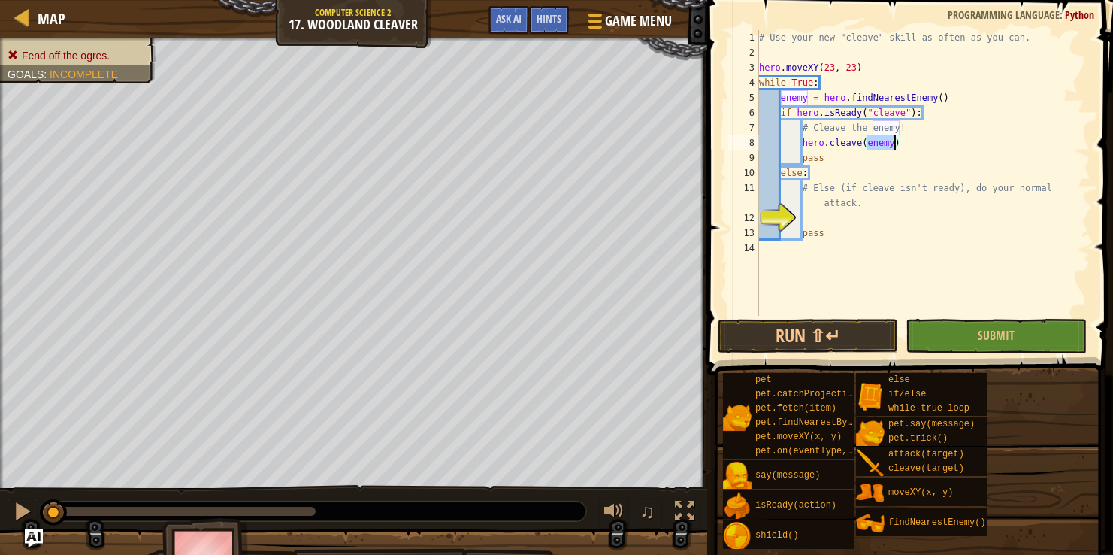
click at [828, 221] on div "# Use your new "cleave" skill as often as you can. hero . moveXY ( 23 , 23 ) wh…" at bounding box center [923, 188] width 334 height 316
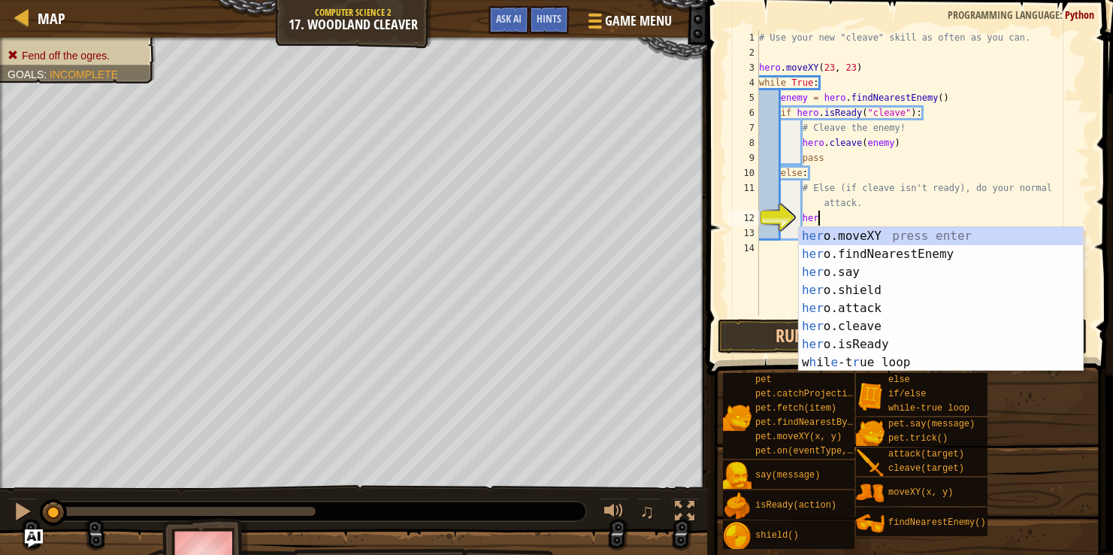
scroll to position [7, 4]
click at [816, 305] on div "her o.moveXY press enter her o.findNearestEnemy press enter her o.say press ent…" at bounding box center [941, 317] width 284 height 180
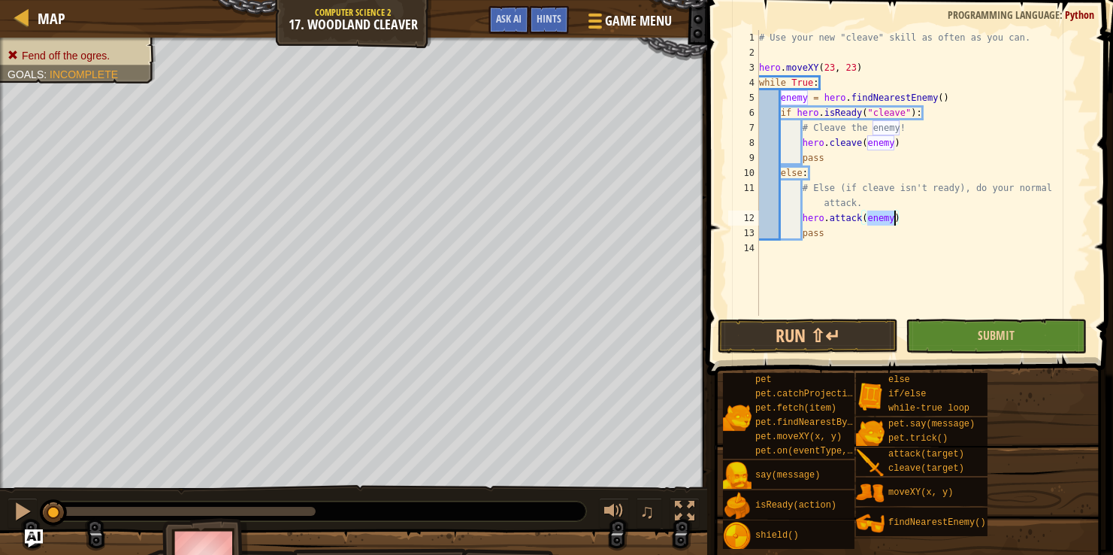
type textarea "hero.attack(enemy)"
click at [1030, 329] on button "Submit" at bounding box center [996, 336] width 180 height 35
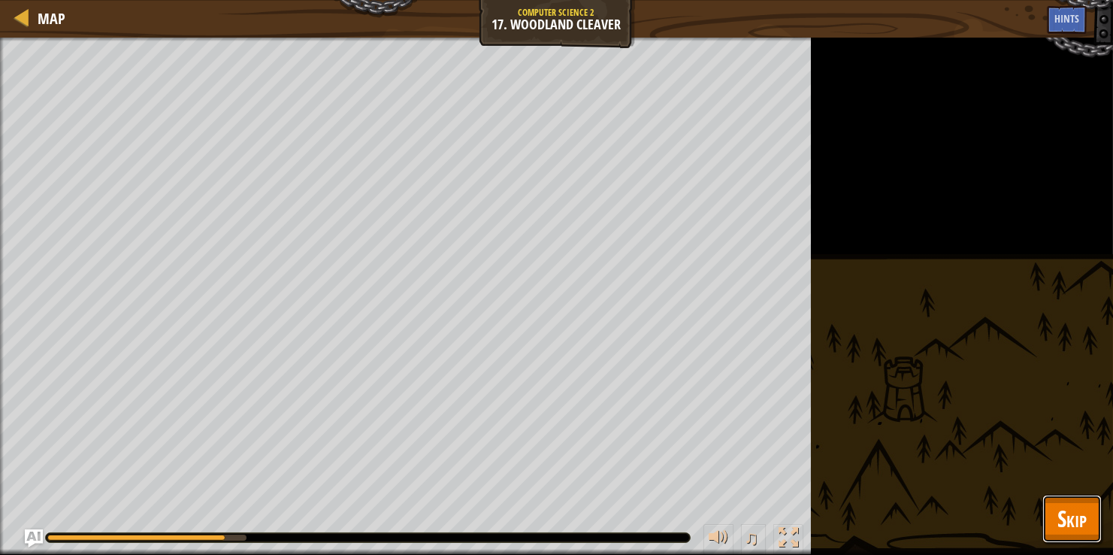
click at [1056, 503] on button "Skip" at bounding box center [1071, 519] width 59 height 48
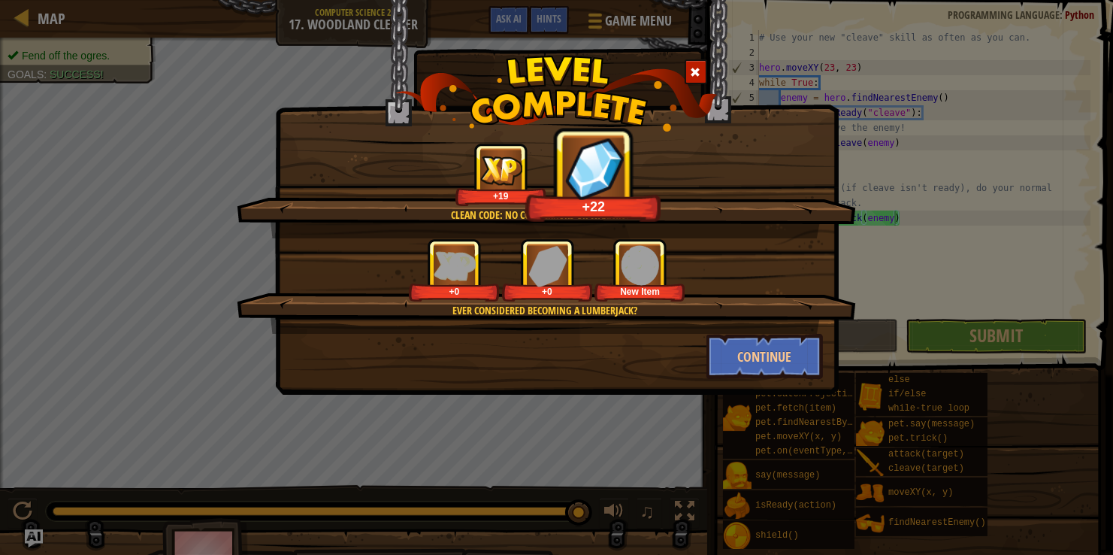
click at [699, 62] on div at bounding box center [696, 71] width 23 height 25
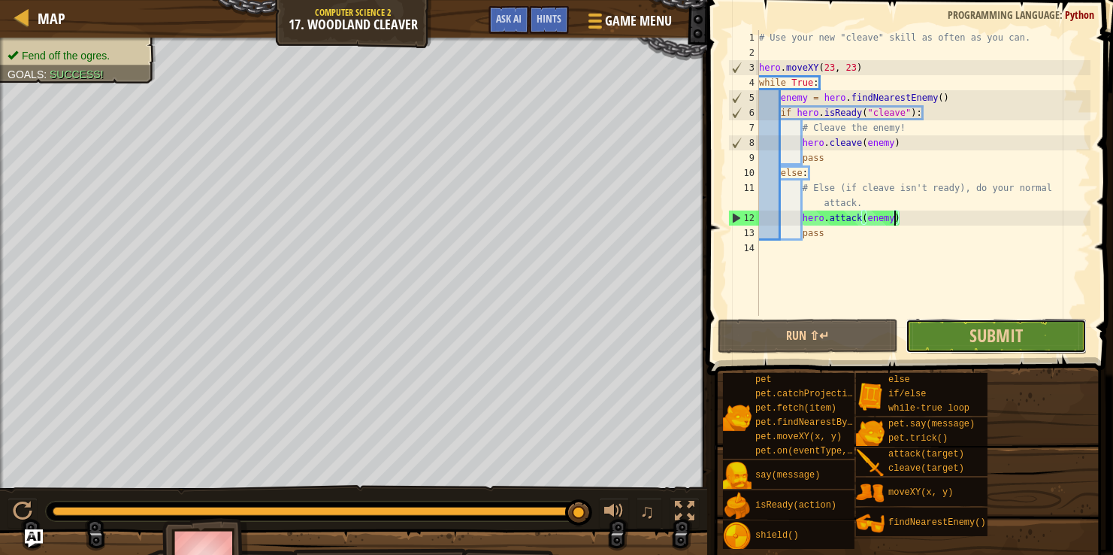
click at [967, 335] on button "Submit" at bounding box center [996, 336] width 180 height 35
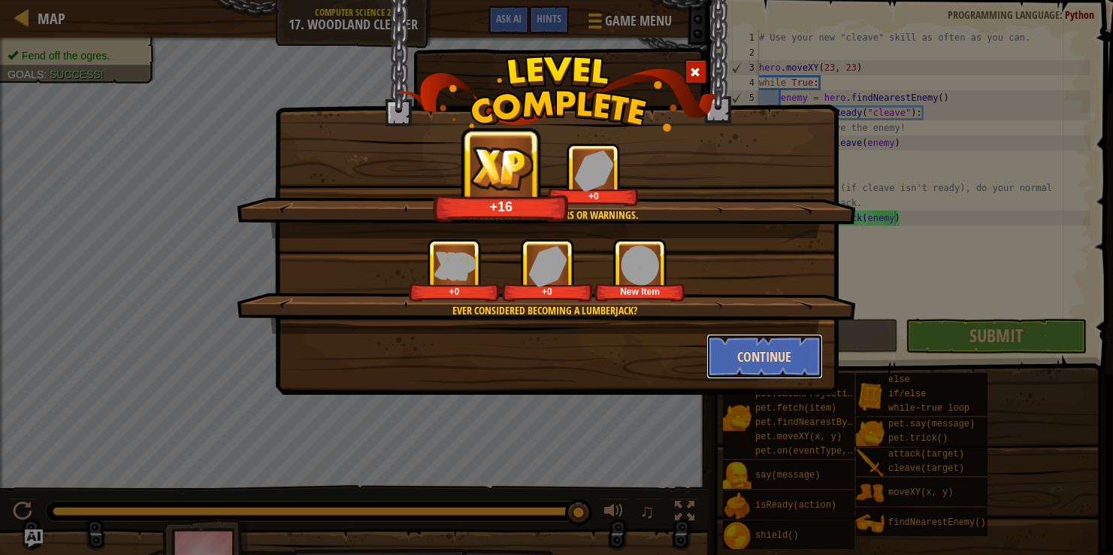
click at [743, 350] on button "Continue" at bounding box center [765, 356] width 117 height 45
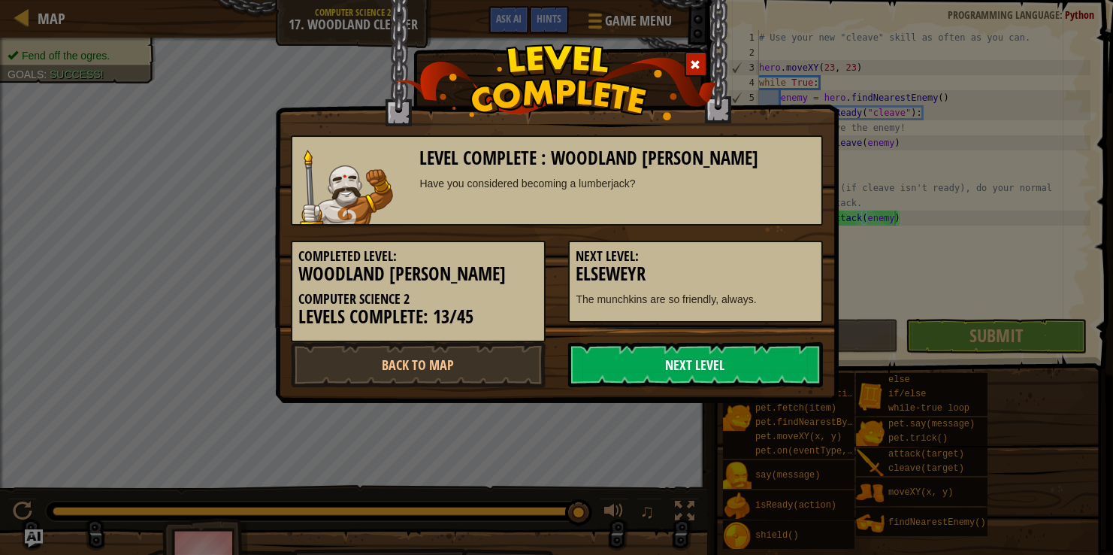
click at [730, 353] on link "Next Level" at bounding box center [695, 364] width 255 height 45
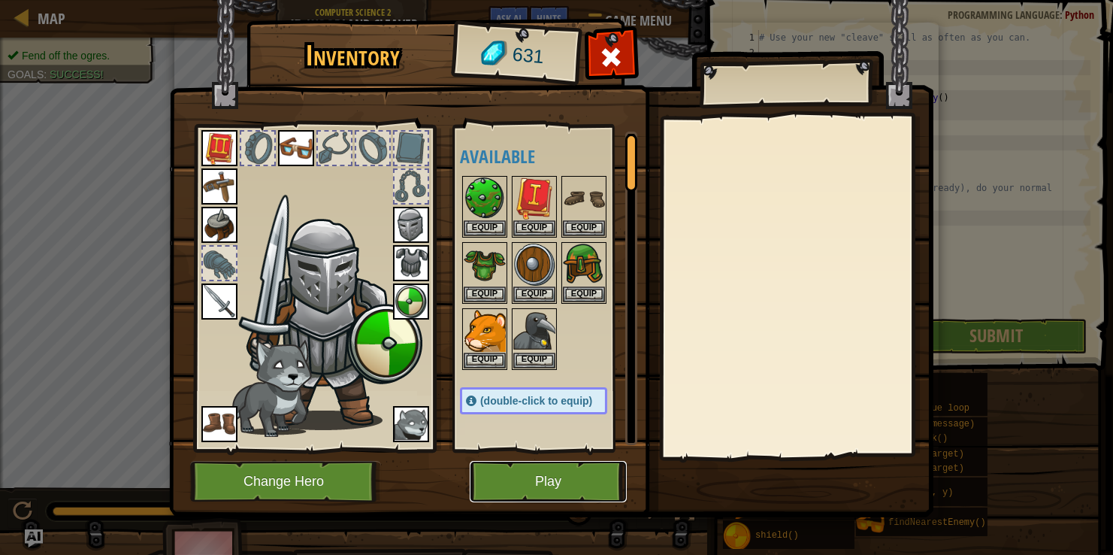
click at [506, 478] on button "Play" at bounding box center [548, 481] width 157 height 41
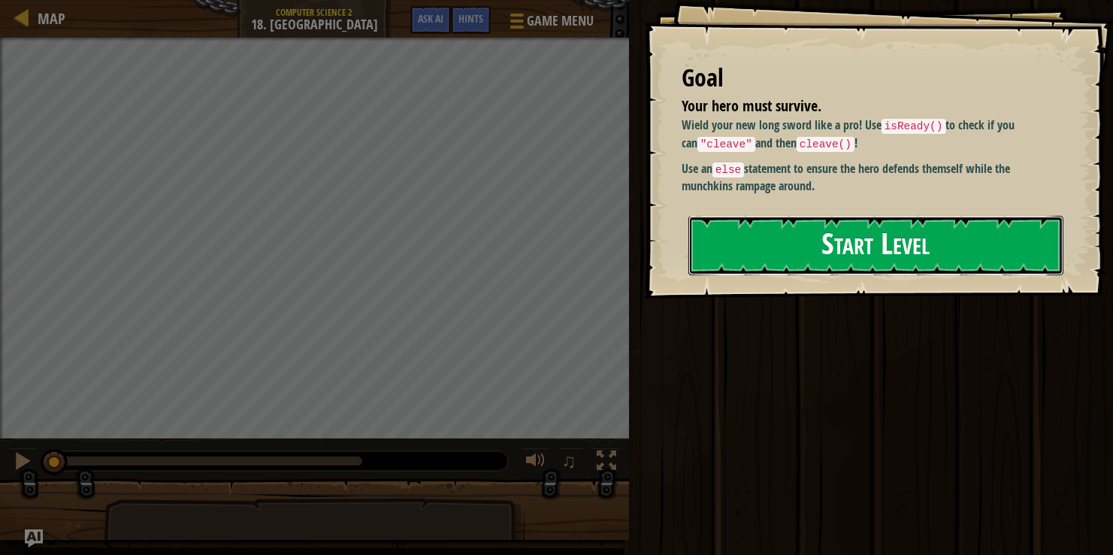
click at [812, 262] on button "Start Level" at bounding box center [875, 245] width 375 height 59
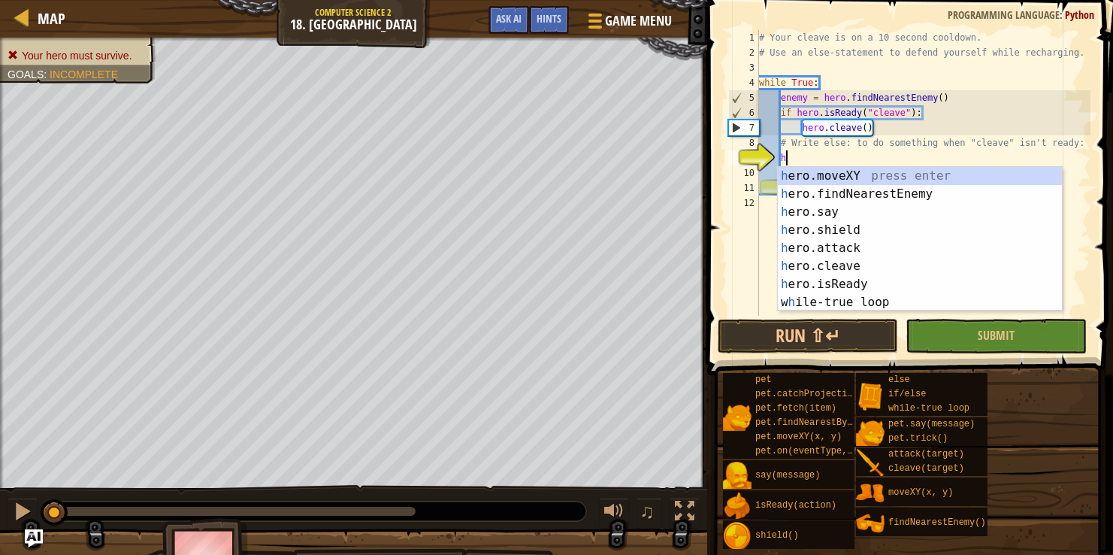
scroll to position [7, 2]
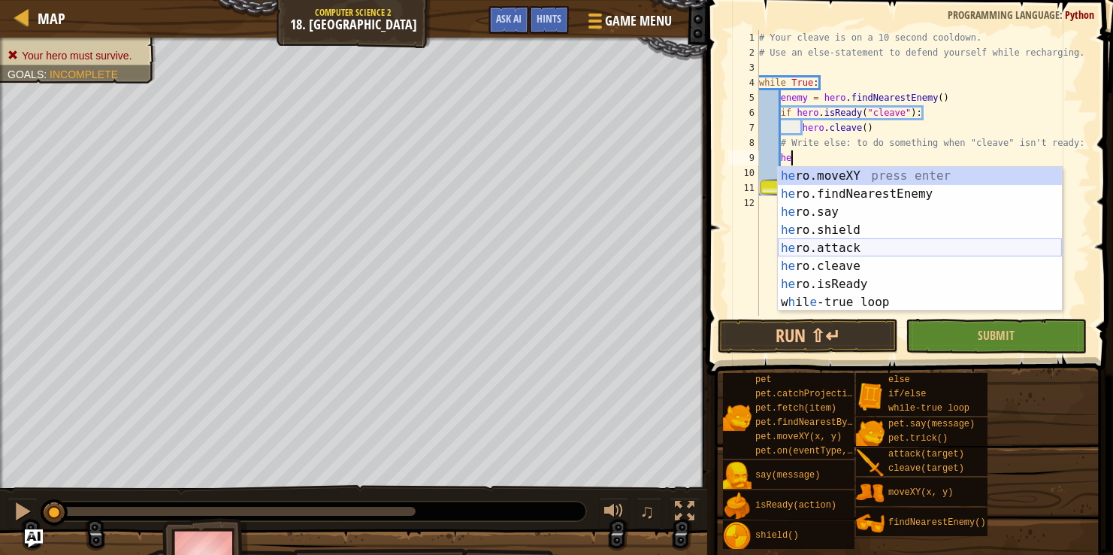
click at [863, 244] on div "he ro.moveXY press enter he ro.findNearestEnemy press enter he ro.say press ent…" at bounding box center [920, 257] width 284 height 180
type textarea "hero.attack(enemy)"
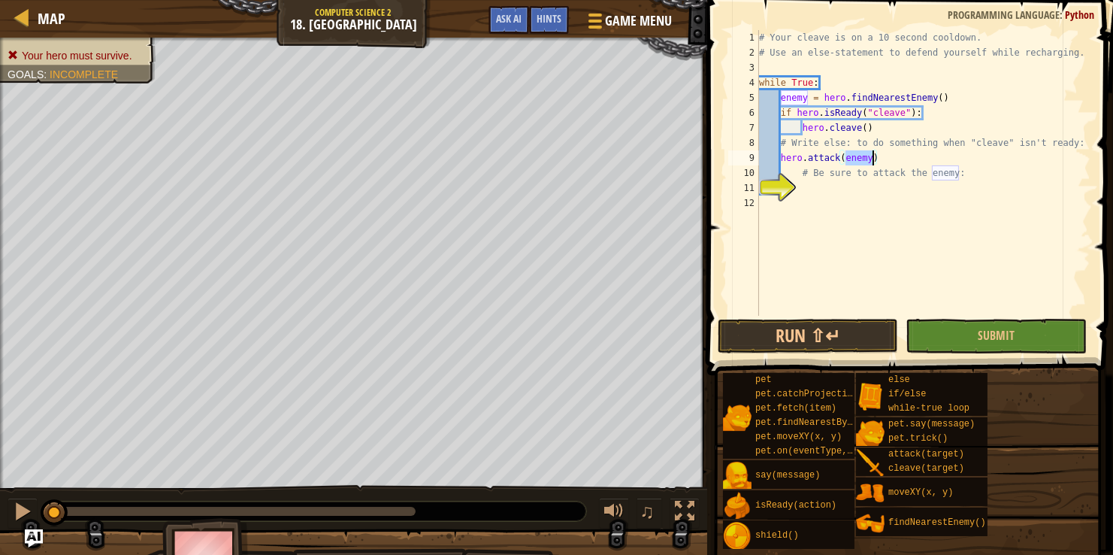
click at [831, 206] on div "# Your cleave is on a 10 second cooldown. # Use an else-statement to defend you…" at bounding box center [923, 188] width 334 height 316
click at [958, 334] on button "Submit" at bounding box center [996, 336] width 180 height 35
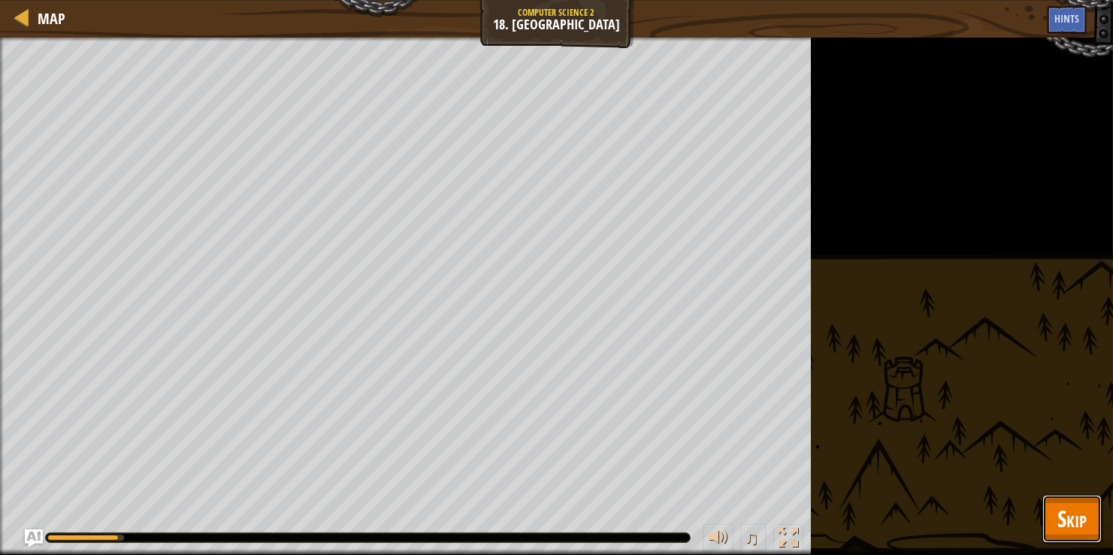
click at [1077, 516] on span "Skip" at bounding box center [1072, 518] width 29 height 31
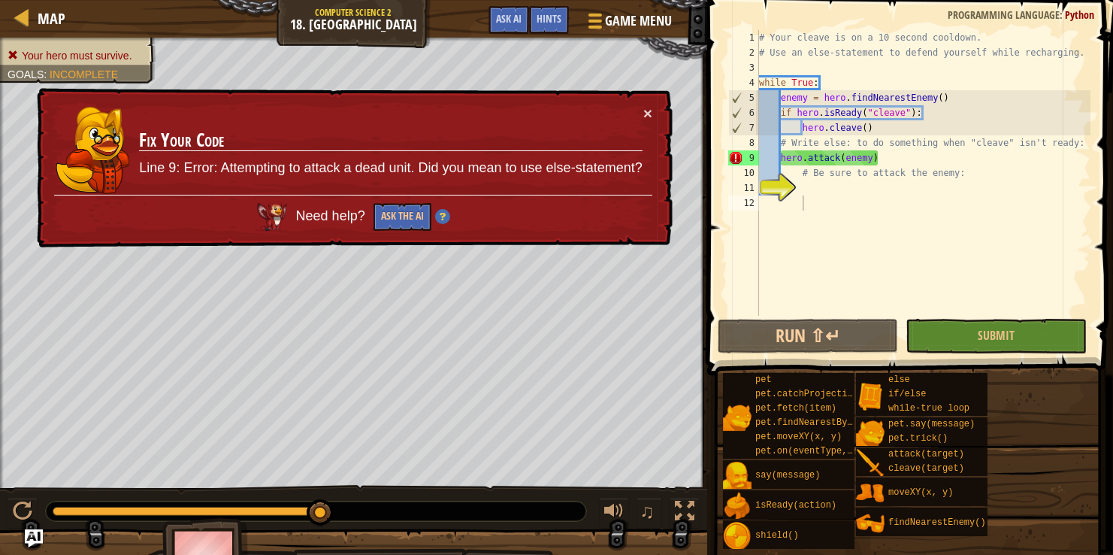
click at [867, 155] on div "# Your cleave is on a 10 second cooldown. # Use an else-statement to defend you…" at bounding box center [923, 188] width 334 height 316
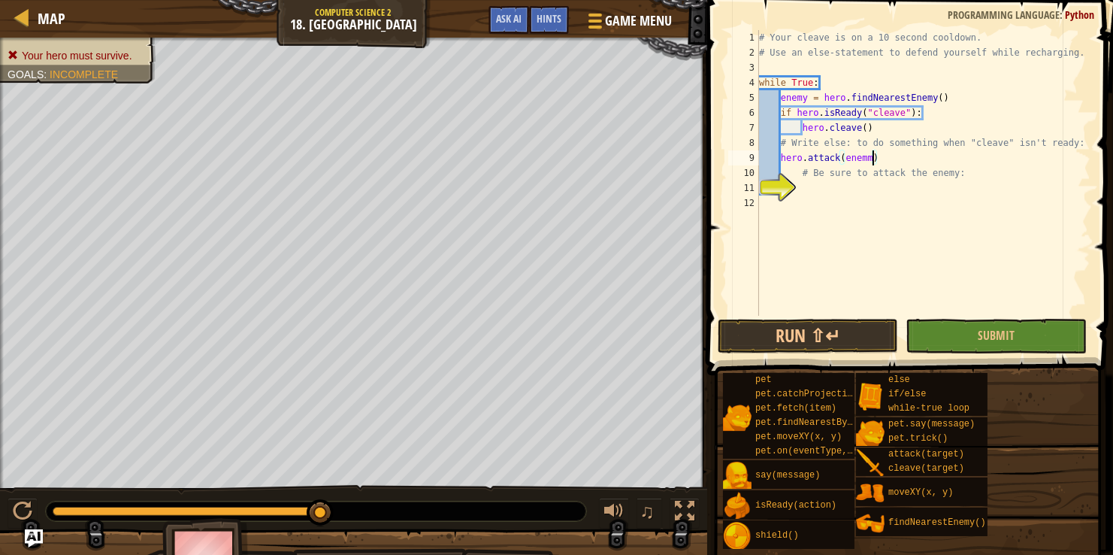
scroll to position [7, 8]
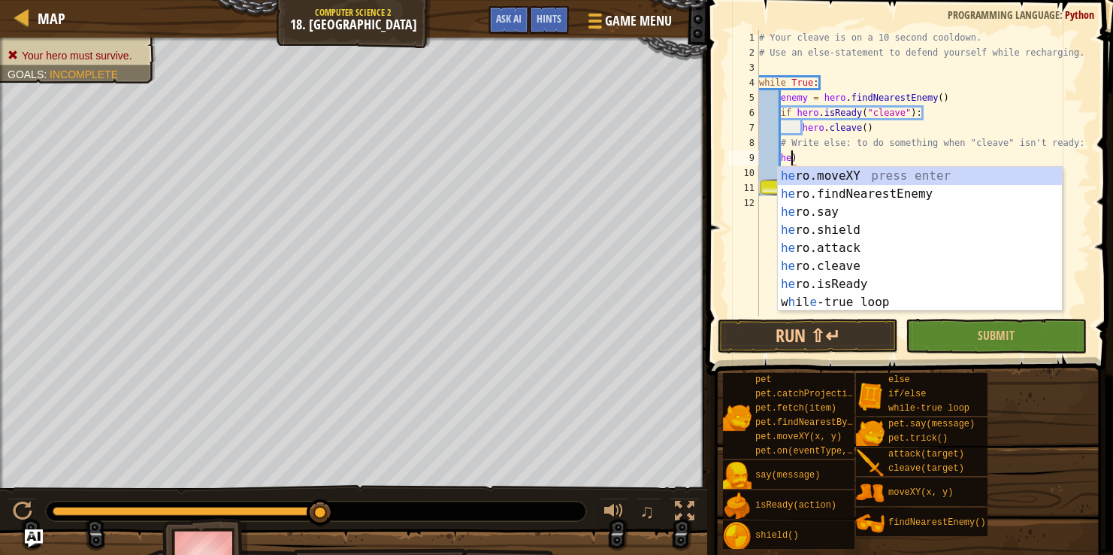
type textarea ")"
click at [846, 247] on div "h ero.moveXY press enter h ero.findNearestEnemy press enter h ero.say press ent…" at bounding box center [920, 257] width 284 height 180
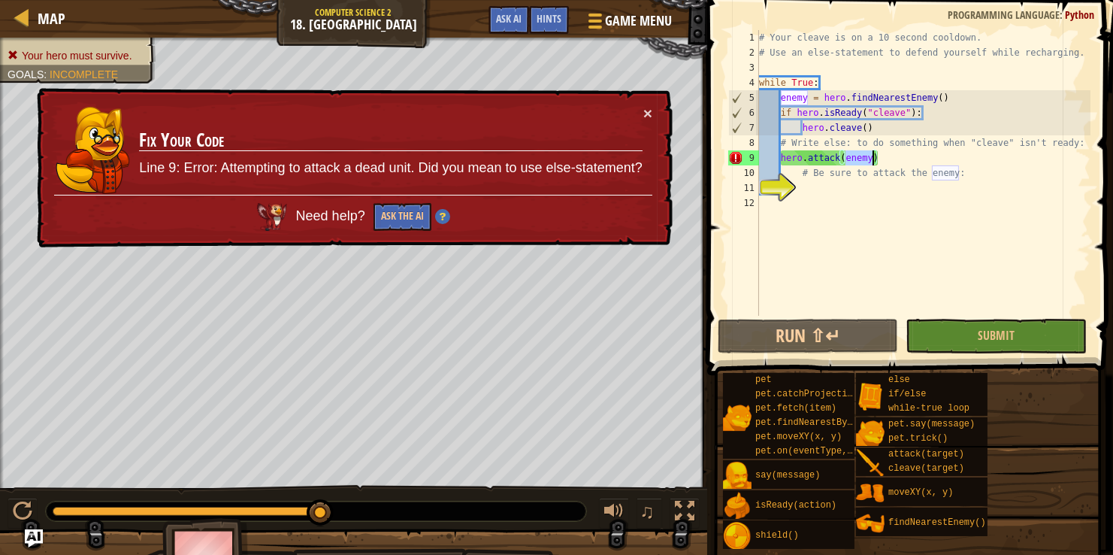
click at [1083, 139] on div "# Your cleave is on a 10 second cooldown. # Use an else-statement to defend you…" at bounding box center [923, 188] width 334 height 316
type textarea "# Write else: to do something when "cleave" isn't ready:"
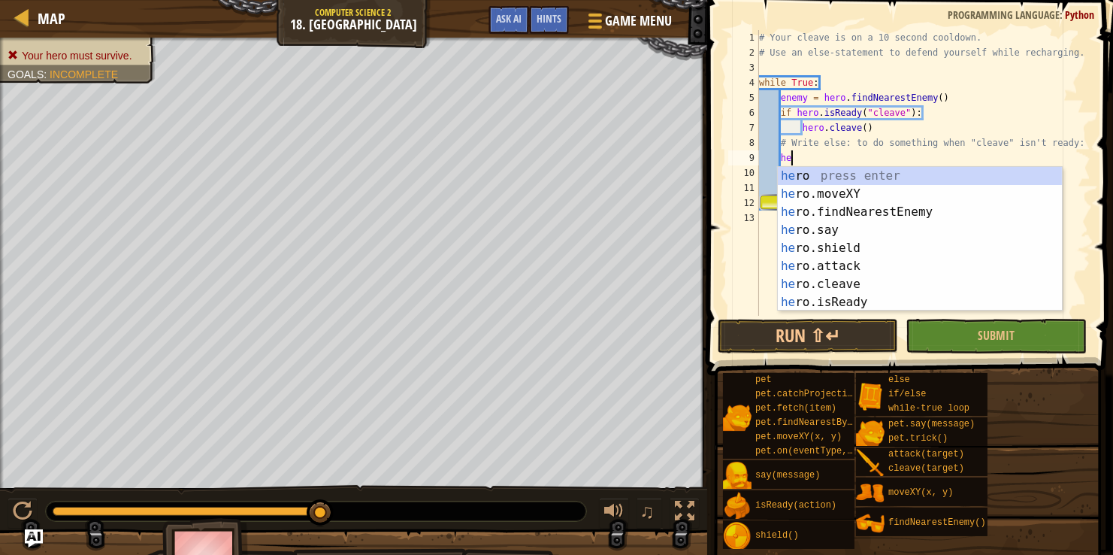
scroll to position [7, 2]
type textarea "her"
click at [962, 212] on div "her o press enter her o.moveXY press enter her o.findNearestEnemy press enter h…" at bounding box center [920, 257] width 284 height 180
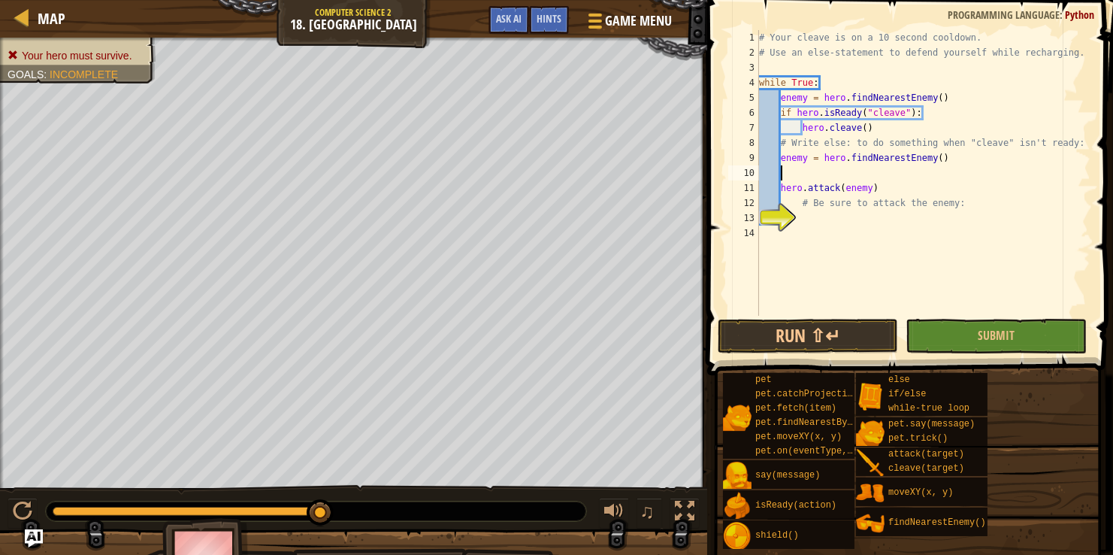
scroll to position [7, 0]
type textarea "enemy = hero.findNearestEnemy()"
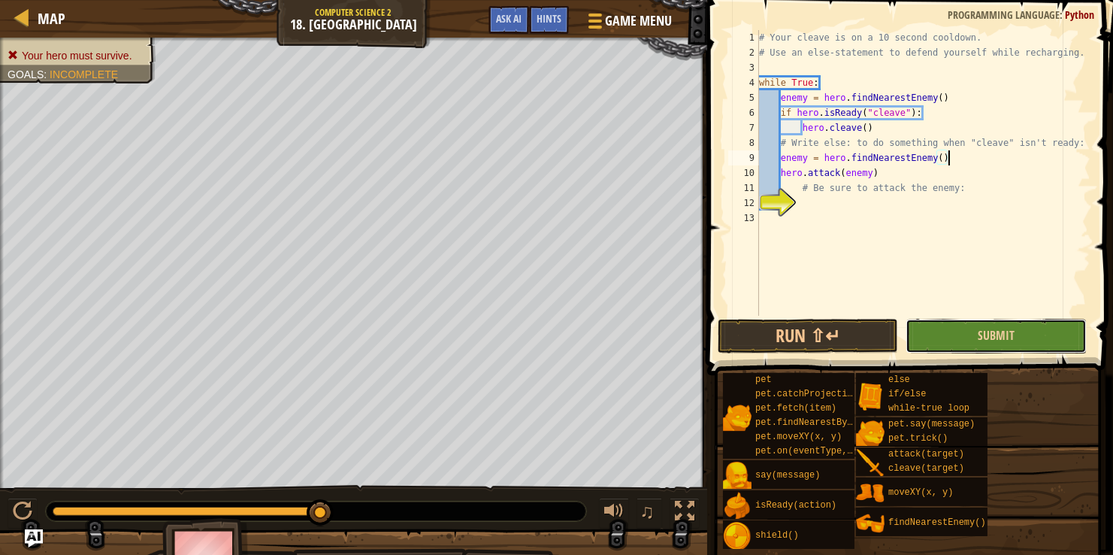
click at [949, 333] on button "Submit" at bounding box center [996, 336] width 180 height 35
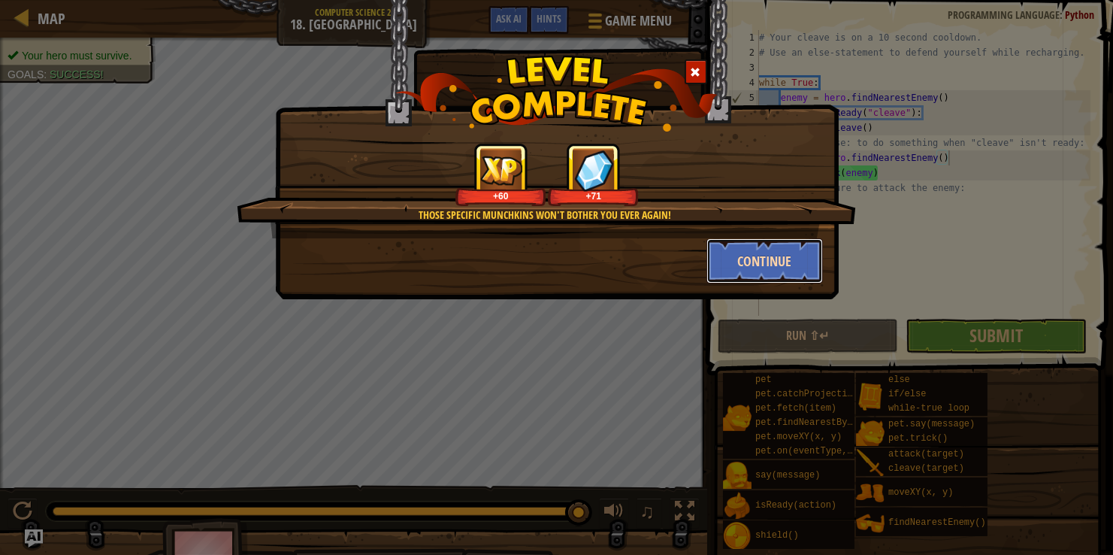
click at [781, 263] on button "Continue" at bounding box center [765, 260] width 117 height 45
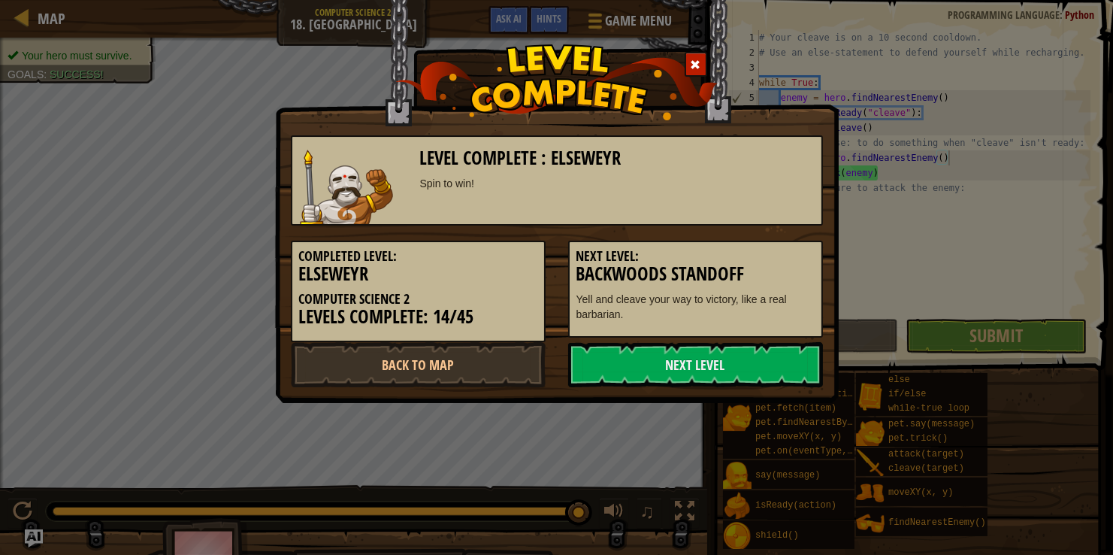
click at [781, 264] on h3 "Backwoods Standoff" at bounding box center [695, 274] width 238 height 20
click at [734, 352] on link "Next Level" at bounding box center [695, 364] width 255 height 45
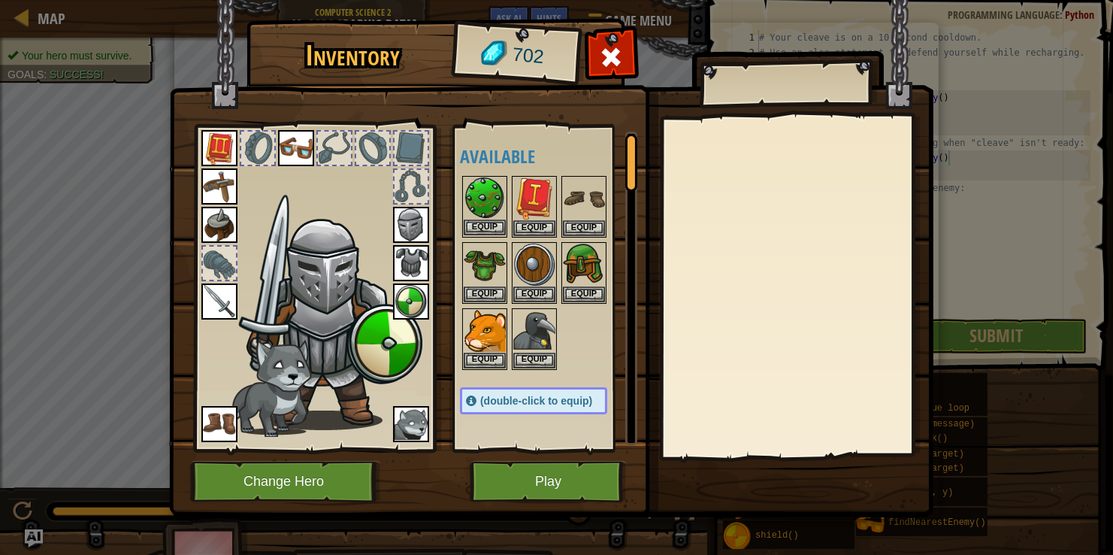
click at [470, 183] on img at bounding box center [485, 198] width 42 height 42
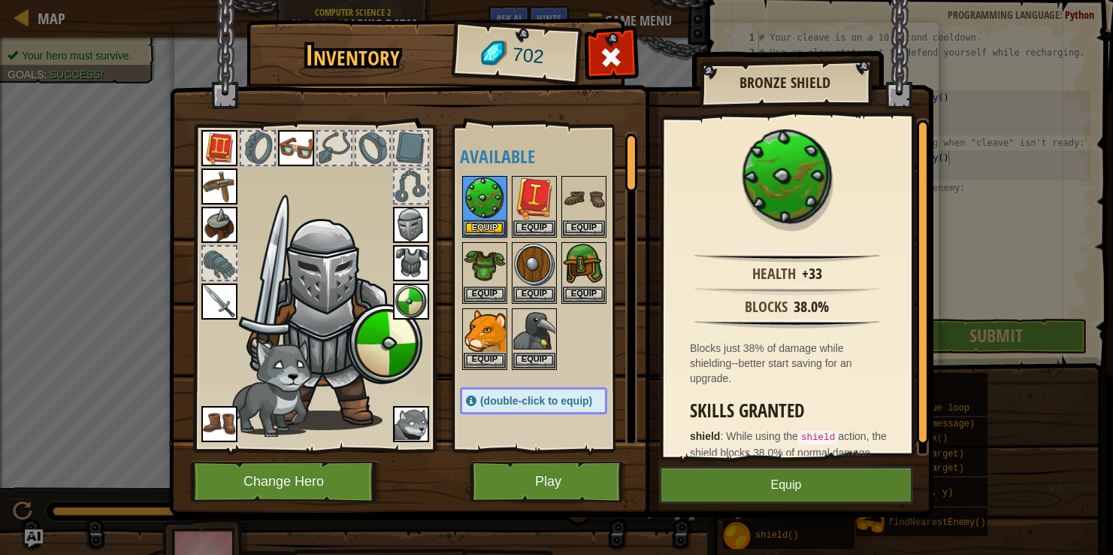
click at [425, 300] on img at bounding box center [411, 301] width 36 height 36
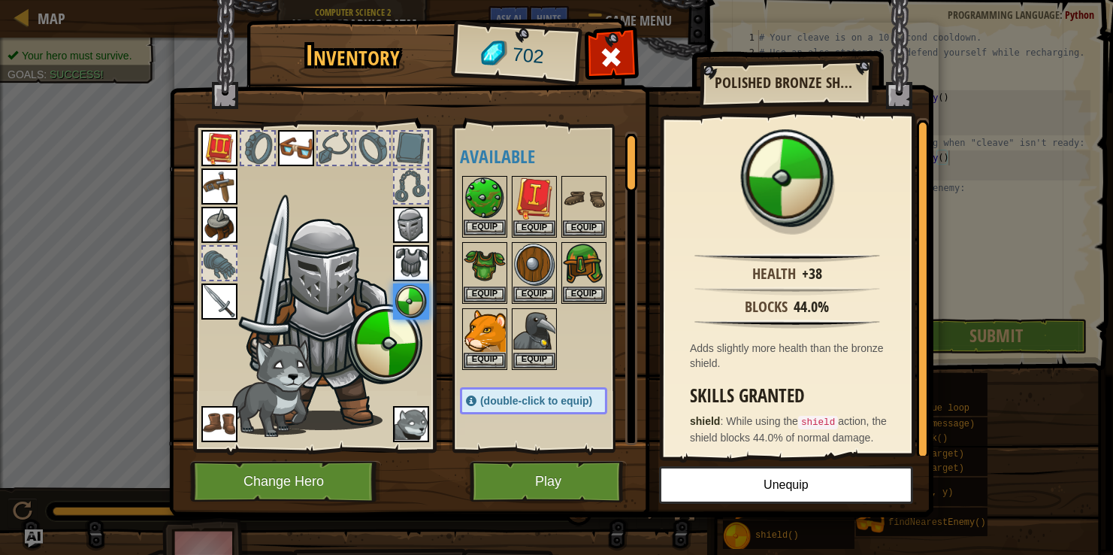
click at [474, 189] on img at bounding box center [485, 198] width 42 height 42
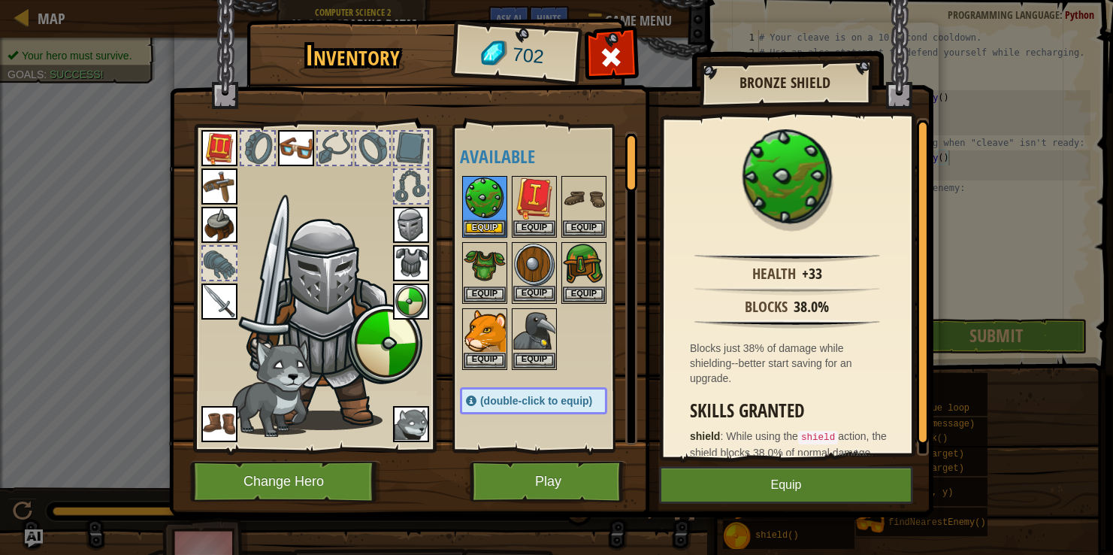
click at [531, 258] on img at bounding box center [534, 265] width 42 height 42
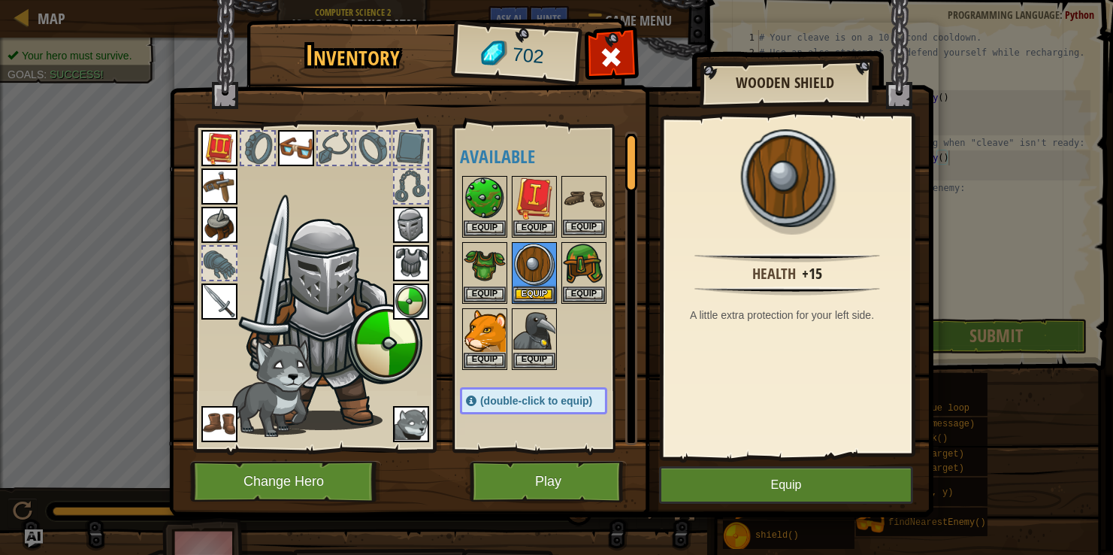
click at [584, 186] on img at bounding box center [584, 198] width 42 height 42
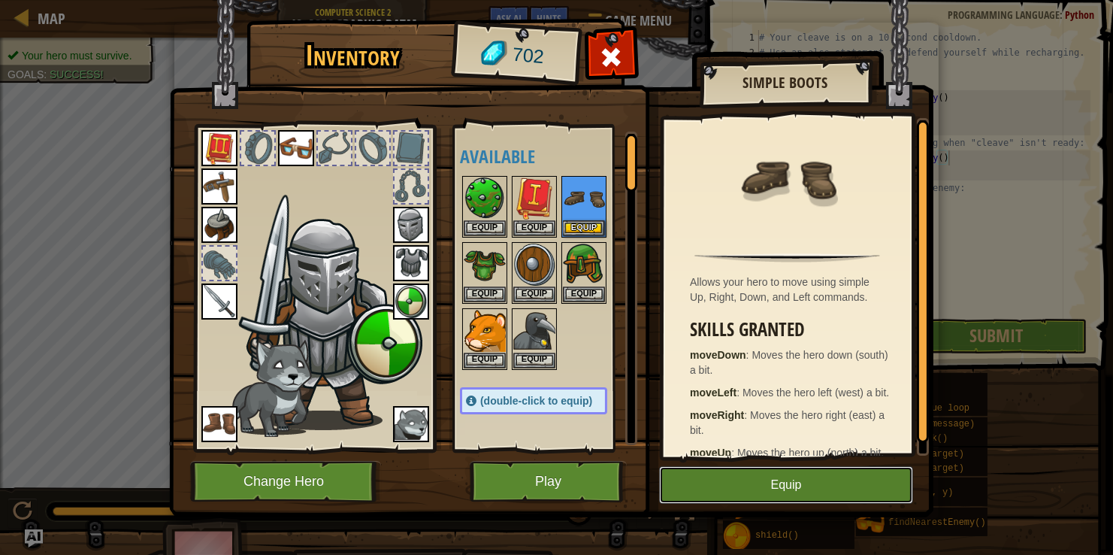
click at [702, 470] on button "Equip" at bounding box center [786, 485] width 254 height 38
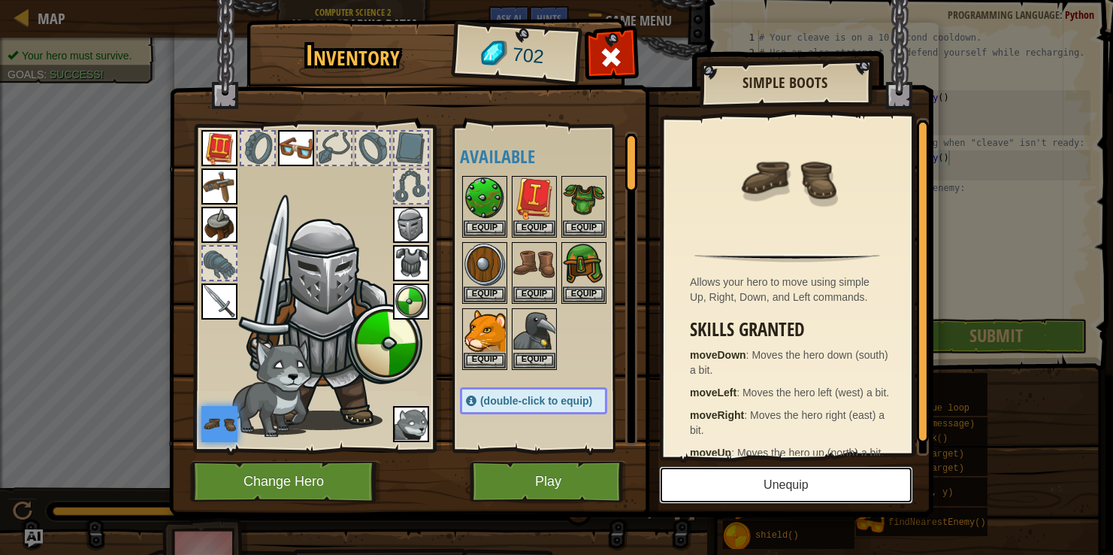
click at [702, 470] on button "Unequip" at bounding box center [786, 485] width 254 height 38
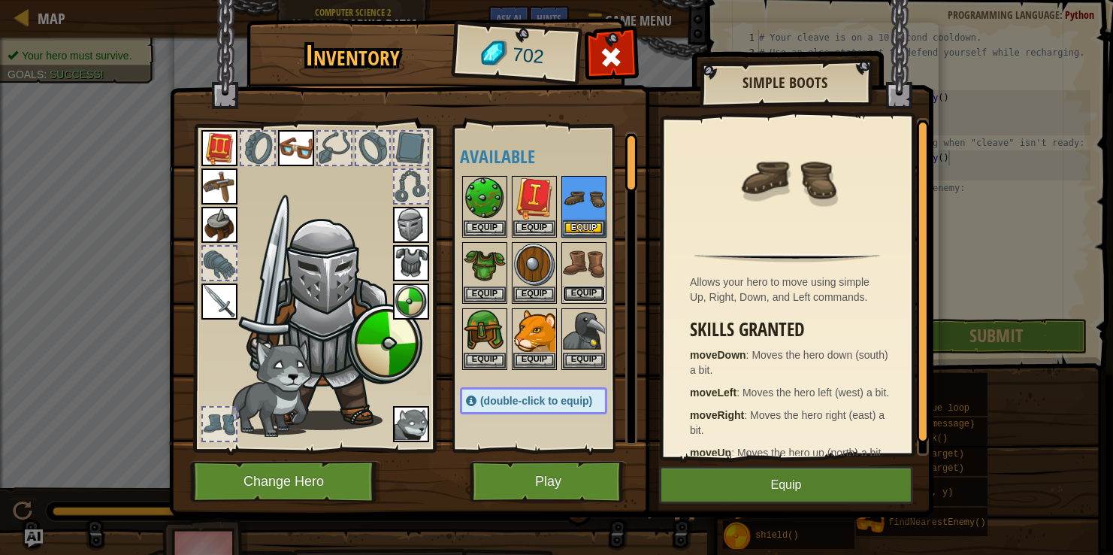
click at [587, 287] on button "Equip" at bounding box center [584, 294] width 42 height 16
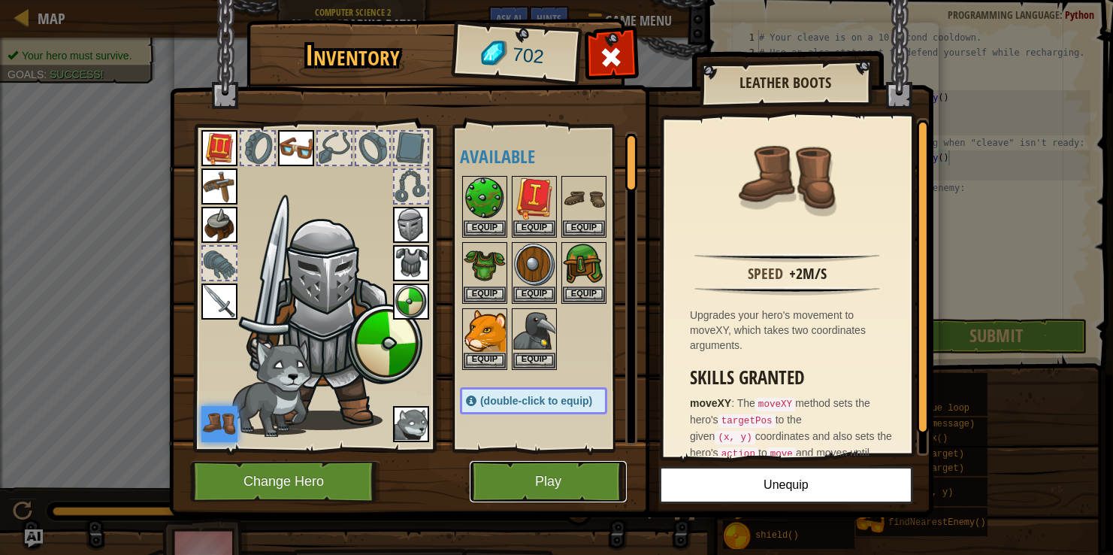
click at [526, 479] on button "Play" at bounding box center [548, 481] width 157 height 41
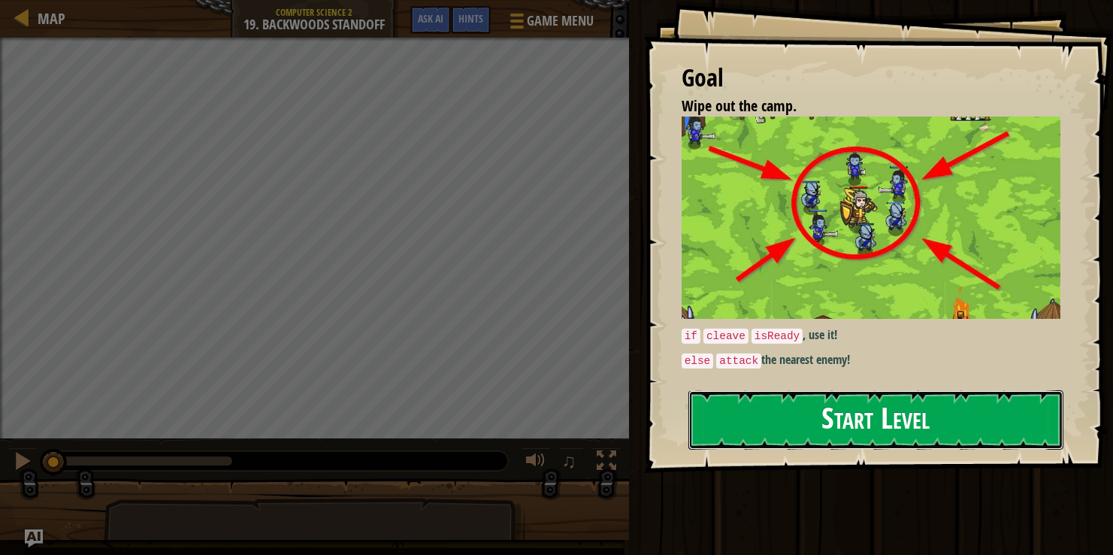
click at [749, 432] on button "Start Level" at bounding box center [875, 419] width 375 height 59
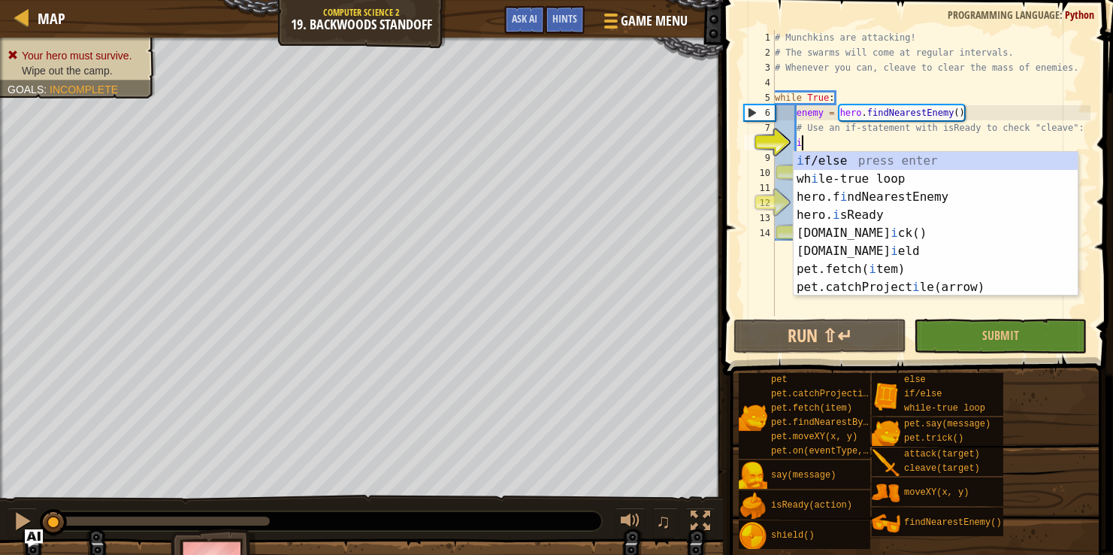
scroll to position [7, 1]
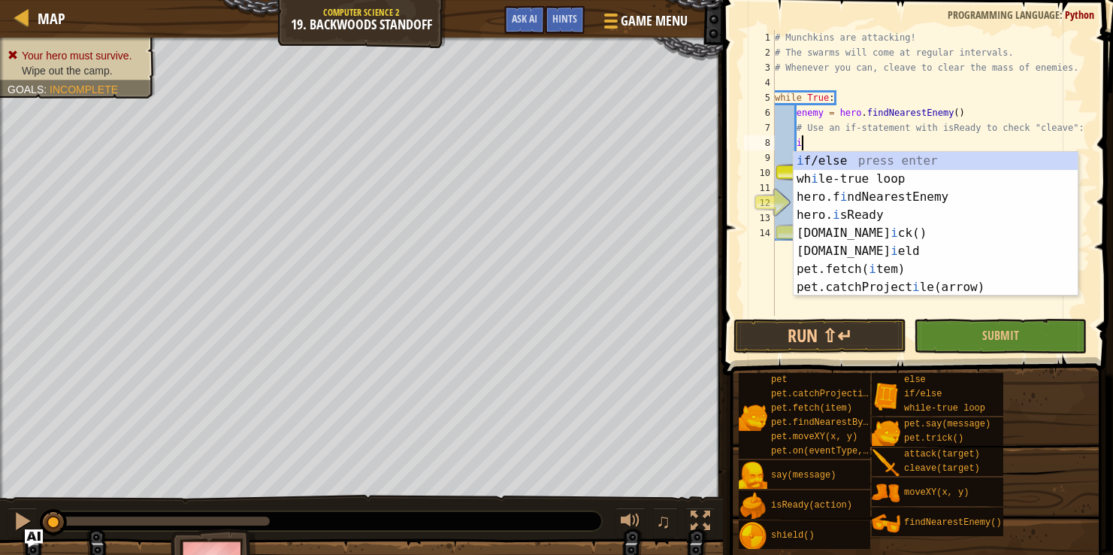
type textarea "if enemy:"
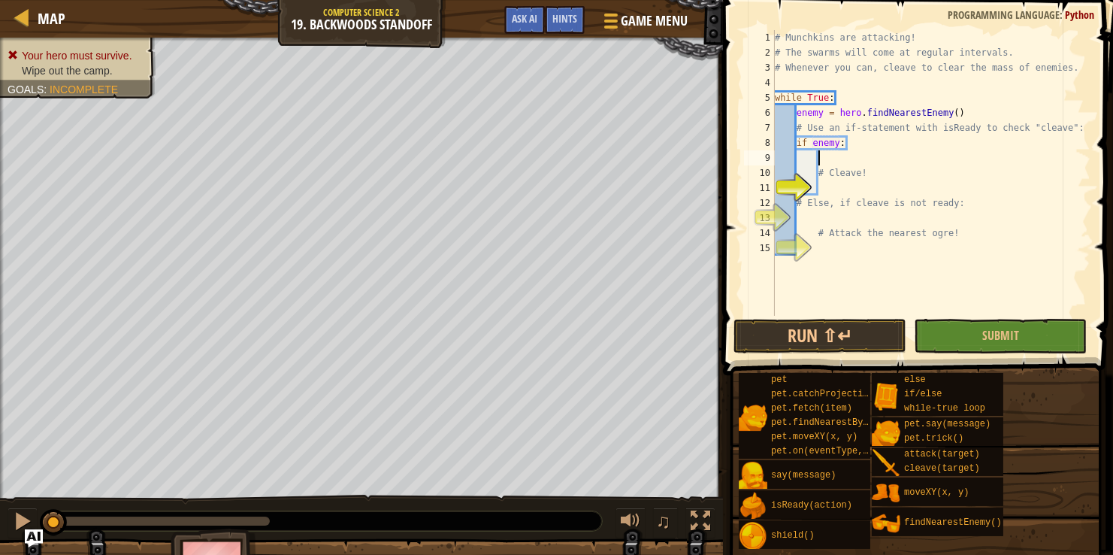
scroll to position [7, 3]
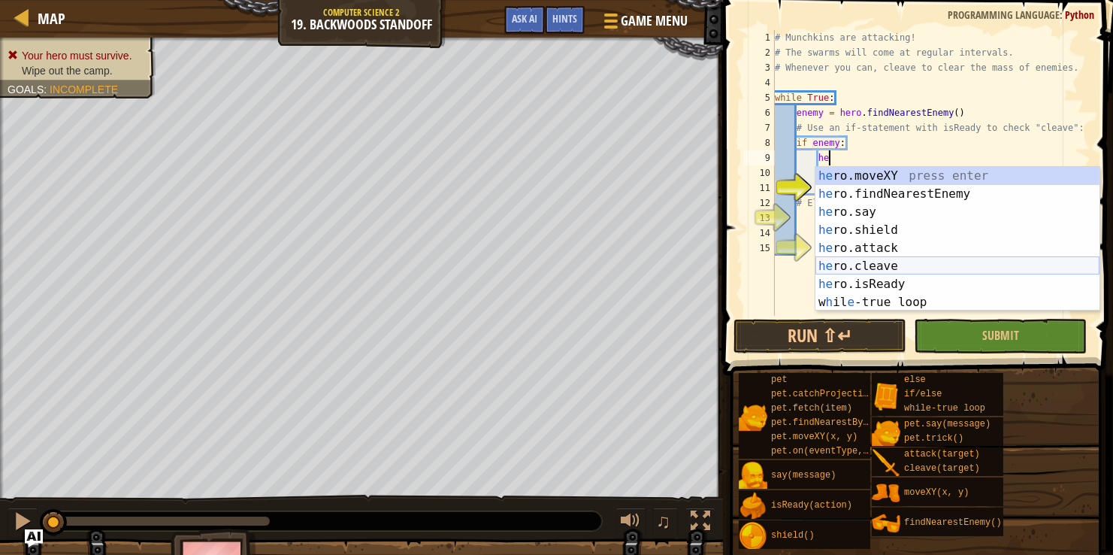
click at [838, 263] on div "he ro.moveXY press enter he ro.findNearestEnemy press enter he ro.say press ent…" at bounding box center [958, 257] width 284 height 180
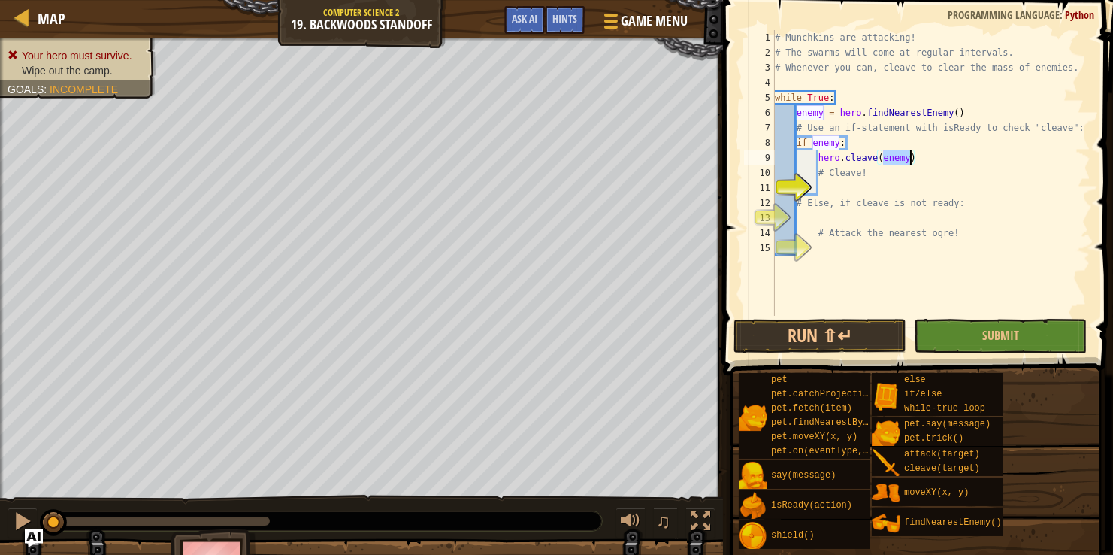
click at [834, 180] on div "# Munchkins are attacking! # The swarms will come at regular intervals. # Whene…" at bounding box center [931, 188] width 319 height 316
type textarea "# Cleave!"
click at [830, 185] on div "# Munchkins are attacking! # The swarms will come at regular intervals. # Whene…" at bounding box center [931, 188] width 319 height 316
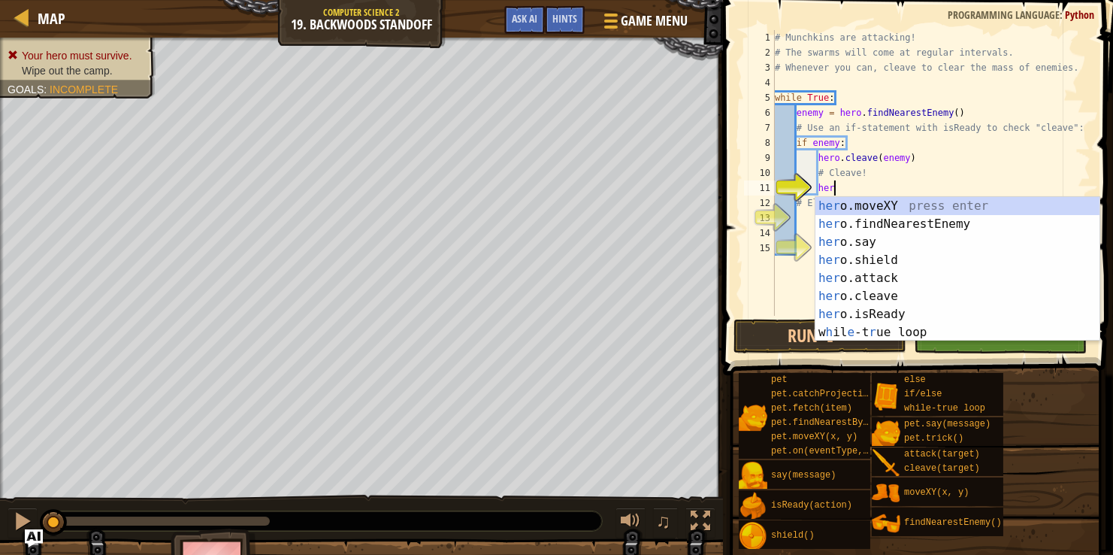
scroll to position [7, 4]
click at [848, 271] on div "her o.moveXY press enter her o.findNearestEnemy press enter her o.say press ent…" at bounding box center [958, 287] width 284 height 180
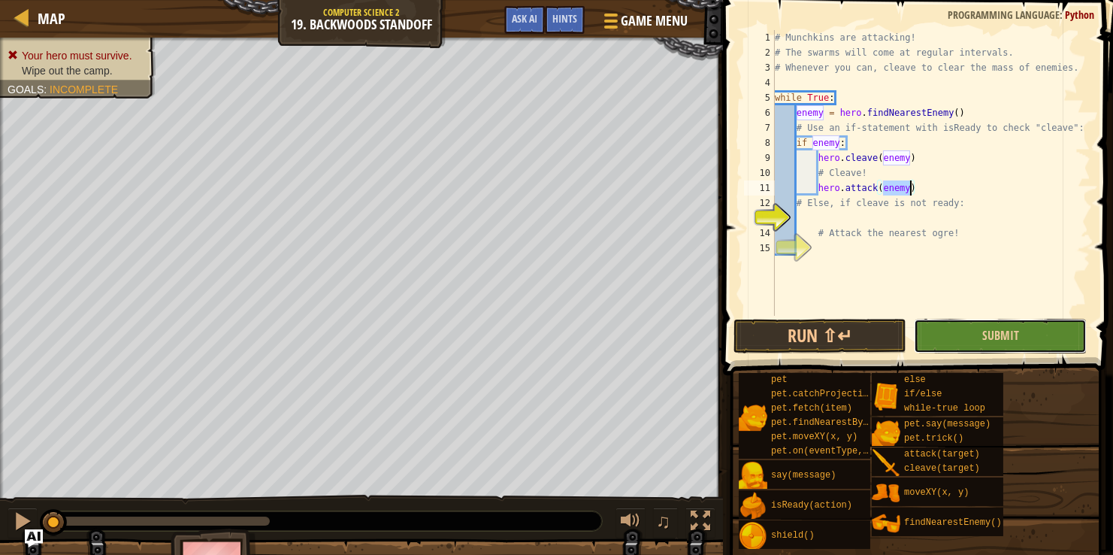
click at [959, 335] on button "Submit" at bounding box center [1000, 336] width 173 height 35
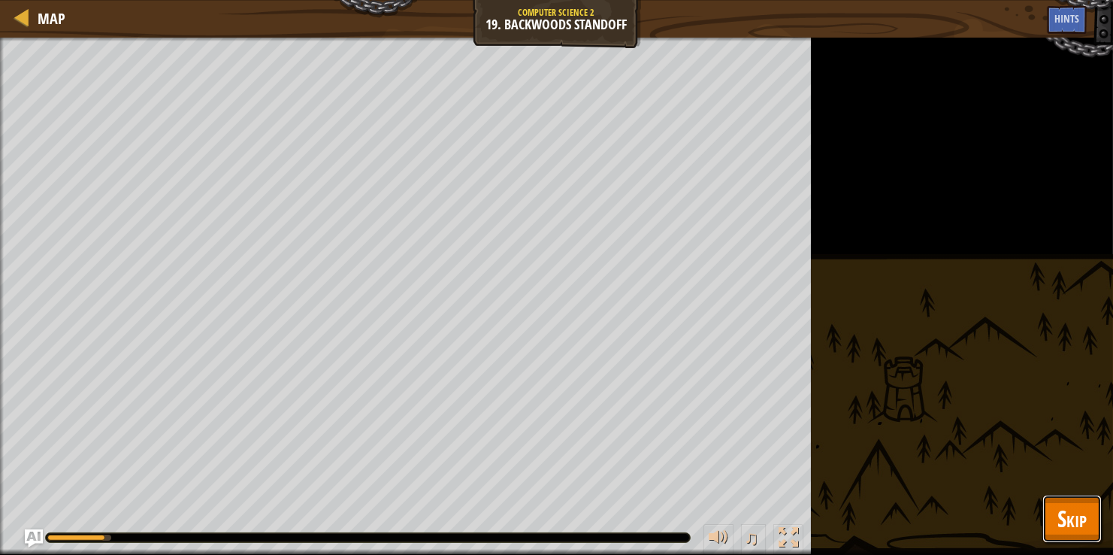
click at [1064, 512] on span "Skip" at bounding box center [1072, 518] width 29 height 31
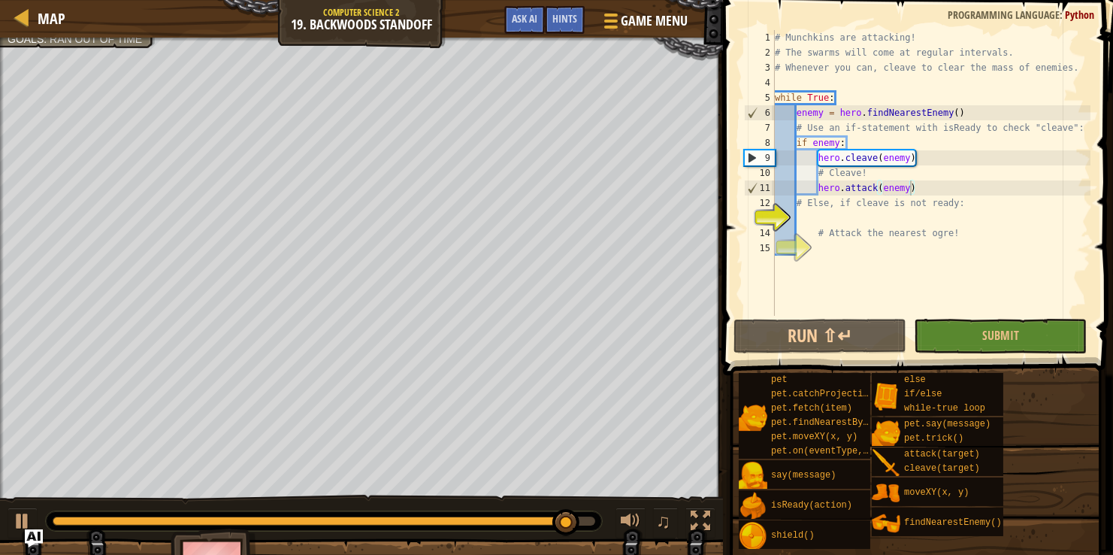
click at [876, 177] on div "# Munchkins are attacking! # The swarms will come at regular intervals. # Whene…" at bounding box center [931, 188] width 319 height 316
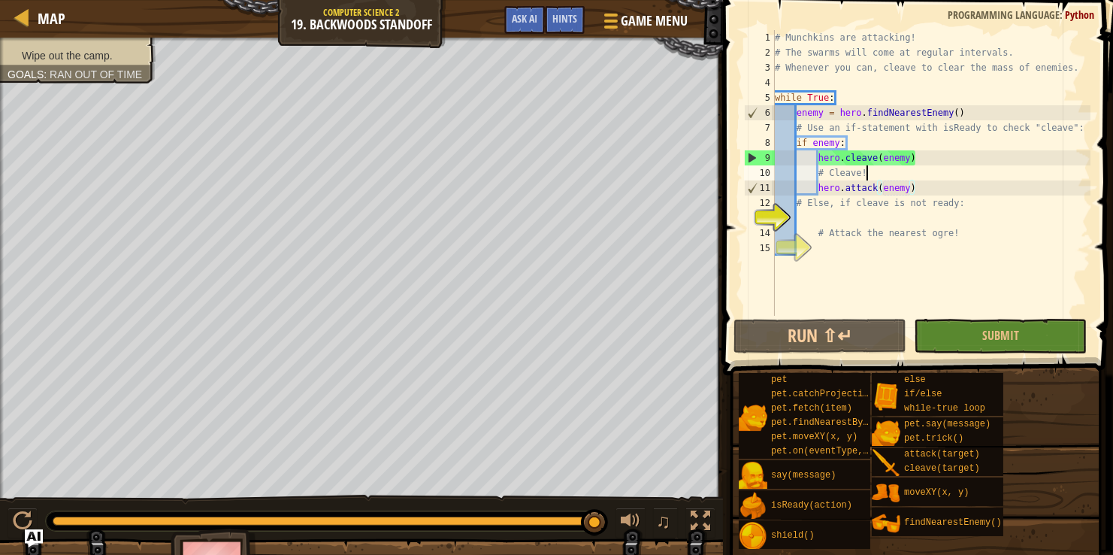
type textarea "# Cleave!"
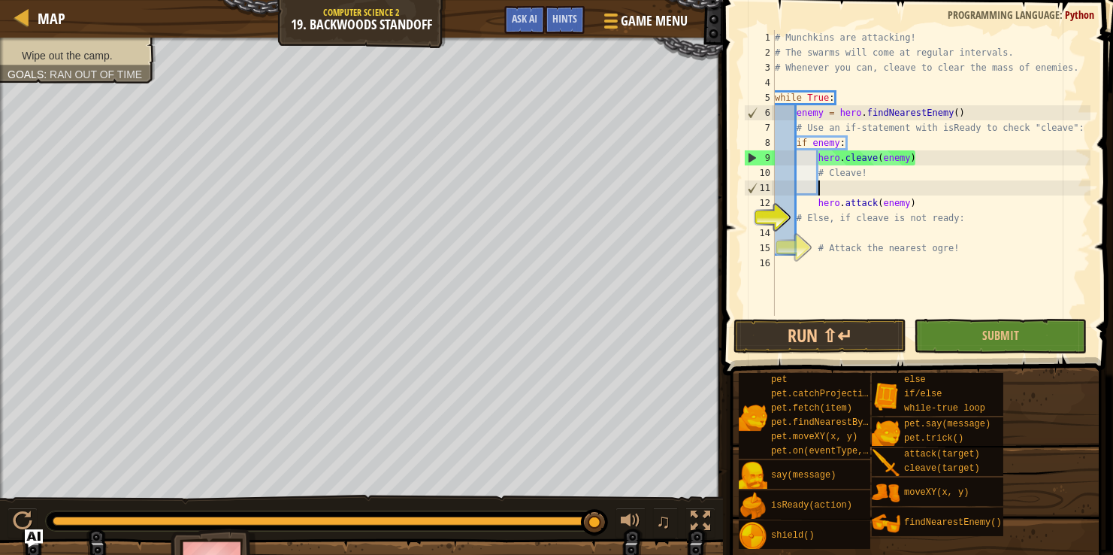
scroll to position [7, 2]
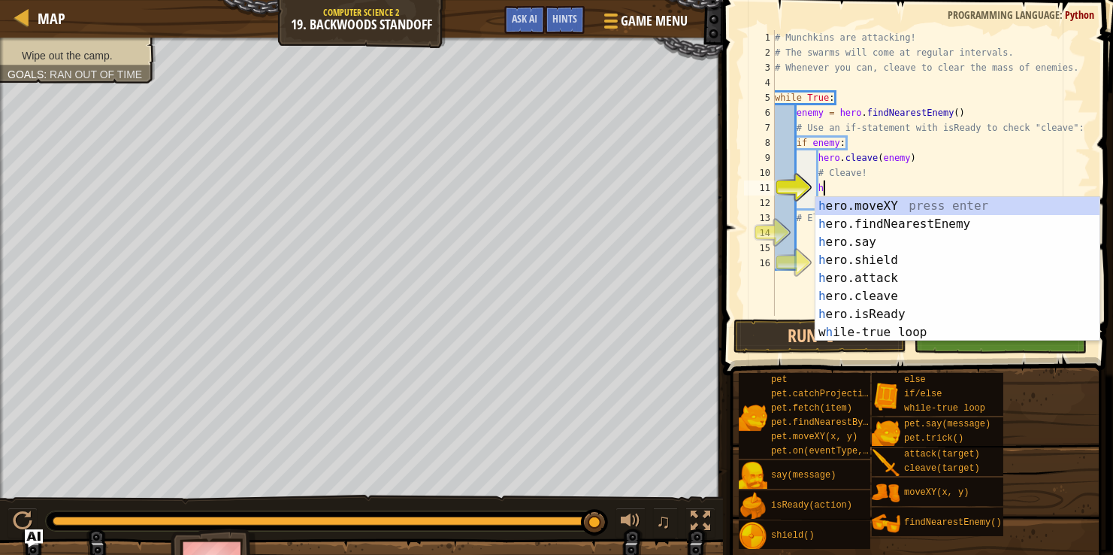
type textarea "he"
click at [897, 218] on div "he ro.moveXY press enter he ro.findNearestEnemy press enter he ro.say press ent…" at bounding box center [958, 287] width 284 height 180
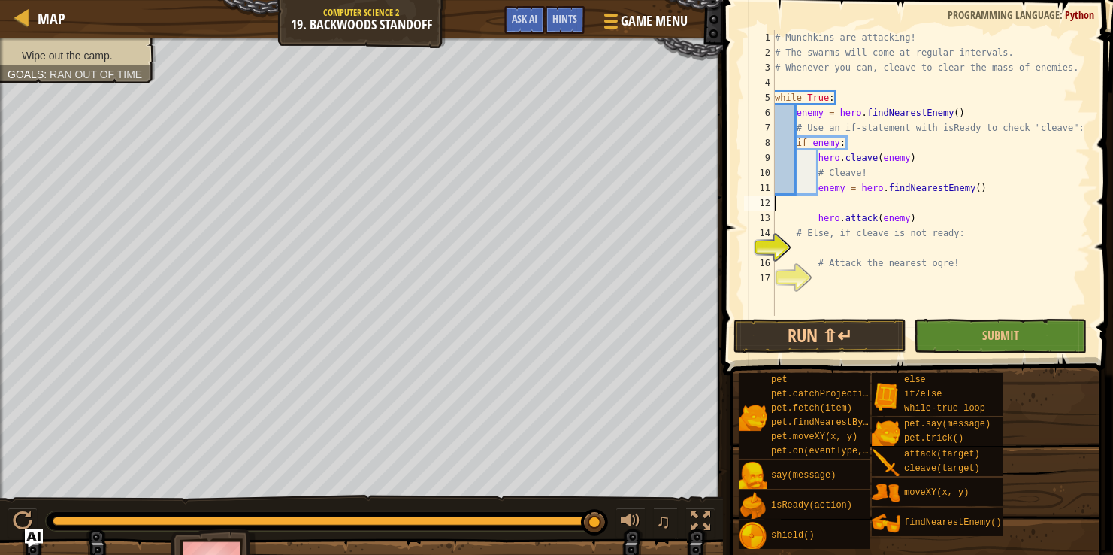
scroll to position [7, 0]
type textarea "enemy = hero.findNearestEnemy()"
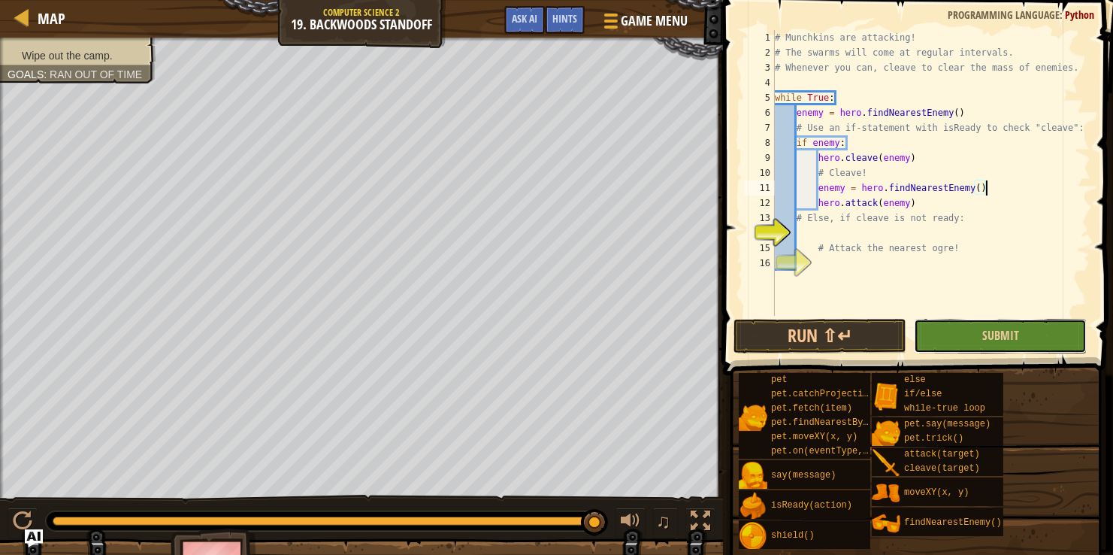
click at [961, 331] on button "Submit" at bounding box center [1000, 336] width 173 height 35
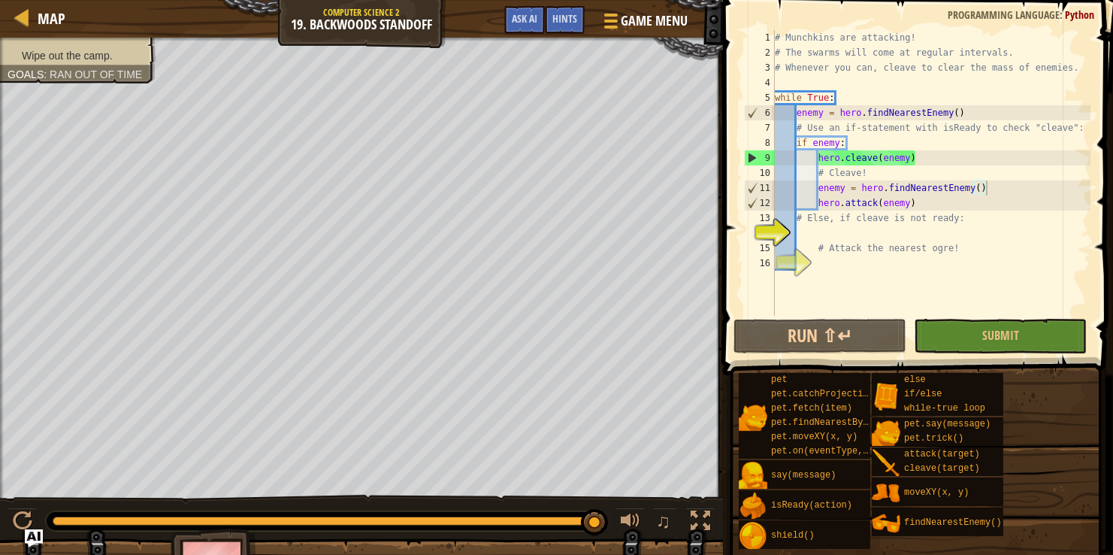
click at [814, 230] on div "# Munchkins are attacking! # The swarms will come at regular intervals. # Whene…" at bounding box center [931, 188] width 319 height 316
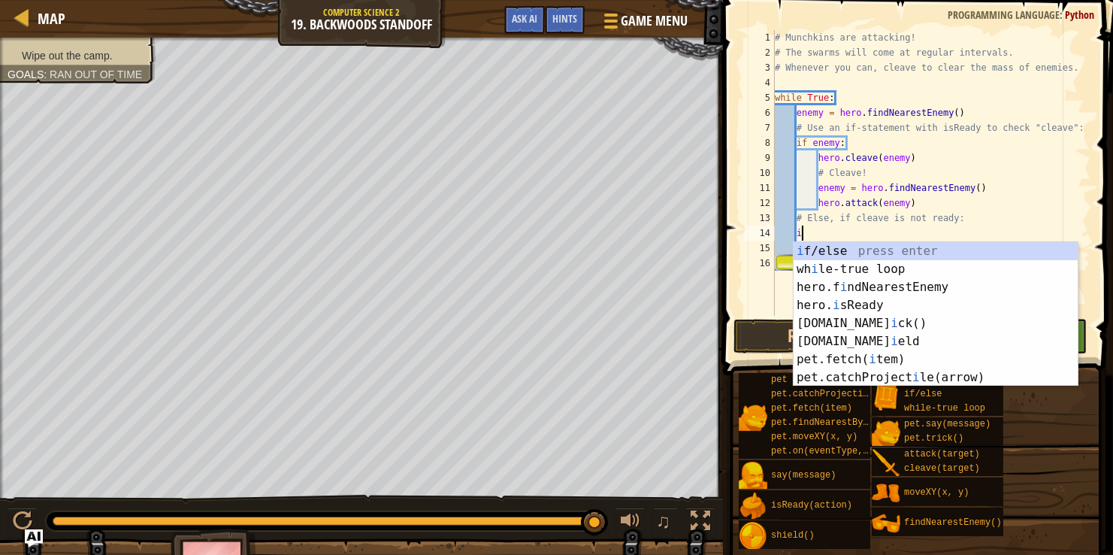
type textarea "if enemy:"
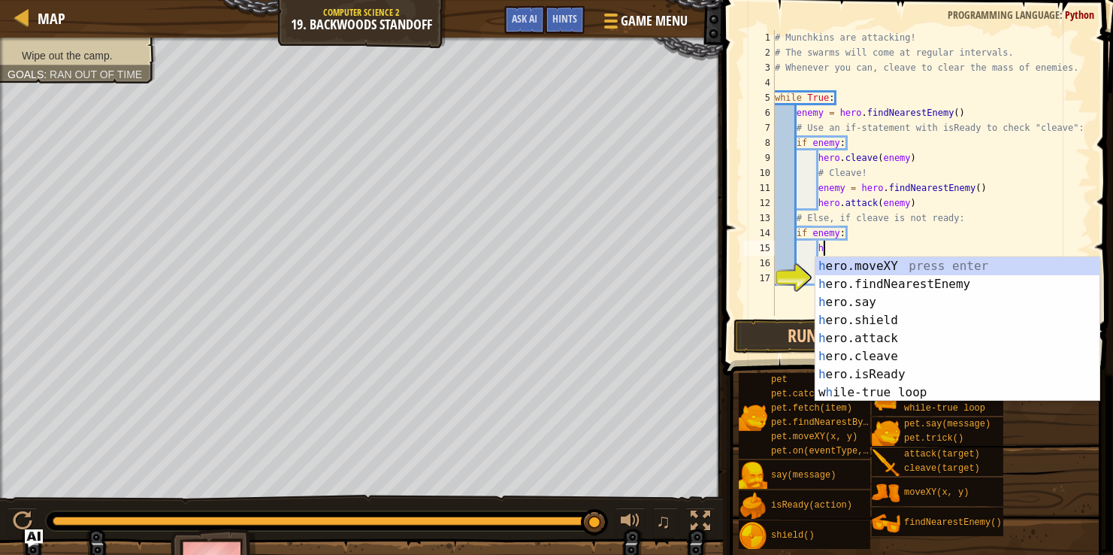
scroll to position [7, 3]
click at [857, 332] on div "he ro.moveXY press enter he ro.findNearestEnemy press enter he ro.say press ent…" at bounding box center [958, 347] width 284 height 180
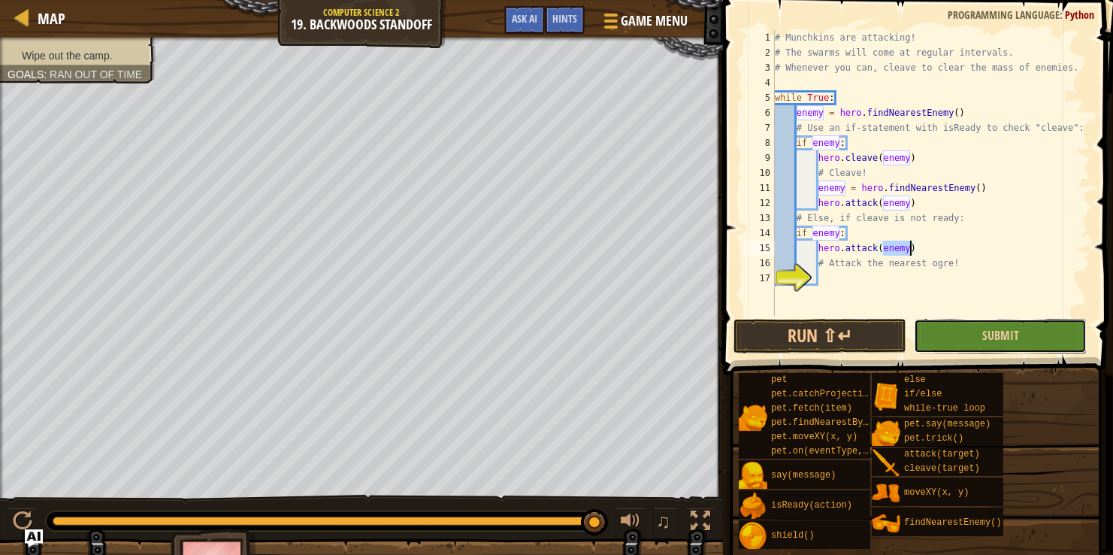
click at [952, 327] on button "Submit" at bounding box center [1000, 336] width 173 height 35
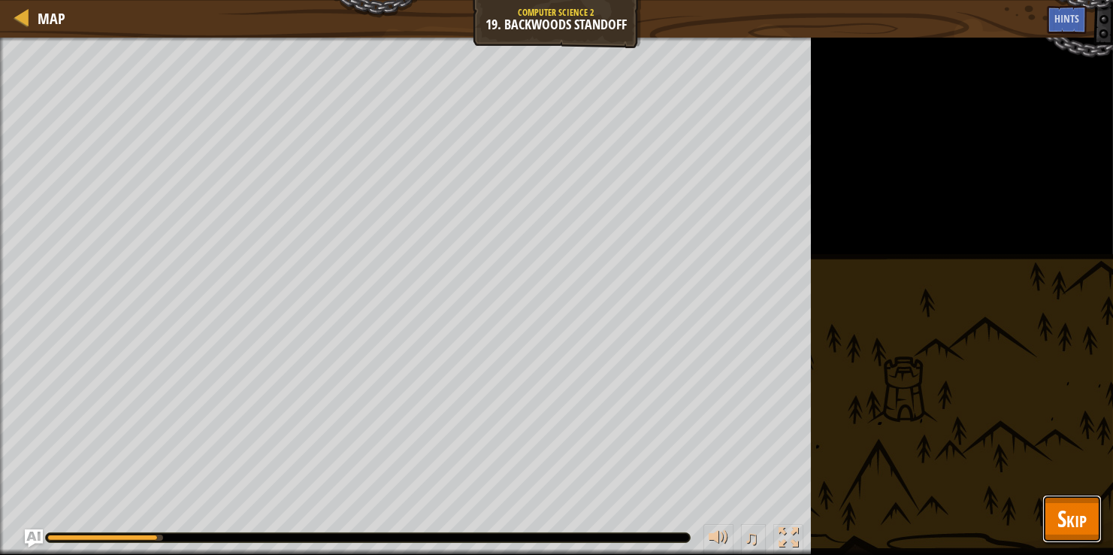
click at [1066, 507] on span "Skip" at bounding box center [1072, 518] width 29 height 31
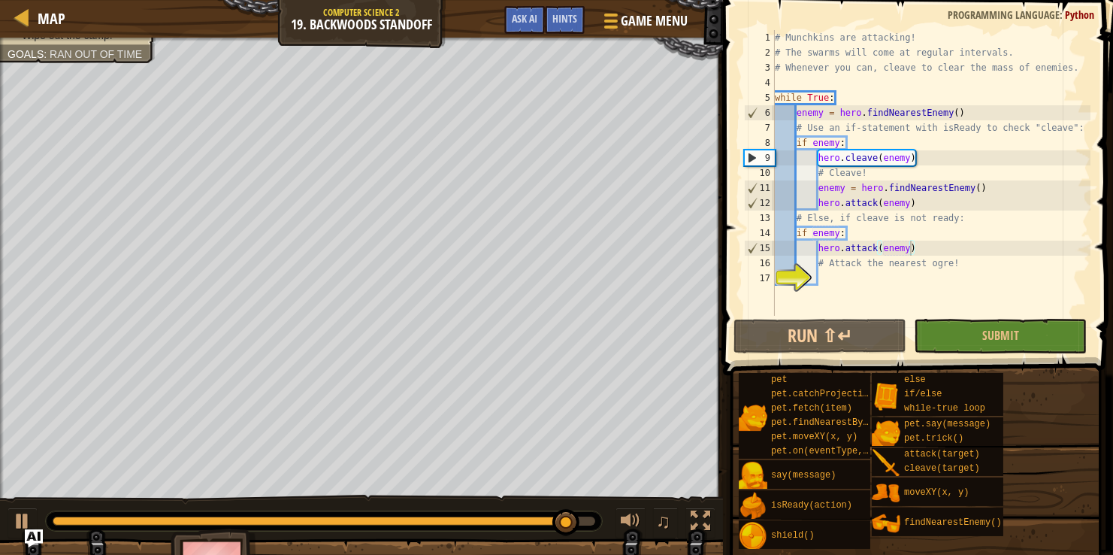
click at [861, 225] on div "# Munchkins are attacking! # The swarms will come at regular intervals. # Whene…" at bounding box center [931, 188] width 319 height 316
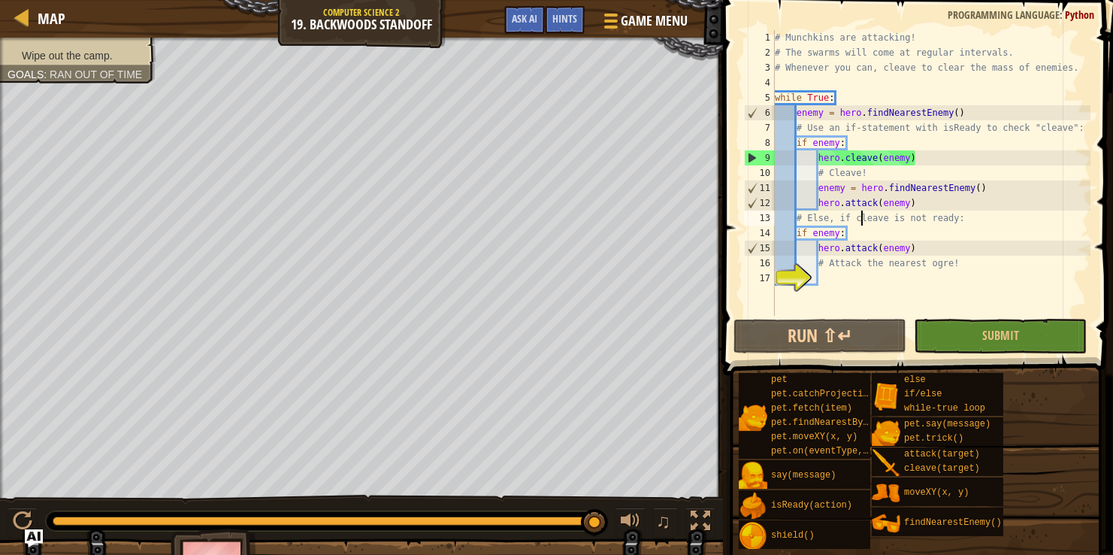
type textarea "if enemy:"
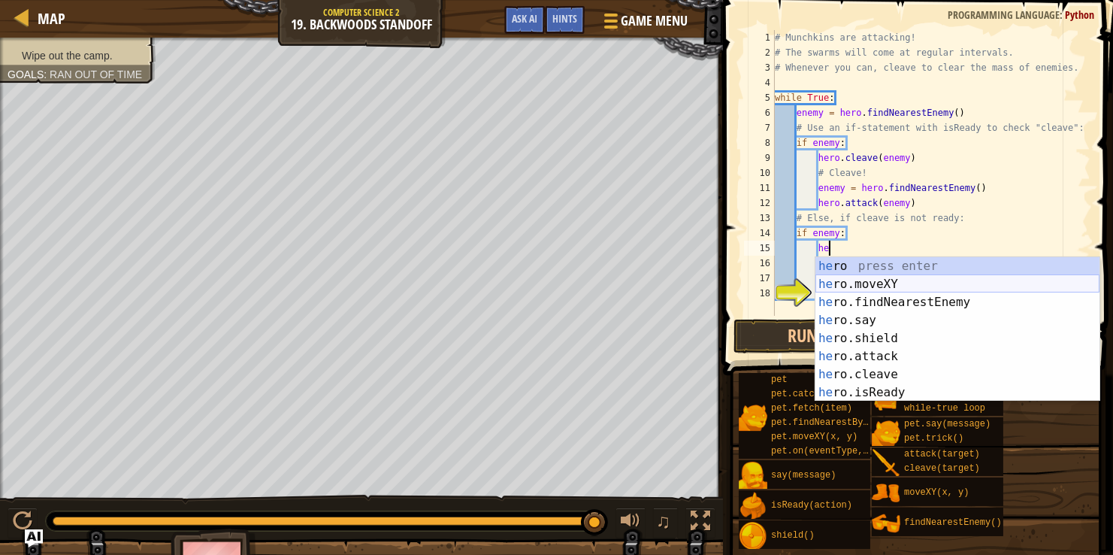
click at [868, 292] on div "he ro press enter he ro.moveXY press enter he ro.findNearestEnemy press enter h…" at bounding box center [958, 347] width 284 height 180
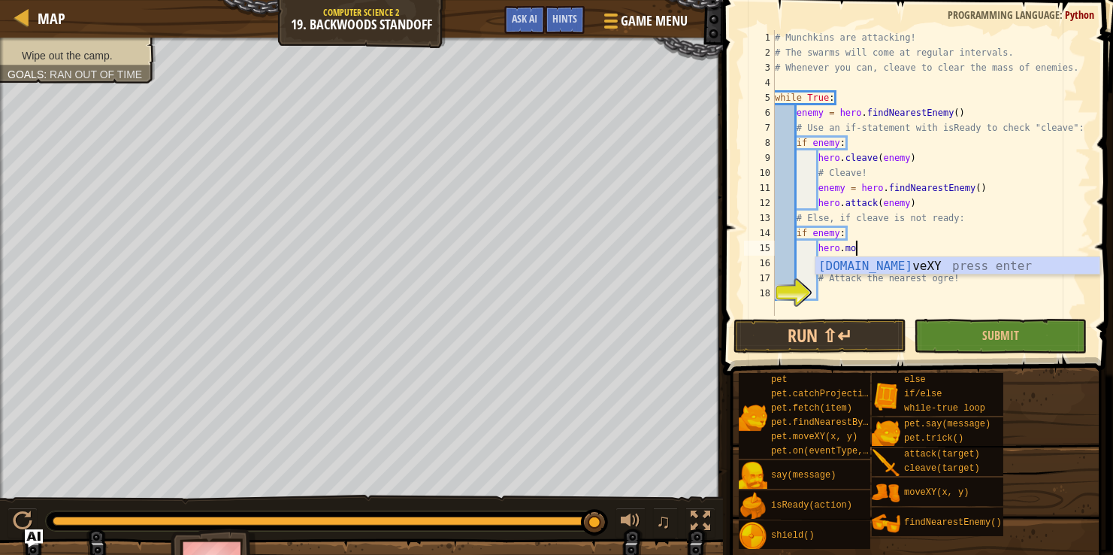
type textarea "hero."
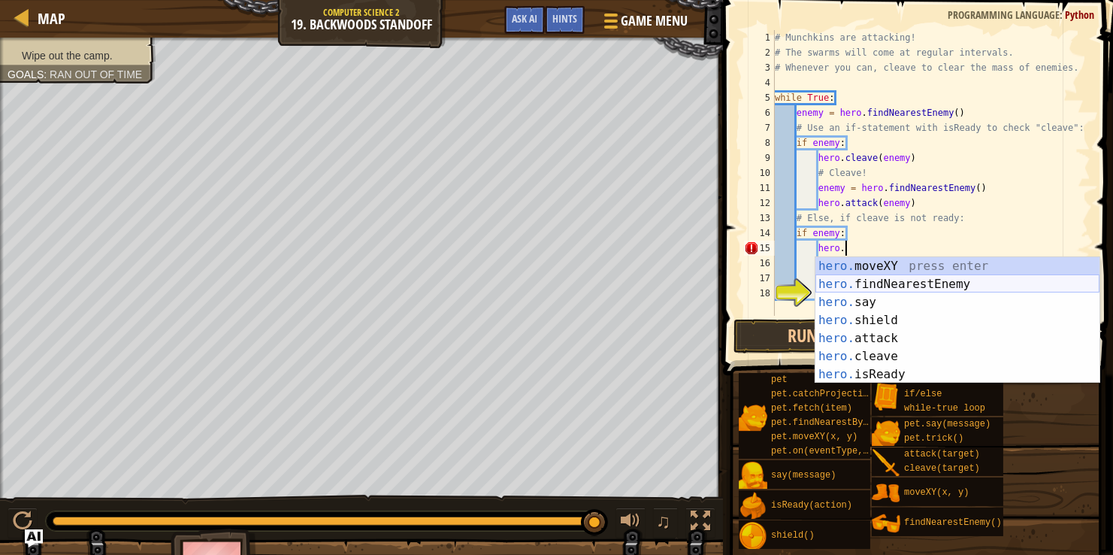
click at [893, 278] on div "hero. moveXY press enter hero. findNearestEnemy press enter hero. say press ent…" at bounding box center [958, 338] width 284 height 162
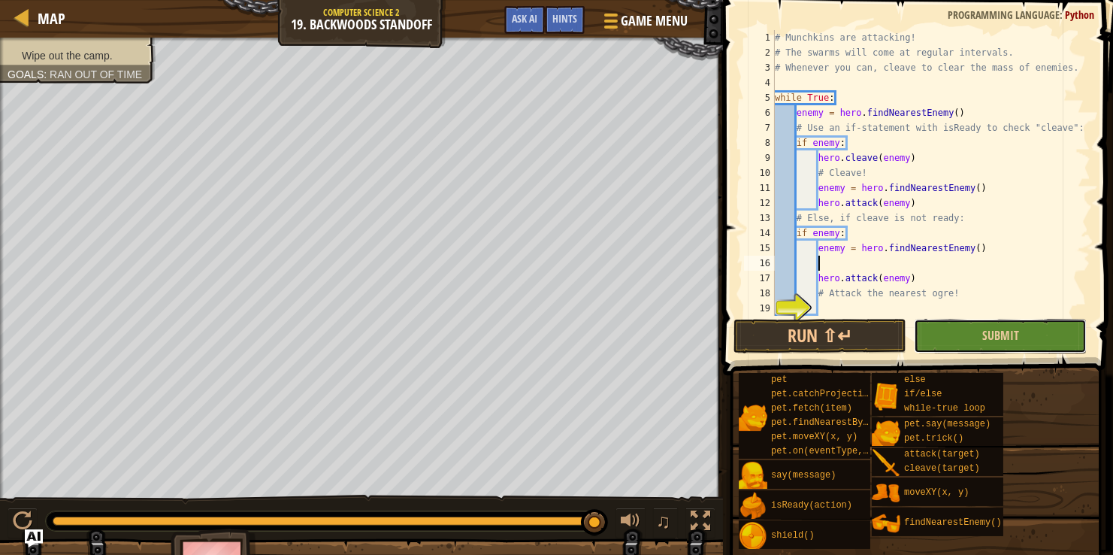
click at [947, 336] on button "Submit" at bounding box center [1000, 336] width 173 height 35
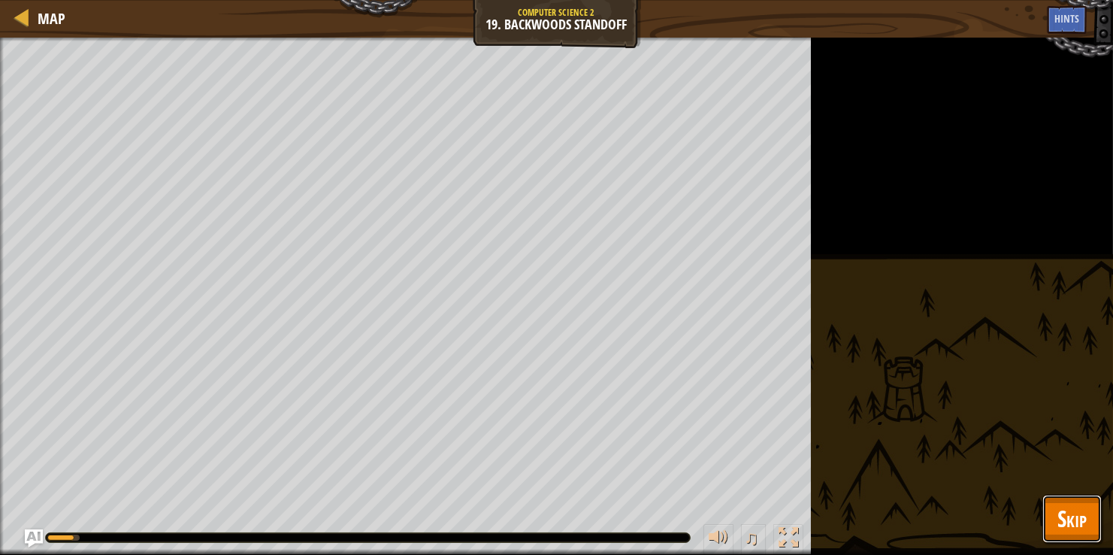
click at [1075, 525] on span "Skip" at bounding box center [1072, 518] width 29 height 31
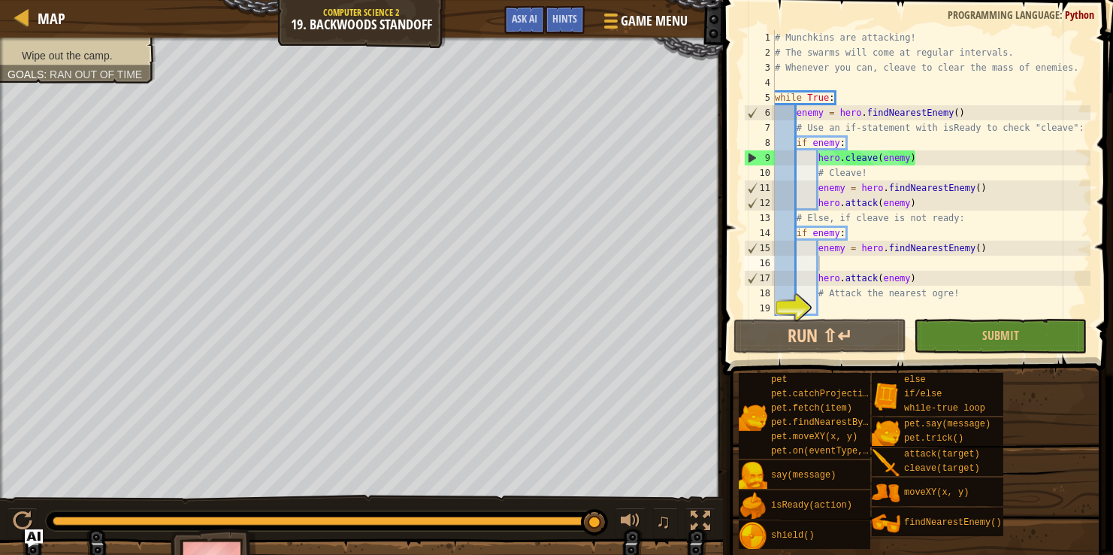
click at [862, 310] on div "# Munchkins are attacking! # The swarms will come at regular intervals. # Whene…" at bounding box center [931, 188] width 319 height 316
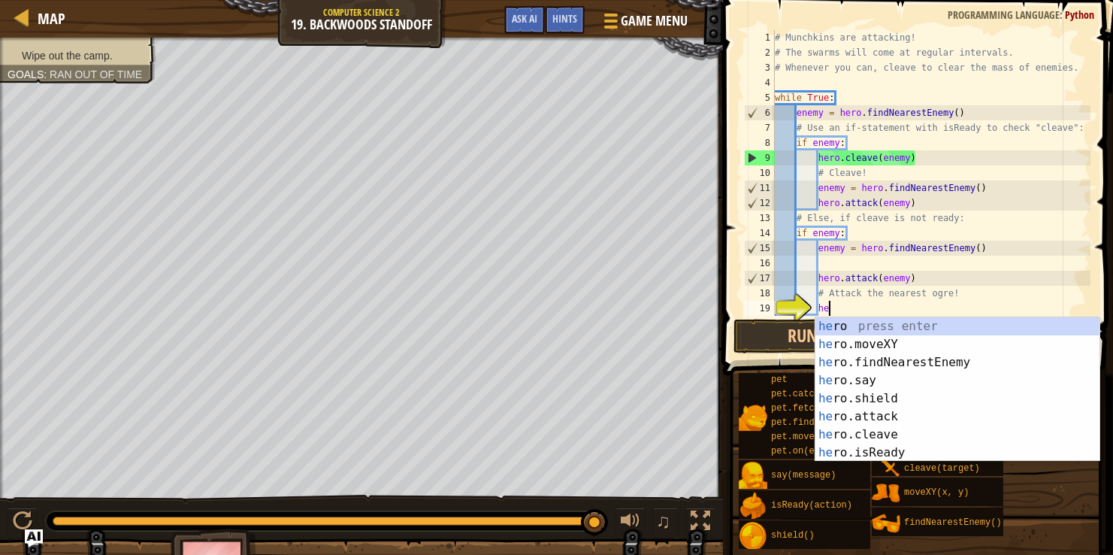
scroll to position [7, 4]
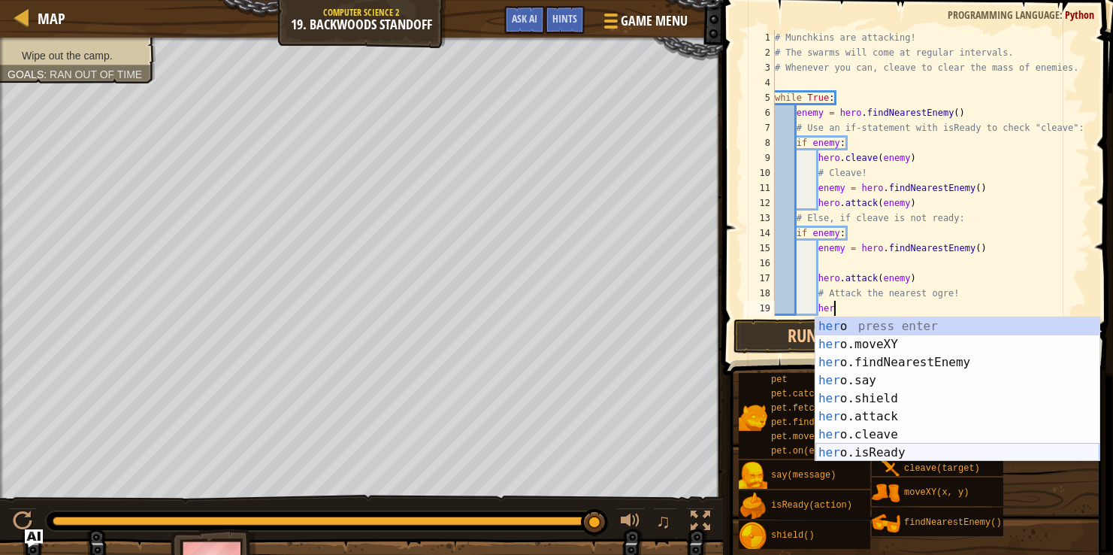
click at [855, 458] on div "her o press enter her o.moveXY press enter her o.findNearestEnemy press enter h…" at bounding box center [958, 407] width 284 height 180
type textarea "ready = hero.isReady("cleave")"
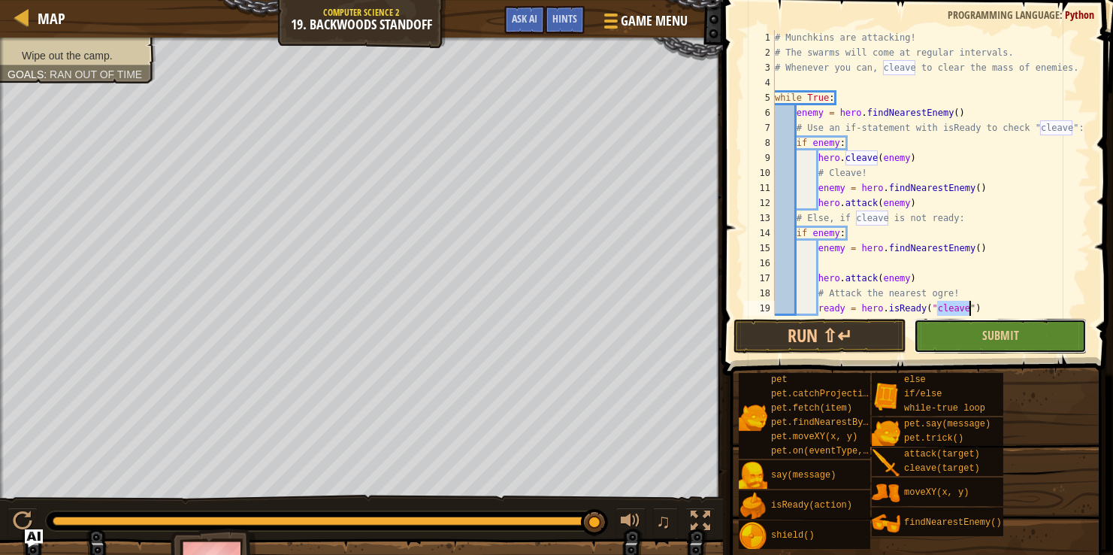
click at [934, 331] on button "Submit" at bounding box center [1000, 336] width 173 height 35
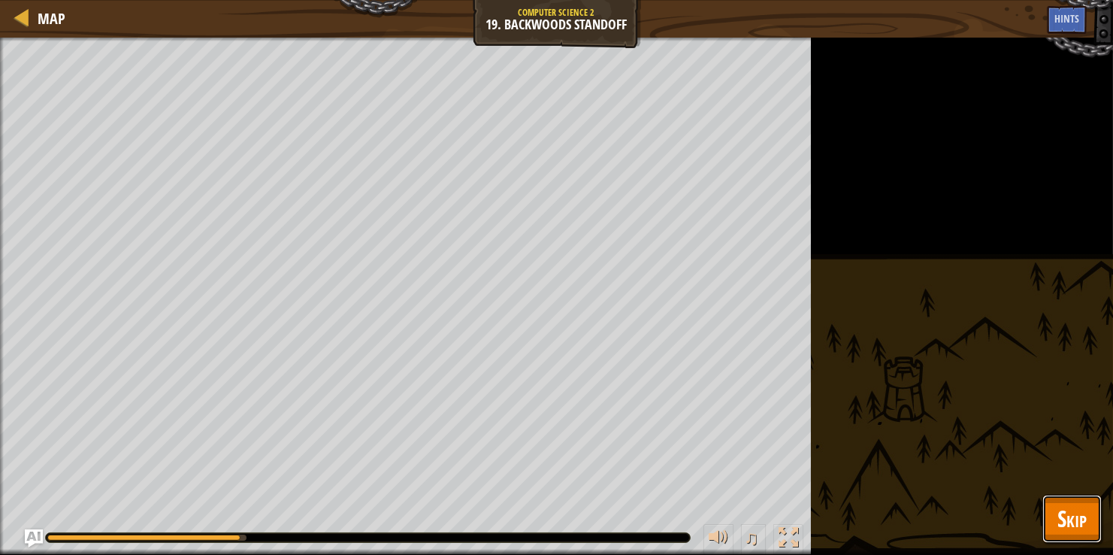
click at [1073, 518] on span "Skip" at bounding box center [1072, 518] width 29 height 31
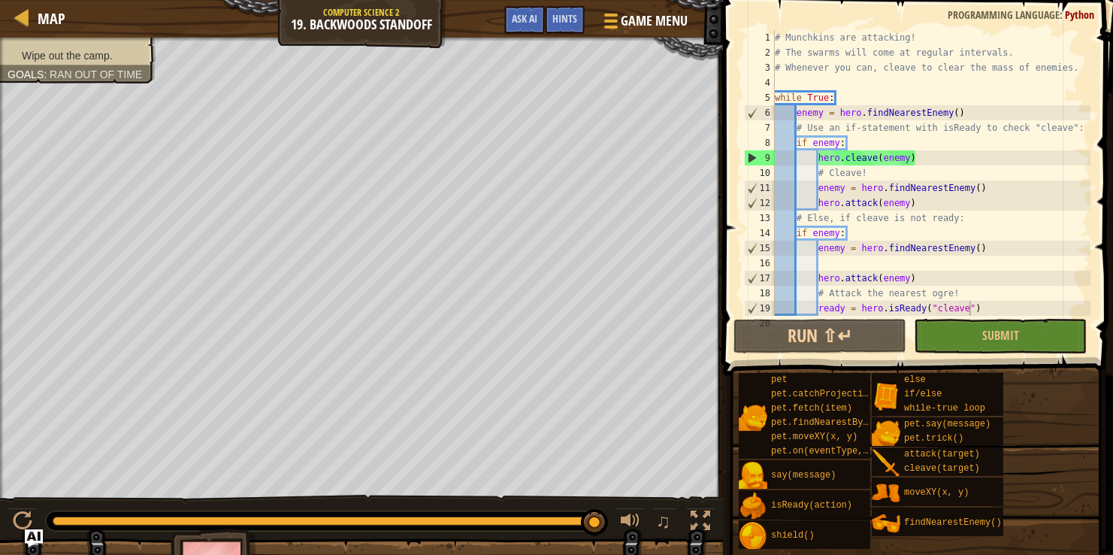
click at [822, 261] on div "# Munchkins are attacking! # The swarms will come at regular intervals. # Whene…" at bounding box center [931, 188] width 319 height 316
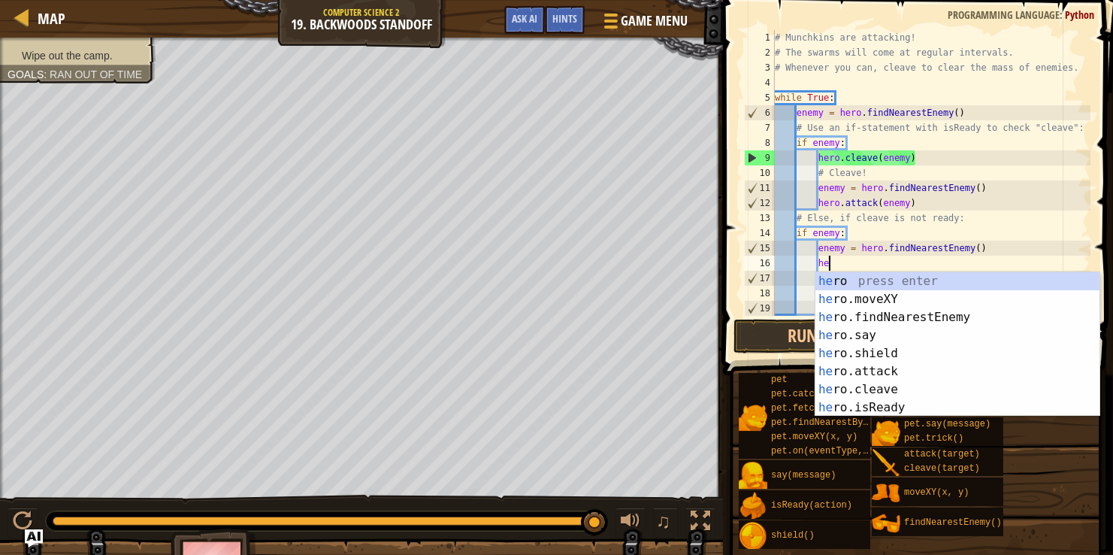
scroll to position [7, 3]
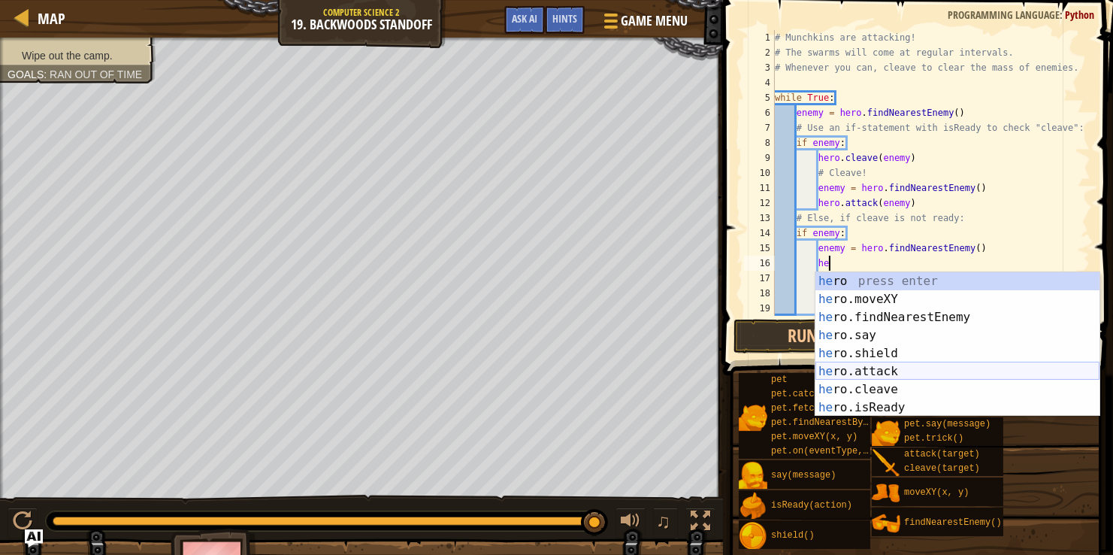
click at [843, 368] on div "he ro press enter he ro.moveXY press enter he ro.findNearestEnemy press enter h…" at bounding box center [958, 362] width 284 height 180
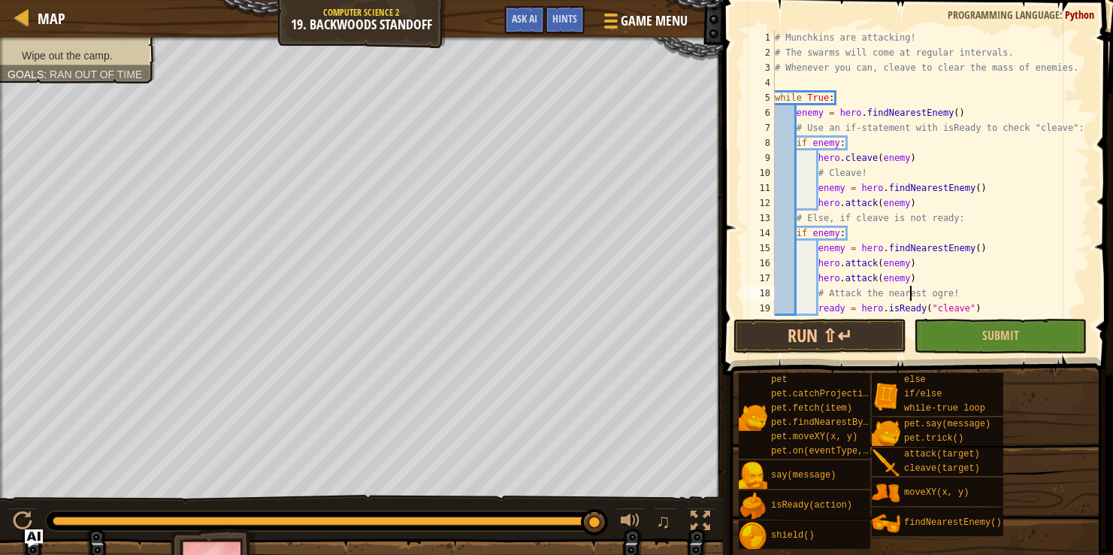
type textarea "hero.attack(enemy)"
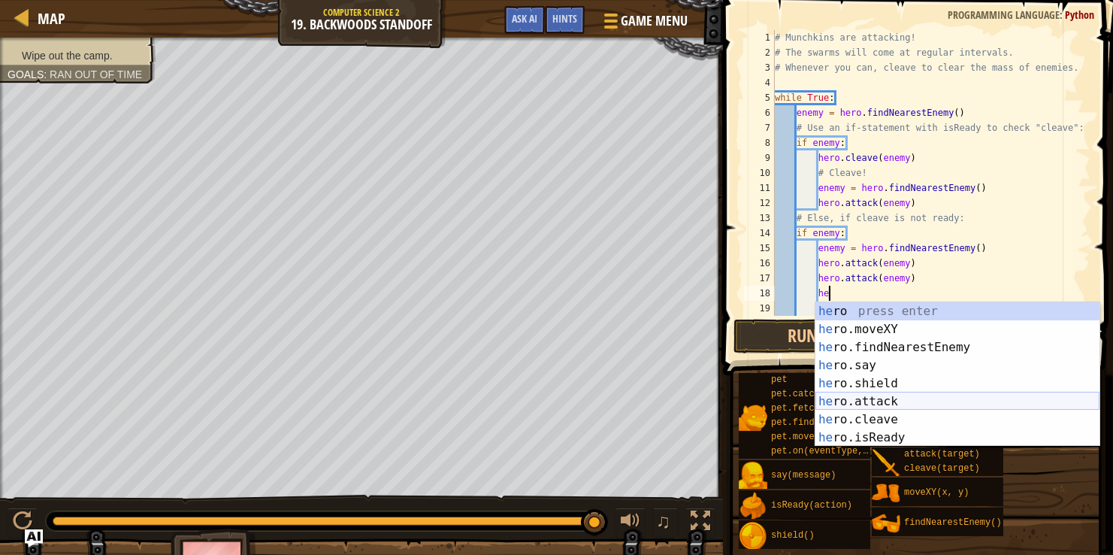
click at [846, 402] on div "he ro press enter he ro.moveXY press enter he ro.findNearestEnemy press enter h…" at bounding box center [958, 392] width 284 height 180
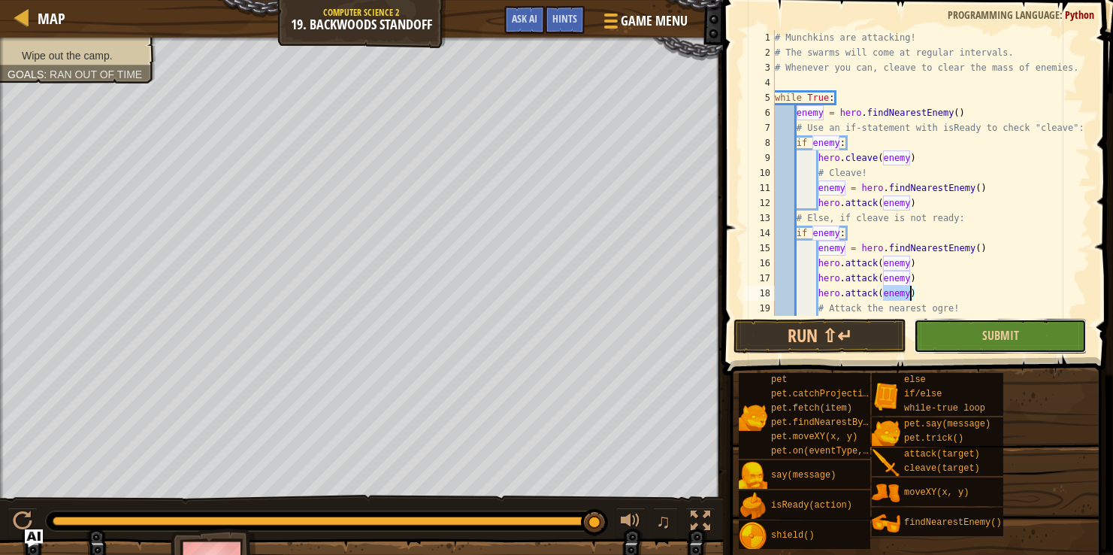
click at [952, 322] on button "Submit" at bounding box center [1000, 336] width 173 height 35
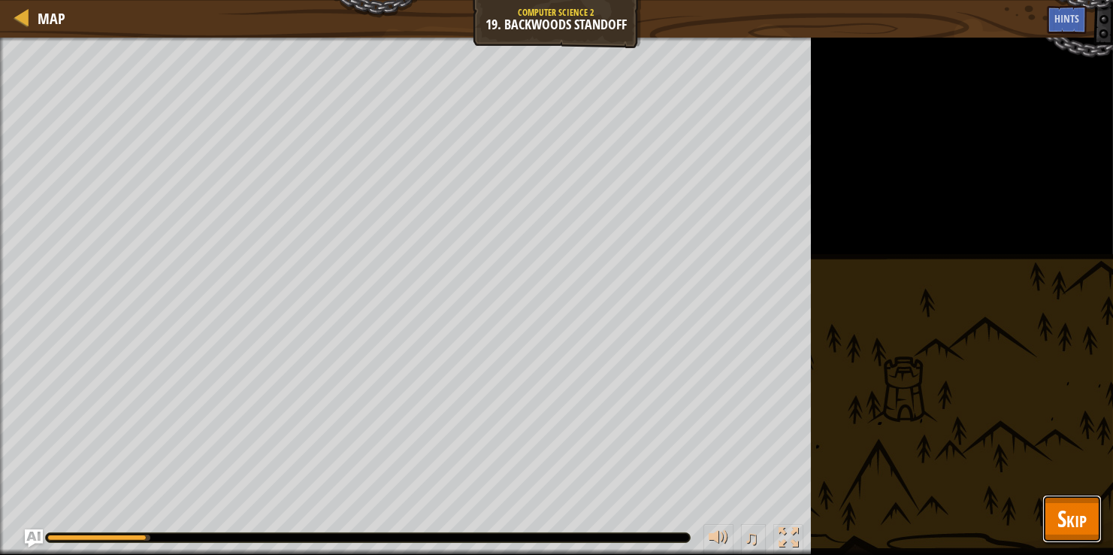
click at [1079, 516] on span "Skip" at bounding box center [1072, 518] width 29 height 31
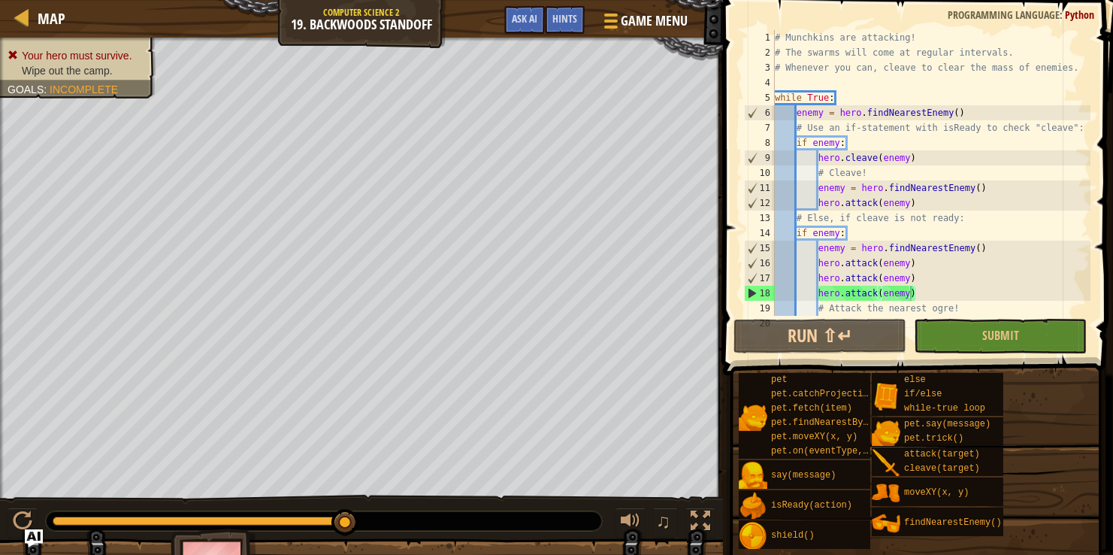
click at [982, 244] on div "# Munchkins are attacking! # The swarms will come at regular intervals. # Whene…" at bounding box center [931, 188] width 319 height 316
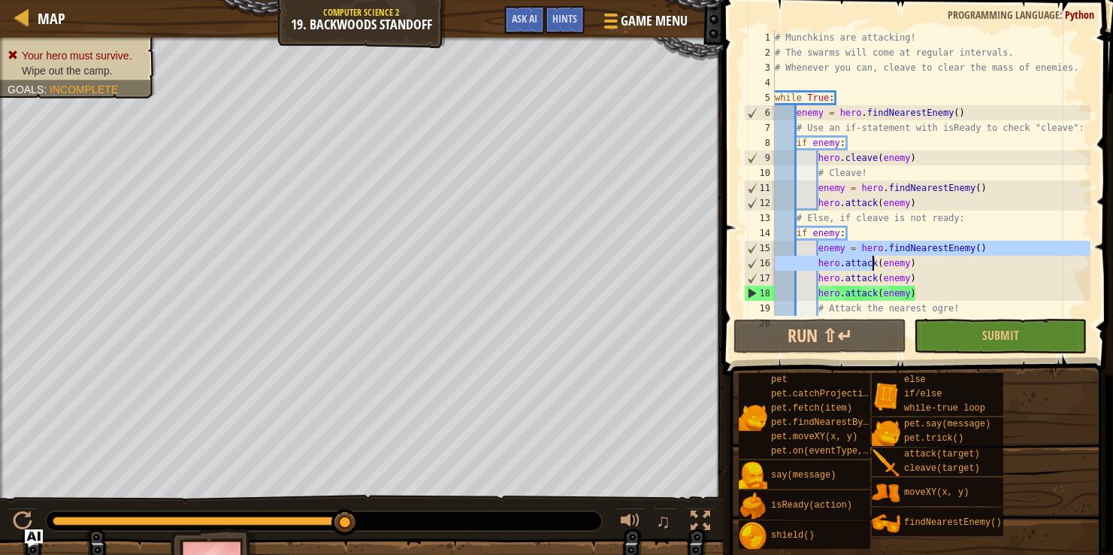
drag, startPoint x: 820, startPoint y: 247, endPoint x: 897, endPoint y: 257, distance: 77.3
click at [897, 257] on div "# Munchkins are attacking! # The swarms will come at regular intervals. # Whene…" at bounding box center [931, 188] width 319 height 316
click at [920, 264] on div "# Munchkins are attacking! # The swarms will come at regular intervals. # Whene…" at bounding box center [931, 188] width 319 height 316
drag, startPoint x: 819, startPoint y: 247, endPoint x: 921, endPoint y: 263, distance: 103.5
click at [921, 263] on div "# Munchkins are attacking! # The swarms will come at regular intervals. # Whene…" at bounding box center [931, 188] width 319 height 316
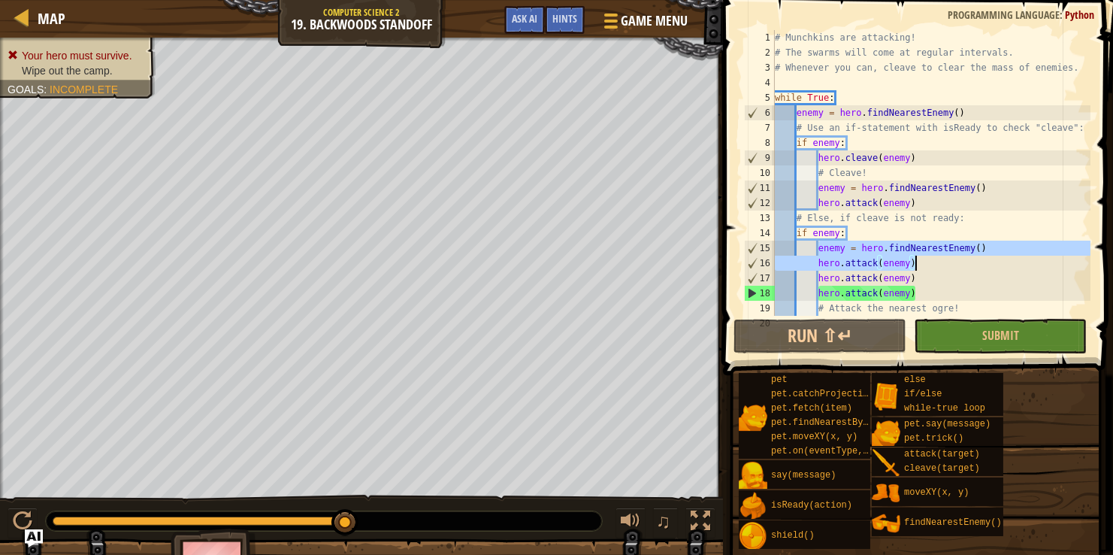
click at [921, 275] on div "# Munchkins are attacking! # The swarms will come at regular intervals. # Whene…" at bounding box center [931, 188] width 319 height 316
type textarea "hero.attack(enemy)"
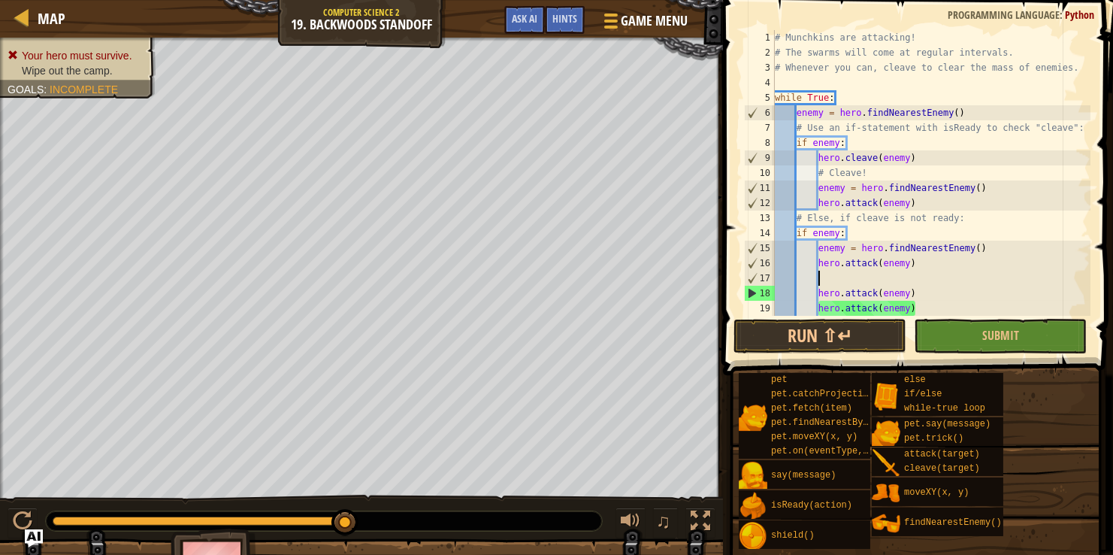
scroll to position [7, 2]
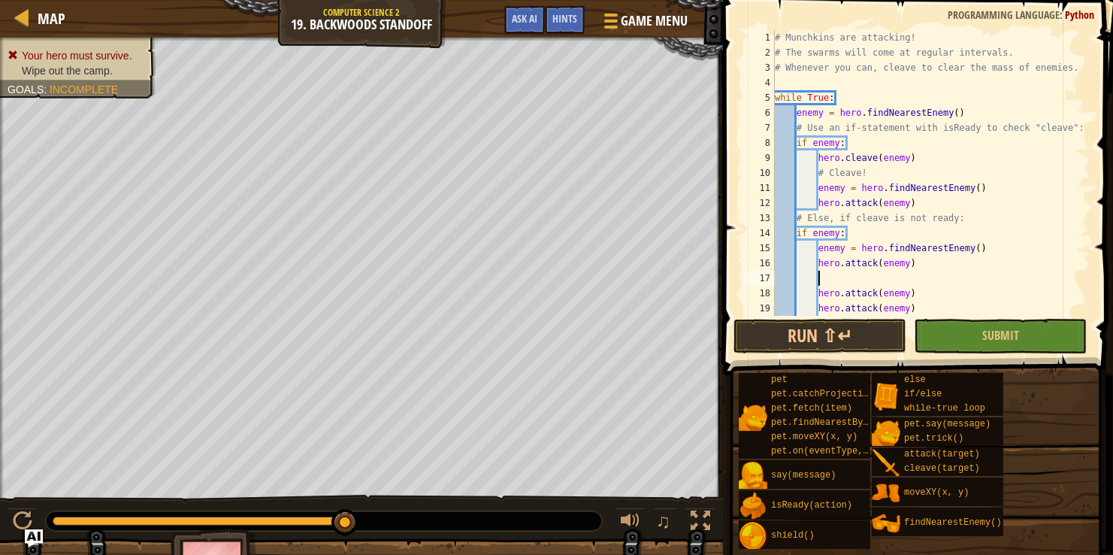
paste textarea "hero.attack(enemy)"
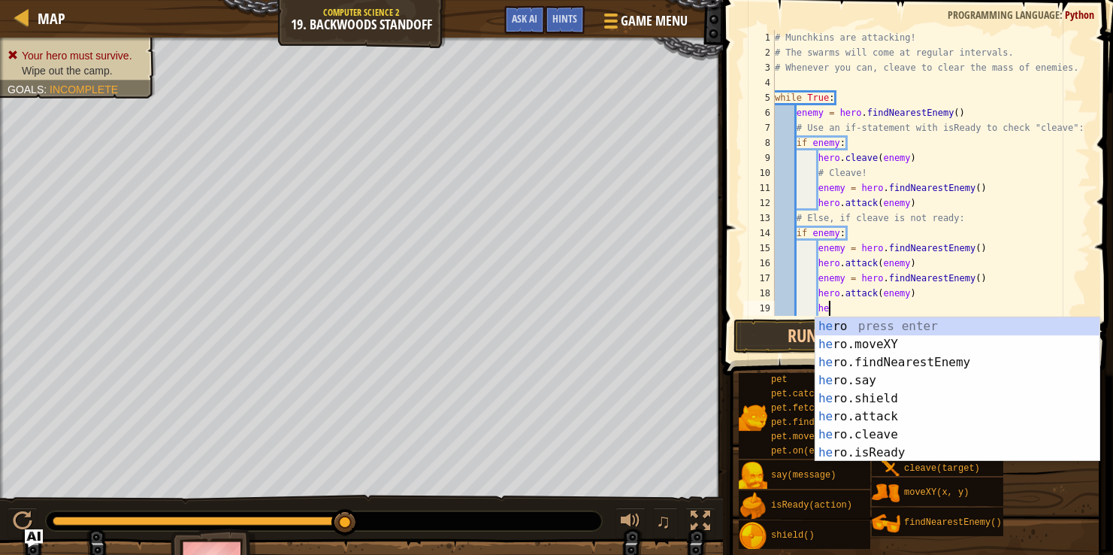
type textarea "h"
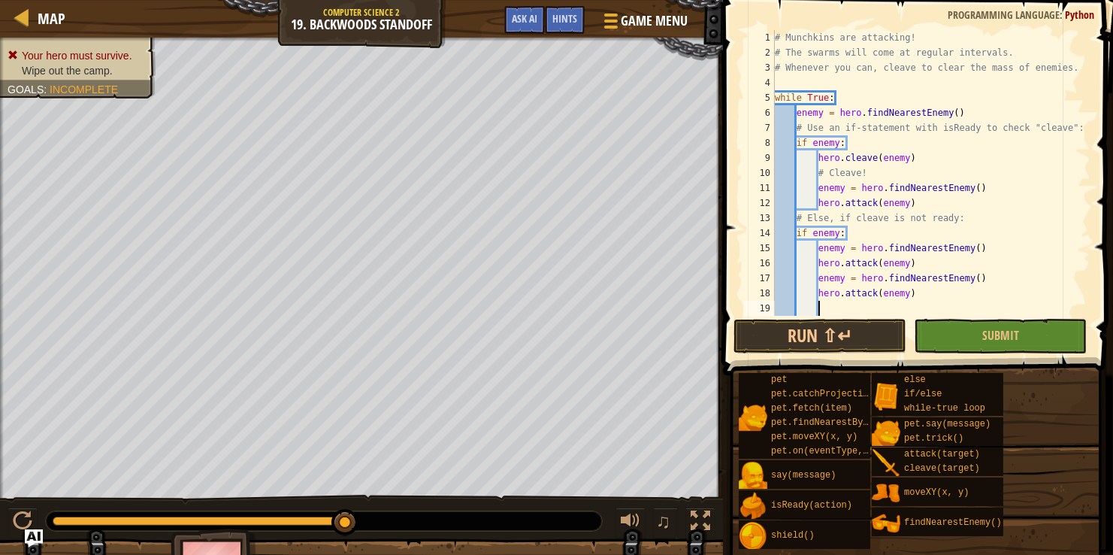
paste textarea "hero.attack(enemy)"
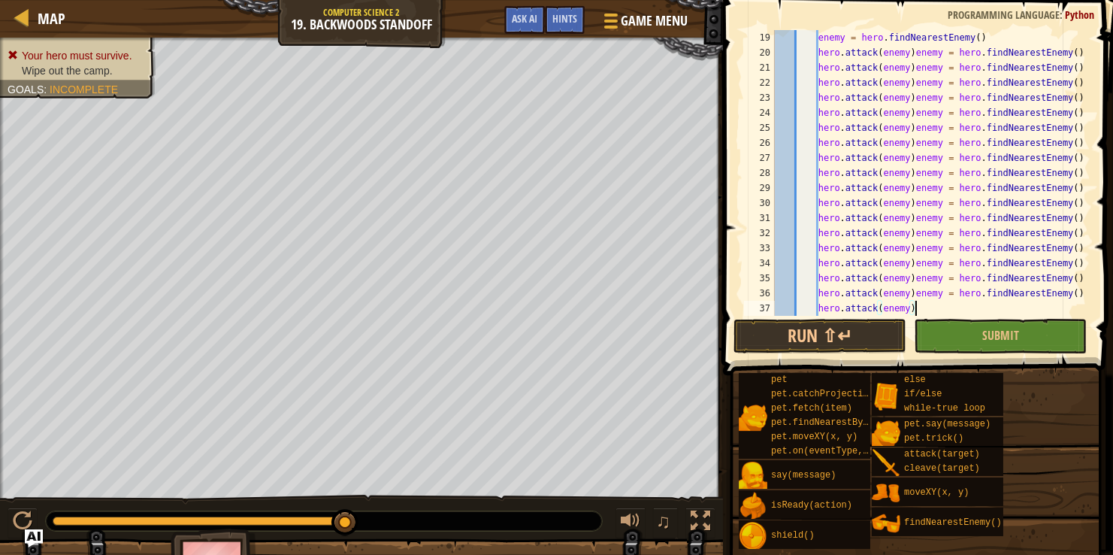
scroll to position [271, 0]
click at [982, 337] on button "Submit" at bounding box center [1000, 336] width 173 height 35
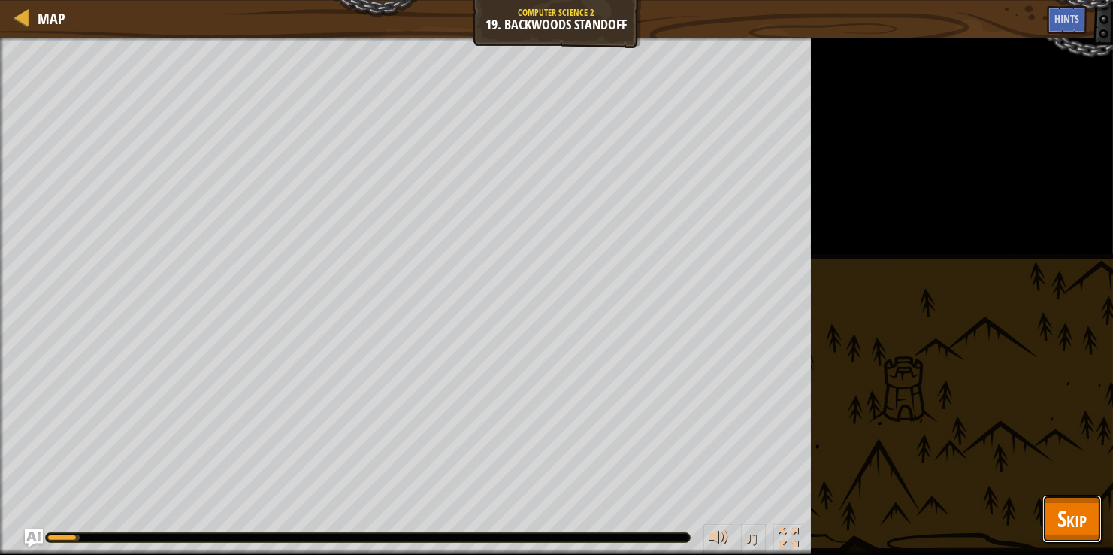
click at [1094, 515] on button "Skip" at bounding box center [1071, 519] width 59 height 48
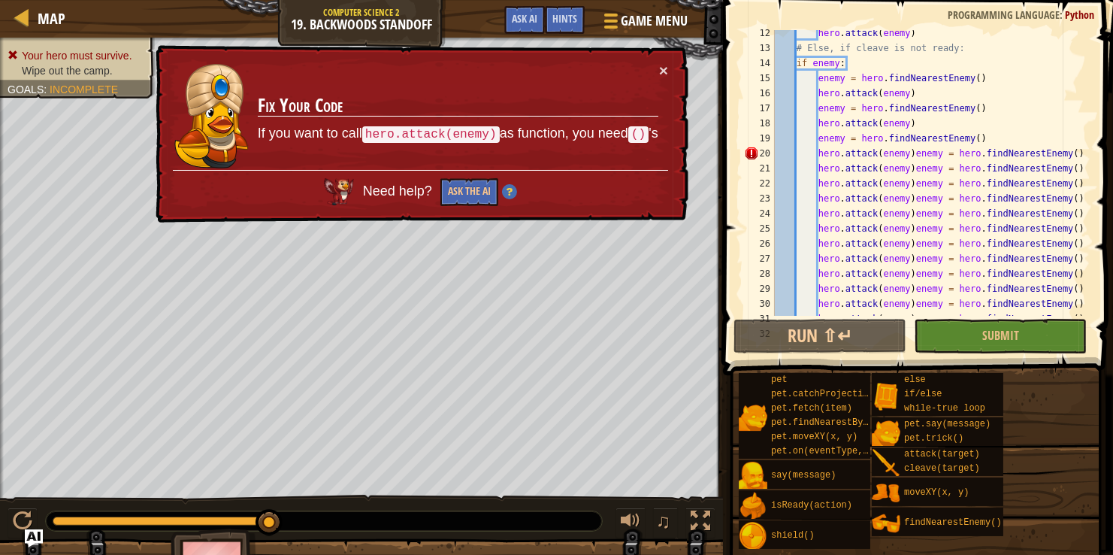
scroll to position [160, 0]
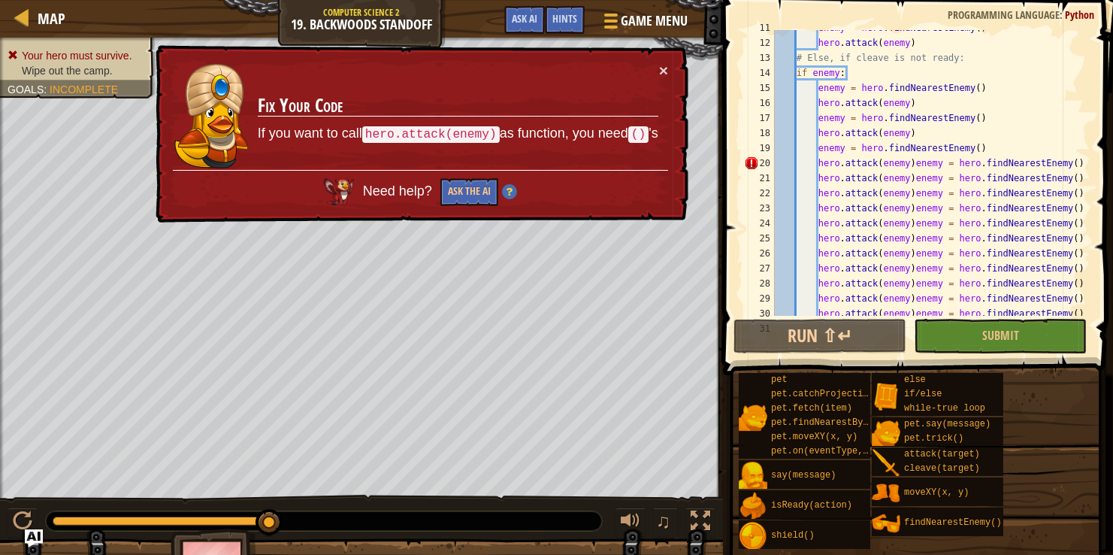
click at [941, 163] on div "enemy = hero . findNearestEnemy ( ) hero . attack ( enemy ) # Else, if [PERSON_…" at bounding box center [931, 178] width 319 height 316
click at [914, 158] on div "enemy = hero . findNearestEnemy ( ) hero . attack ( enemy ) # Else, if [PERSON_…" at bounding box center [931, 178] width 319 height 316
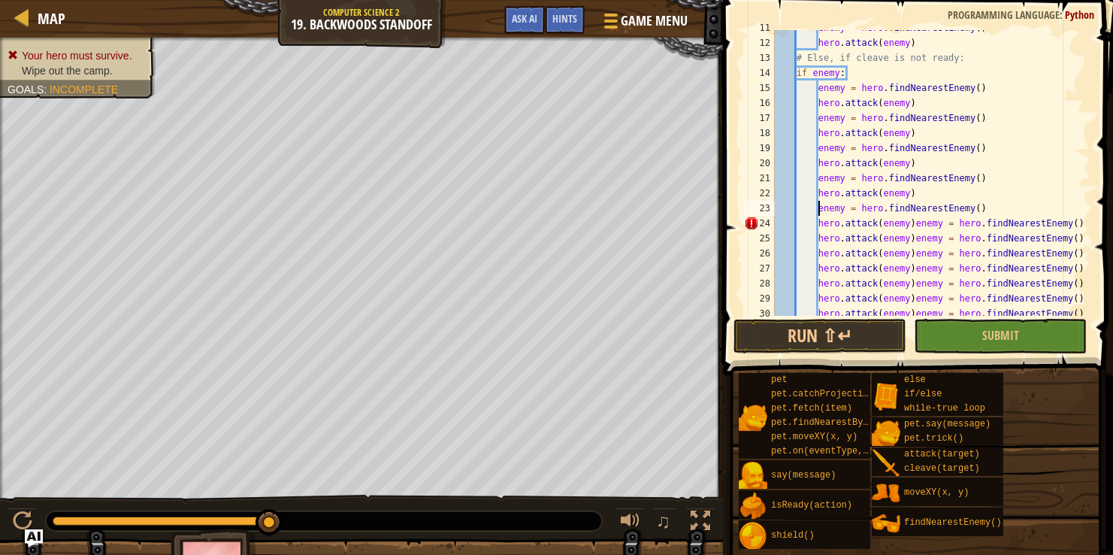
click at [915, 221] on div "enemy = hero . findNearestEnemy ( ) hero . attack ( enemy ) # Else, if [PERSON_…" at bounding box center [931, 178] width 319 height 316
click at [916, 253] on div "enemy = hero . findNearestEnemy ( ) hero . attack ( enemy ) # Else, if [PERSON_…" at bounding box center [931, 178] width 319 height 316
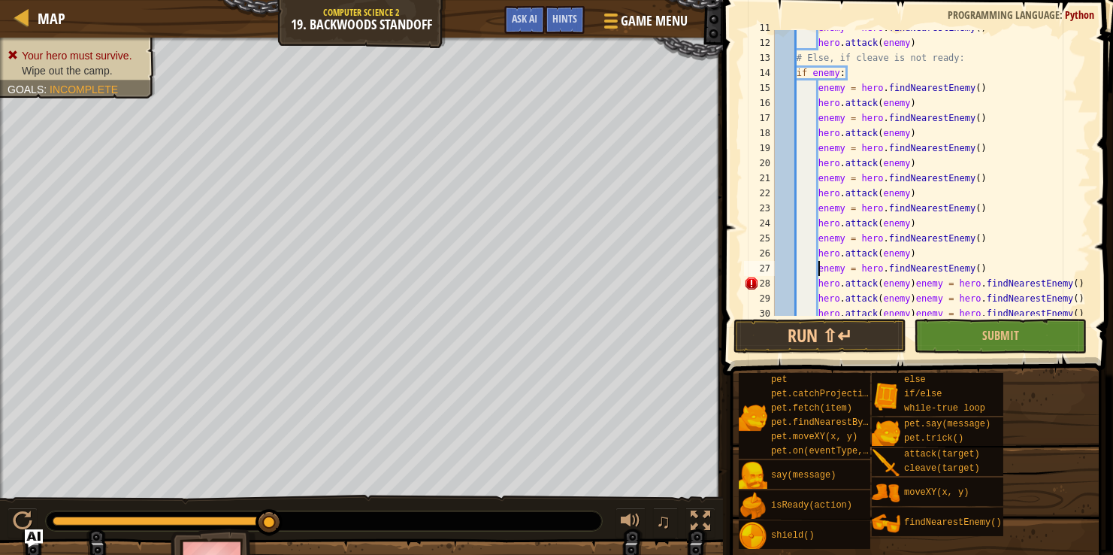
click at [917, 281] on div "enemy = hero . findNearestEnemy ( ) hero . attack ( enemy ) # Else, if [PERSON_…" at bounding box center [931, 178] width 319 height 316
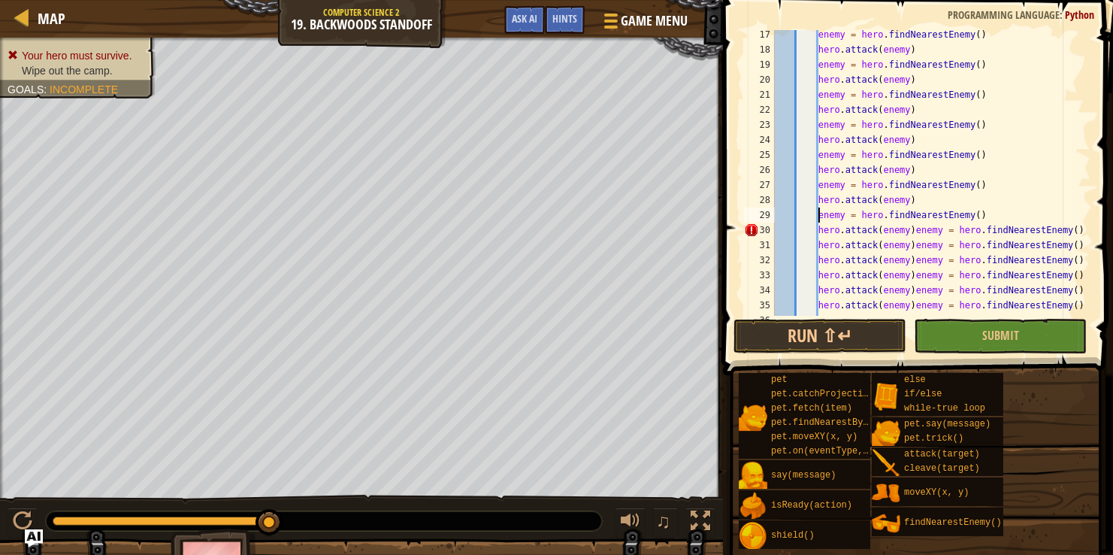
scroll to position [249, 0]
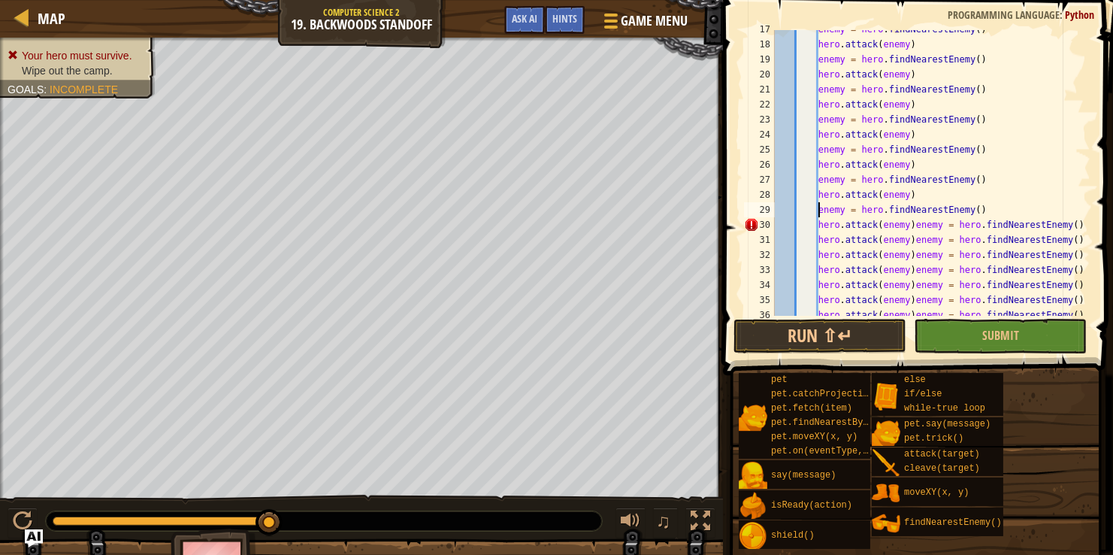
click at [915, 225] on div "enemy = hero . findNearestEnemy ( ) hero . attack ( enemy ) enemy = hero . find…" at bounding box center [931, 180] width 319 height 316
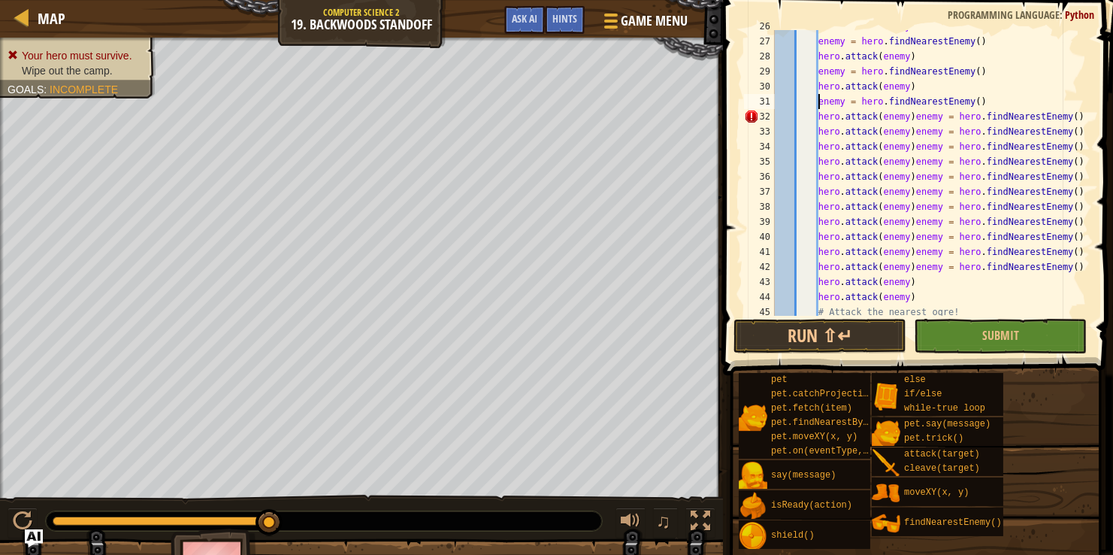
scroll to position [414, 0]
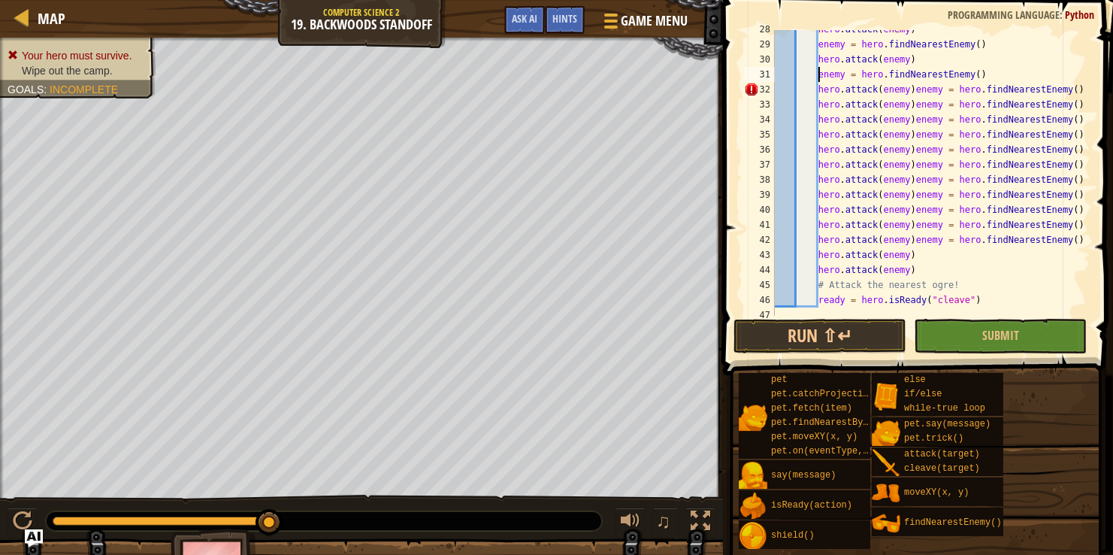
click at [916, 86] on div "hero . attack ( enemy ) enemy = hero . findNearestEnemy ( ) hero . attack ( ene…" at bounding box center [931, 180] width 319 height 316
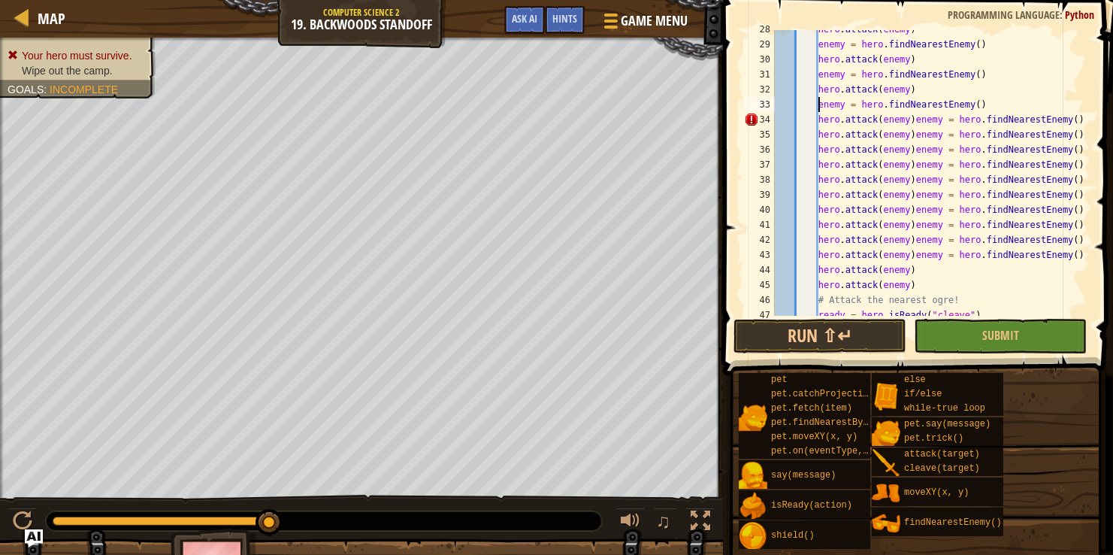
click at [915, 117] on div "hero . attack ( enemy ) enemy = hero . findNearestEnemy ( ) hero . attack ( ene…" at bounding box center [931, 180] width 319 height 316
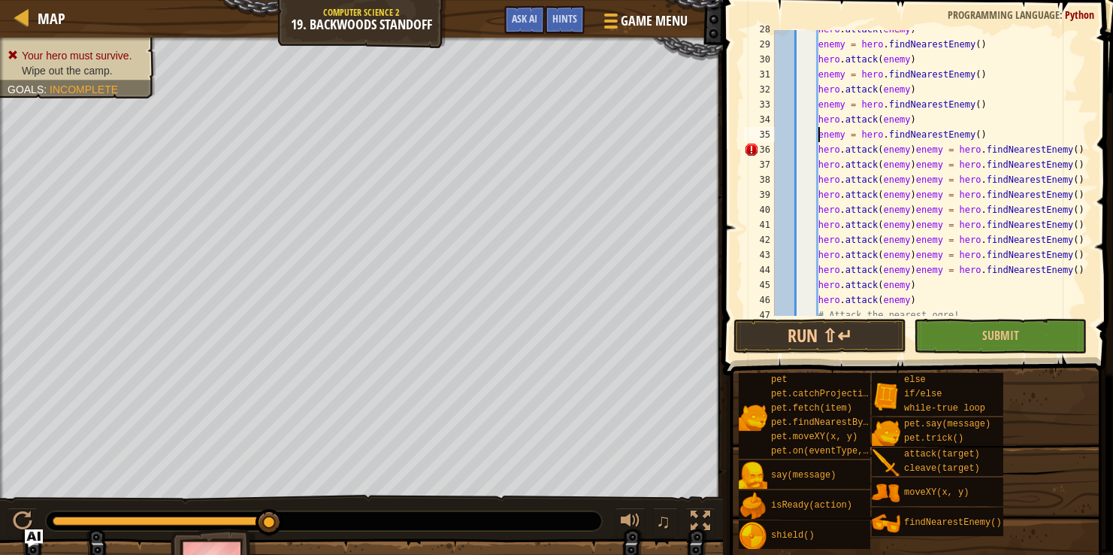
click at [916, 147] on div "hero . attack ( enemy ) enemy = hero . findNearestEnemy ( ) hero . attack ( ene…" at bounding box center [931, 180] width 319 height 316
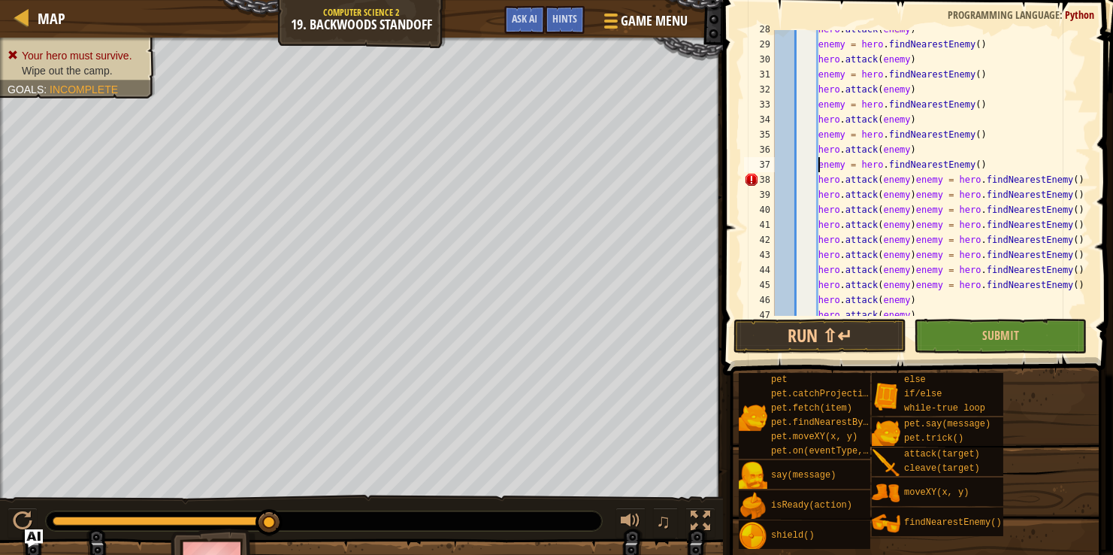
click at [914, 180] on div "hero . attack ( enemy ) enemy = hero . findNearestEnemy ( ) hero . attack ( ene…" at bounding box center [931, 180] width 319 height 316
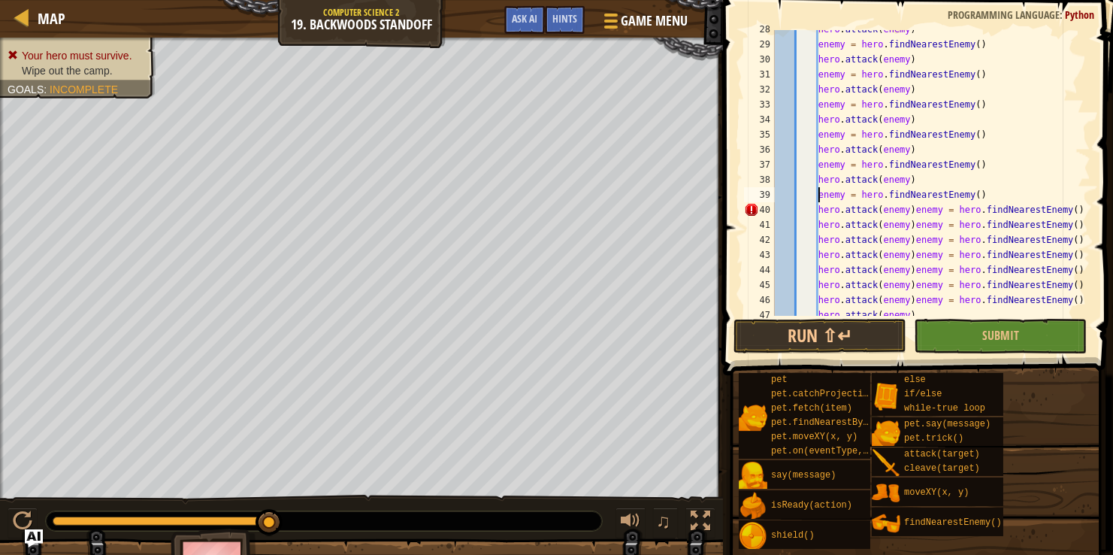
click at [915, 207] on div "hero . attack ( enemy ) enemy = hero . findNearestEnemy ( ) hero . attack ( ene…" at bounding box center [931, 180] width 319 height 316
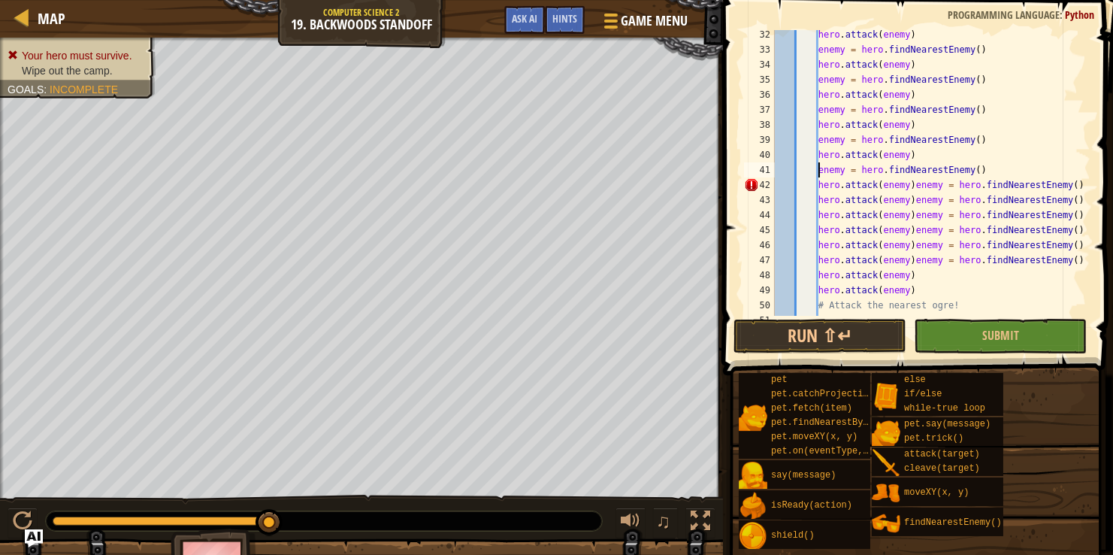
scroll to position [485, 0]
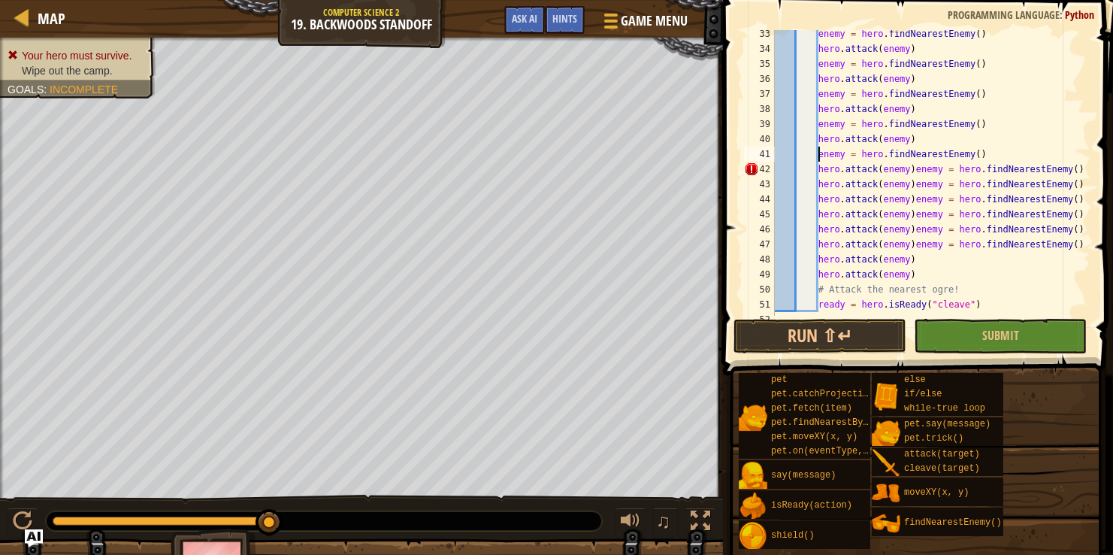
click at [915, 171] on div "enemy = hero . findNearestEnemy ( ) hero . attack ( enemy ) enemy = hero . find…" at bounding box center [931, 184] width 319 height 316
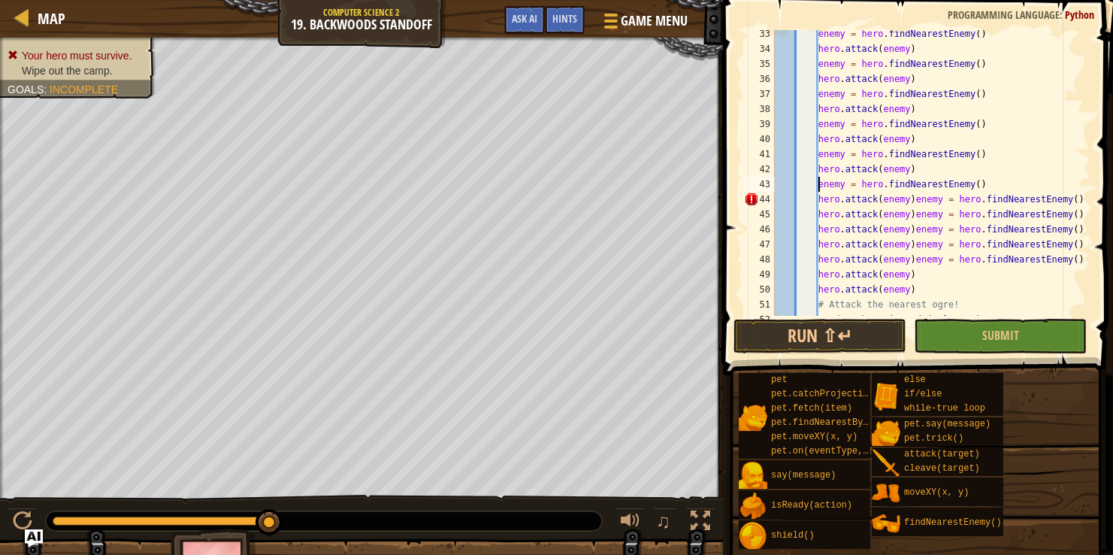
click at [915, 197] on div "enemy = hero . findNearestEnemy ( ) hero . attack ( enemy ) enemy = hero . find…" at bounding box center [931, 184] width 319 height 316
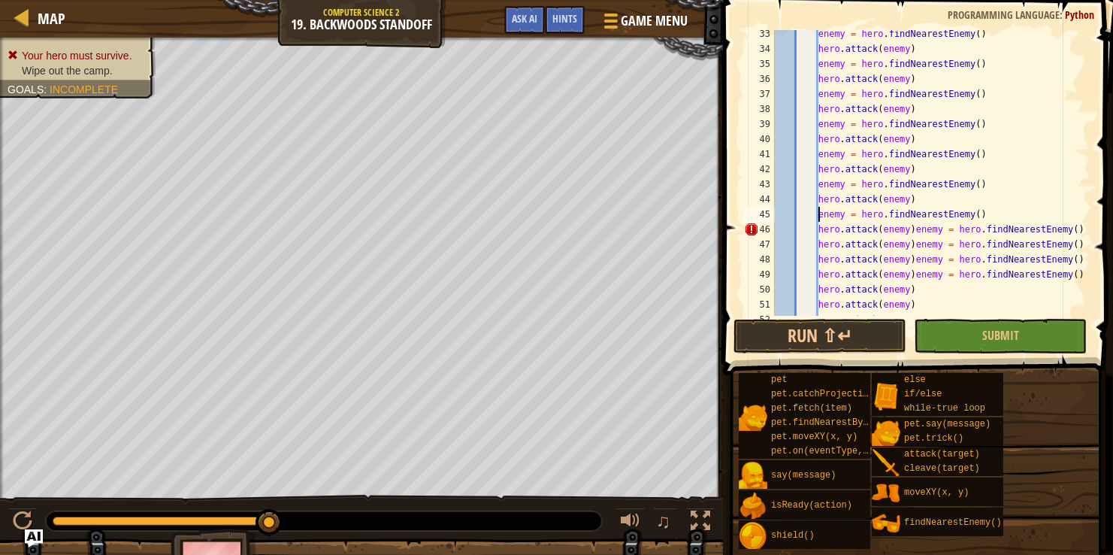
click at [915, 231] on div "enemy = hero . findNearestEnemy ( ) hero . attack ( enemy ) enemy = hero . find…" at bounding box center [931, 184] width 319 height 316
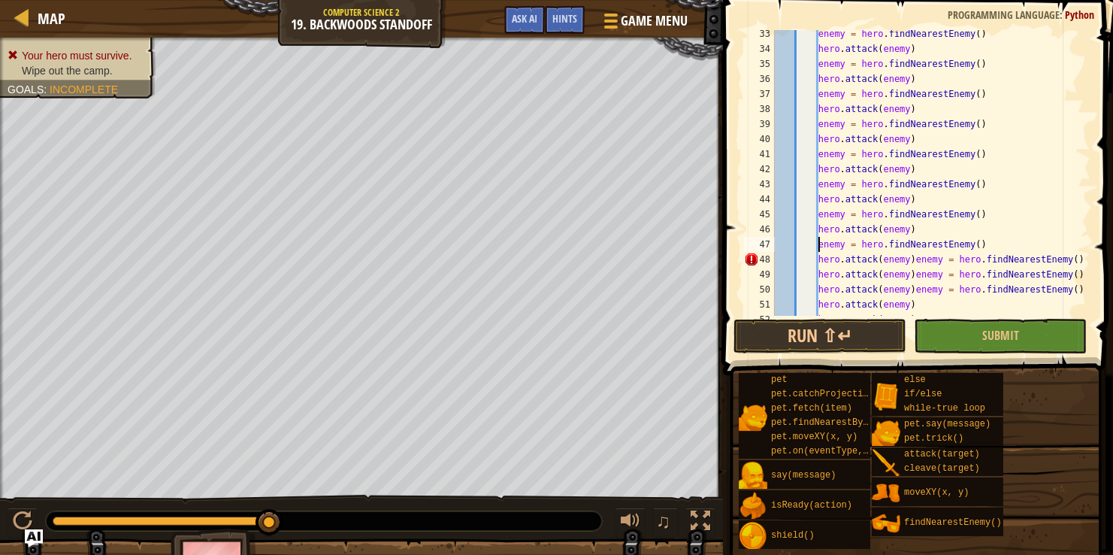
click at [918, 258] on div "enemy = hero . findNearestEnemy ( ) hero . attack ( enemy ) enemy = hero . find…" at bounding box center [931, 184] width 319 height 316
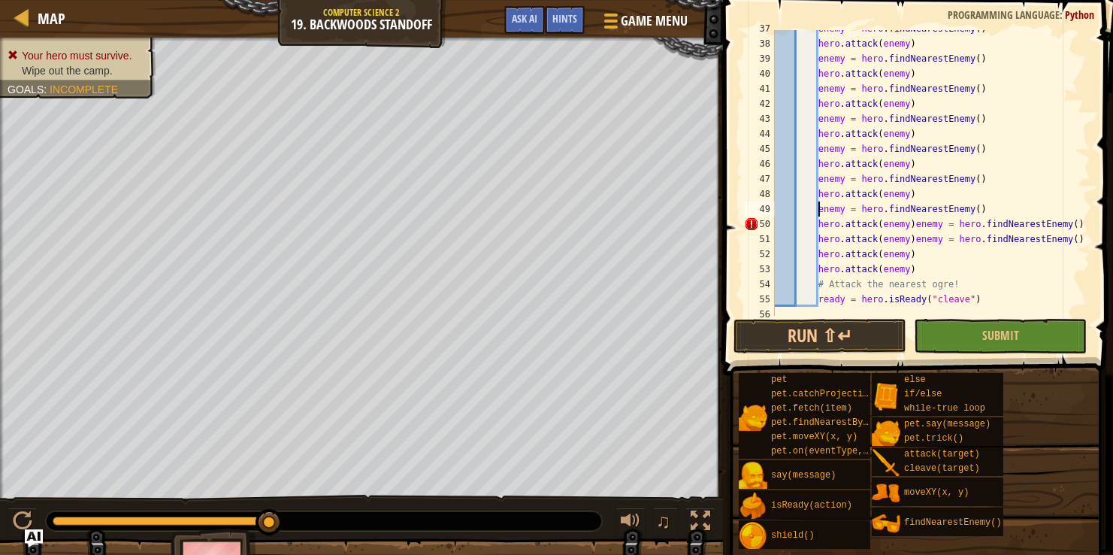
scroll to position [555, 0]
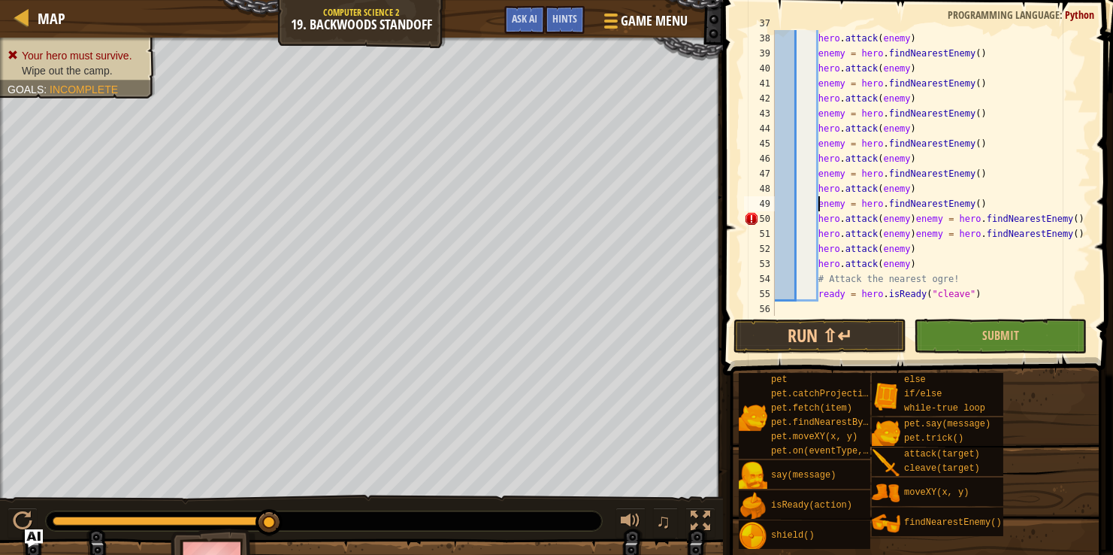
click at [914, 219] on div "enemy = hero . findNearestEnemy ( ) hero . attack ( enemy ) enemy = hero . find…" at bounding box center [931, 174] width 319 height 316
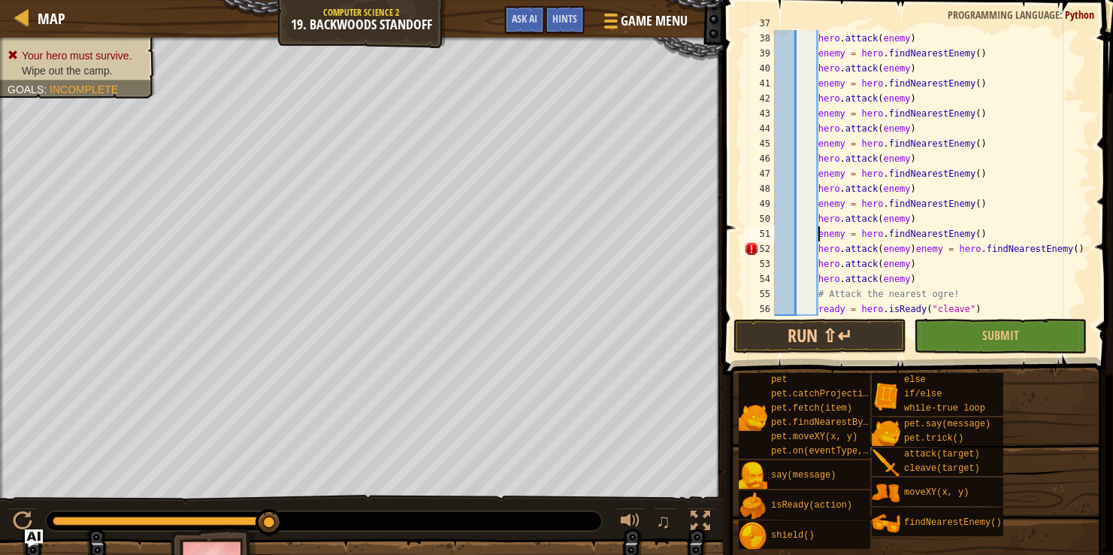
click at [917, 249] on div "enemy = hero . findNearestEnemy ( ) hero . attack ( enemy ) enemy = hero . find…" at bounding box center [931, 174] width 319 height 316
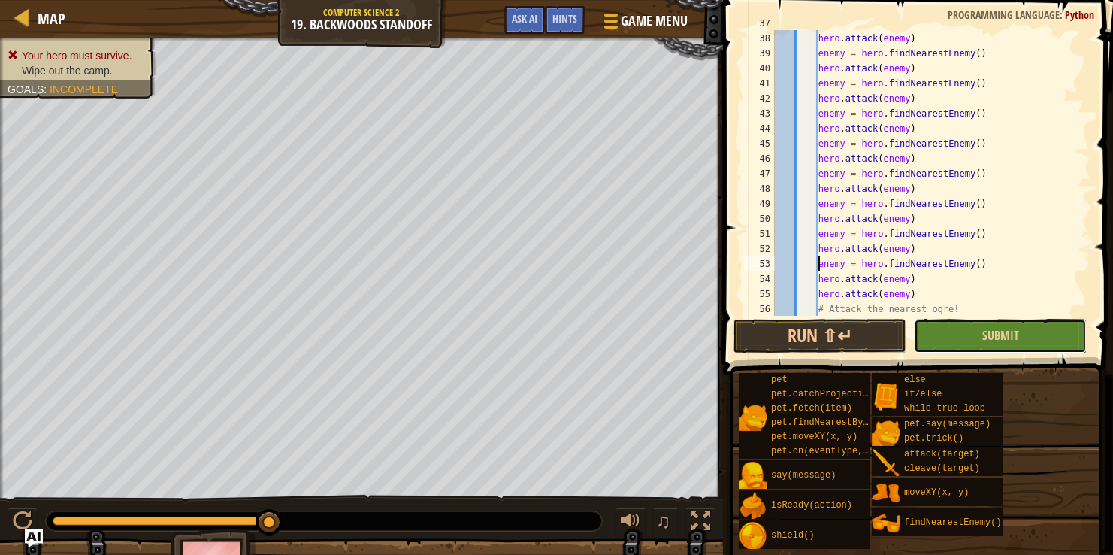
click at [944, 331] on button "Submit" at bounding box center [1000, 336] width 173 height 35
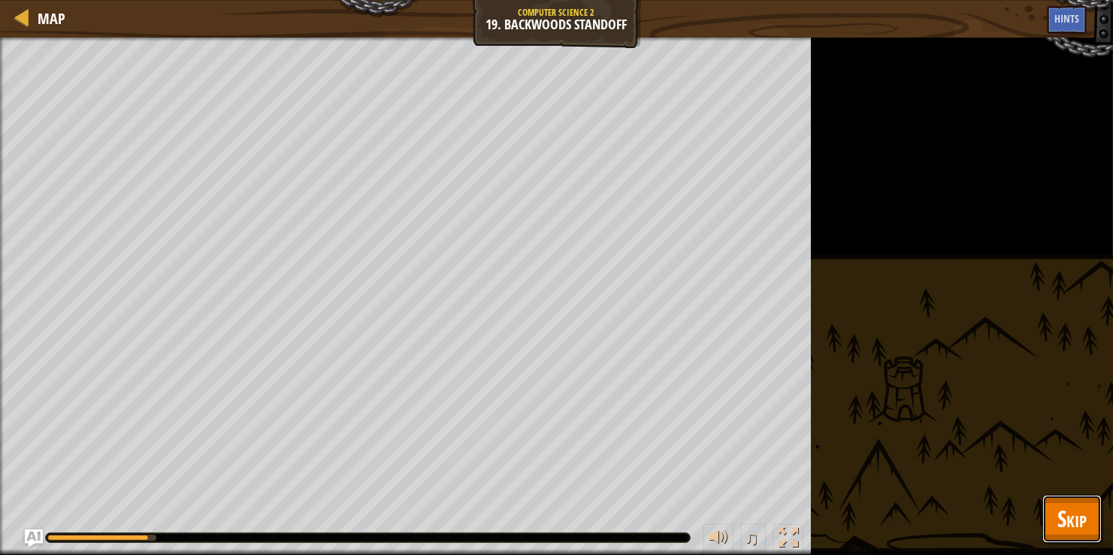
click at [1055, 504] on button "Skip" at bounding box center [1071, 519] width 59 height 48
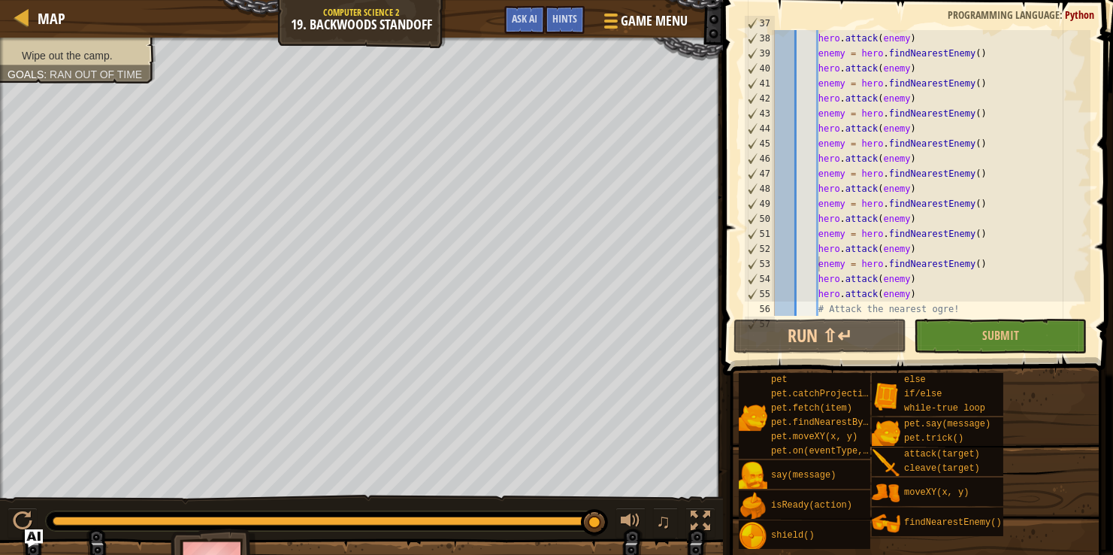
click at [989, 229] on div "enemy = hero . findNearestEnemy ( ) hero . attack ( enemy ) enemy = hero . find…" at bounding box center [931, 174] width 319 height 316
click at [927, 242] on div "enemy = hero . findNearestEnemy ( ) hero . attack ( enemy ) enemy = hero . find…" at bounding box center [931, 174] width 319 height 316
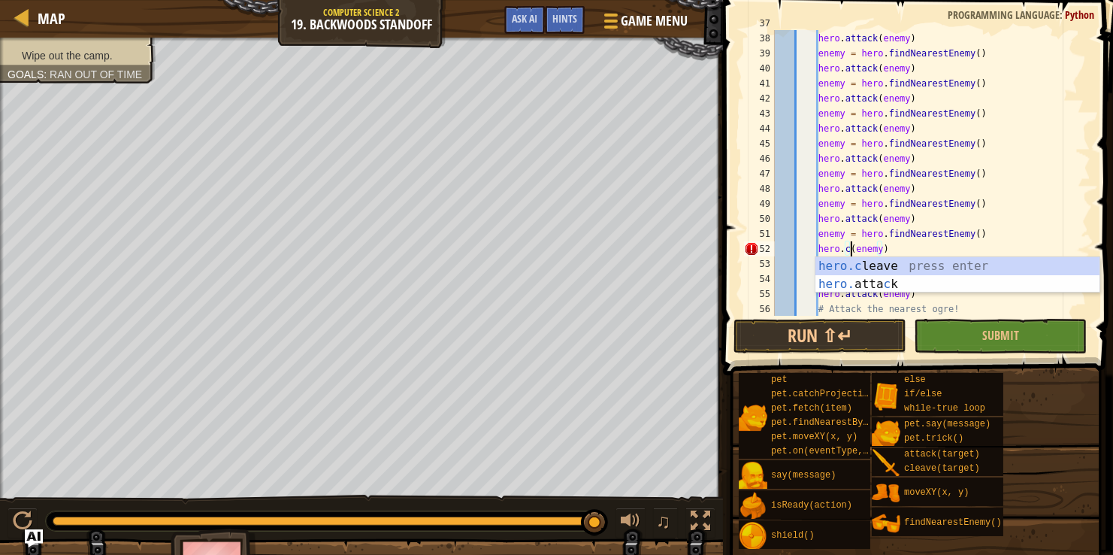
scroll to position [7, 5]
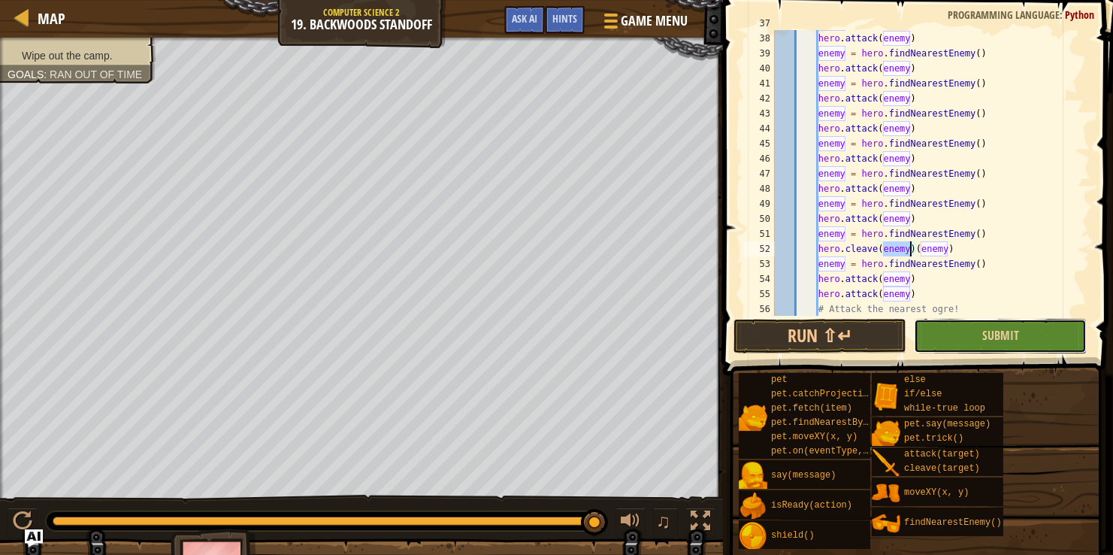
click at [955, 328] on button "Submit" at bounding box center [1000, 336] width 173 height 35
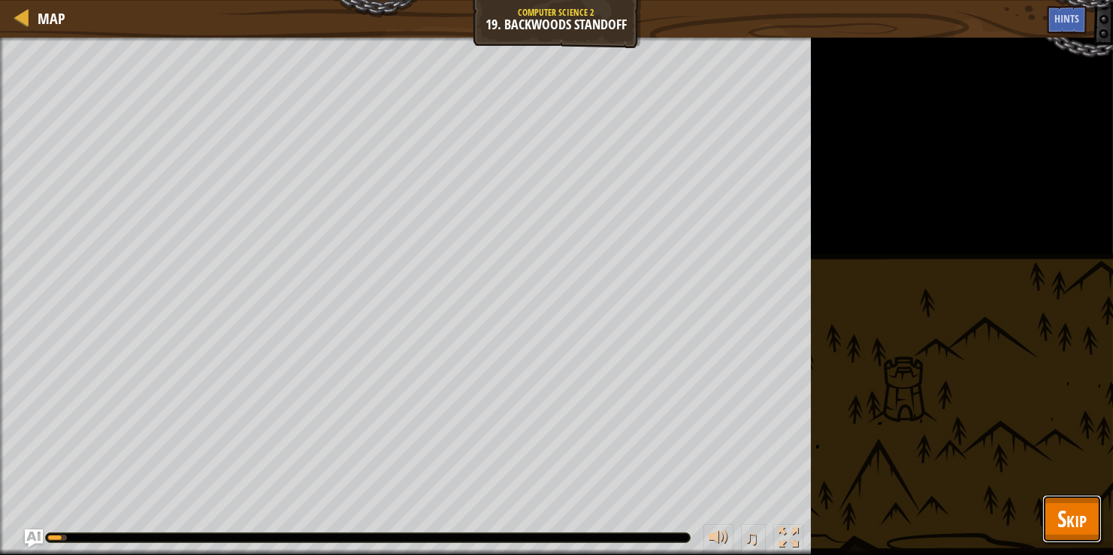
click at [1054, 512] on button "Skip" at bounding box center [1071, 519] width 59 height 48
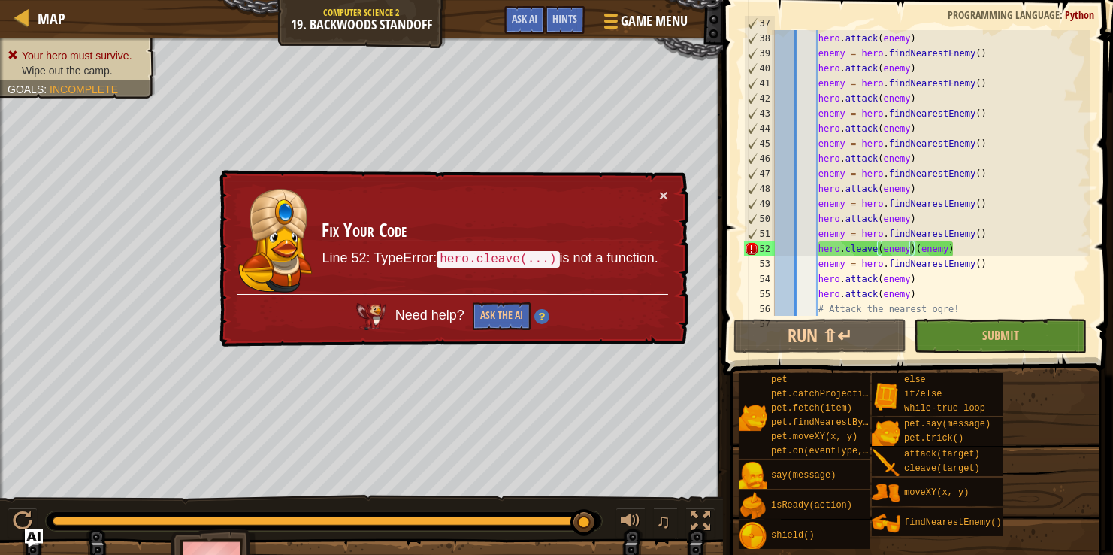
click at [916, 244] on div "enemy = hero . findNearestEnemy ( ) hero . attack ( enemy ) enemy = hero . find…" at bounding box center [931, 174] width 319 height 316
type textarea "(enemy)"
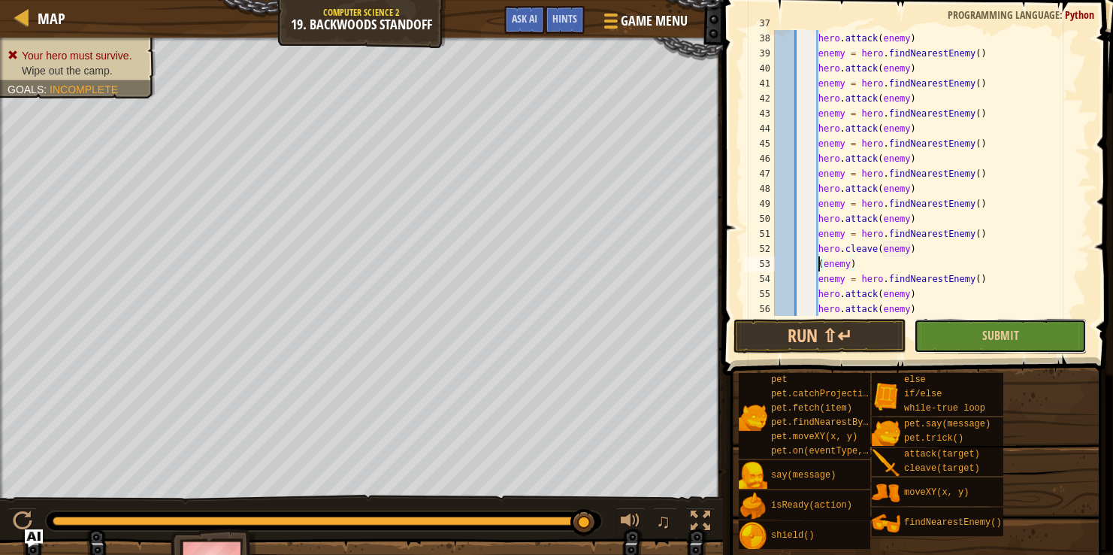
click at [950, 326] on button "Submit" at bounding box center [1000, 336] width 173 height 35
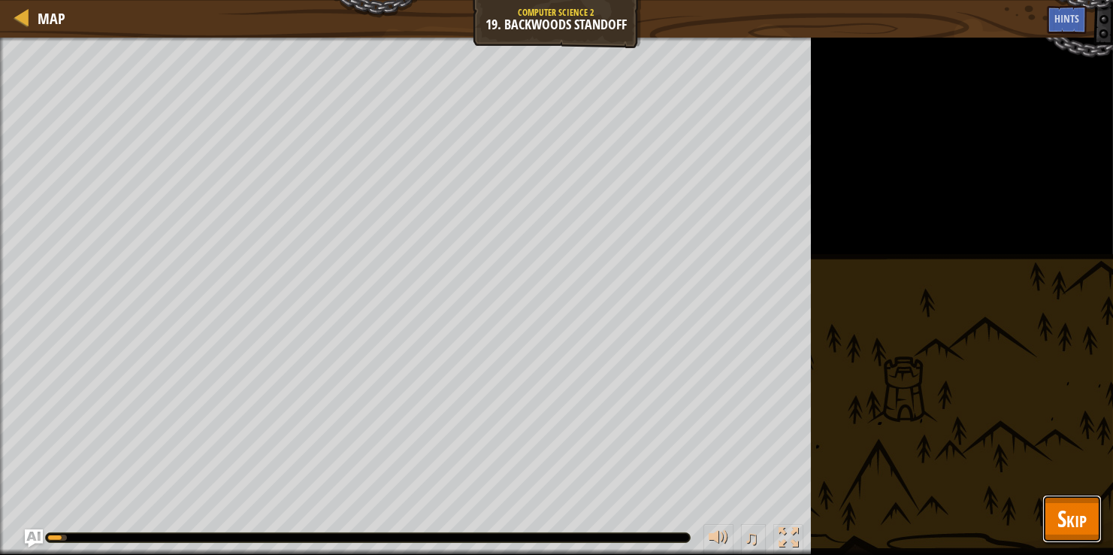
click at [1065, 513] on span "Skip" at bounding box center [1072, 518] width 29 height 31
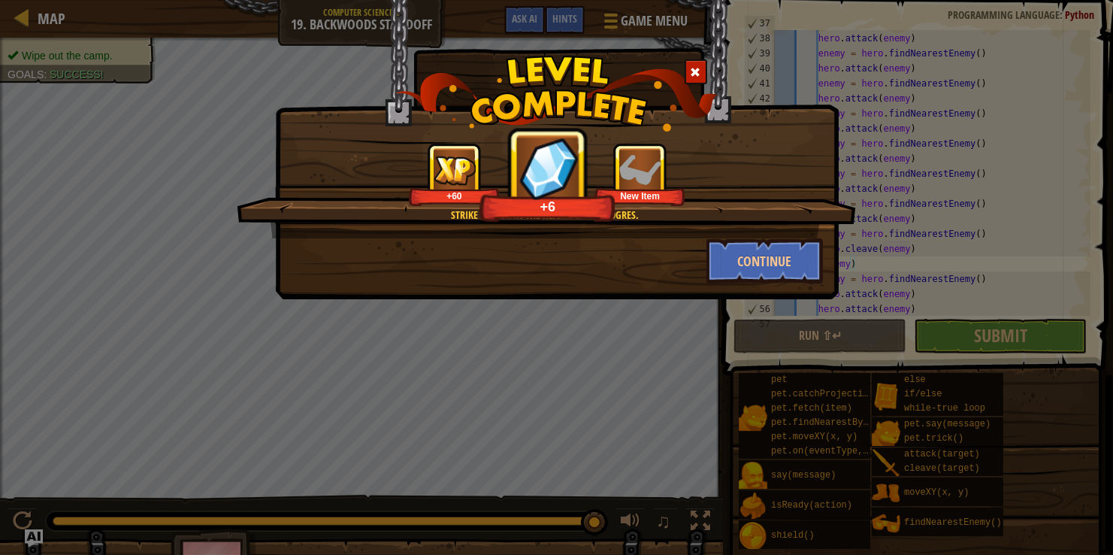
click at [705, 68] on div at bounding box center [696, 71] width 23 height 25
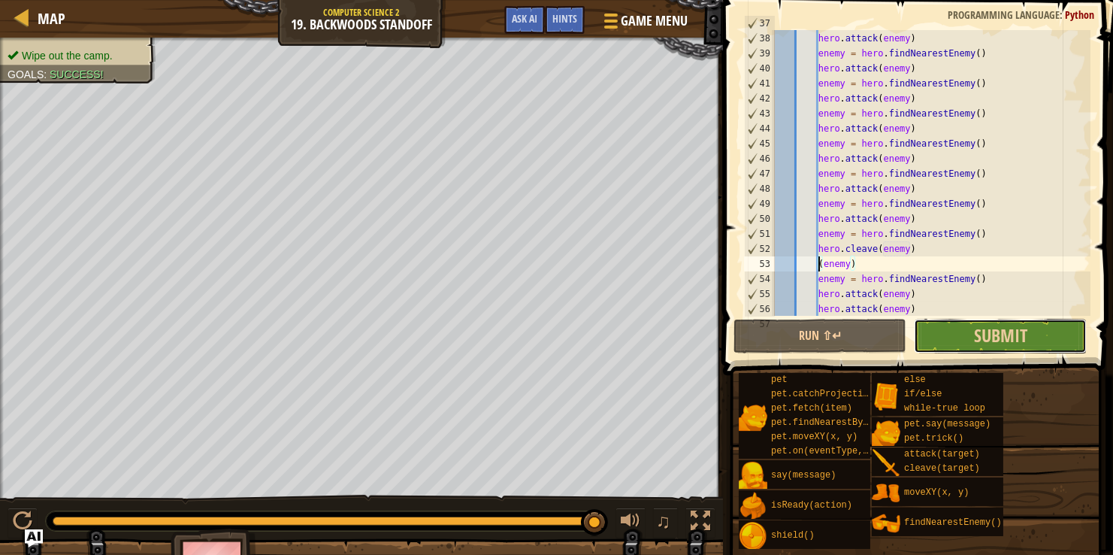
click at [953, 324] on button "Submit" at bounding box center [1000, 336] width 173 height 35
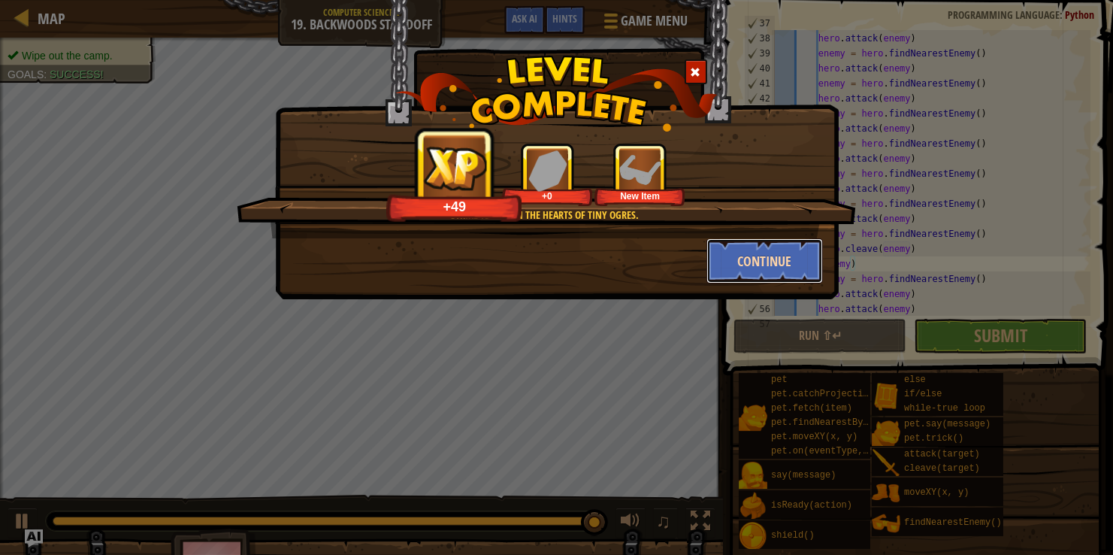
click at [740, 268] on button "Continue" at bounding box center [765, 260] width 117 height 45
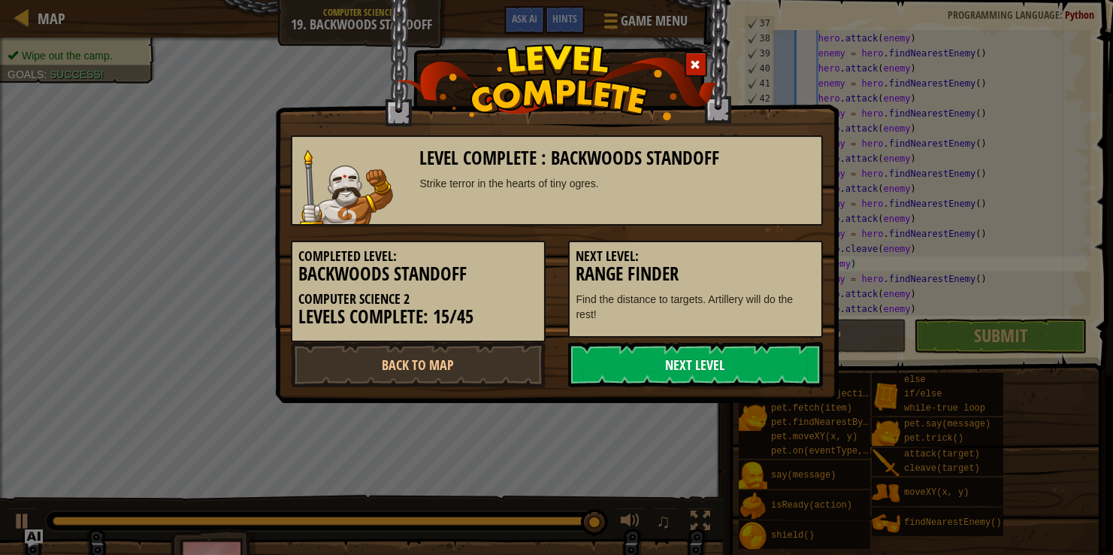
click at [702, 368] on link "Next Level" at bounding box center [695, 364] width 255 height 45
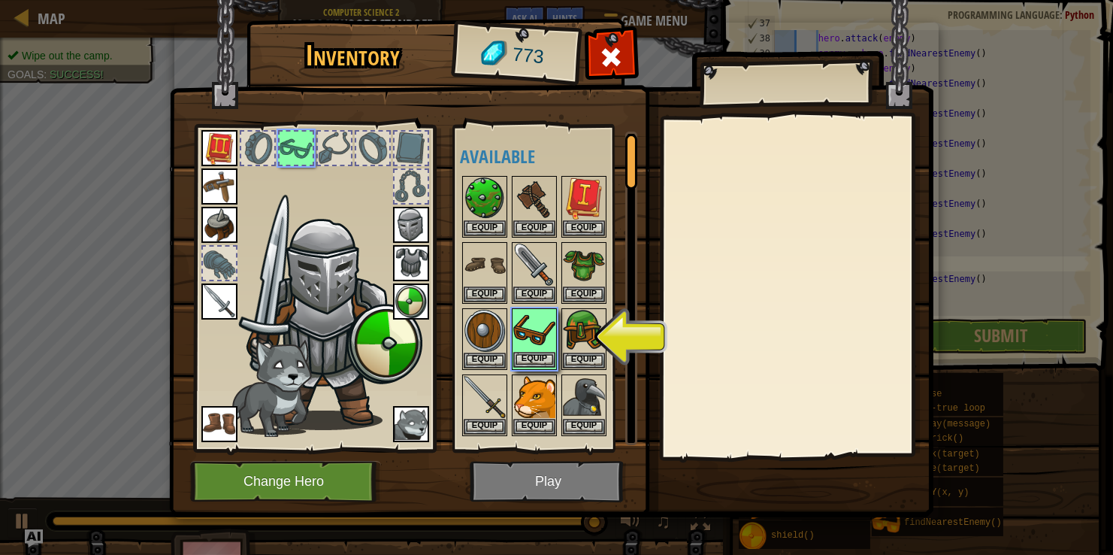
click at [531, 328] on img at bounding box center [534, 331] width 42 height 42
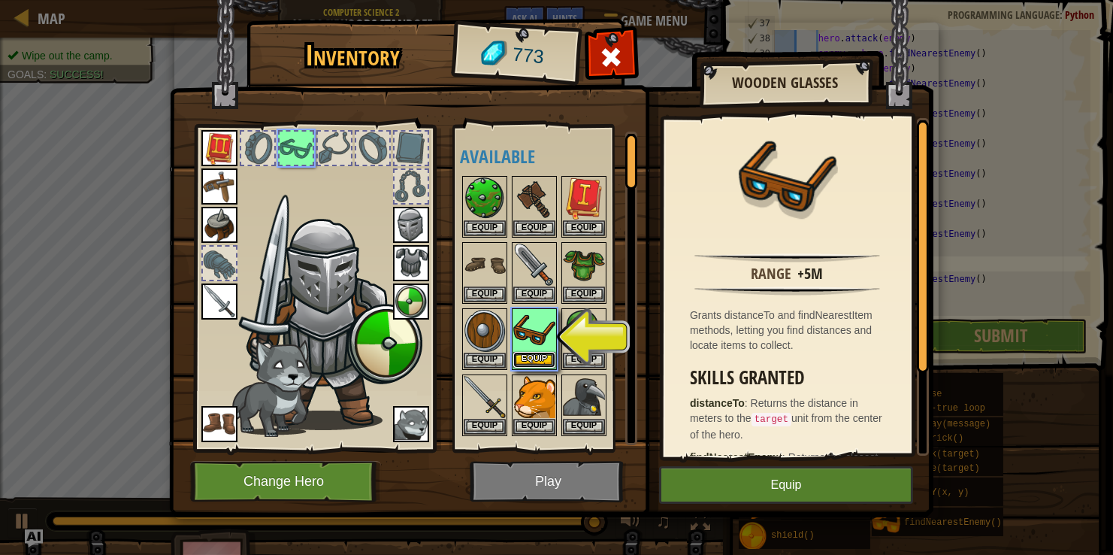
click at [525, 355] on button "Equip" at bounding box center [534, 360] width 42 height 16
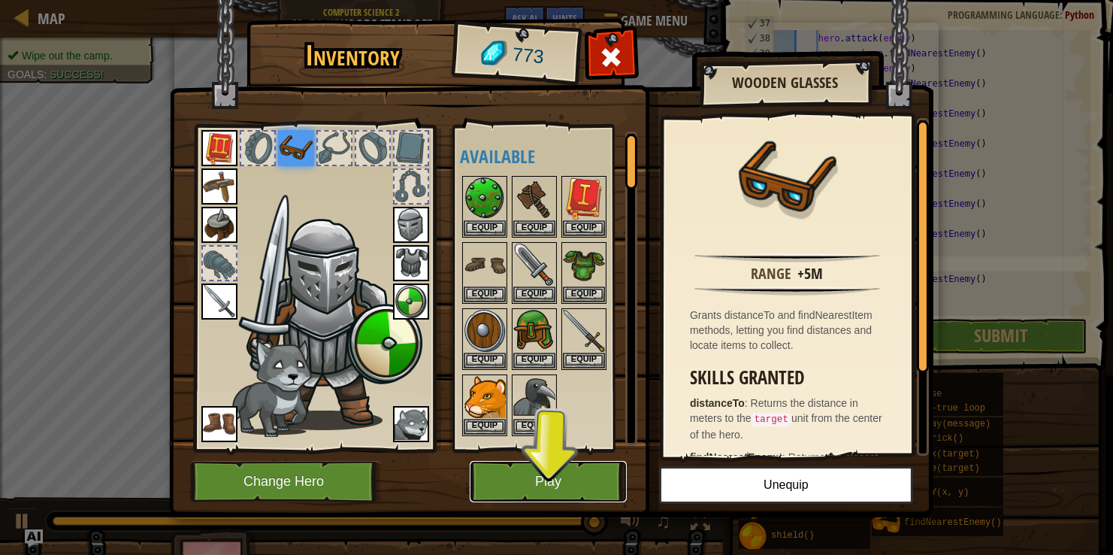
click at [556, 480] on button "Play" at bounding box center [548, 481] width 157 height 41
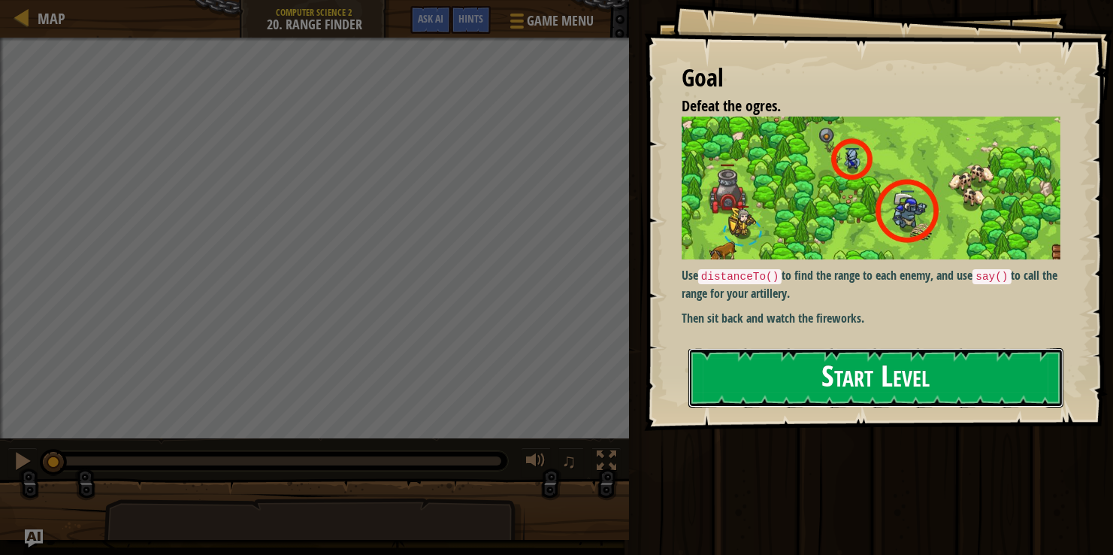
click at [871, 392] on button "Start Level" at bounding box center [875, 377] width 375 height 59
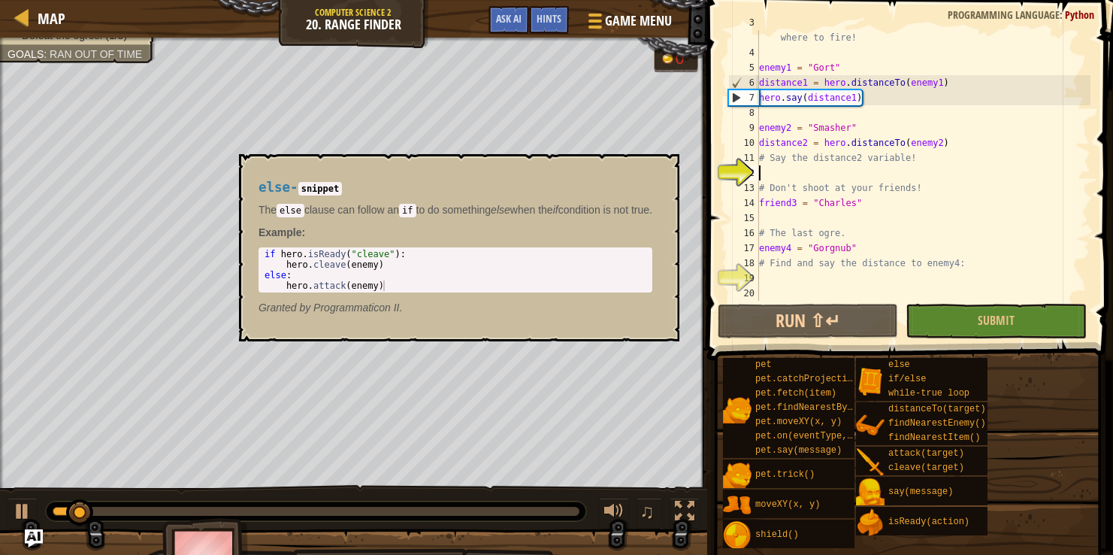
scroll to position [44, 0]
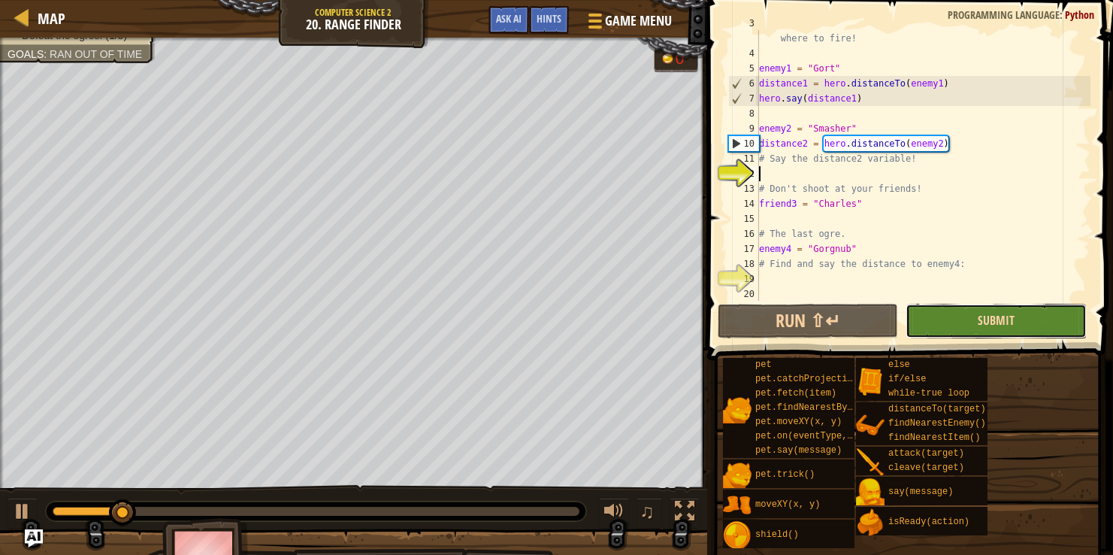
click at [993, 313] on span "Submit" at bounding box center [996, 320] width 37 height 17
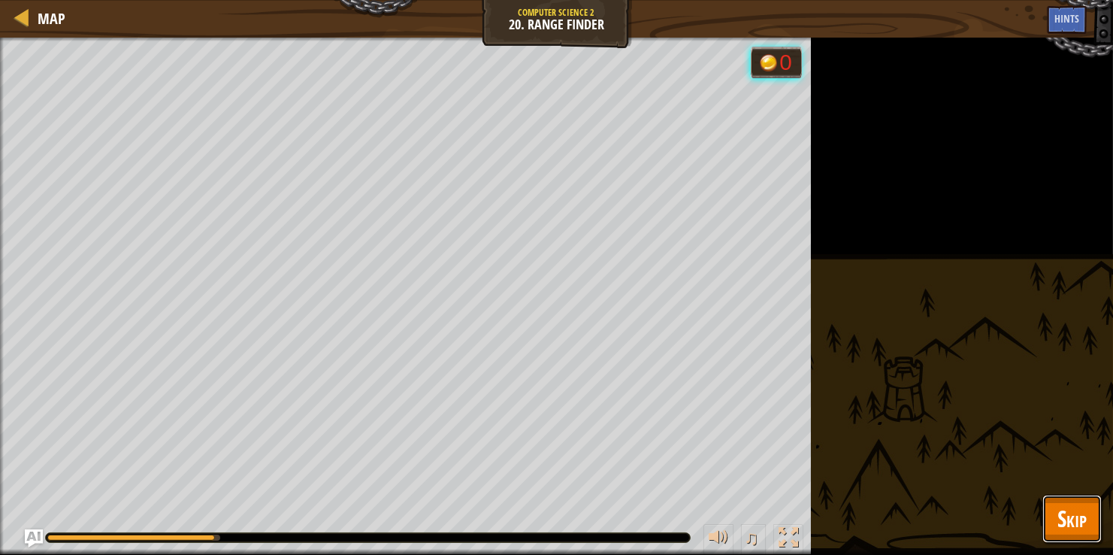
click at [1063, 517] on span "Skip" at bounding box center [1072, 518] width 29 height 31
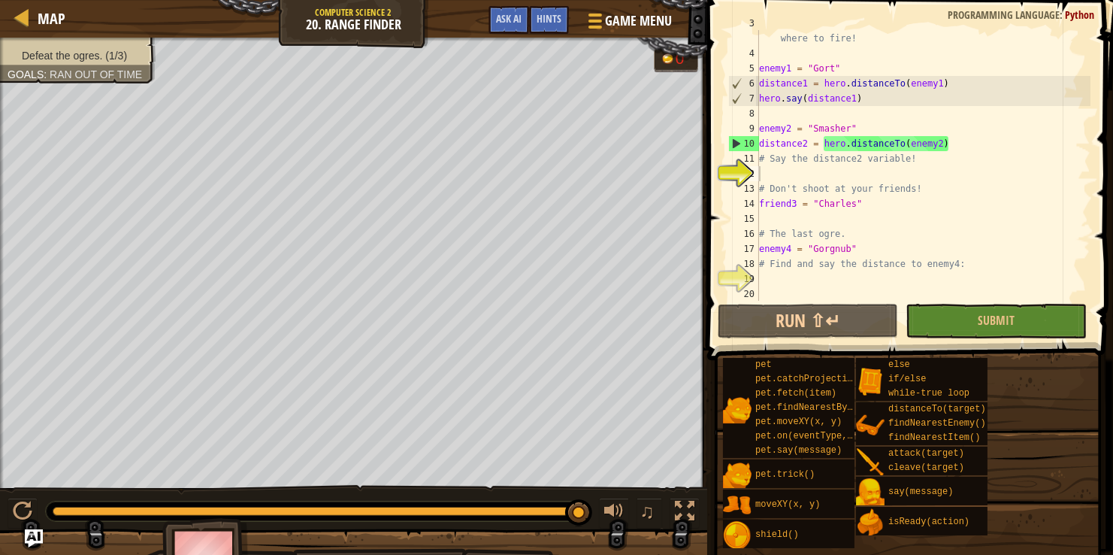
click at [763, 171] on div "# Say the distance for each enemy to tell the artillery where to fire! enemy1 =…" at bounding box center [923, 174] width 334 height 316
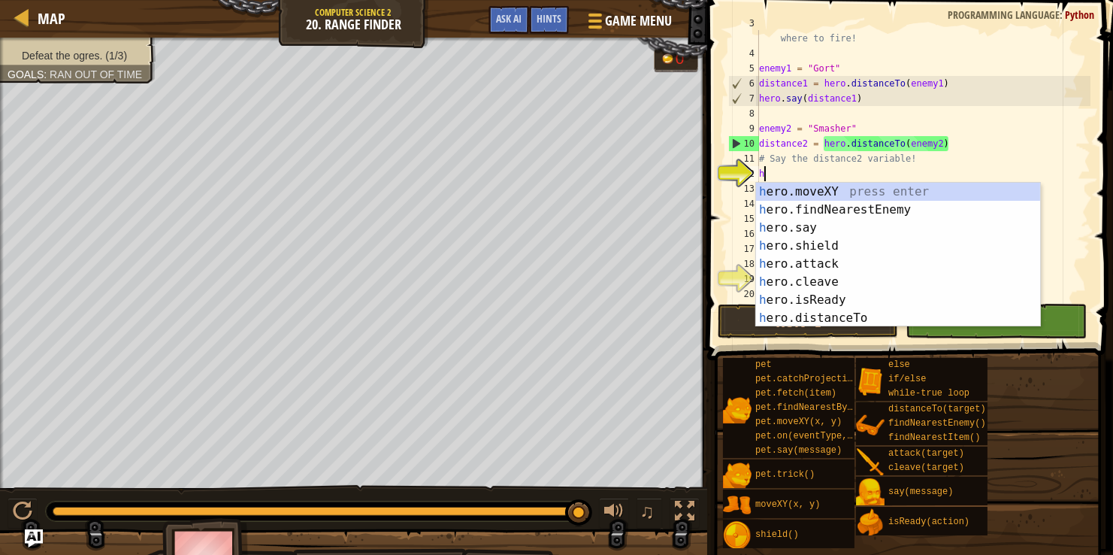
scroll to position [7, 0]
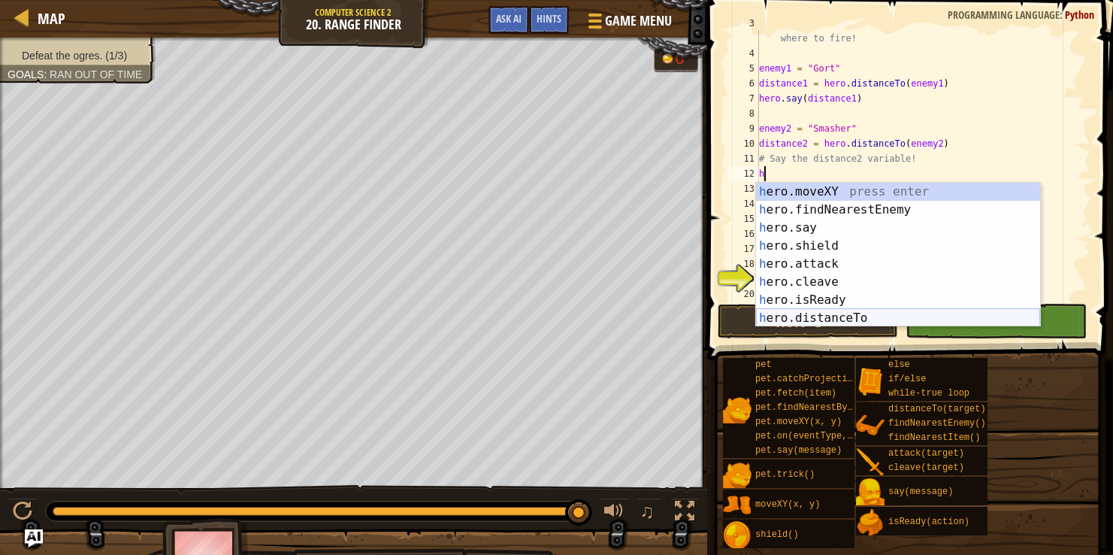
click at [789, 319] on div "h ero.moveXY press enter h ero.findNearestEnemy press enter h ero.say press ent…" at bounding box center [898, 273] width 284 height 180
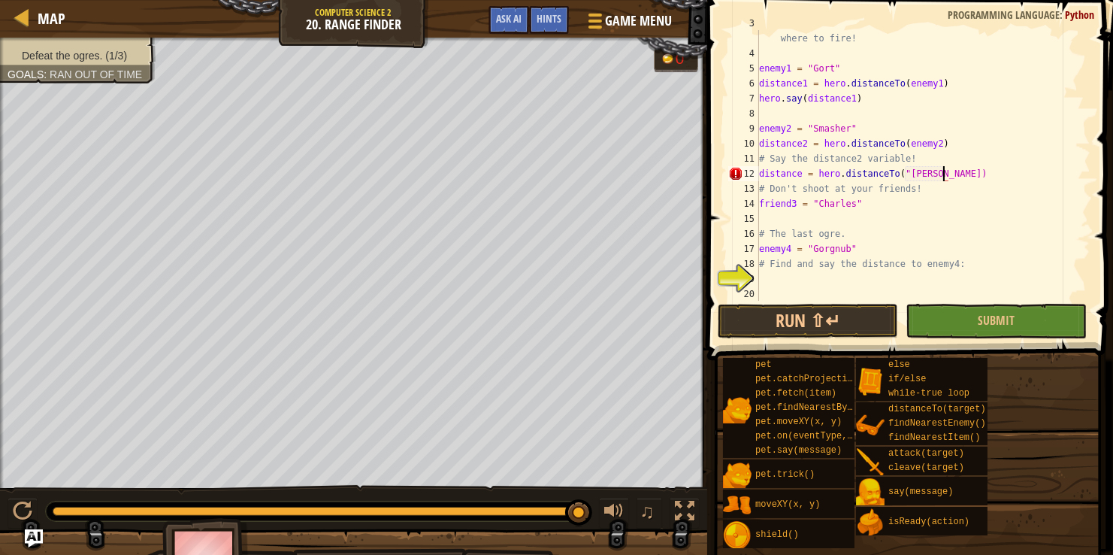
scroll to position [7, 15]
type textarea "friend3 = "[PERSON_NAME]""
type textarea "distance = hero.distanceTo("Gorgnub")"
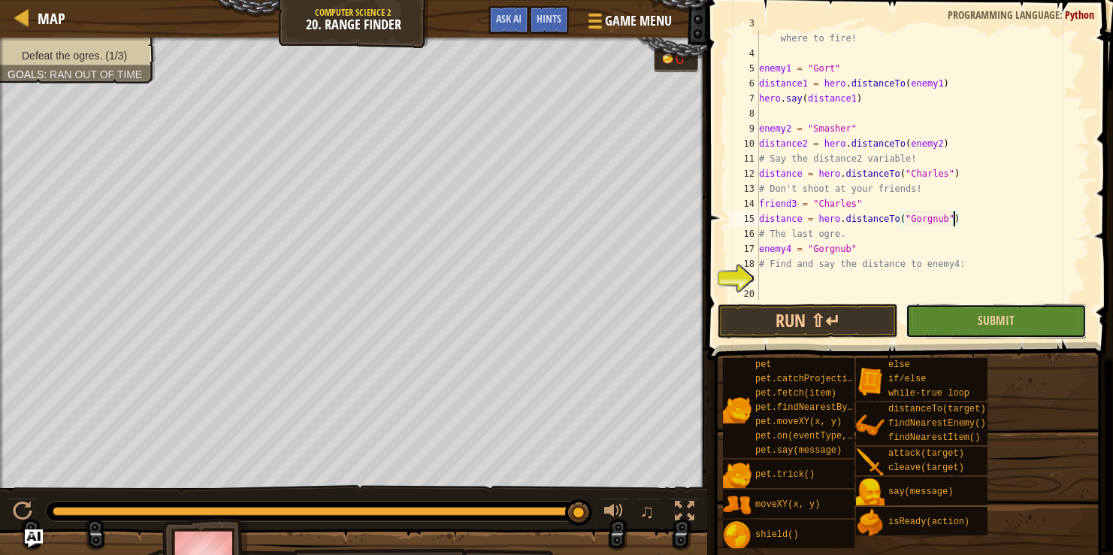
click at [948, 311] on button "Submit" at bounding box center [996, 321] width 180 height 35
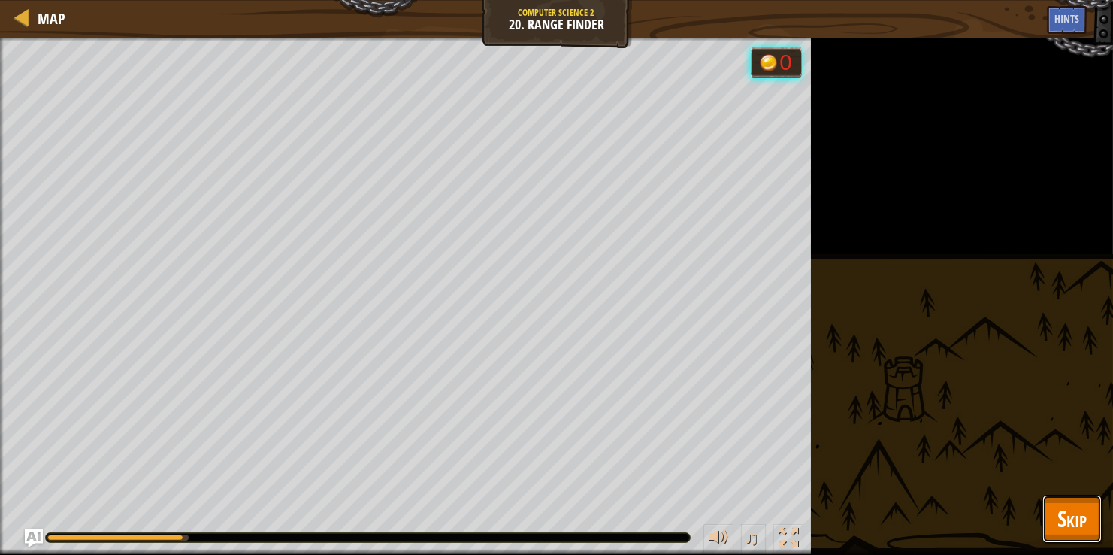
click at [1076, 495] on button "Skip" at bounding box center [1071, 519] width 59 height 48
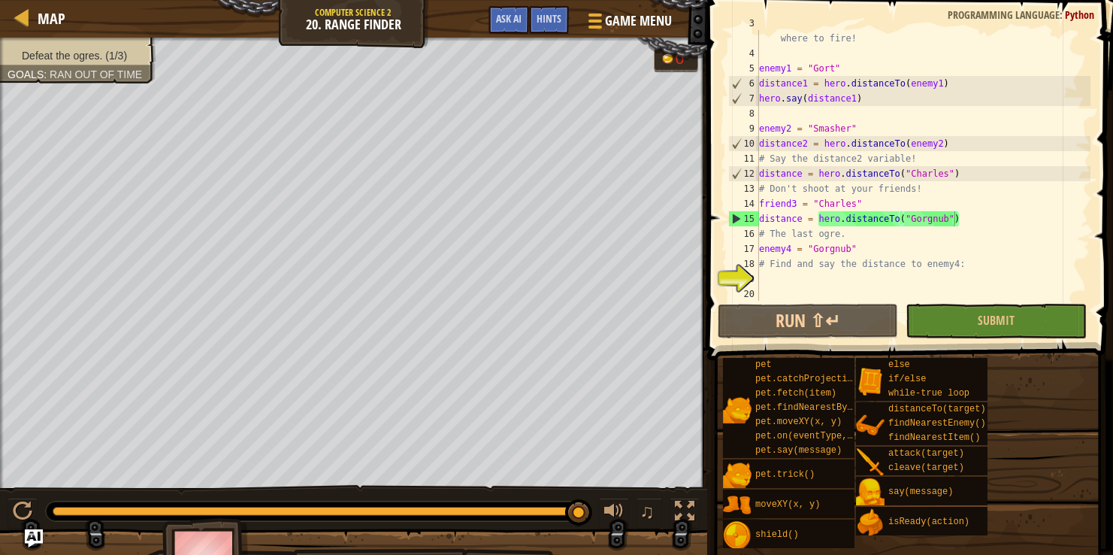
click at [777, 275] on div "# Say the distance for each enemy to tell the artillery where to fire! enemy1 =…" at bounding box center [923, 174] width 334 height 316
